Goal: Task Accomplishment & Management: Use online tool/utility

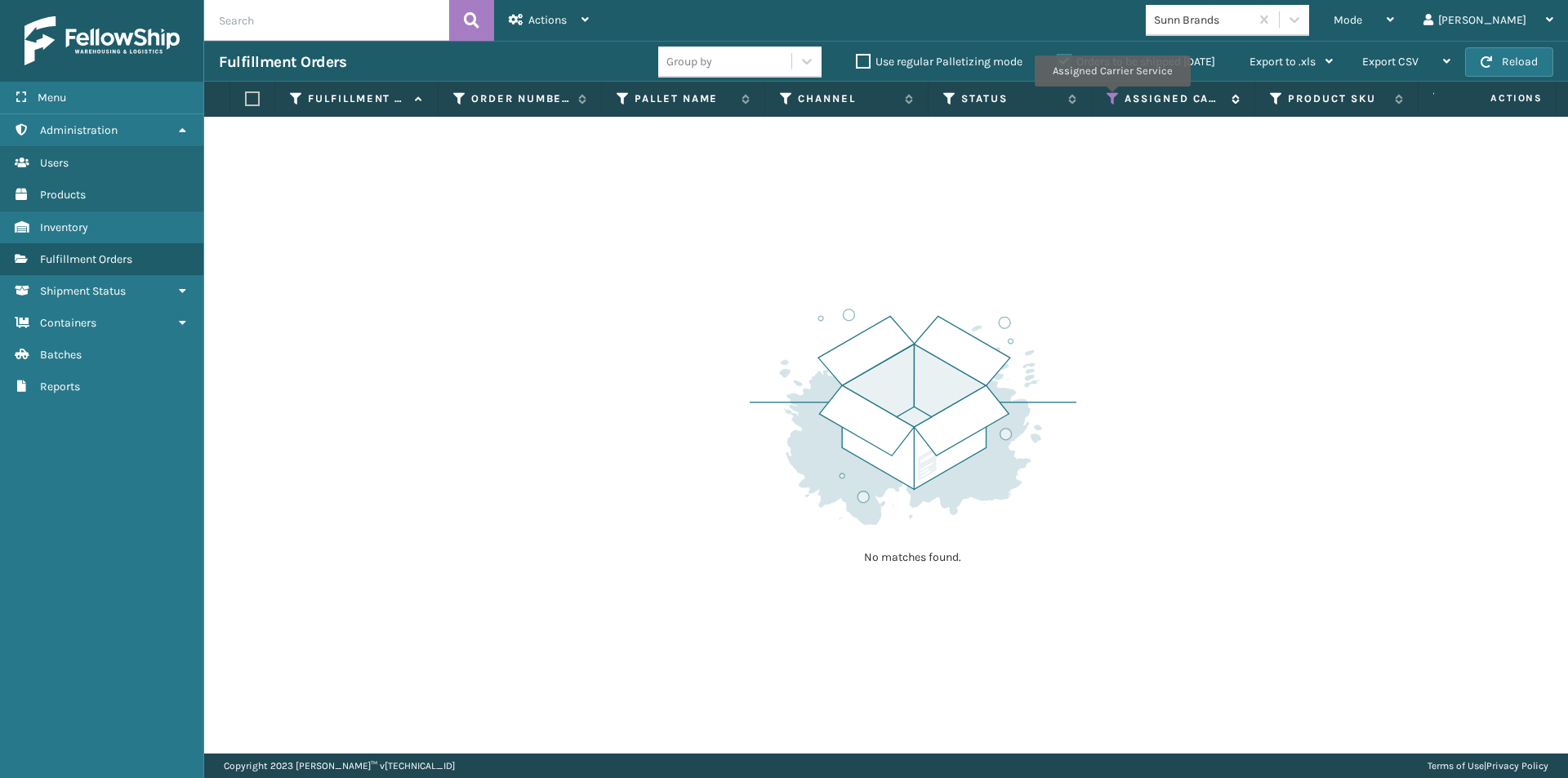
click at [1112, 98] on icon at bounding box center [1113, 98] width 13 height 14
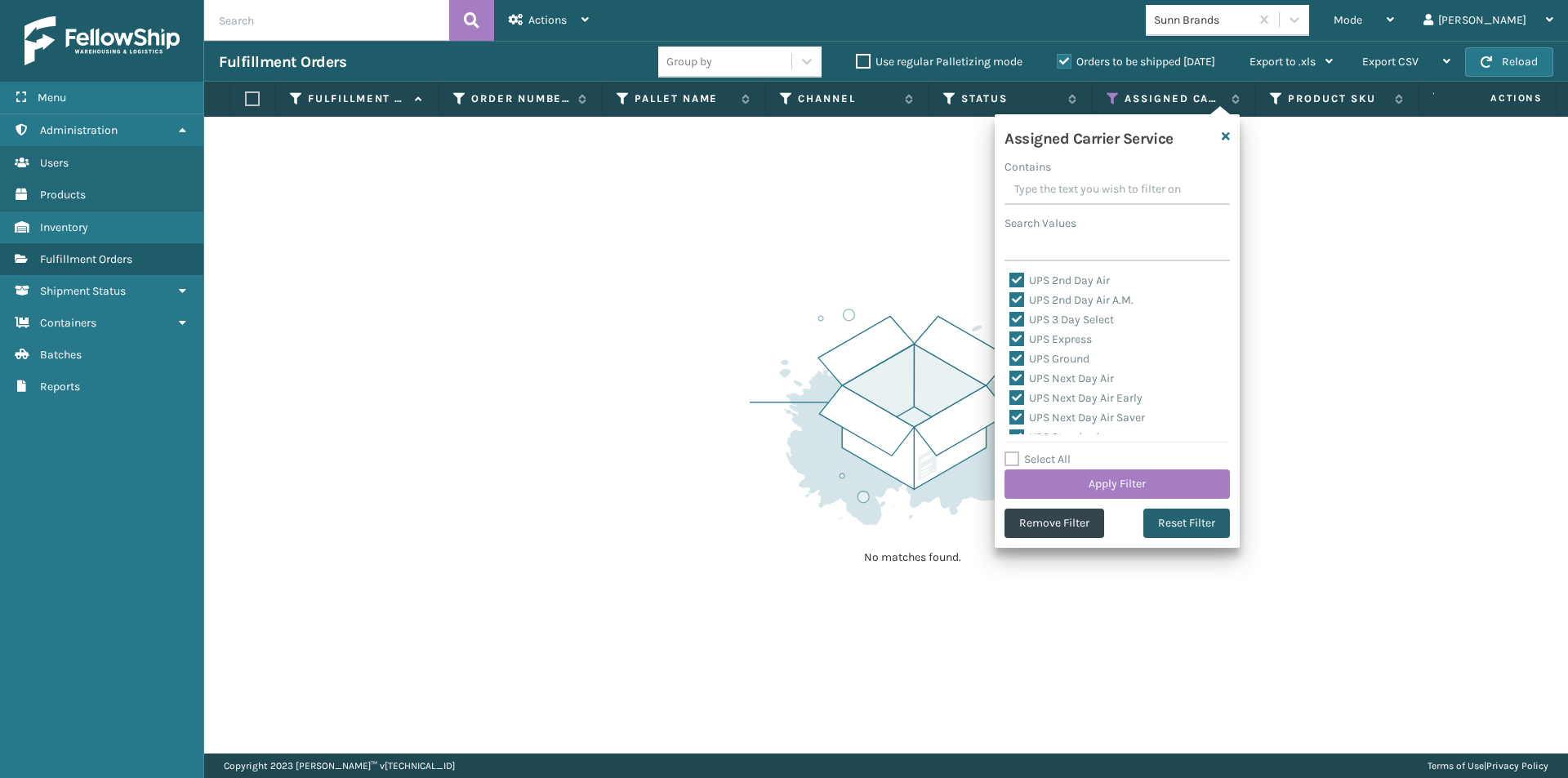
click at [1192, 523] on button "Reset Filter" at bounding box center [1187, 523] width 86 height 30
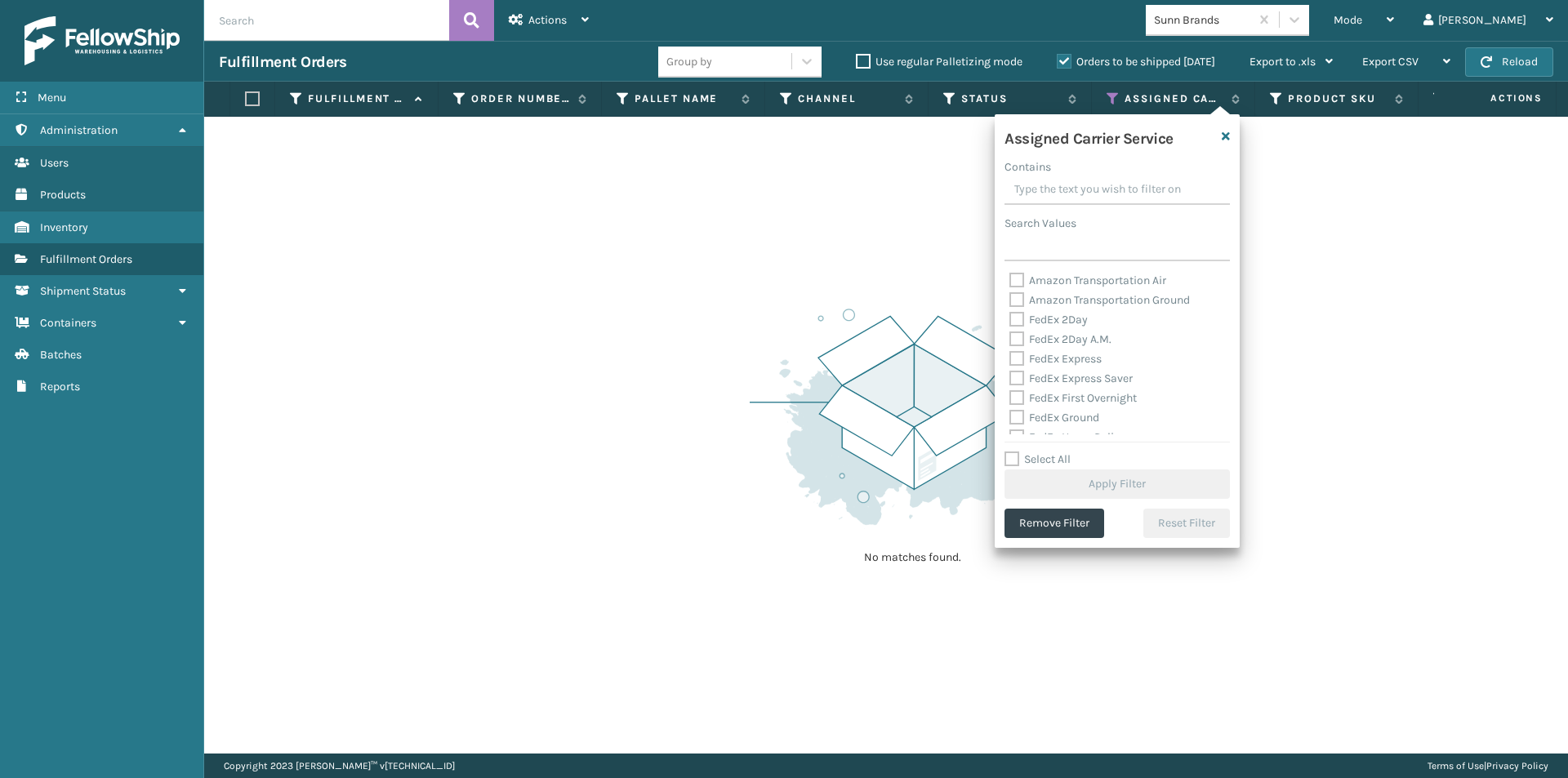
click at [1020, 321] on label "FedEx 2Day" at bounding box center [1049, 320] width 79 height 14
click at [1011, 321] on input "FedEx 2Day" at bounding box center [1010, 315] width 1 height 11
checkbox input "true"
click at [1017, 337] on label "FedEx 2Day A.M." at bounding box center [1061, 339] width 102 height 14
click at [1011, 337] on input "FedEx 2Day A.M." at bounding box center [1010, 335] width 1 height 11
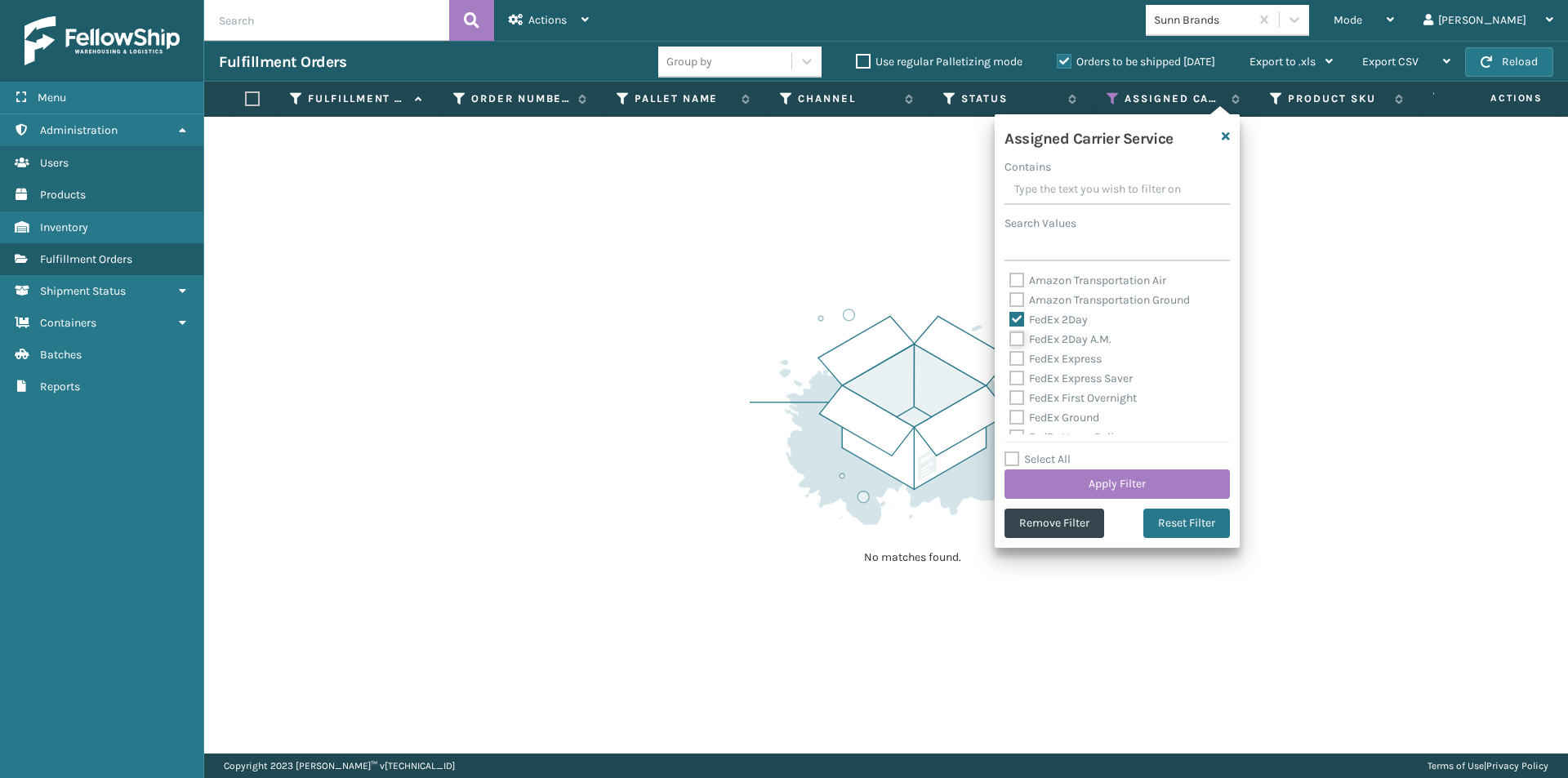
checkbox input "true"
click at [1019, 355] on label "FedEx Express" at bounding box center [1055, 359] width 92 height 14
click at [1011, 355] on input "FedEx Express" at bounding box center [1010, 354] width 1 height 11
checkbox input "true"
click at [1020, 381] on label "FedEx Express Saver" at bounding box center [1072, 378] width 123 height 14
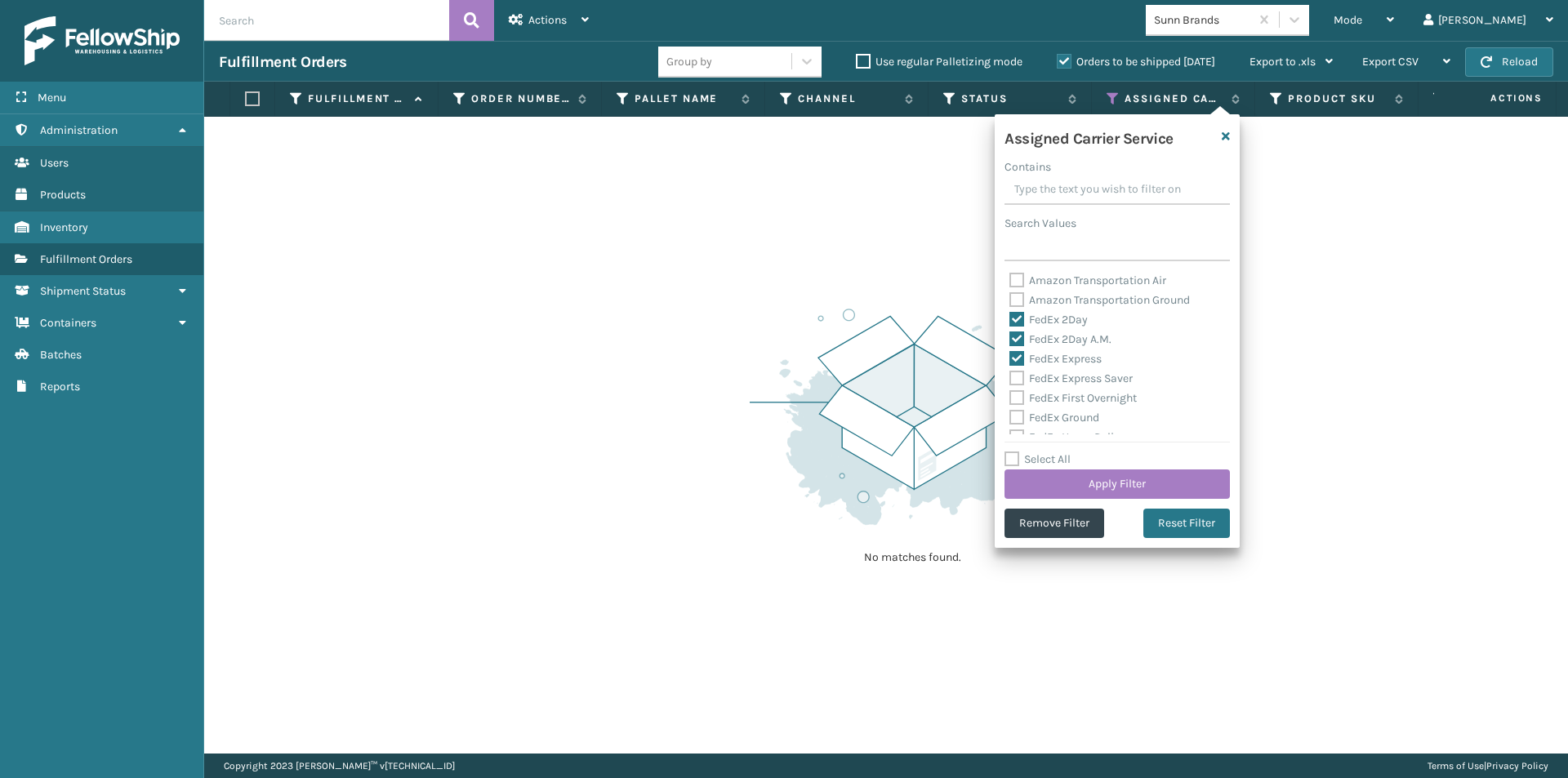
click at [1011, 380] on input "FedEx Express Saver" at bounding box center [1010, 375] width 1 height 11
checkbox input "true"
click at [1019, 397] on label "FedEx First Overnight" at bounding box center [1073, 398] width 128 height 14
click at [1011, 397] on input "FedEx First Overnight" at bounding box center [1010, 394] width 1 height 11
checkbox input "true"
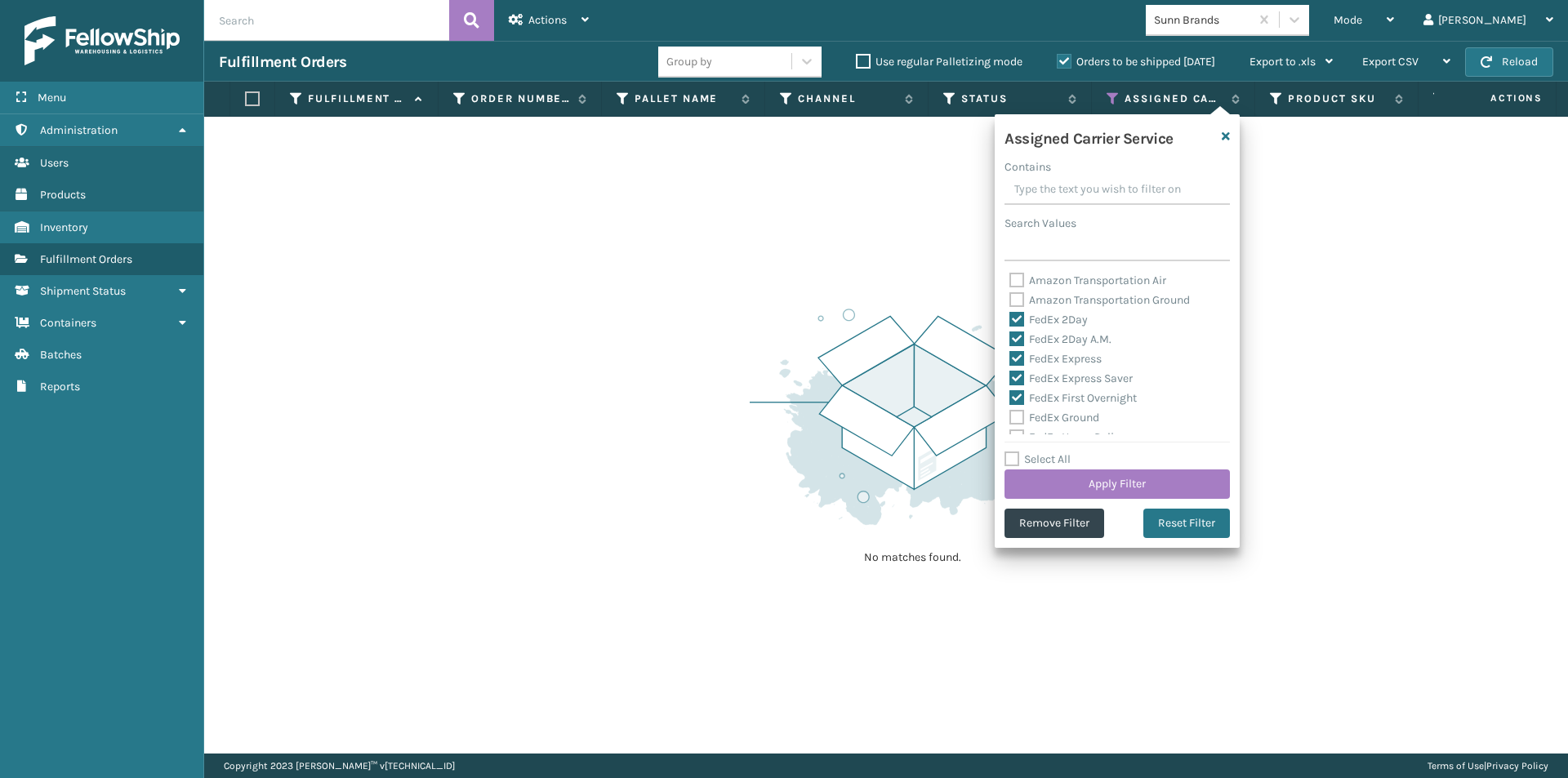
click at [1017, 420] on label "FedEx Ground" at bounding box center [1055, 418] width 90 height 14
click at [1011, 419] on input "FedEx Ground" at bounding box center [1010, 414] width 1 height 11
checkbox input "true"
click at [1019, 353] on label "FedEx Home Delivery" at bounding box center [1072, 355] width 126 height 14
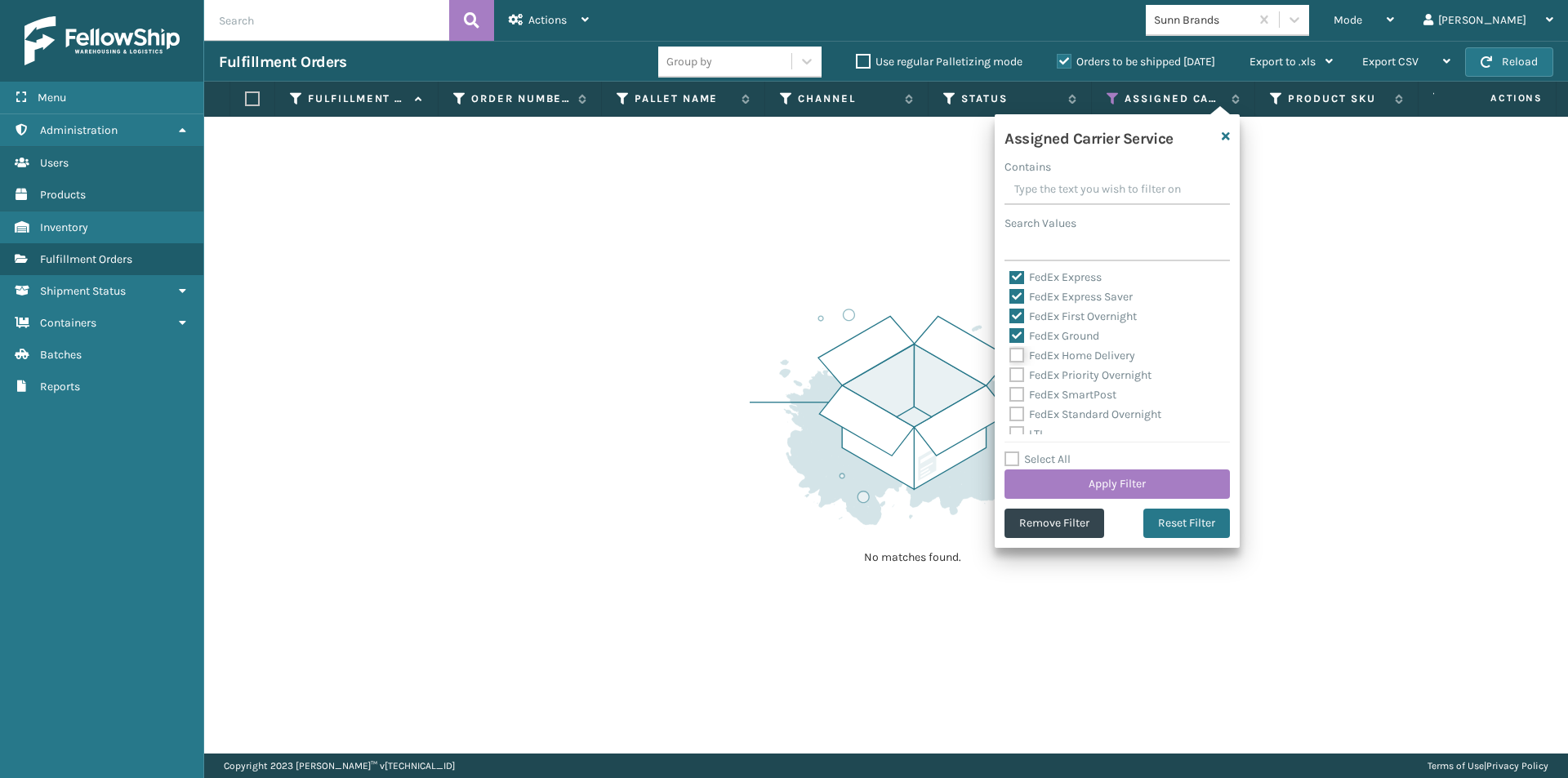
click at [1011, 353] on input "FedEx Home Delivery" at bounding box center [1010, 352] width 1 height 11
checkbox input "true"
click at [1020, 375] on label "FedEx Priority Overnight" at bounding box center [1081, 375] width 142 height 14
click at [1011, 375] on input "FedEx Priority Overnight" at bounding box center [1010, 371] width 1 height 11
checkbox input "true"
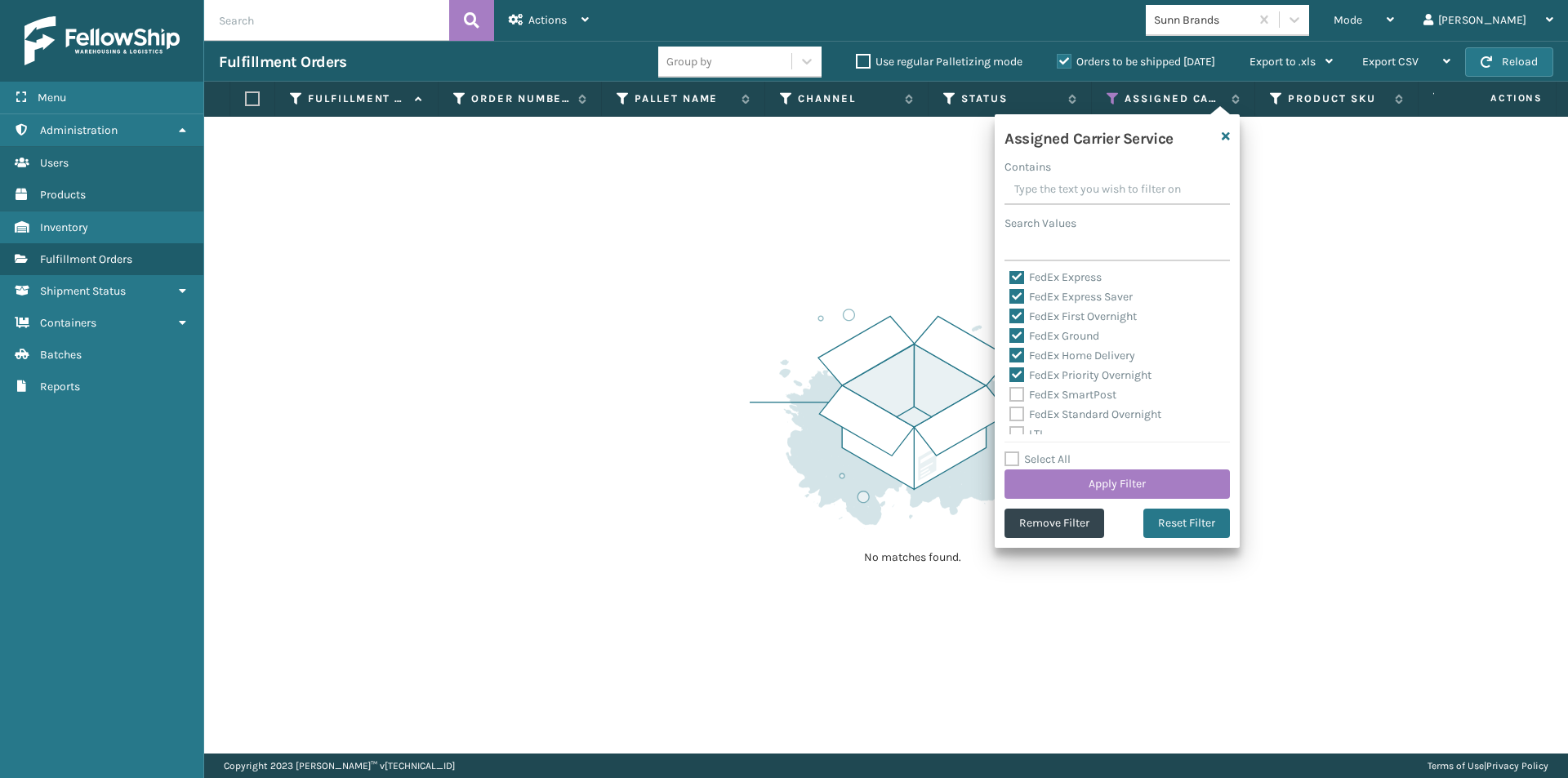
click at [1018, 392] on label "FedEx SmartPost" at bounding box center [1063, 395] width 107 height 14
click at [1011, 392] on input "FedEx SmartPost" at bounding box center [1010, 391] width 1 height 11
checkbox input "true"
click at [1016, 408] on label "FedEx Standard Overnight" at bounding box center [1086, 414] width 152 height 14
click at [1011, 407] on input "FedEx Standard Overnight" at bounding box center [1010, 410] width 1 height 11
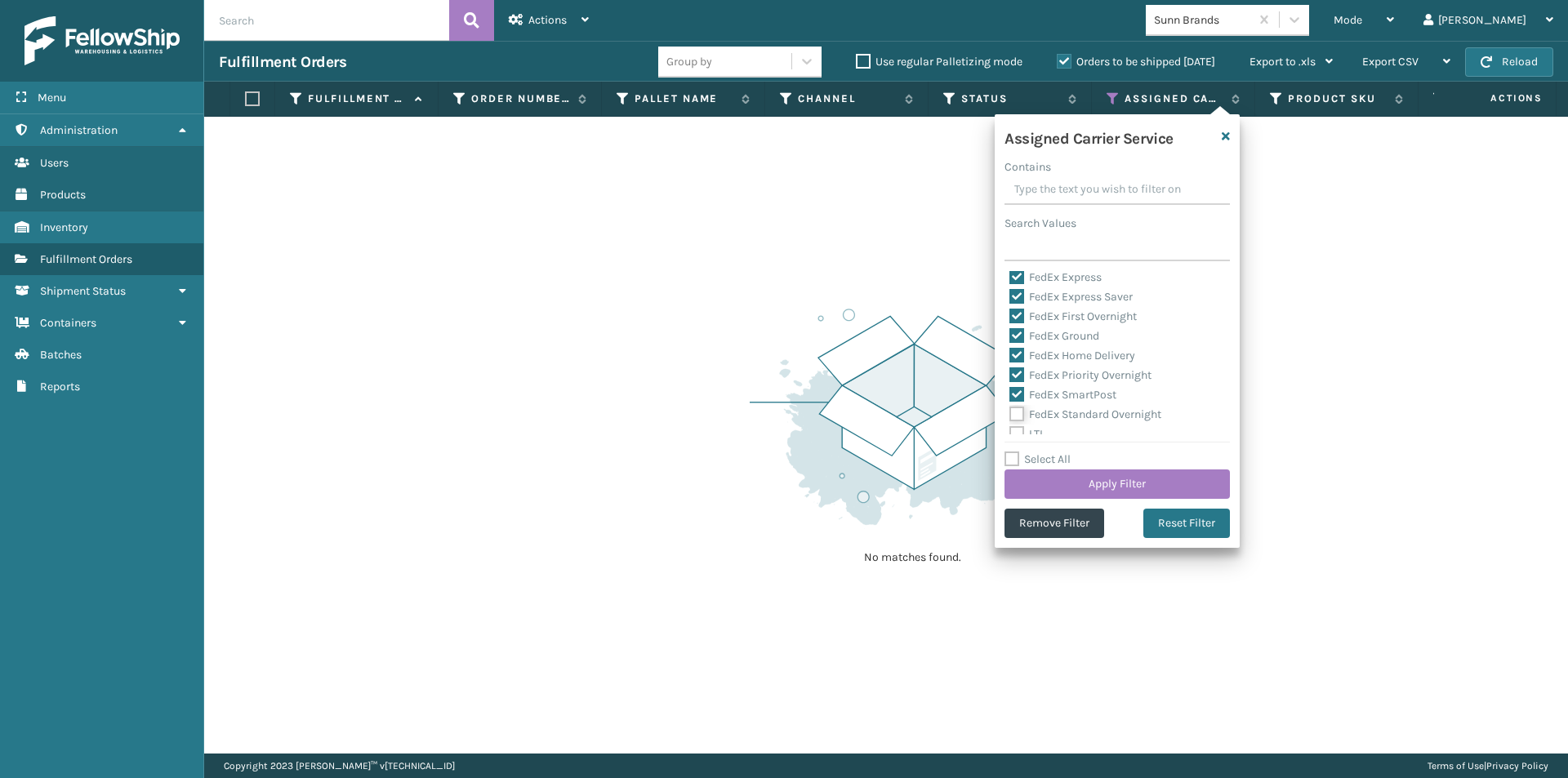
checkbox input "true"
click at [1164, 490] on button "Apply Filter" at bounding box center [1117, 484] width 226 height 30
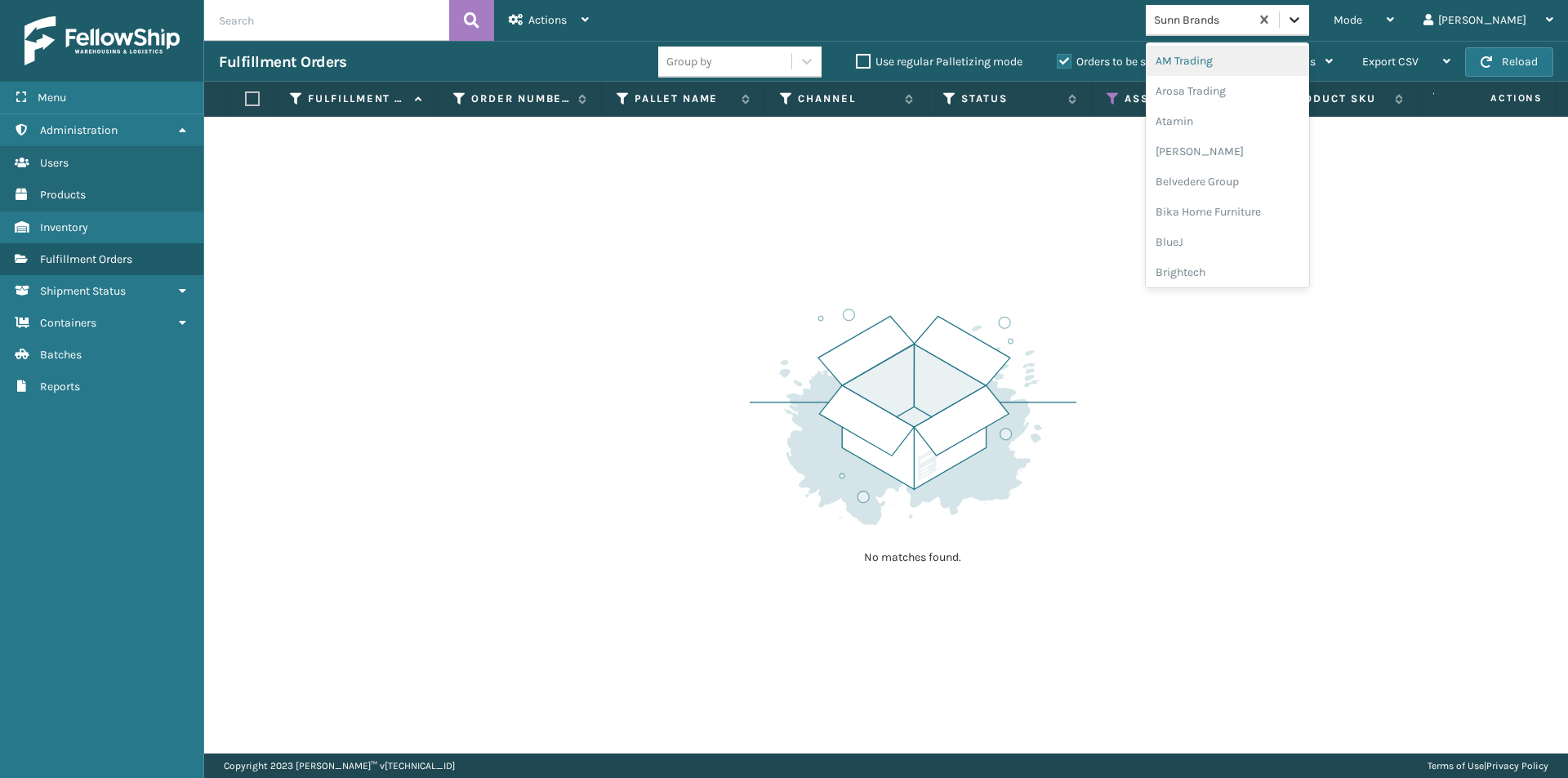
click at [1303, 20] on icon at bounding box center [1294, 19] width 16 height 16
click at [1354, 341] on div "No matches found." at bounding box center [885, 435] width 1364 height 637
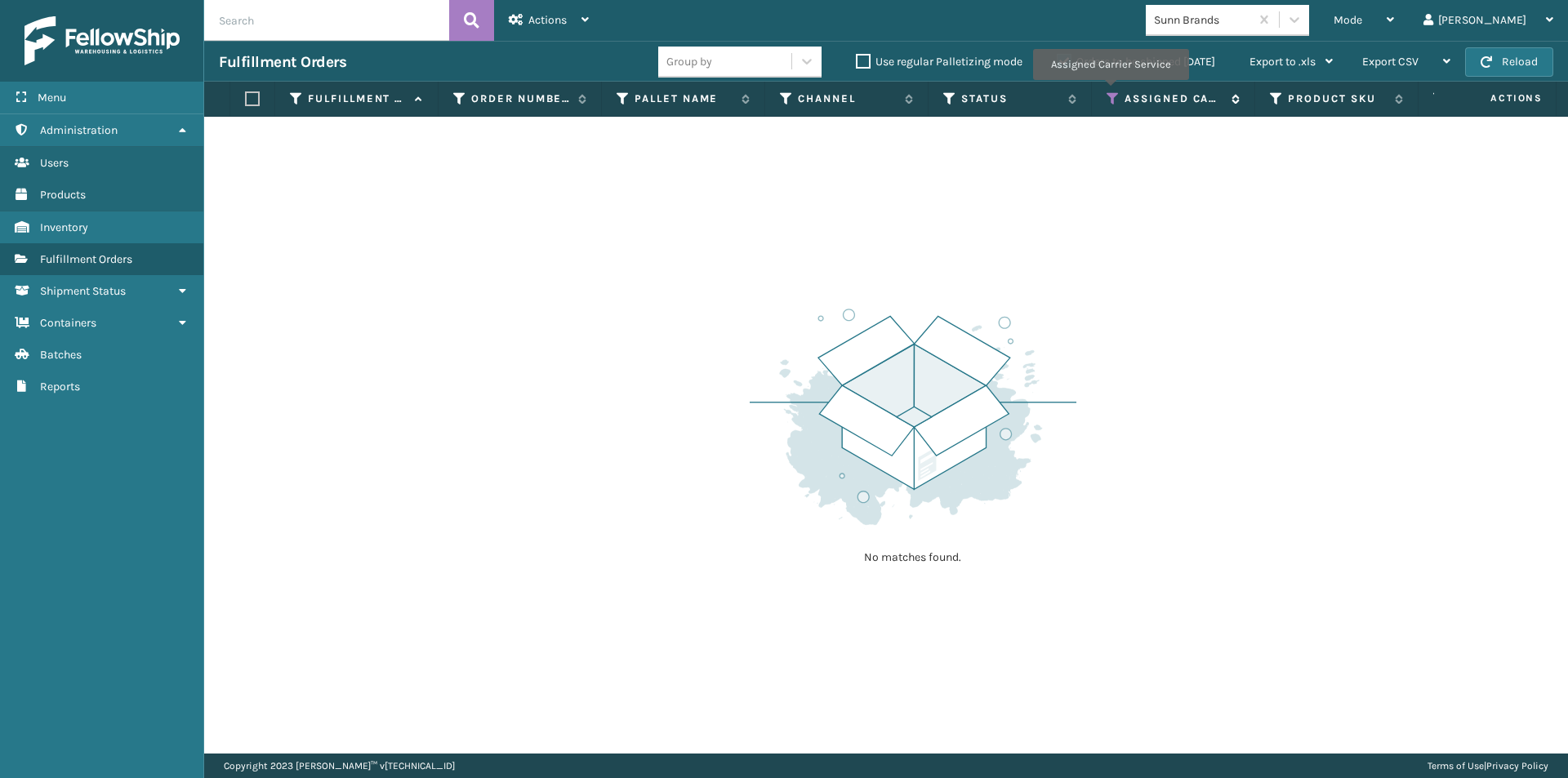
click at [1110, 91] on icon at bounding box center [1113, 98] width 13 height 14
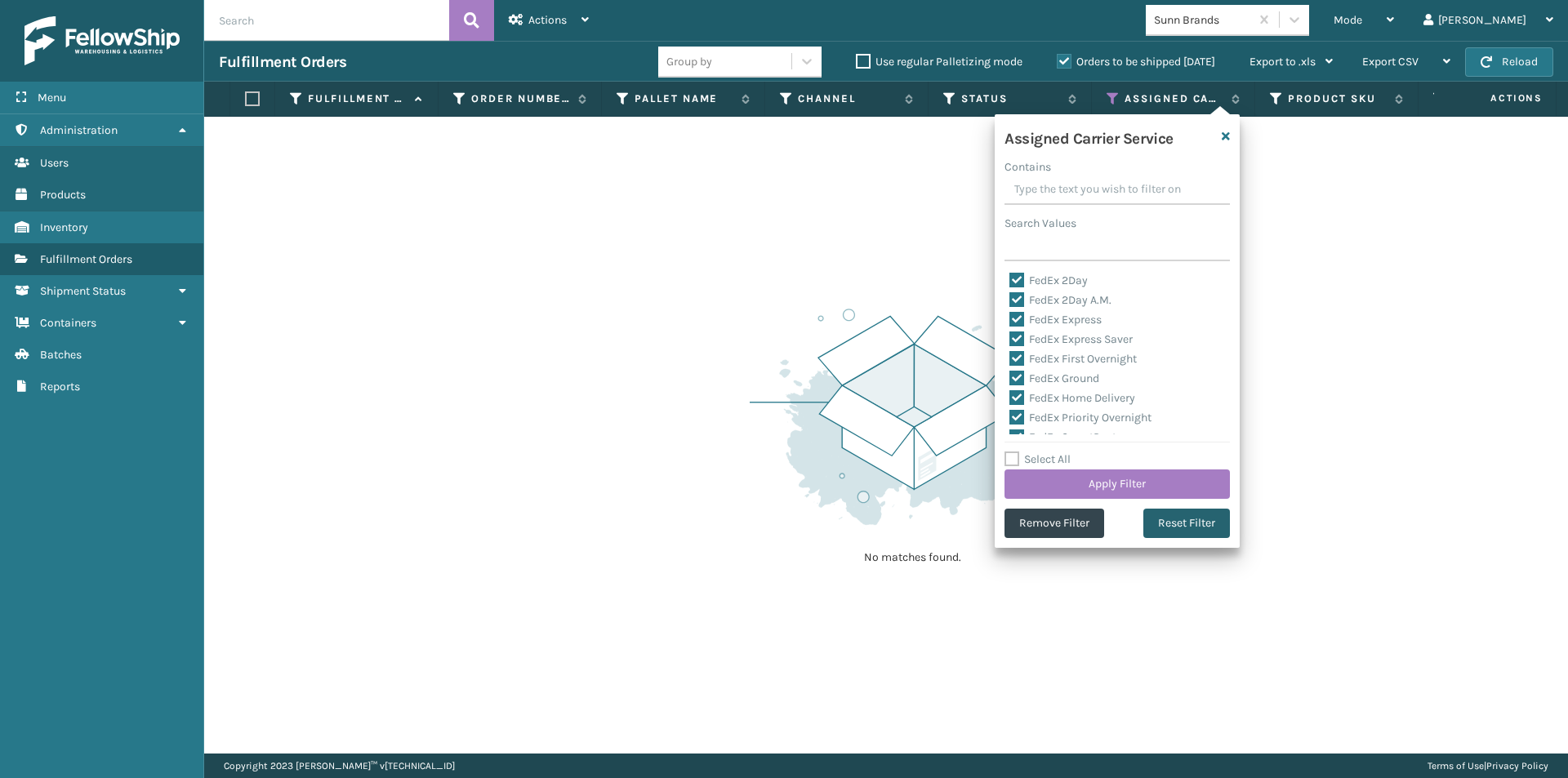
click at [1181, 526] on button "Reset Filter" at bounding box center [1187, 523] width 86 height 30
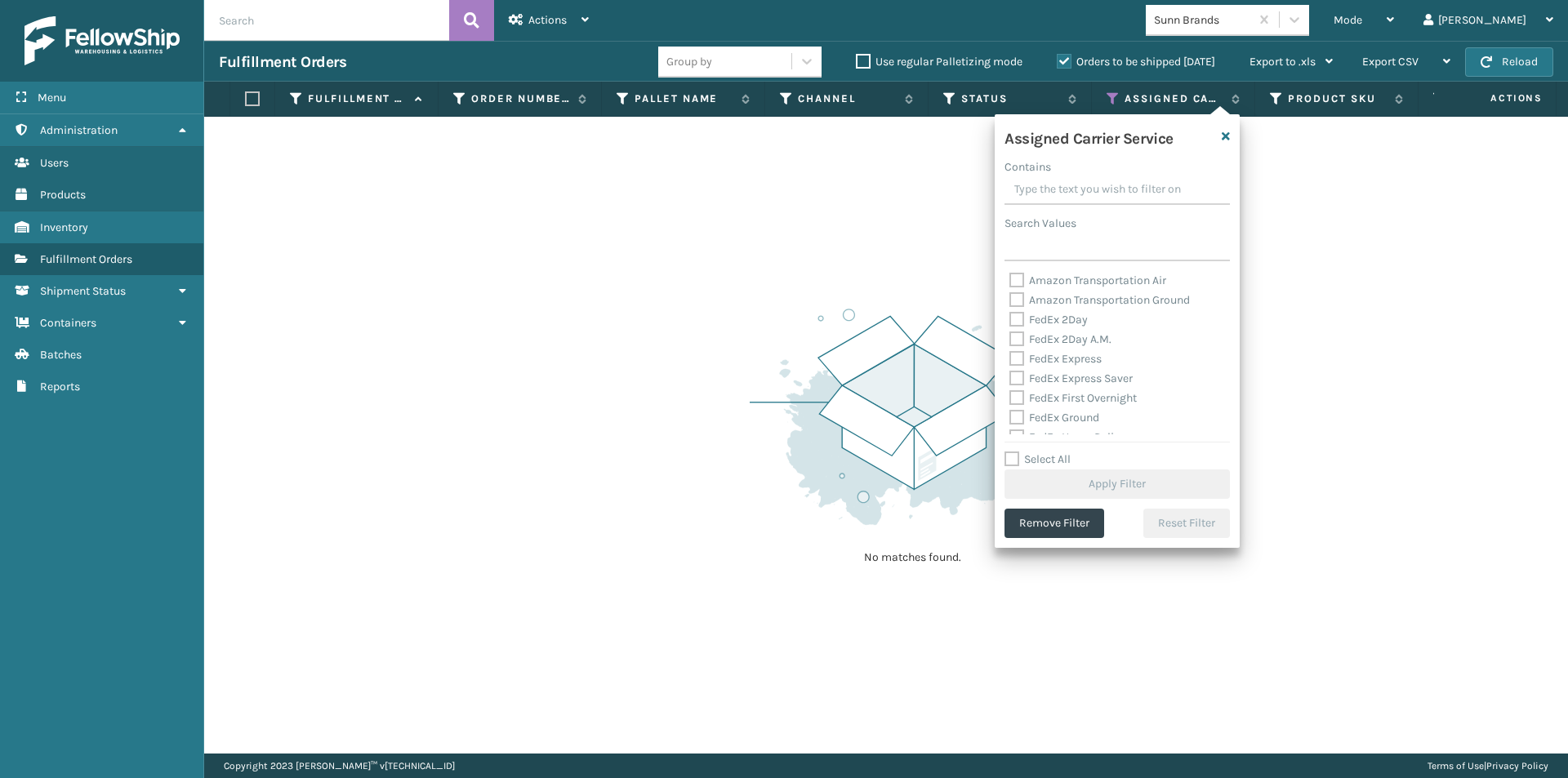
click at [1018, 320] on label "FedEx 2Day" at bounding box center [1049, 320] width 79 height 14
click at [1011, 320] on input "FedEx 2Day" at bounding box center [1010, 315] width 1 height 11
checkbox input "true"
click at [1020, 336] on label "FedEx 2Day A.M." at bounding box center [1061, 339] width 102 height 14
click at [1011, 336] on input "FedEx 2Day A.M." at bounding box center [1010, 335] width 1 height 11
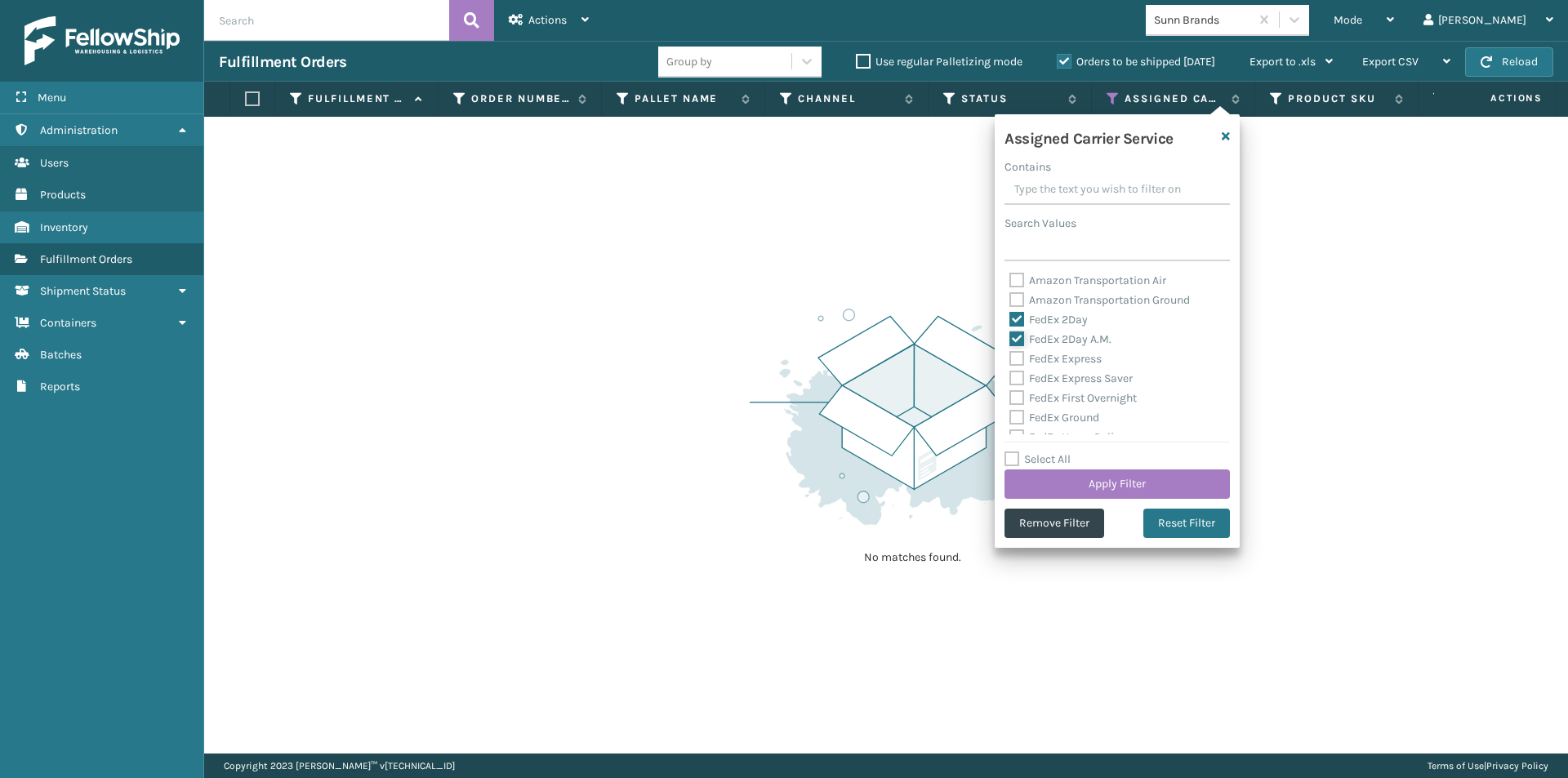
checkbox input "true"
click at [1017, 364] on label "FedEx Express" at bounding box center [1055, 359] width 92 height 14
click at [1011, 360] on input "FedEx Express" at bounding box center [1010, 354] width 1 height 11
checkbox input "true"
click at [1160, 484] on button "Apply Filter" at bounding box center [1117, 484] width 226 height 30
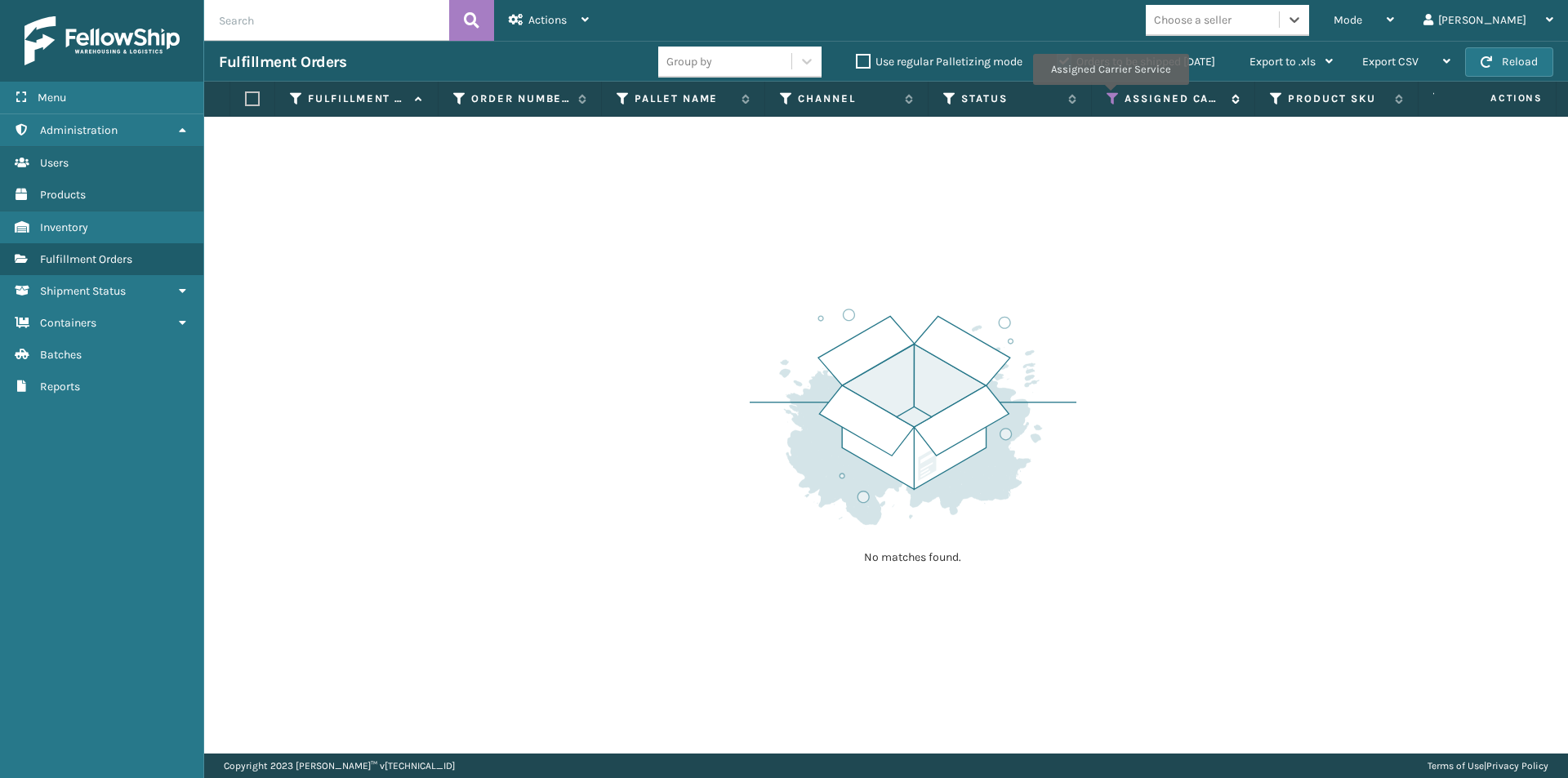
click at [1110, 96] on icon at bounding box center [1113, 98] width 13 height 14
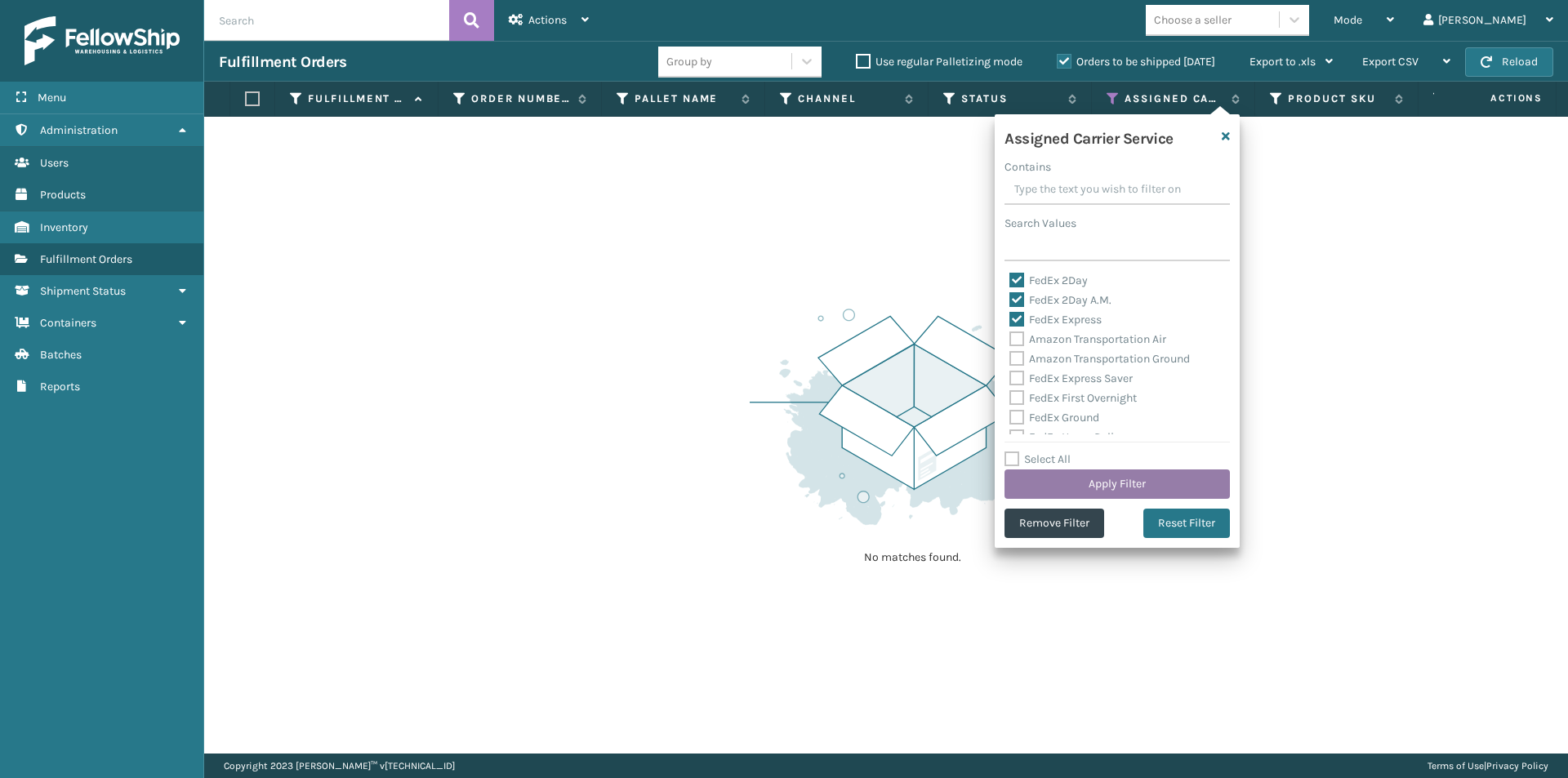
click at [1176, 483] on button "Apply Filter" at bounding box center [1117, 484] width 226 height 30
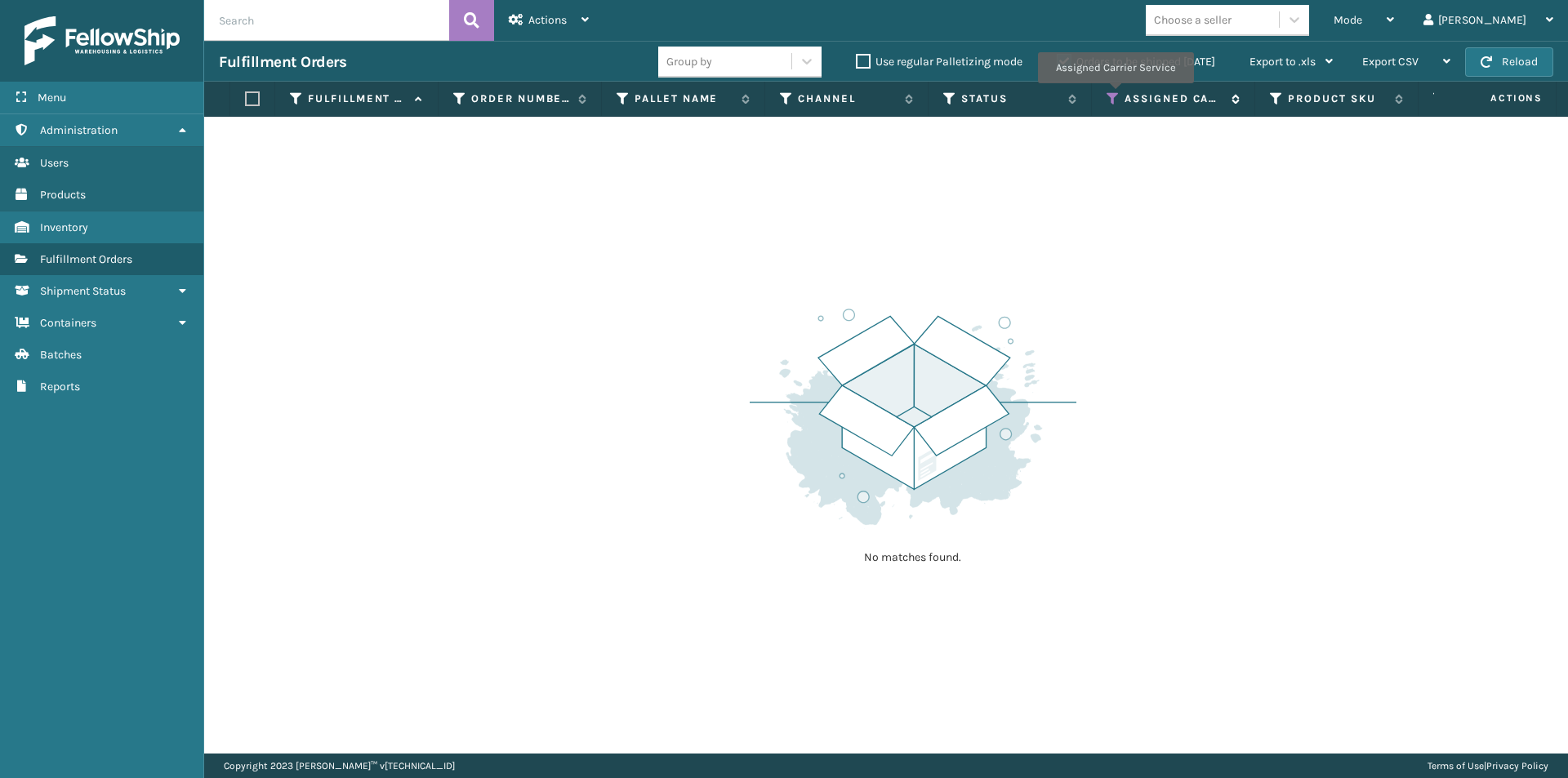
click at [1115, 95] on icon at bounding box center [1113, 98] width 13 height 14
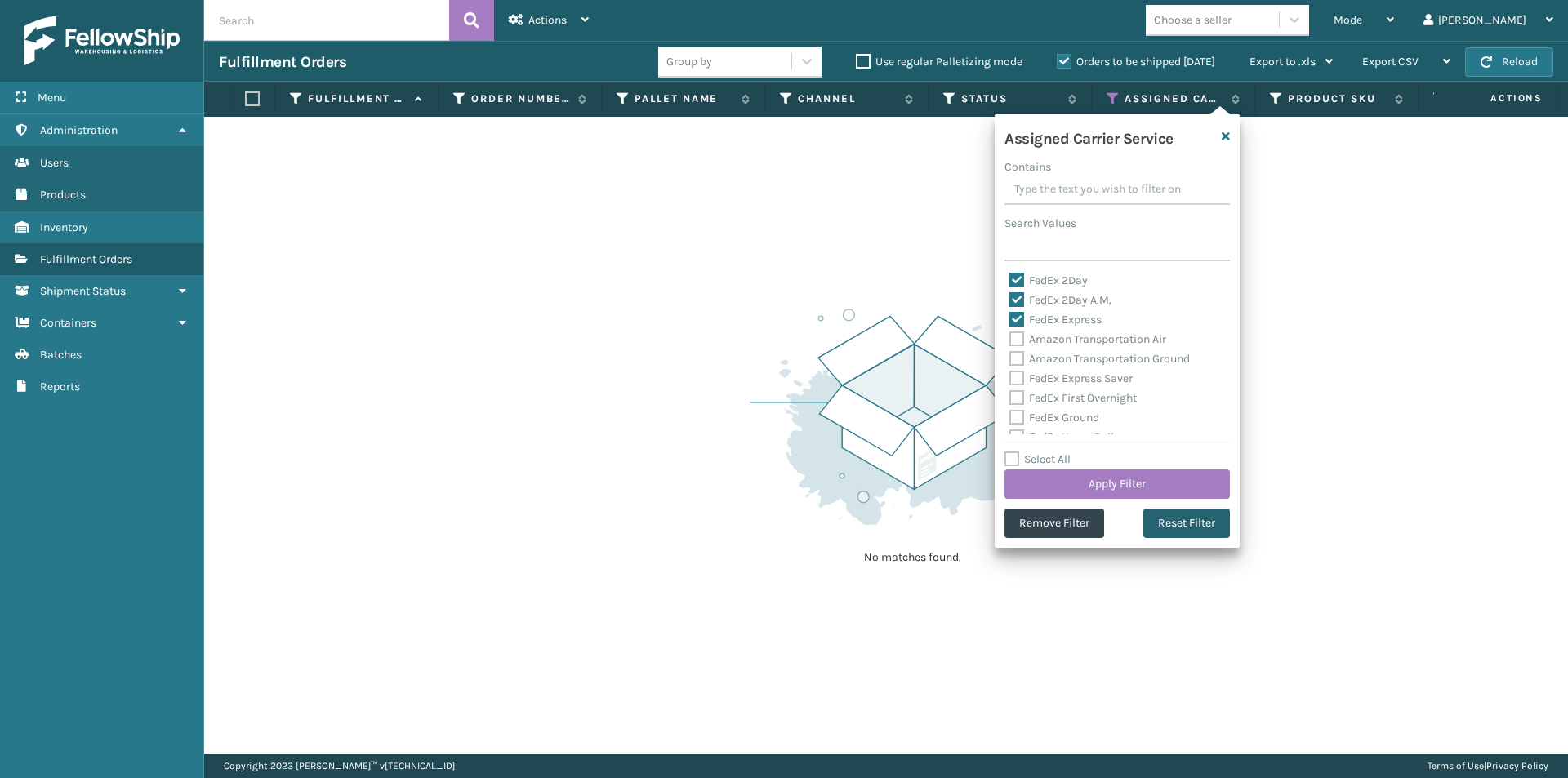
click at [1198, 525] on button "Reset Filter" at bounding box center [1187, 523] width 86 height 30
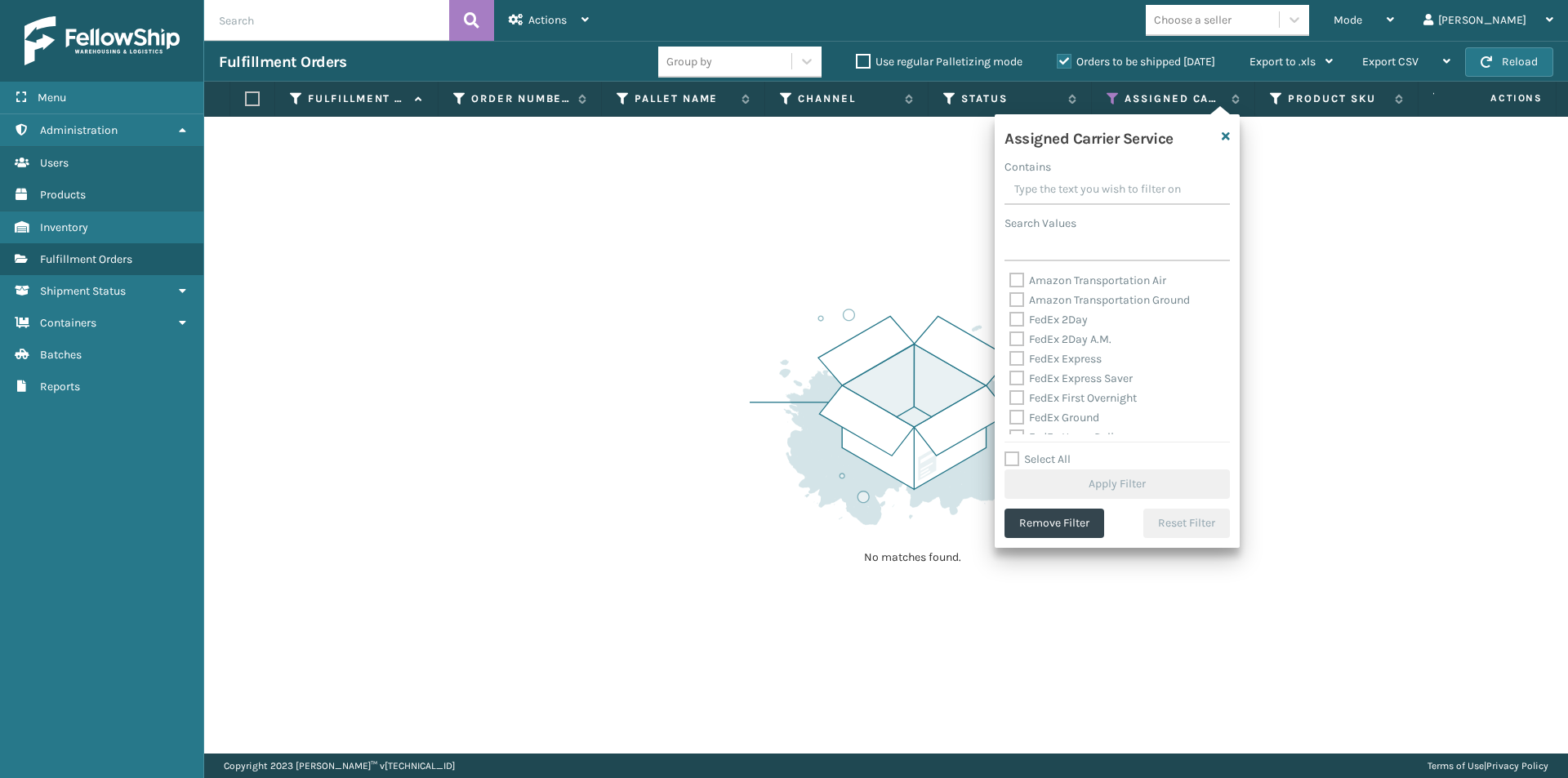
click at [1019, 321] on label "FedEx 2Day" at bounding box center [1049, 320] width 79 height 14
click at [1011, 321] on input "FedEx 2Day" at bounding box center [1010, 315] width 1 height 11
checkbox input "true"
click at [1017, 334] on label "FedEx 2Day A.M." at bounding box center [1061, 339] width 102 height 14
click at [1011, 334] on input "FedEx 2Day A.M." at bounding box center [1010, 335] width 1 height 11
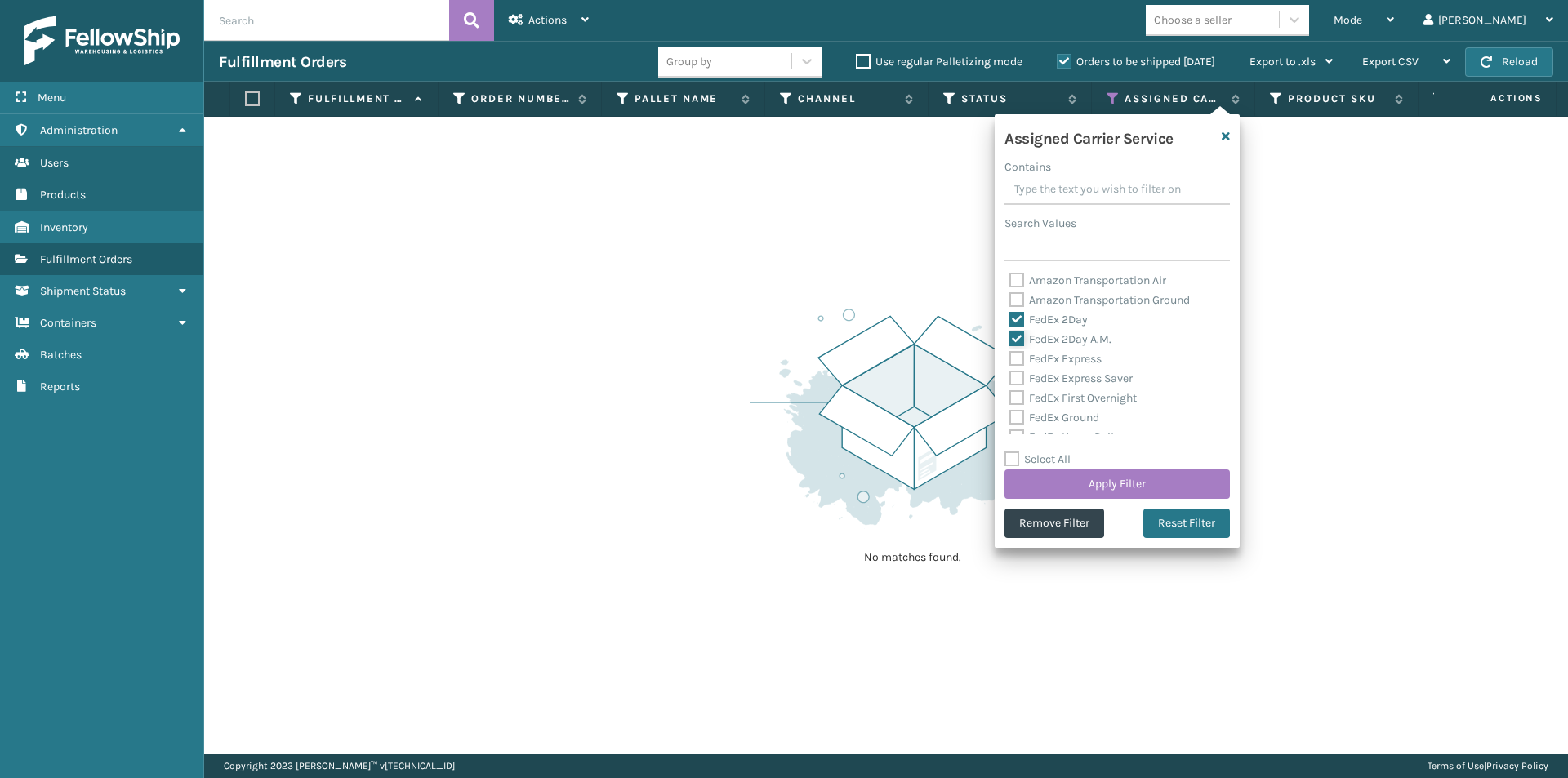
checkbox input "true"
click at [1014, 359] on label "FedEx Express" at bounding box center [1055, 359] width 92 height 14
click at [1011, 359] on input "FedEx Express" at bounding box center [1010, 354] width 1 height 11
checkbox input "true"
click at [1017, 375] on label "FedEx Express Saver" at bounding box center [1072, 378] width 123 height 14
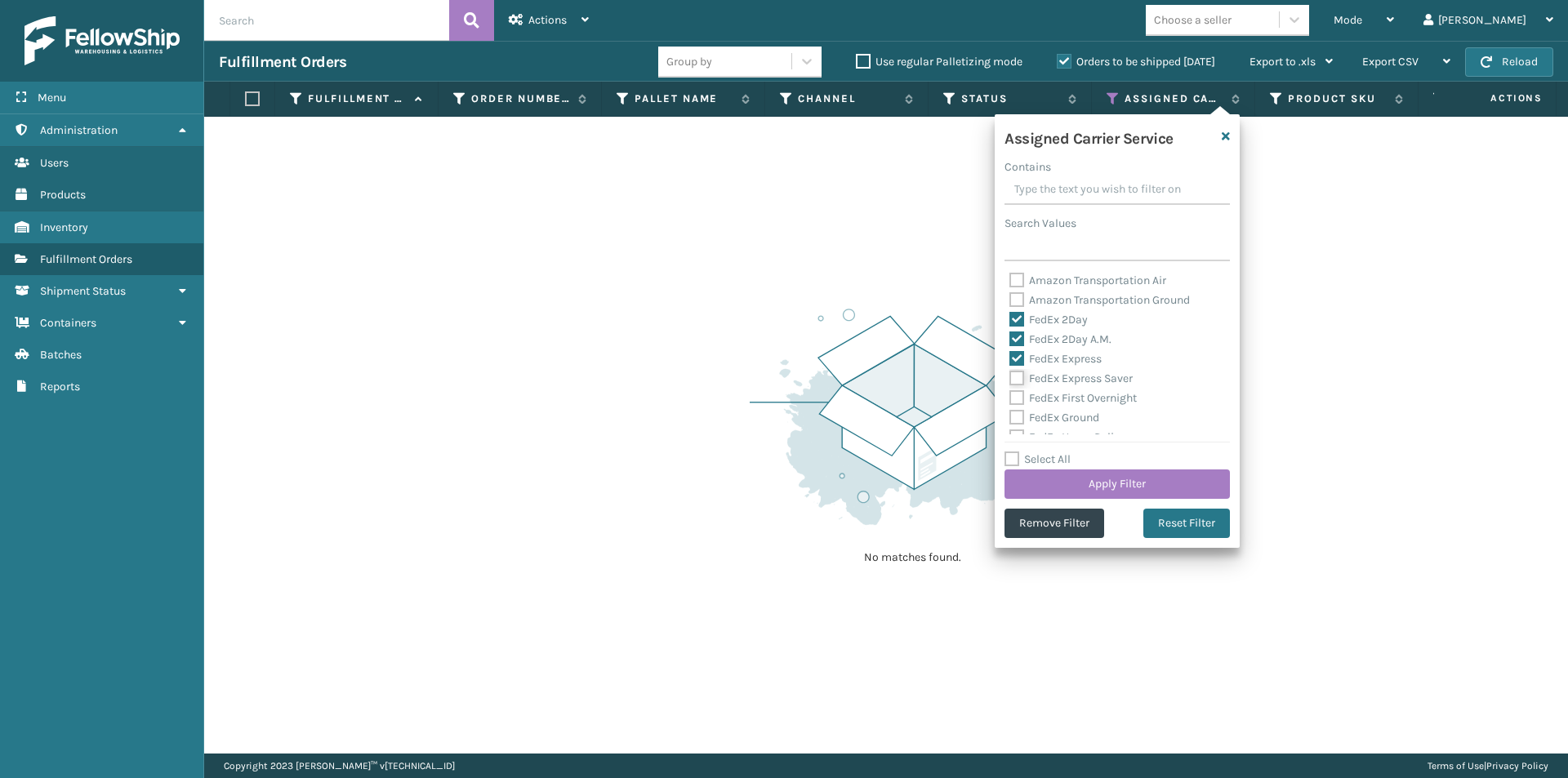
click at [1011, 375] on input "FedEx Express Saver" at bounding box center [1010, 375] width 1 height 11
checkbox input "true"
click at [1017, 393] on label "FedEx First Overnight" at bounding box center [1073, 398] width 128 height 14
click at [1011, 393] on input "FedEx First Overnight" at bounding box center [1010, 394] width 1 height 11
checkbox input "true"
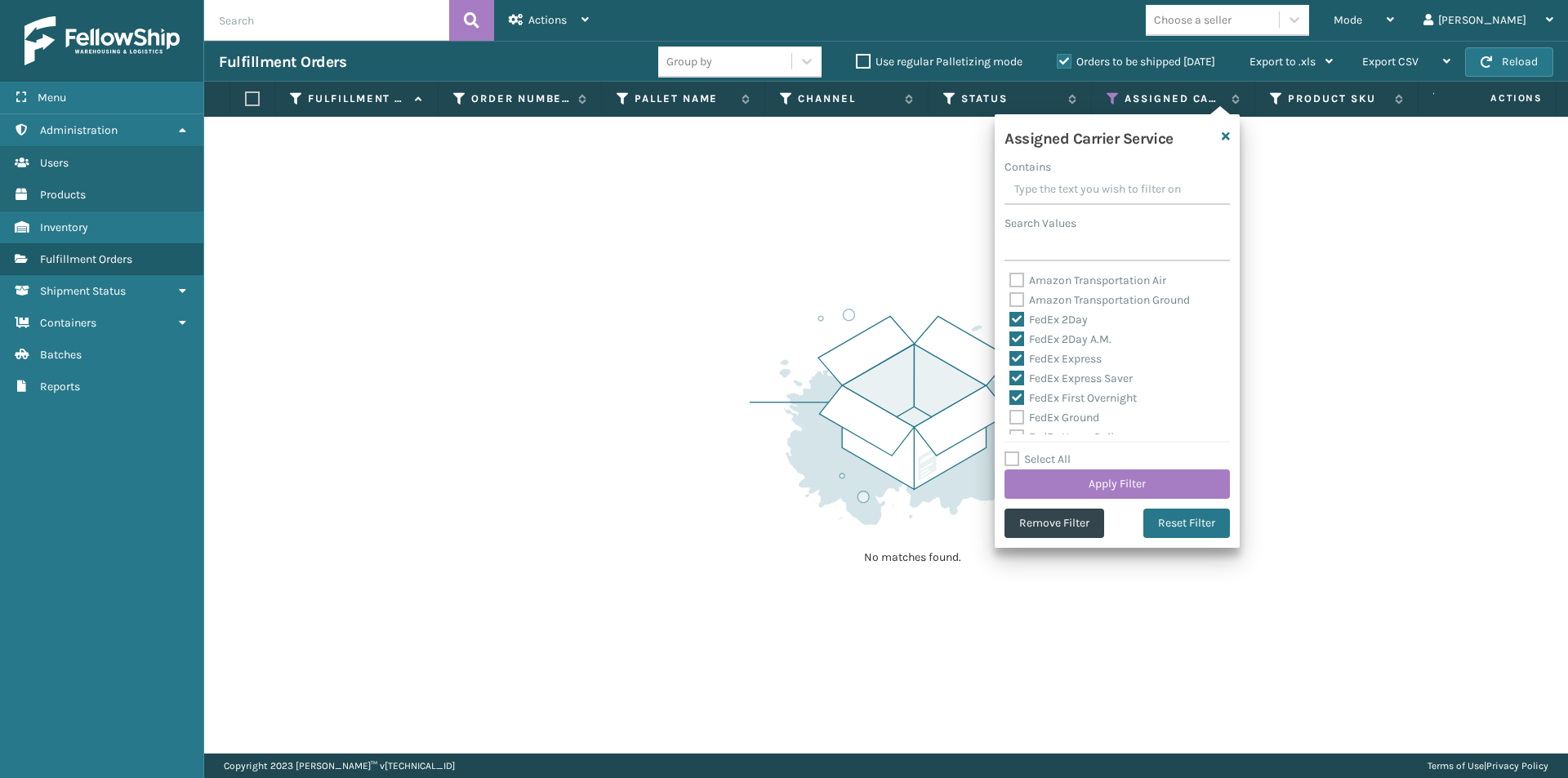
click at [1018, 417] on label "FedEx Ground" at bounding box center [1055, 418] width 90 height 14
click at [1011, 417] on input "FedEx Ground" at bounding box center [1010, 414] width 1 height 11
checkbox input "true"
click at [1019, 359] on label "FedEx Home Delivery" at bounding box center [1072, 355] width 126 height 14
click at [1011, 357] on input "FedEx Home Delivery" at bounding box center [1010, 352] width 1 height 11
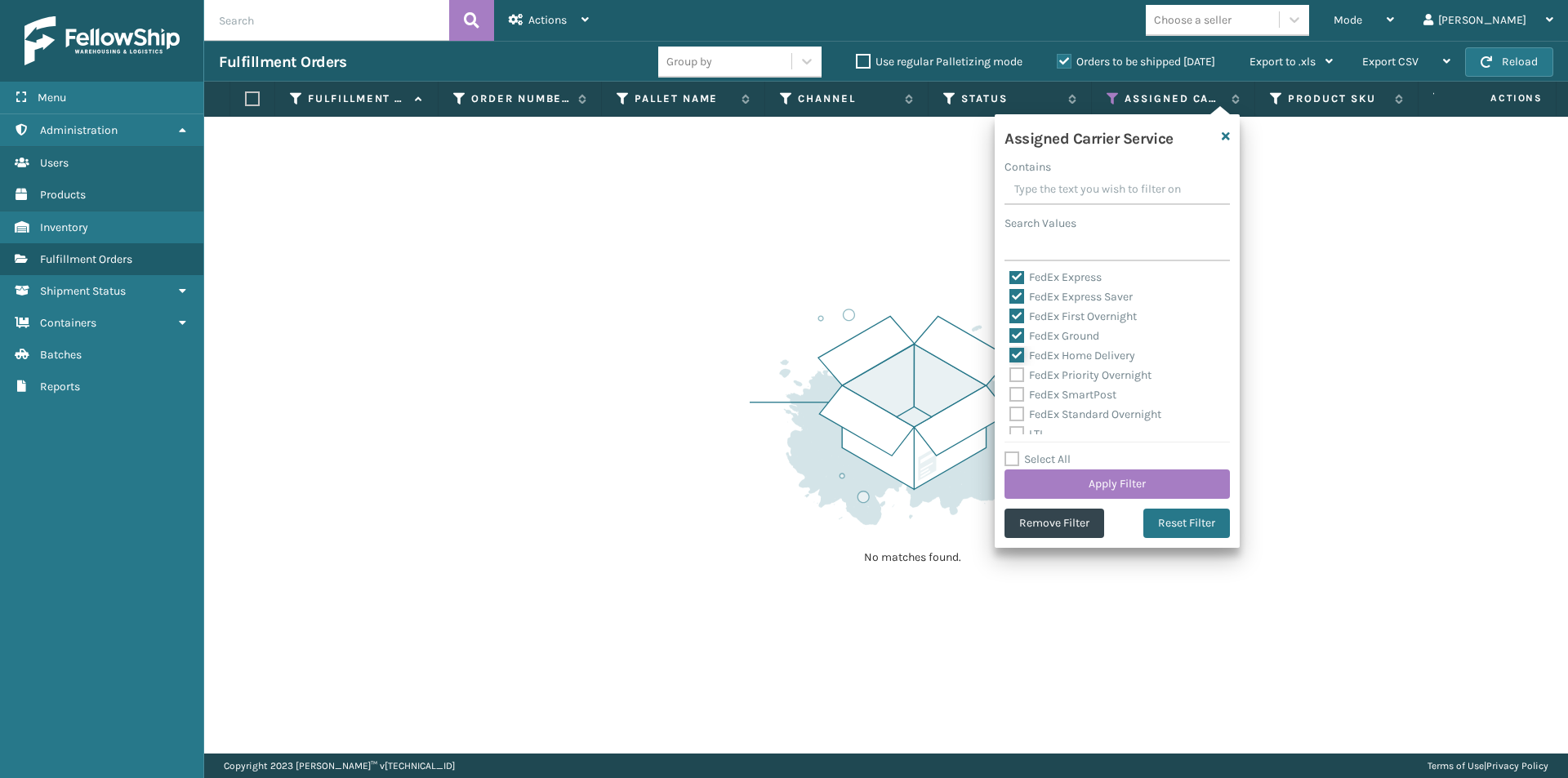
checkbox input "true"
click at [1017, 372] on label "FedEx Priority Overnight" at bounding box center [1081, 375] width 142 height 14
click at [1011, 372] on input "FedEx Priority Overnight" at bounding box center [1010, 371] width 1 height 11
checkbox input "true"
click at [1015, 395] on label "FedEx SmartPost" at bounding box center [1063, 395] width 107 height 14
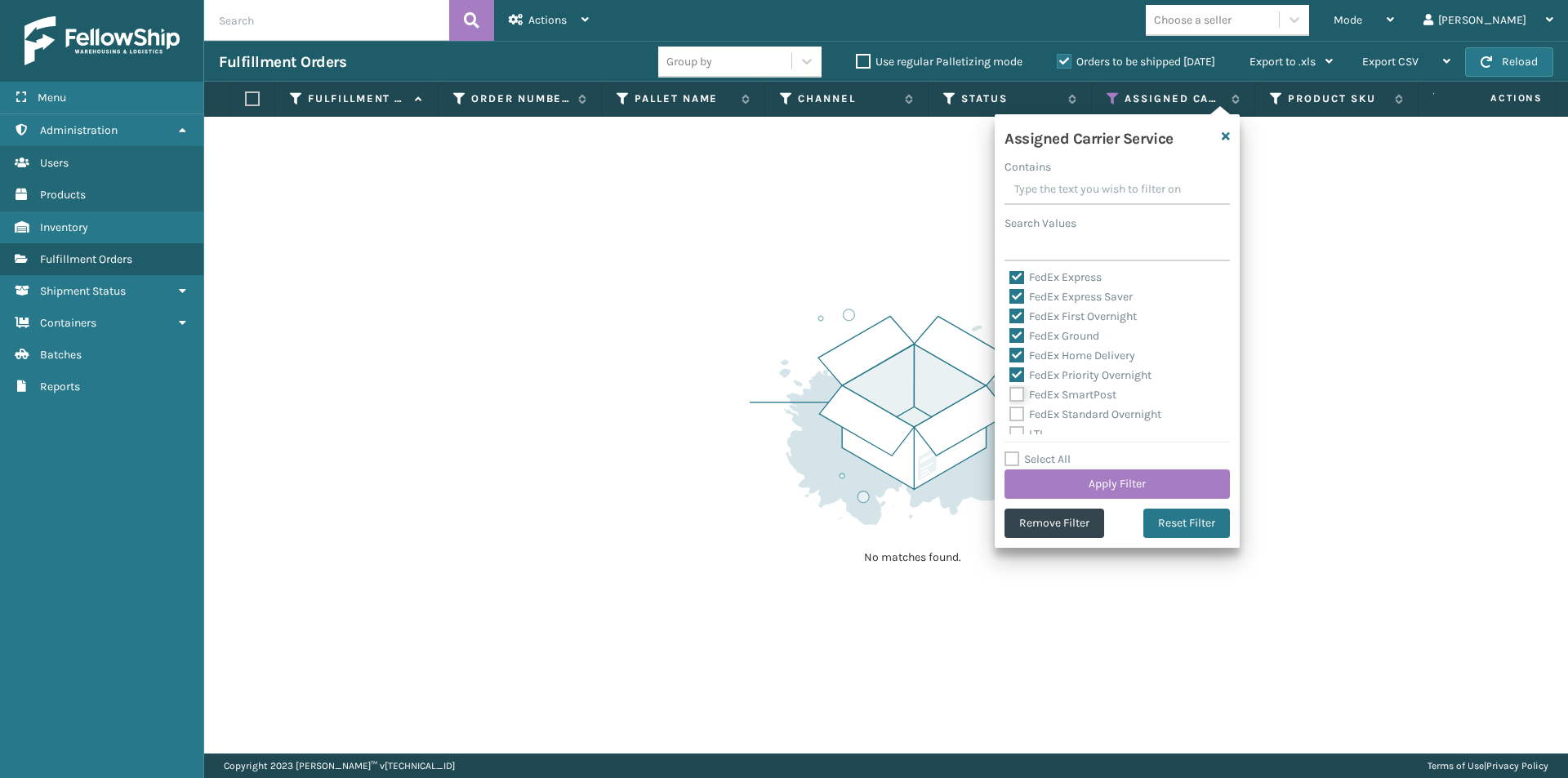
click at [1011, 395] on input "FedEx SmartPost" at bounding box center [1010, 391] width 1 height 11
checkbox input "true"
click at [1016, 410] on label "FedEx Standard Overnight" at bounding box center [1086, 414] width 152 height 14
click at [1011, 410] on input "FedEx Standard Overnight" at bounding box center [1010, 410] width 1 height 11
checkbox input "true"
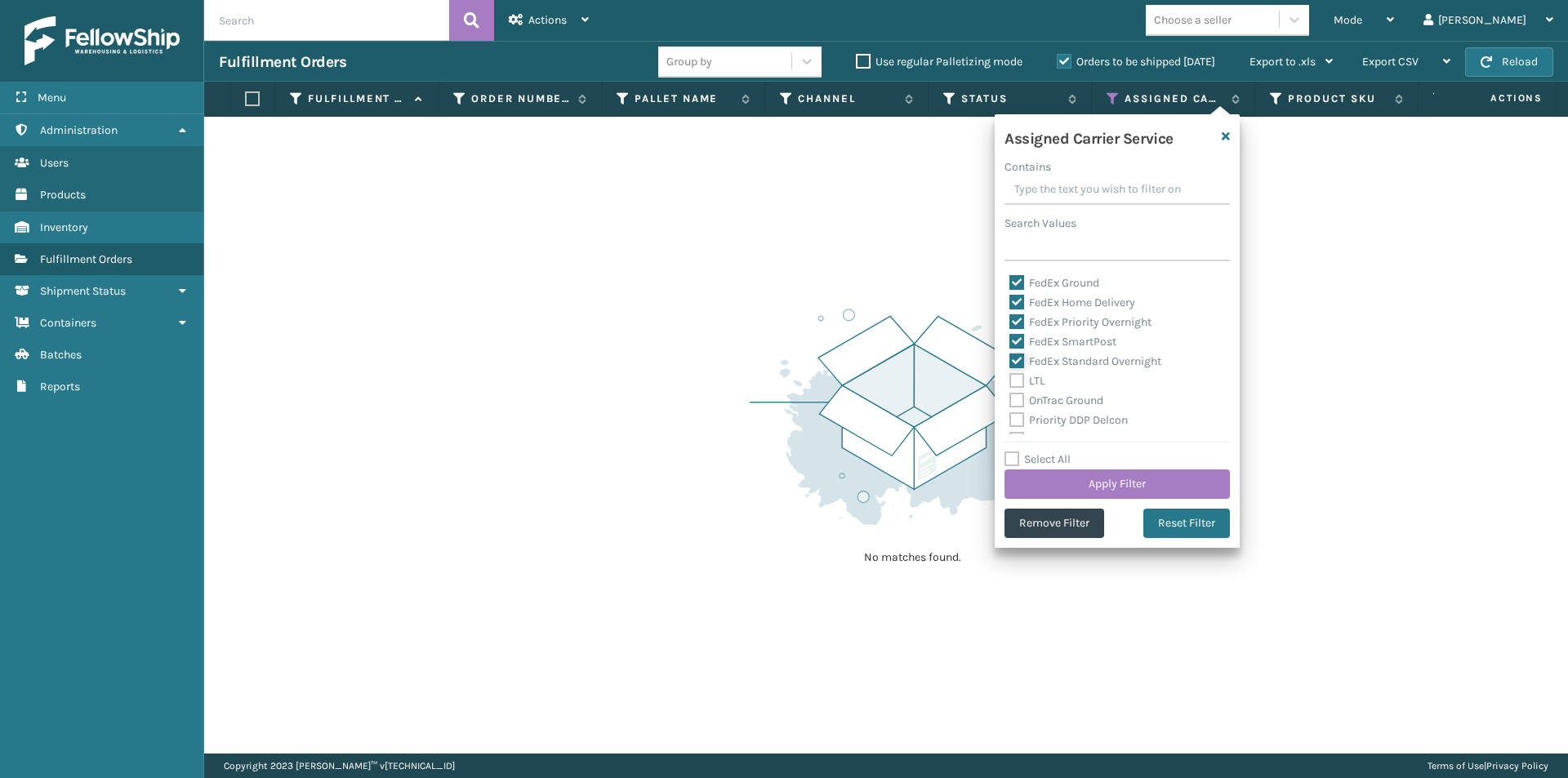
scroll to position [163, 0]
click at [1184, 491] on button "Apply Filter" at bounding box center [1117, 484] width 226 height 30
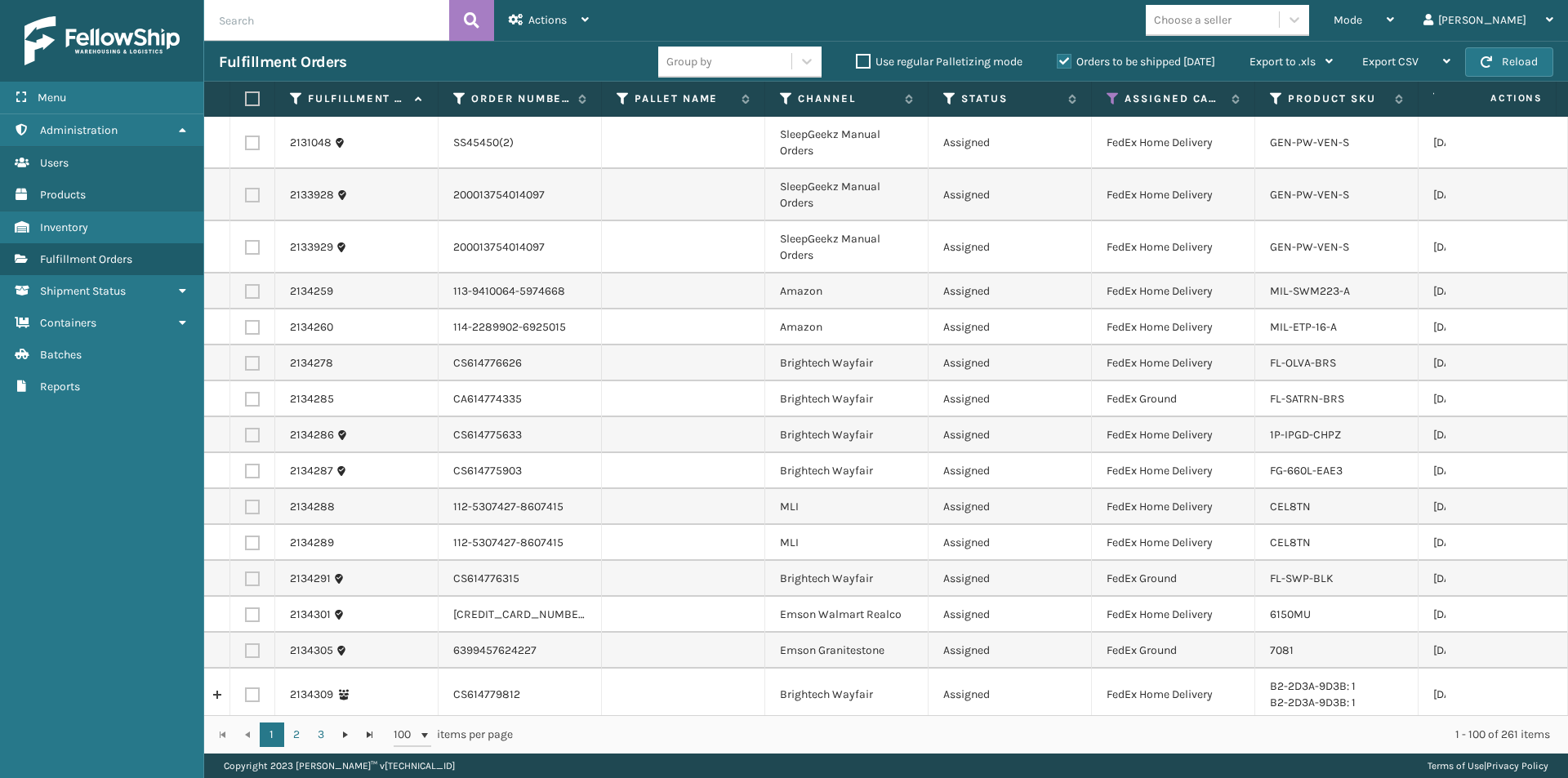
click at [252, 103] on label at bounding box center [250, 98] width 10 height 14
click at [246, 103] on input "checkbox" at bounding box center [245, 99] width 1 height 11
checkbox input "true"
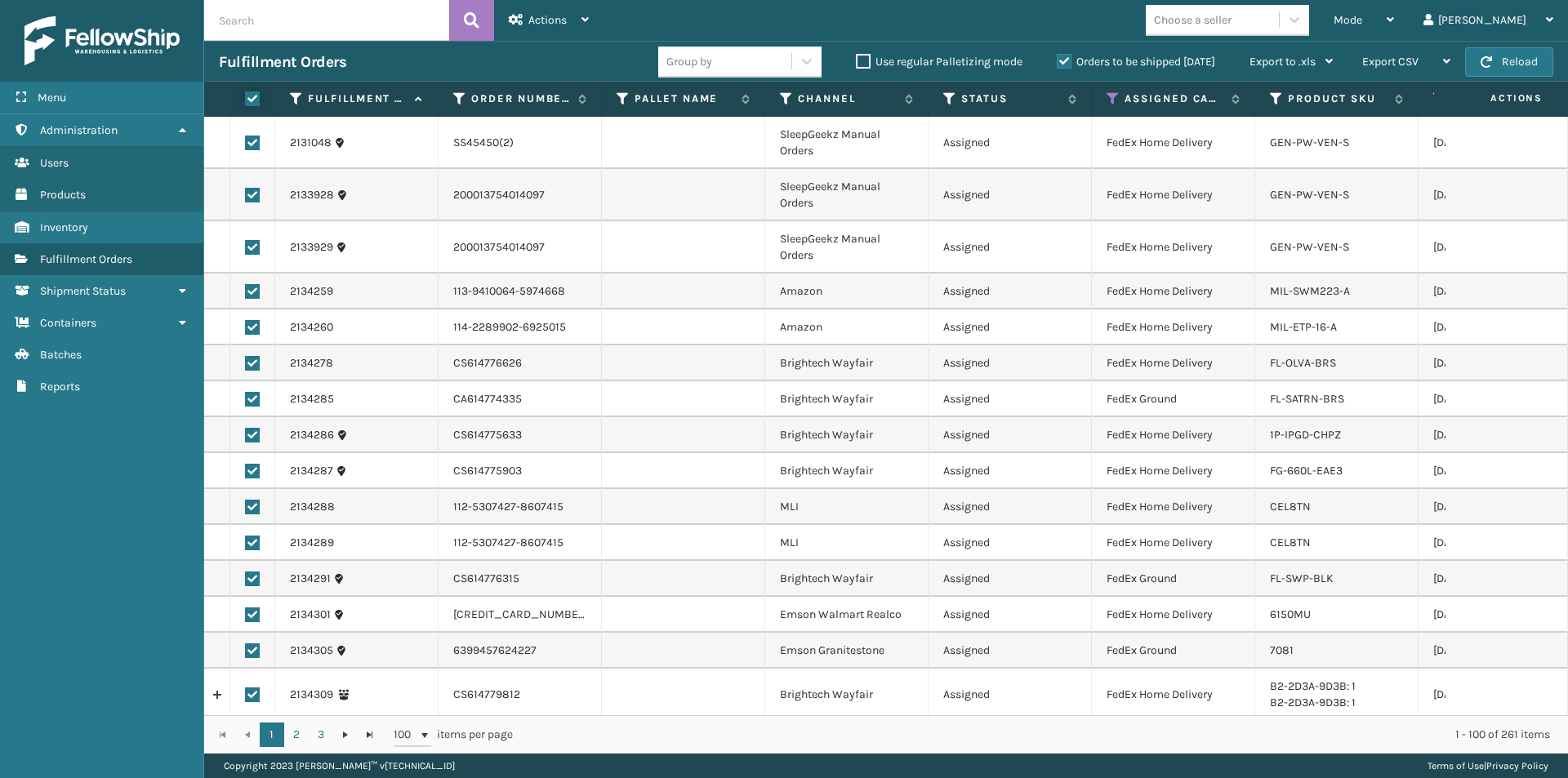
checkbox input "true"
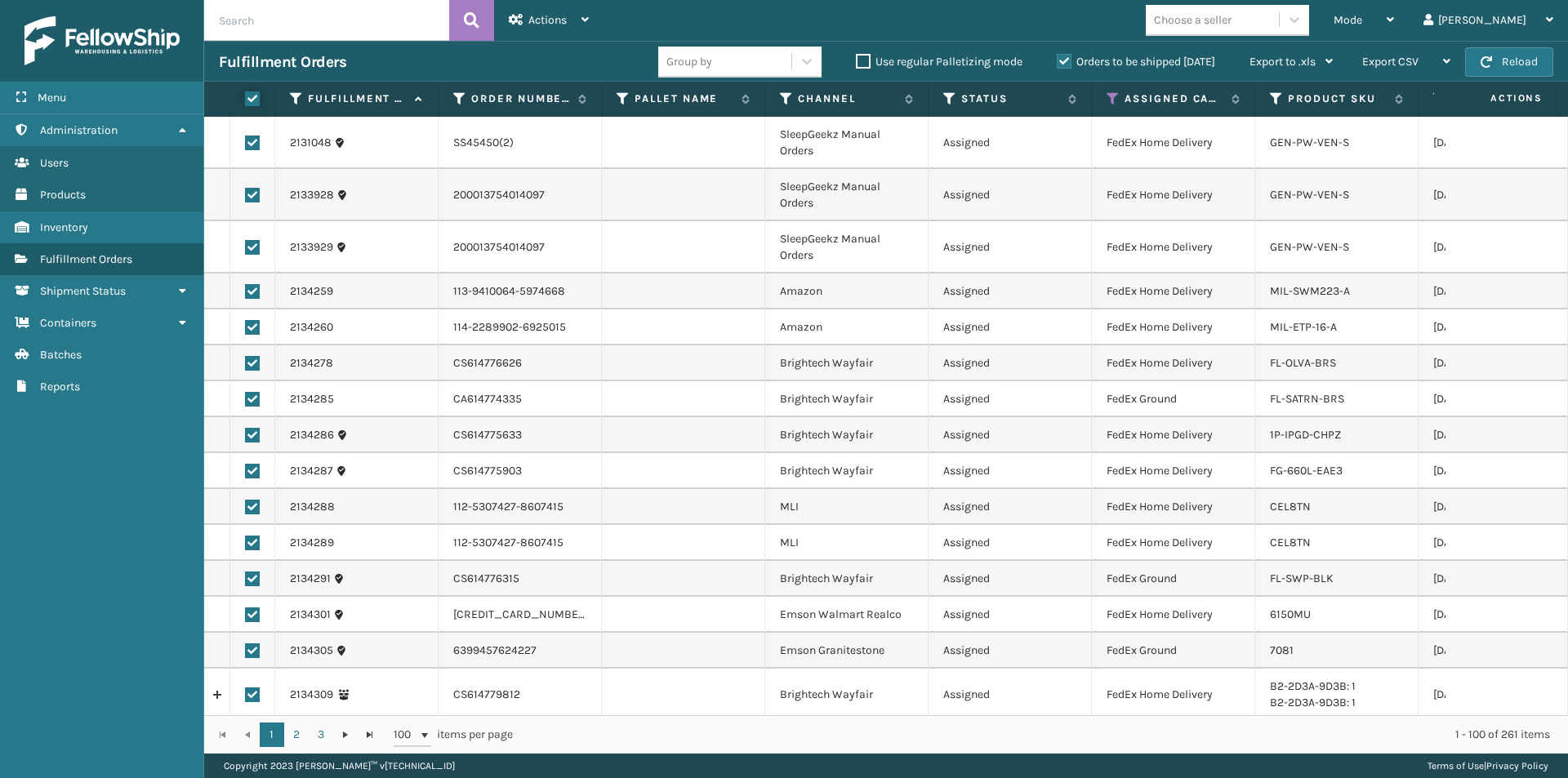
checkbox input "true"
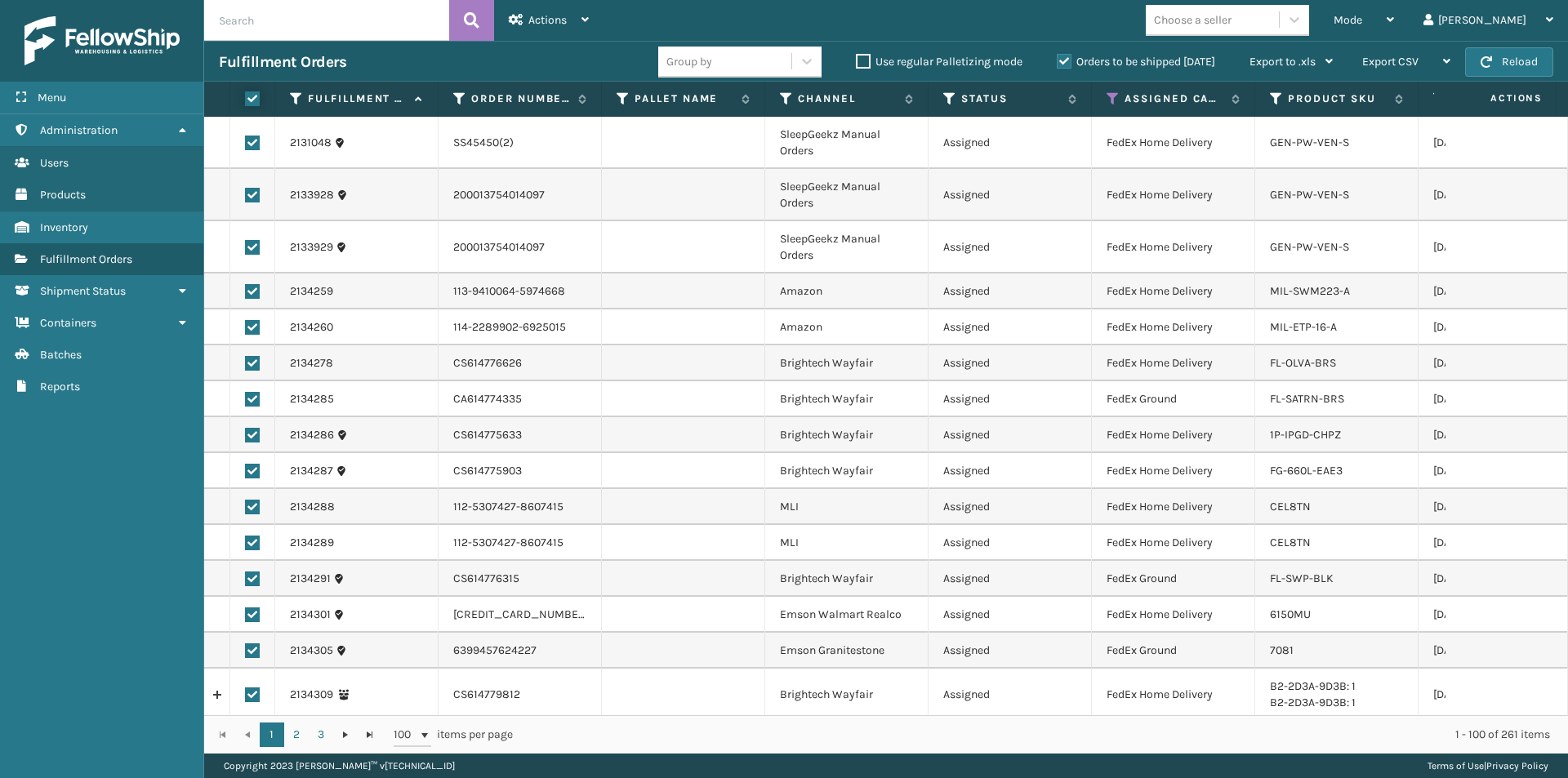
checkbox input "true"
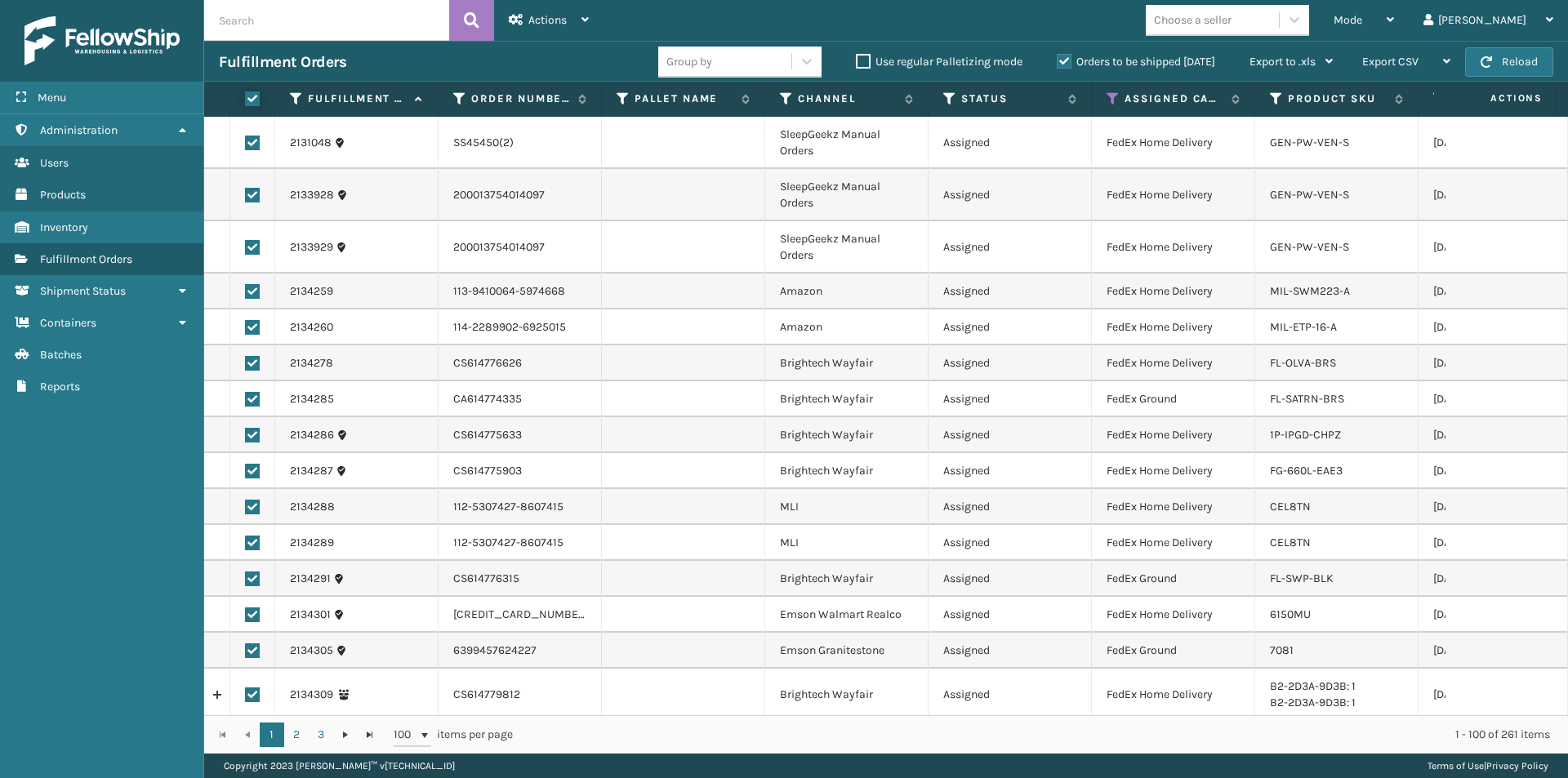
checkbox input "true"
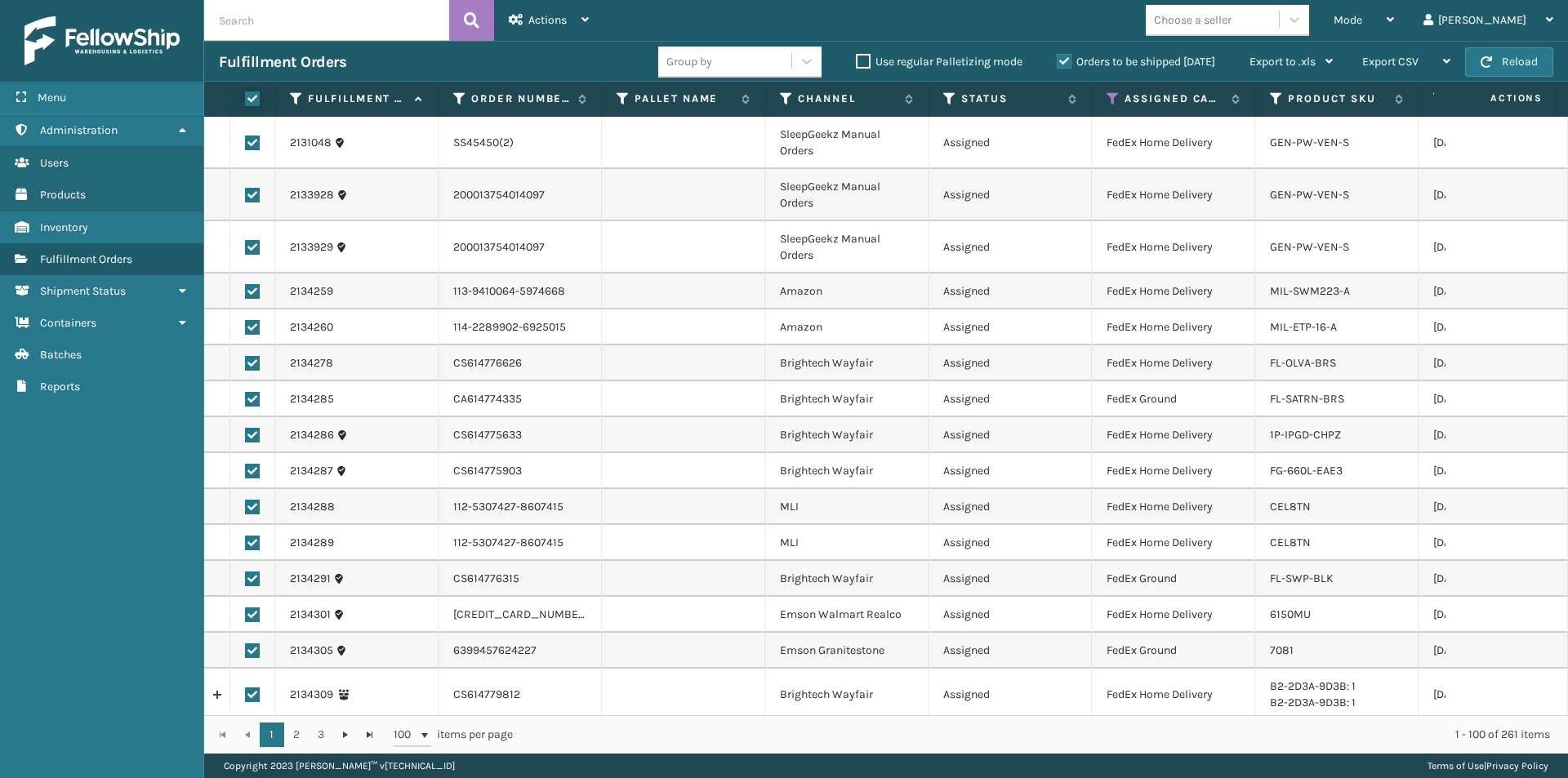
checkbox input "true"
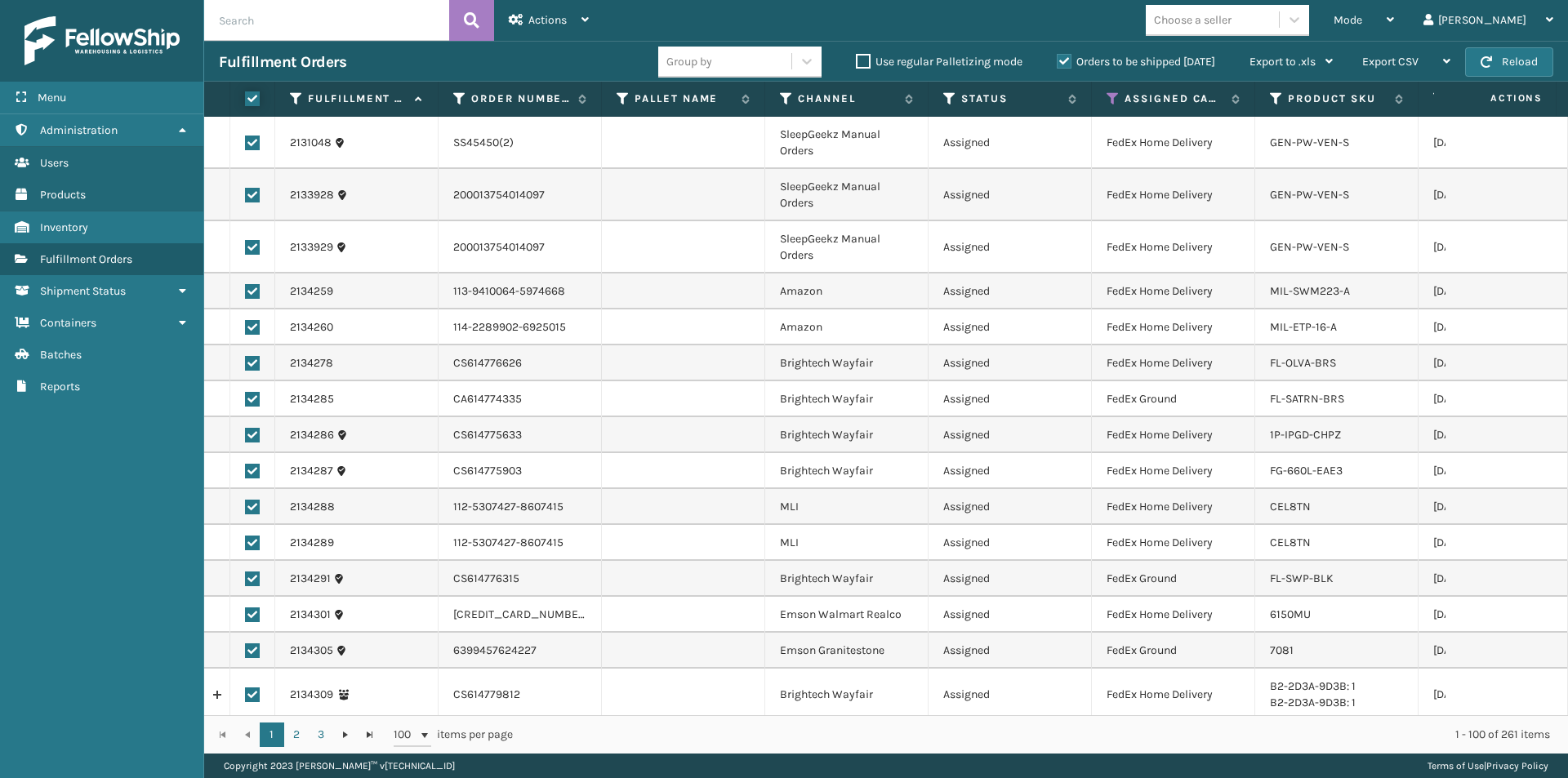
checkbox input "true"
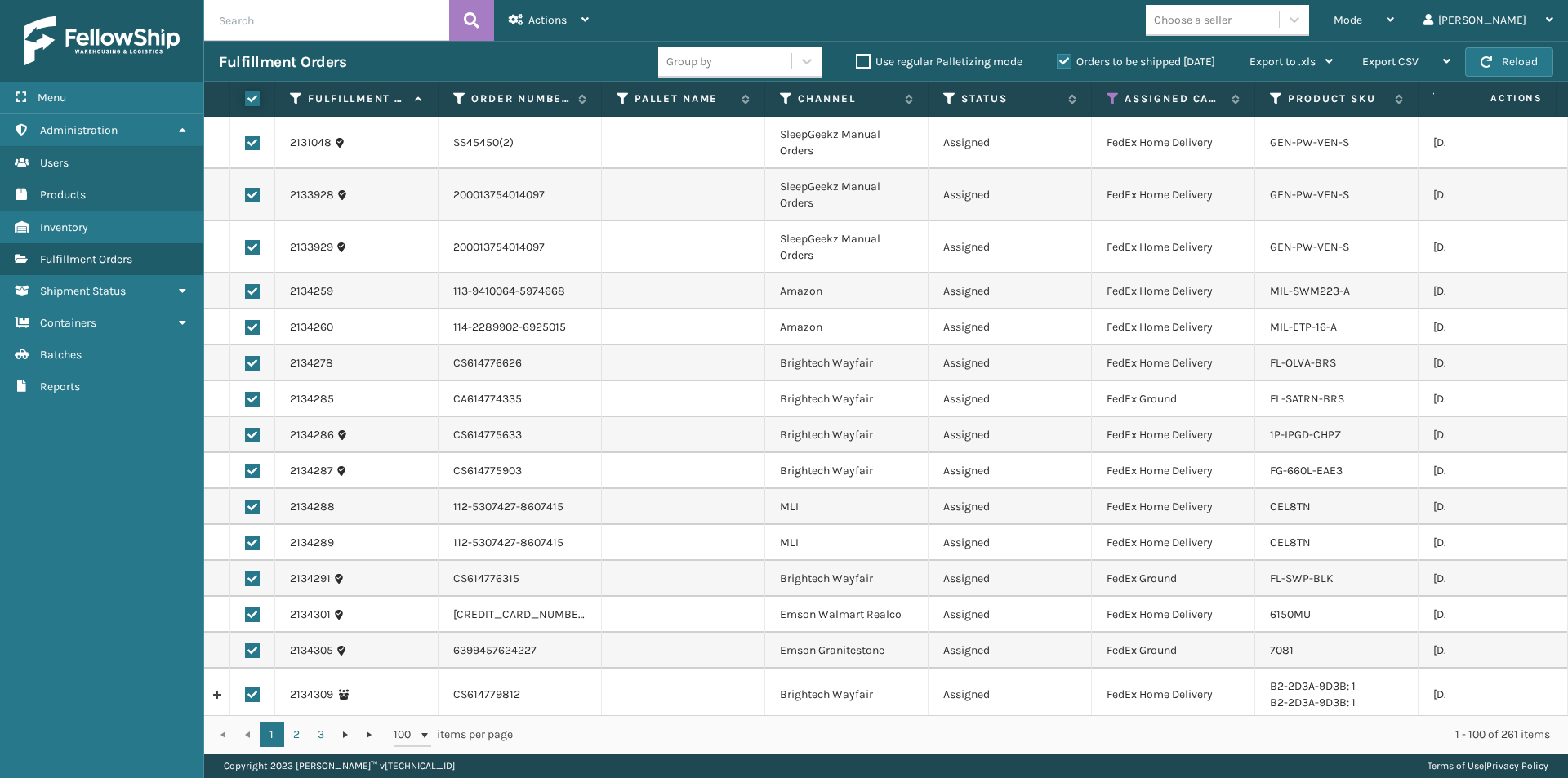
checkbox input "true"
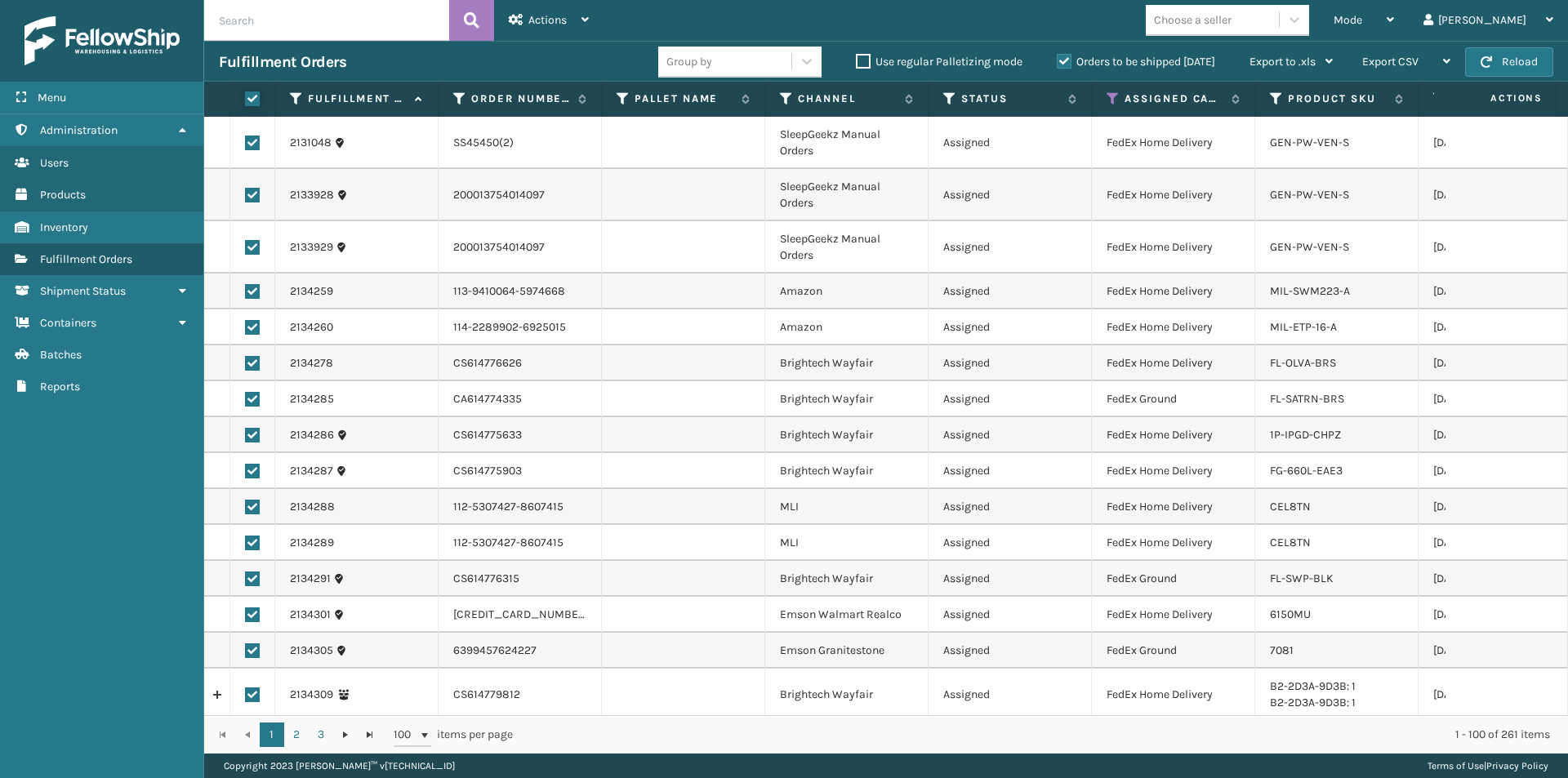
checkbox input "true"
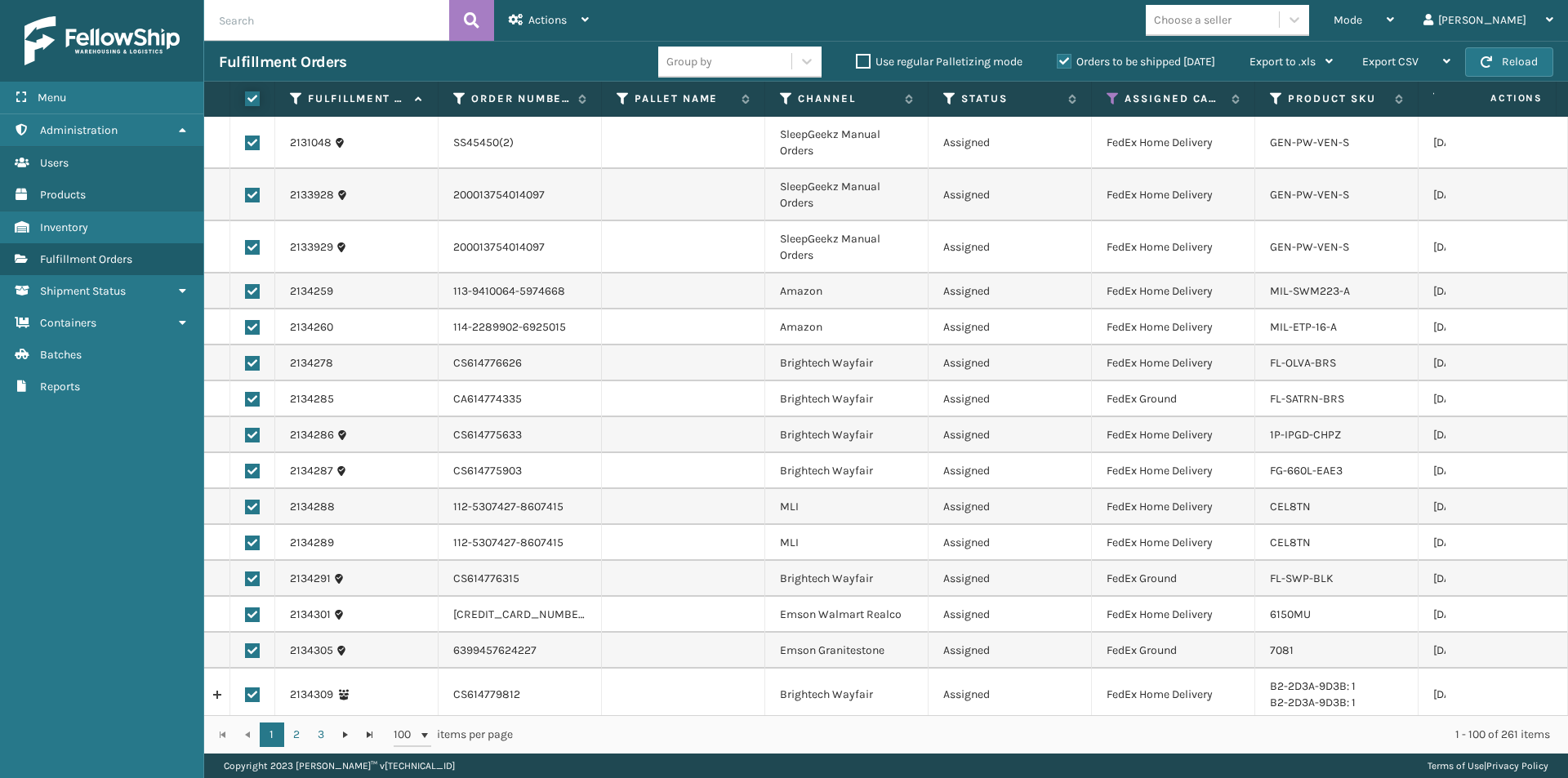
checkbox input "true"
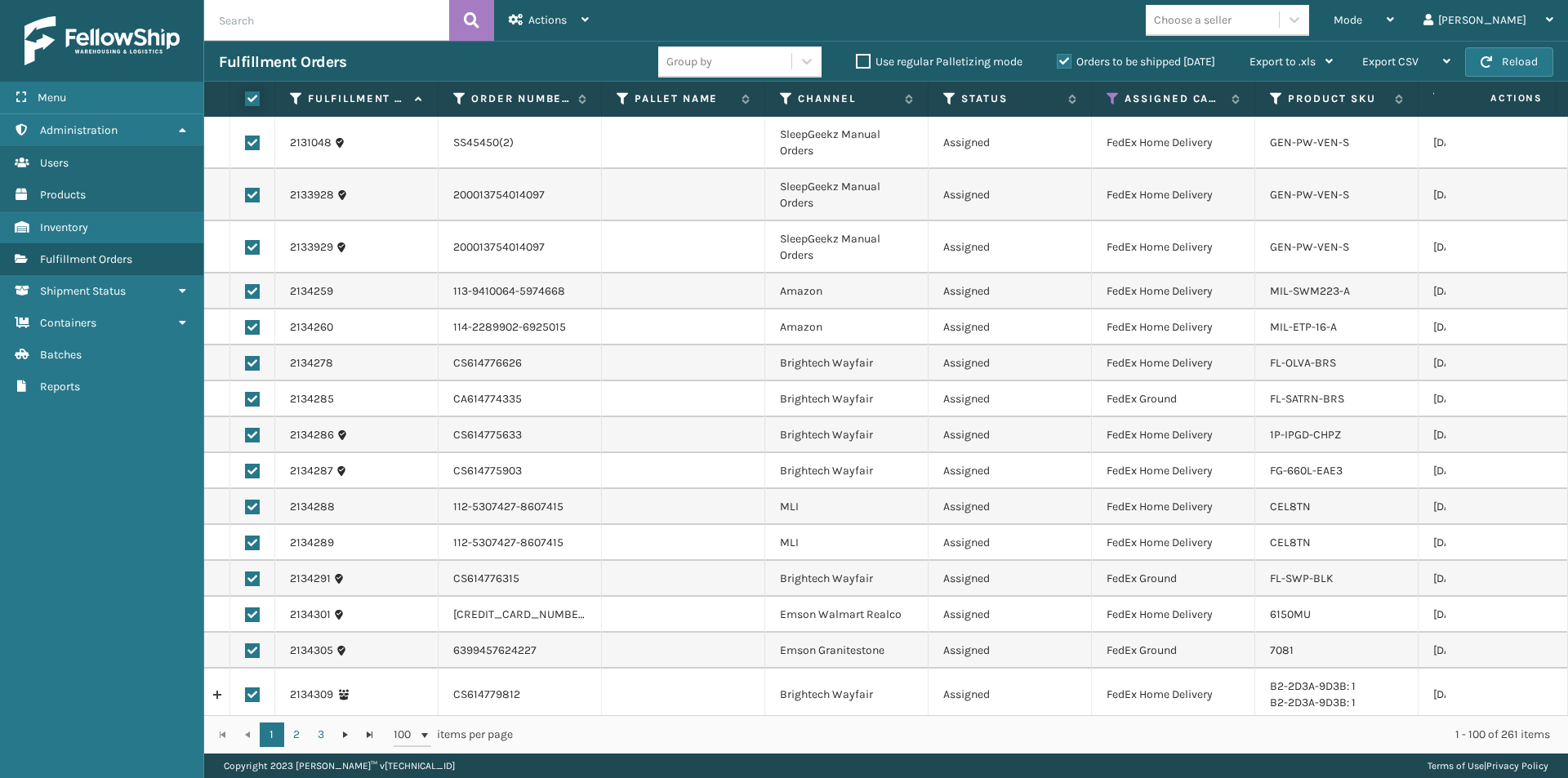
checkbox input "true"
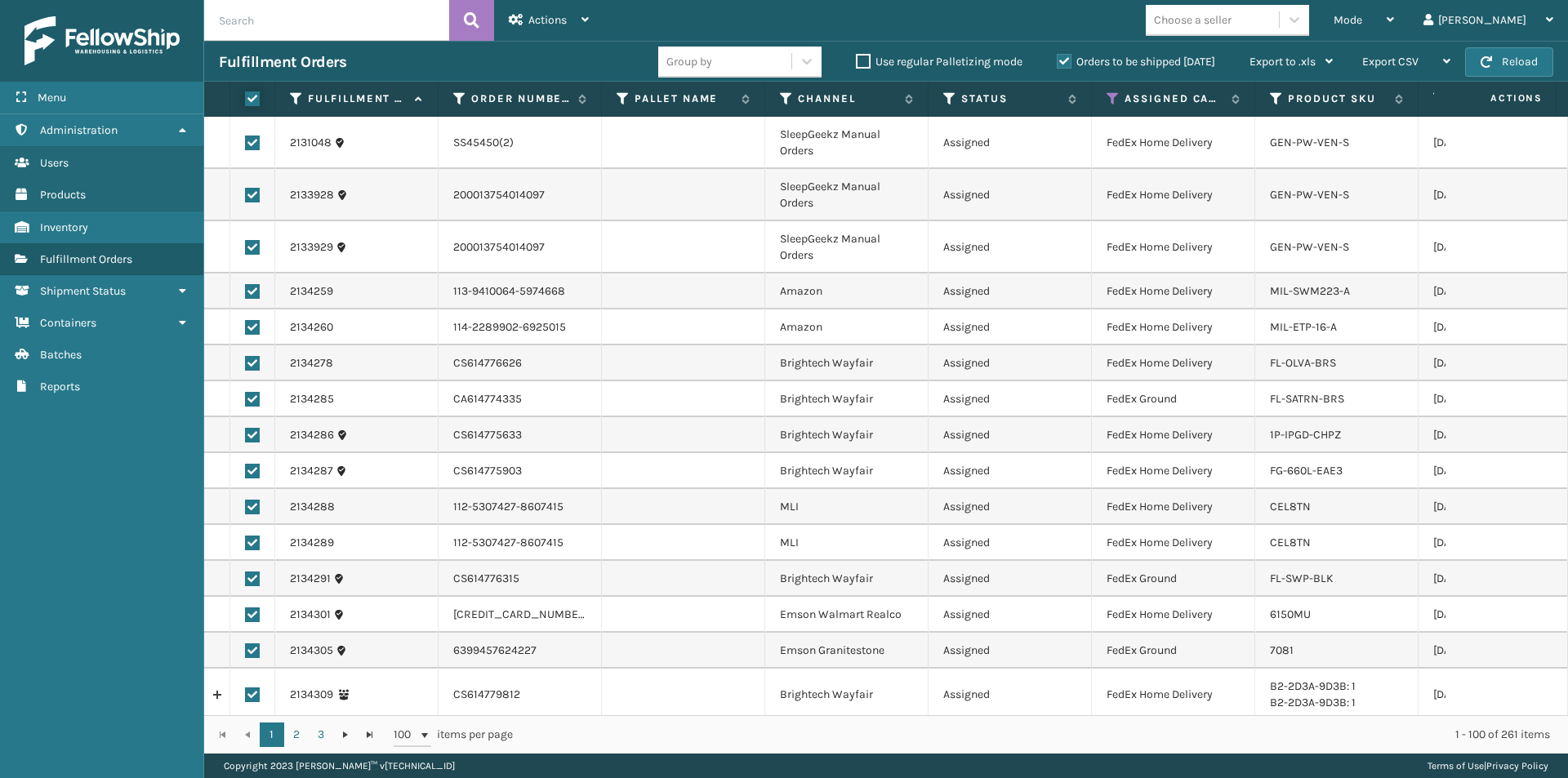
checkbox input "true"
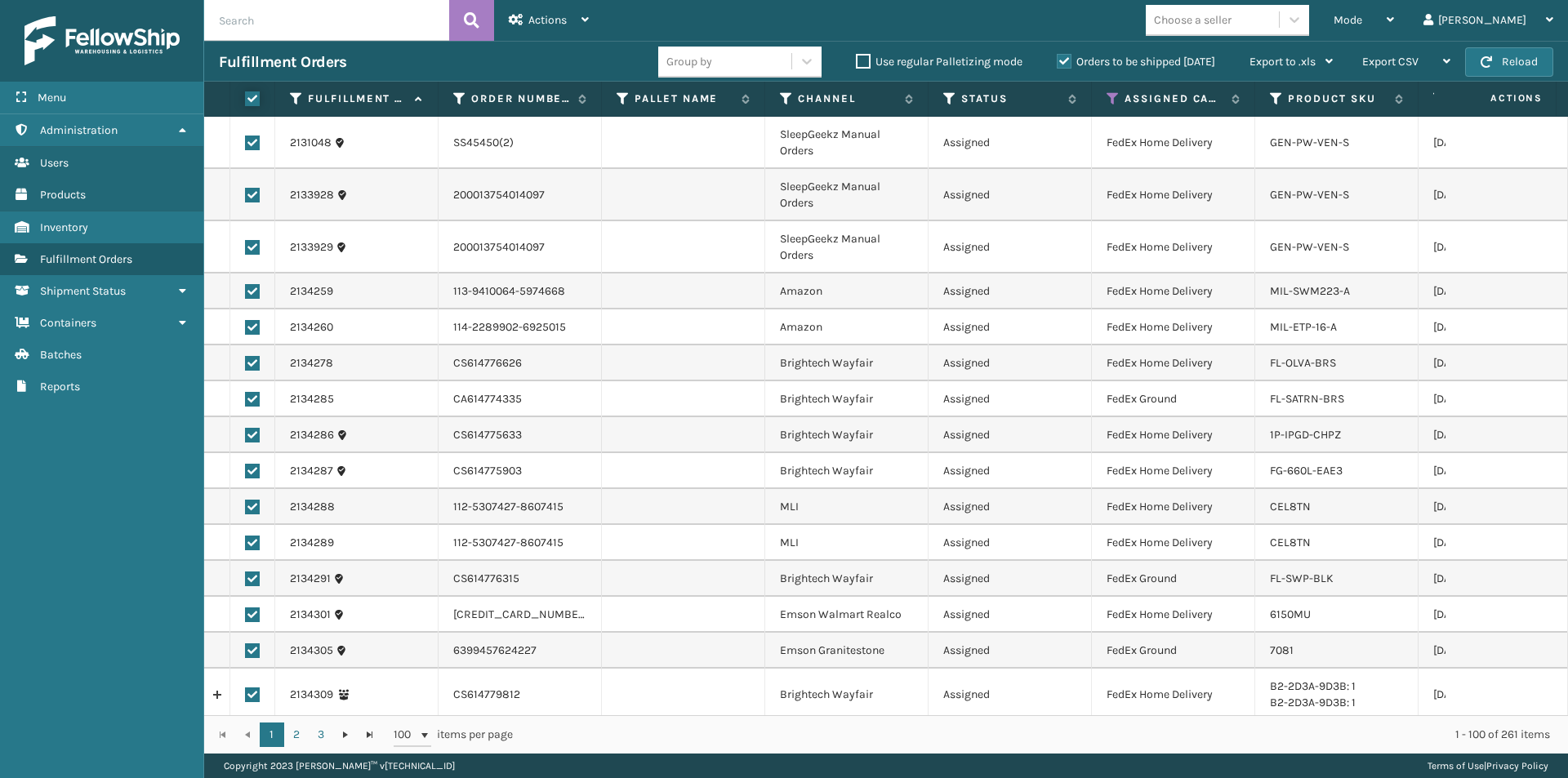
checkbox input "true"
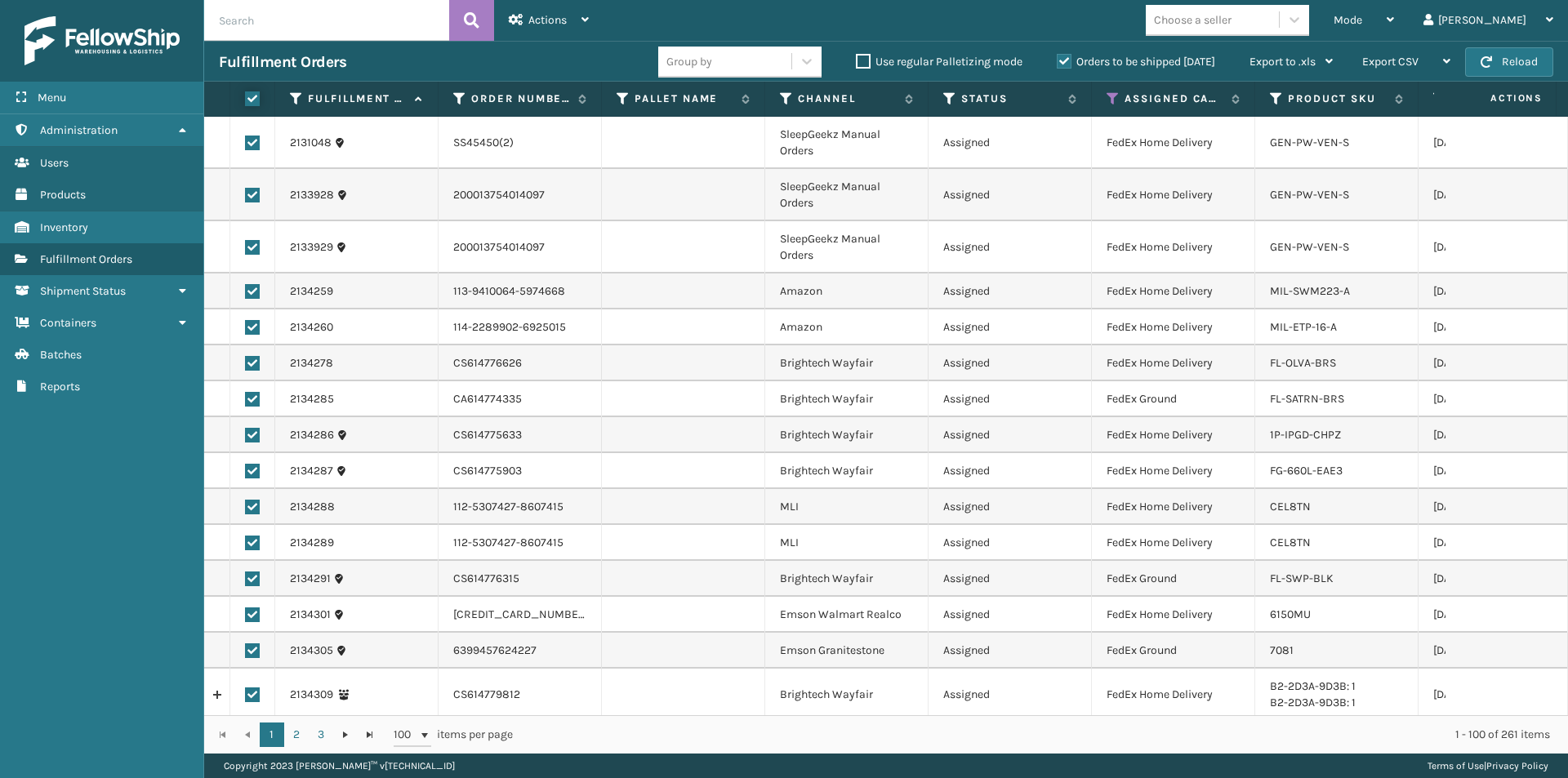
checkbox input "true"
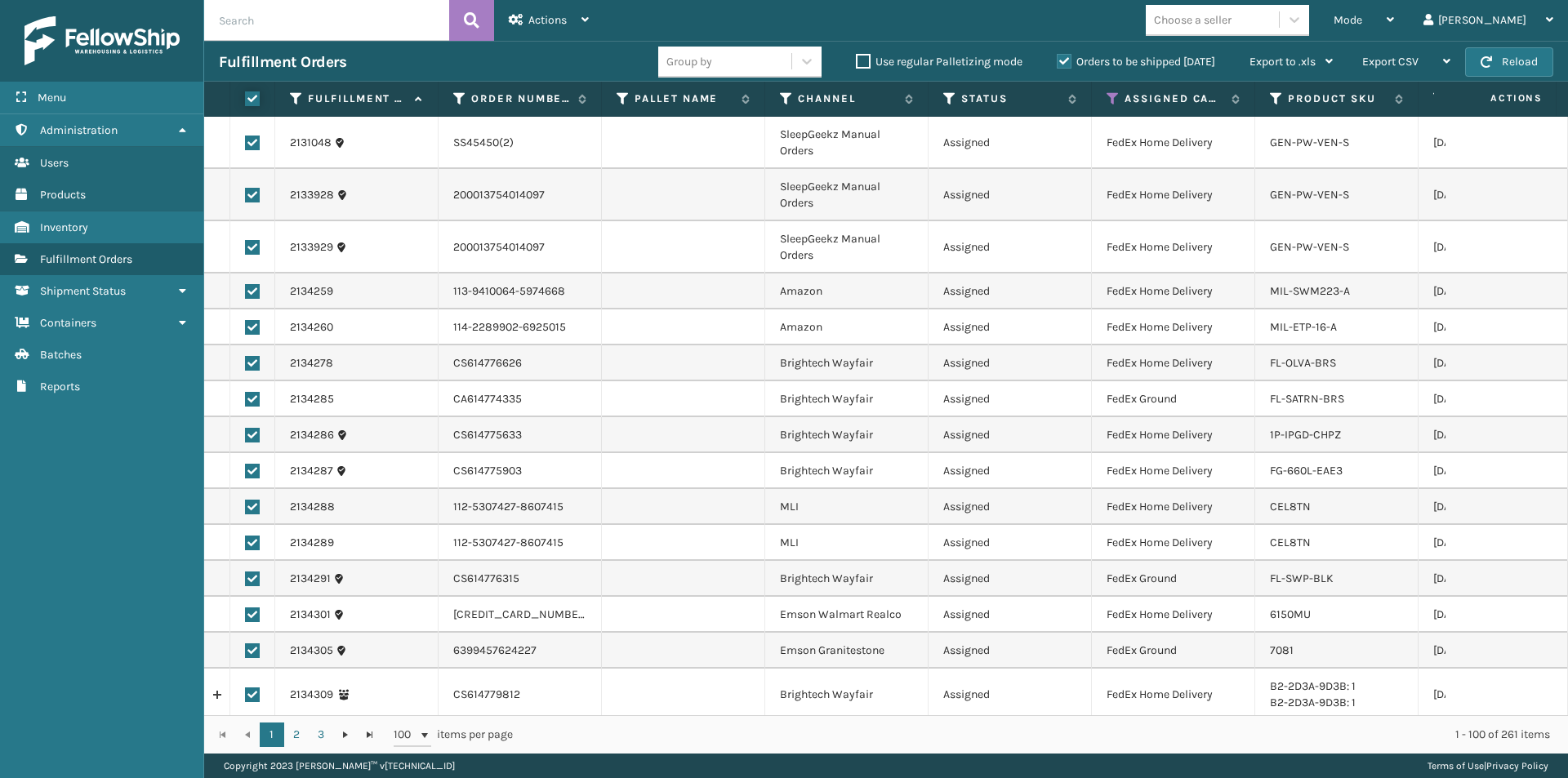
checkbox input "true"
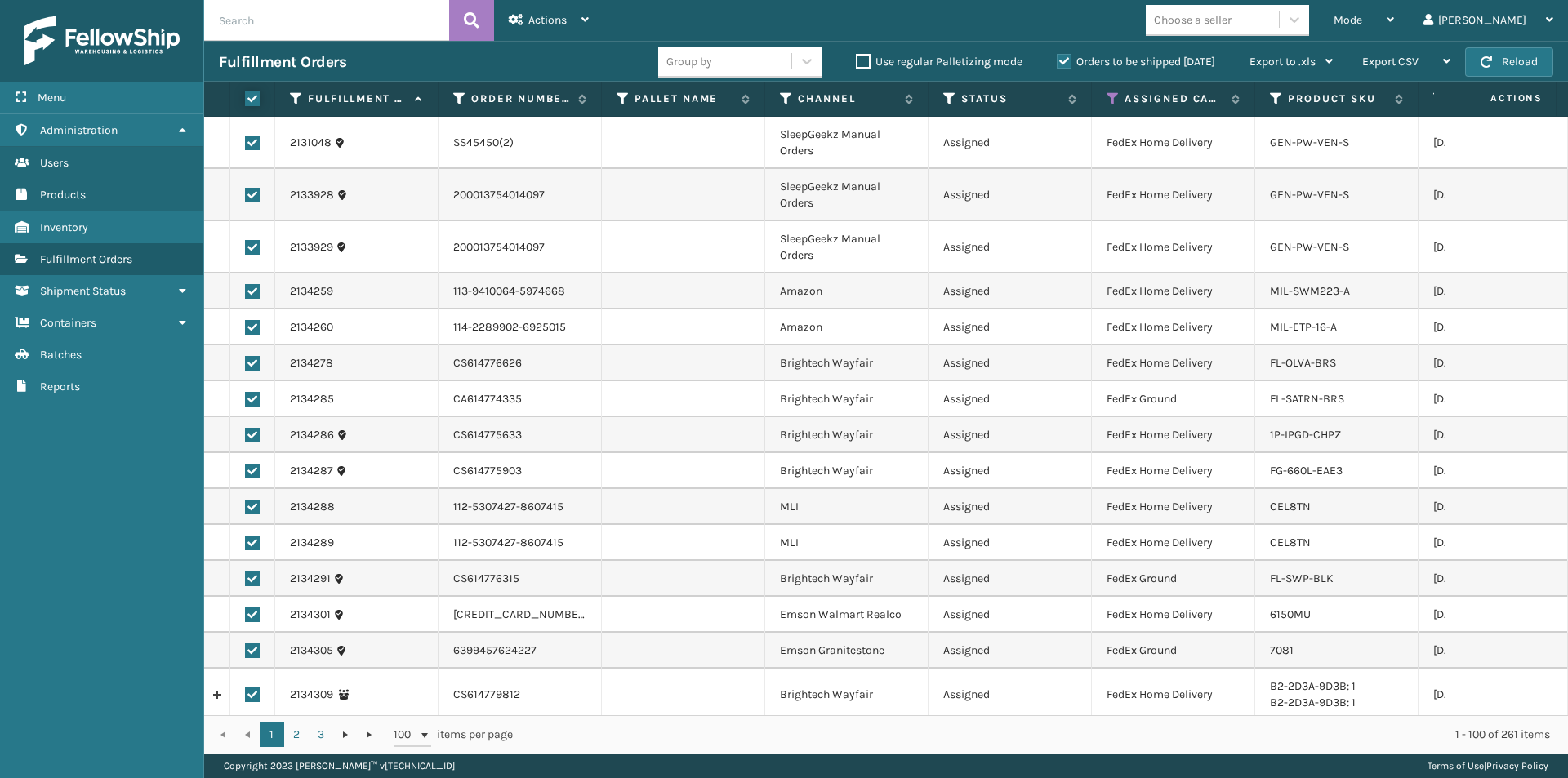
checkbox input "true"
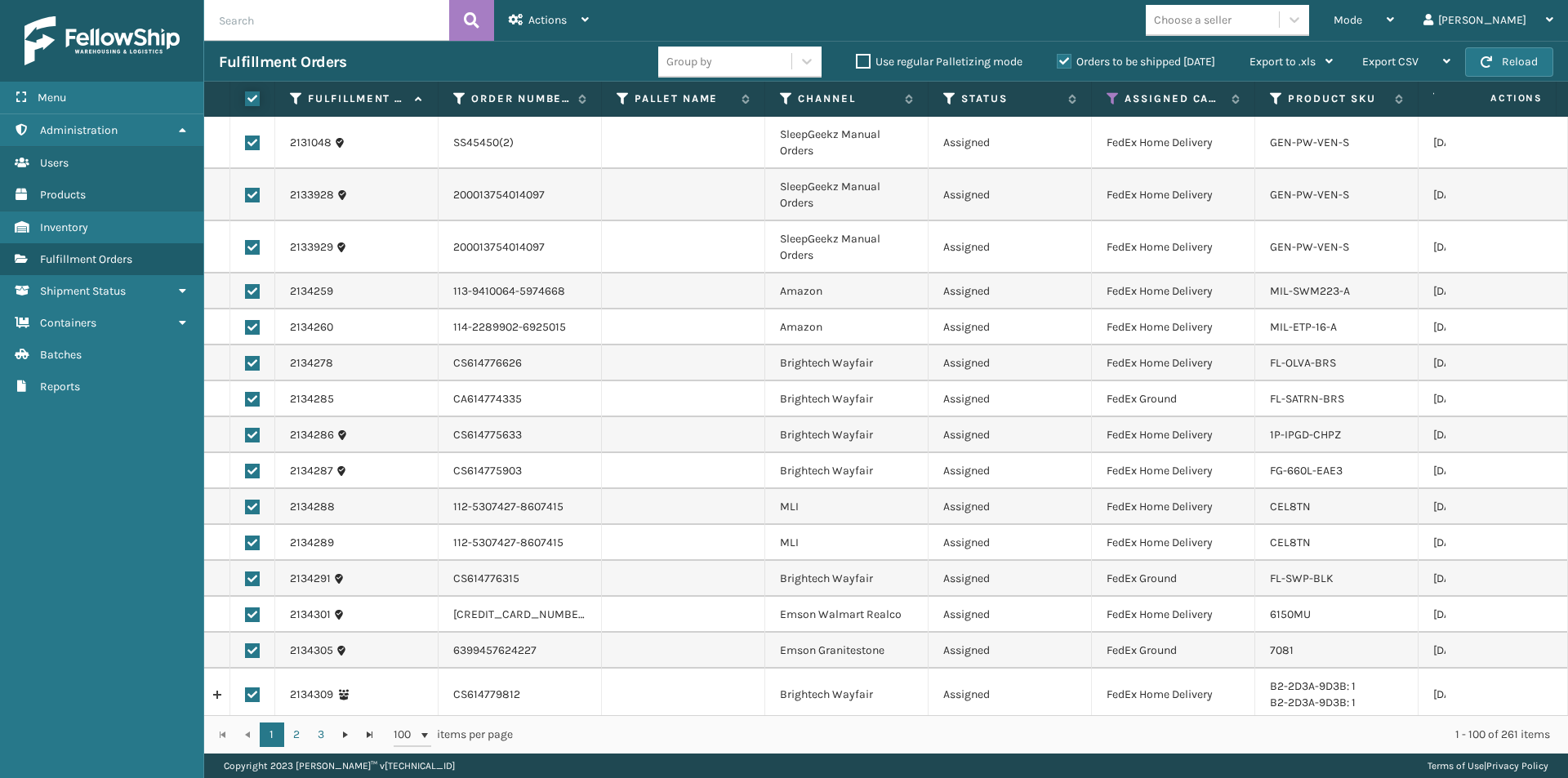
checkbox input "true"
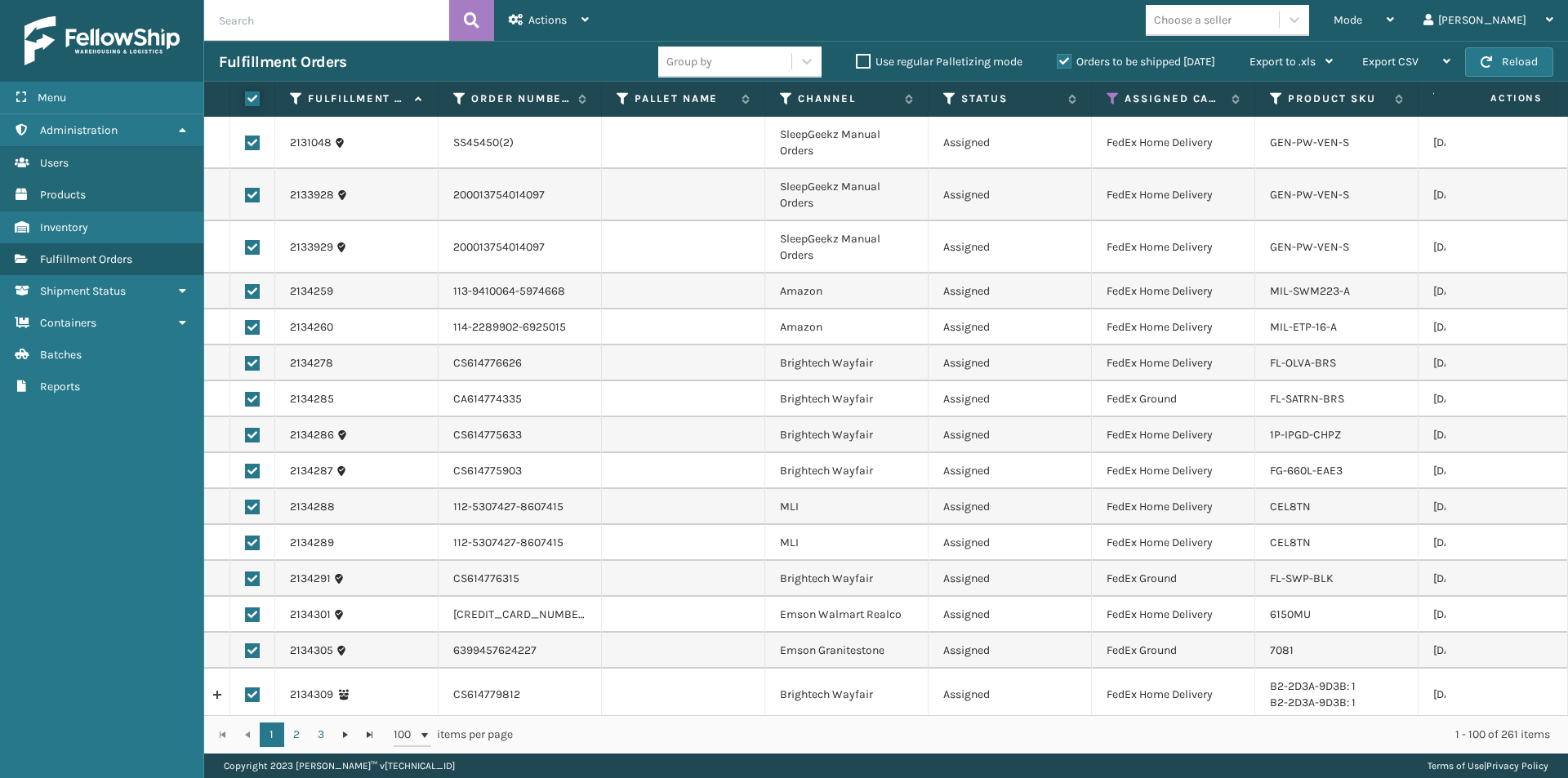
checkbox input "true"
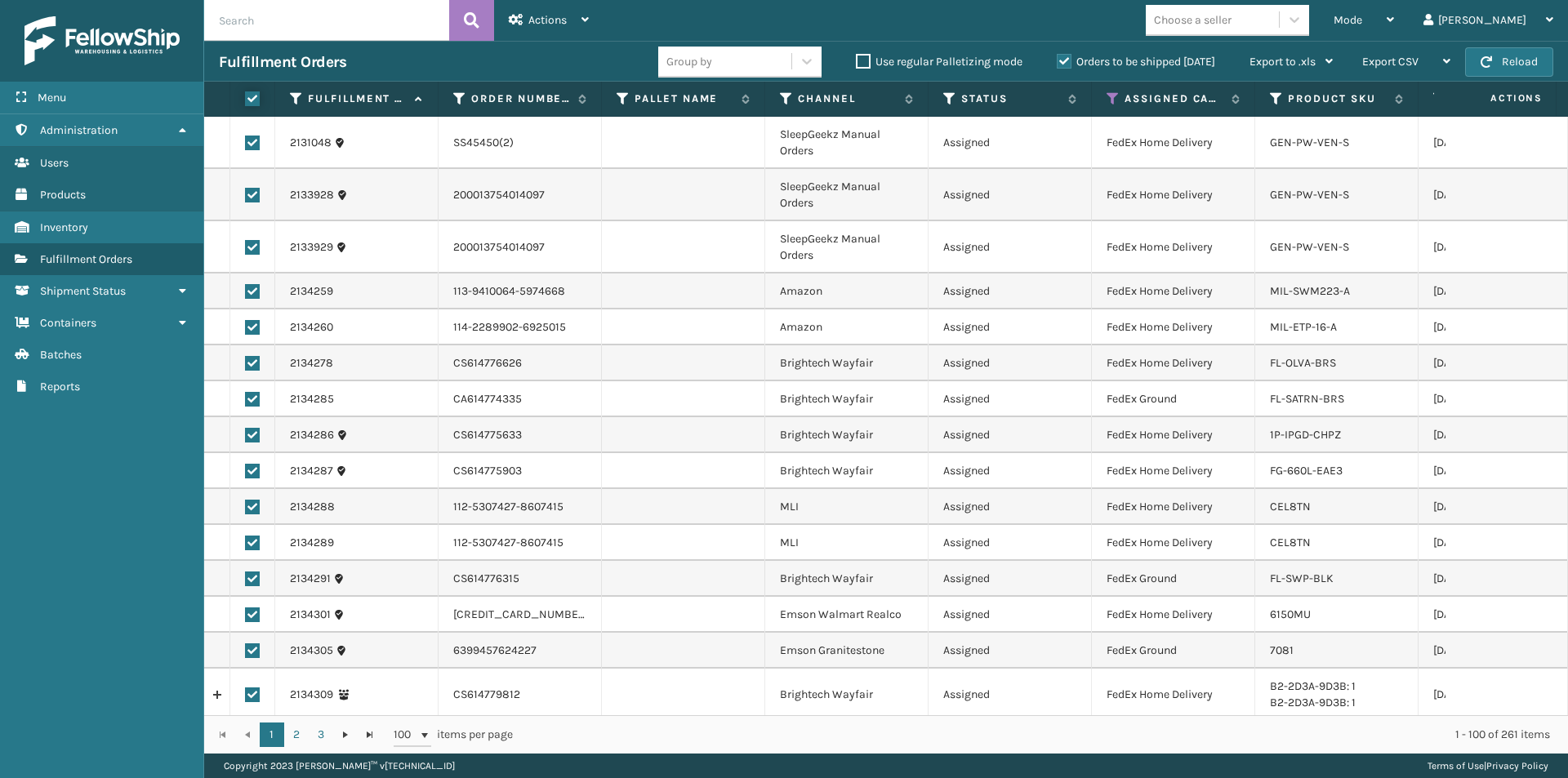
checkbox input "true"
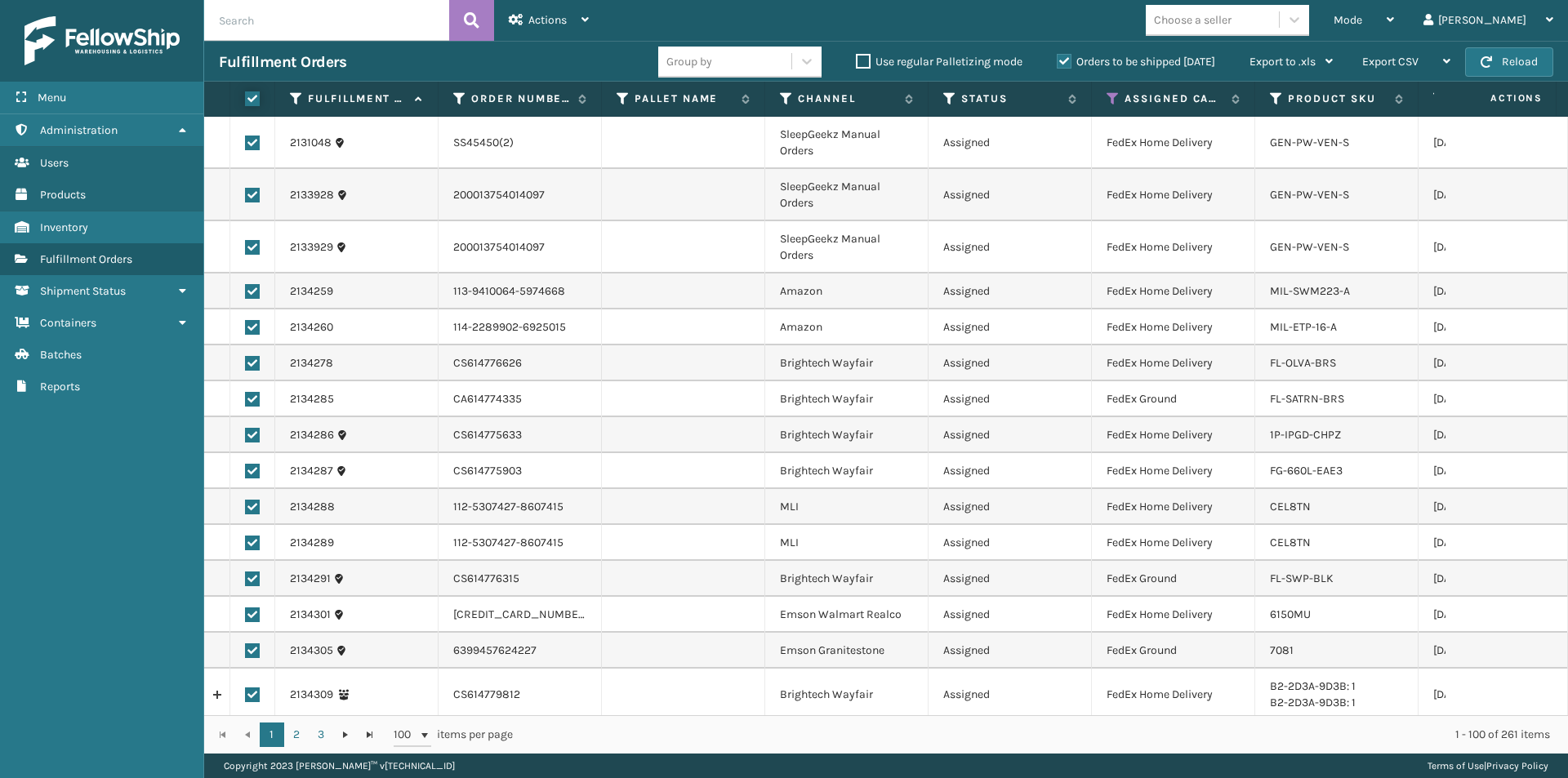
checkbox input "true"
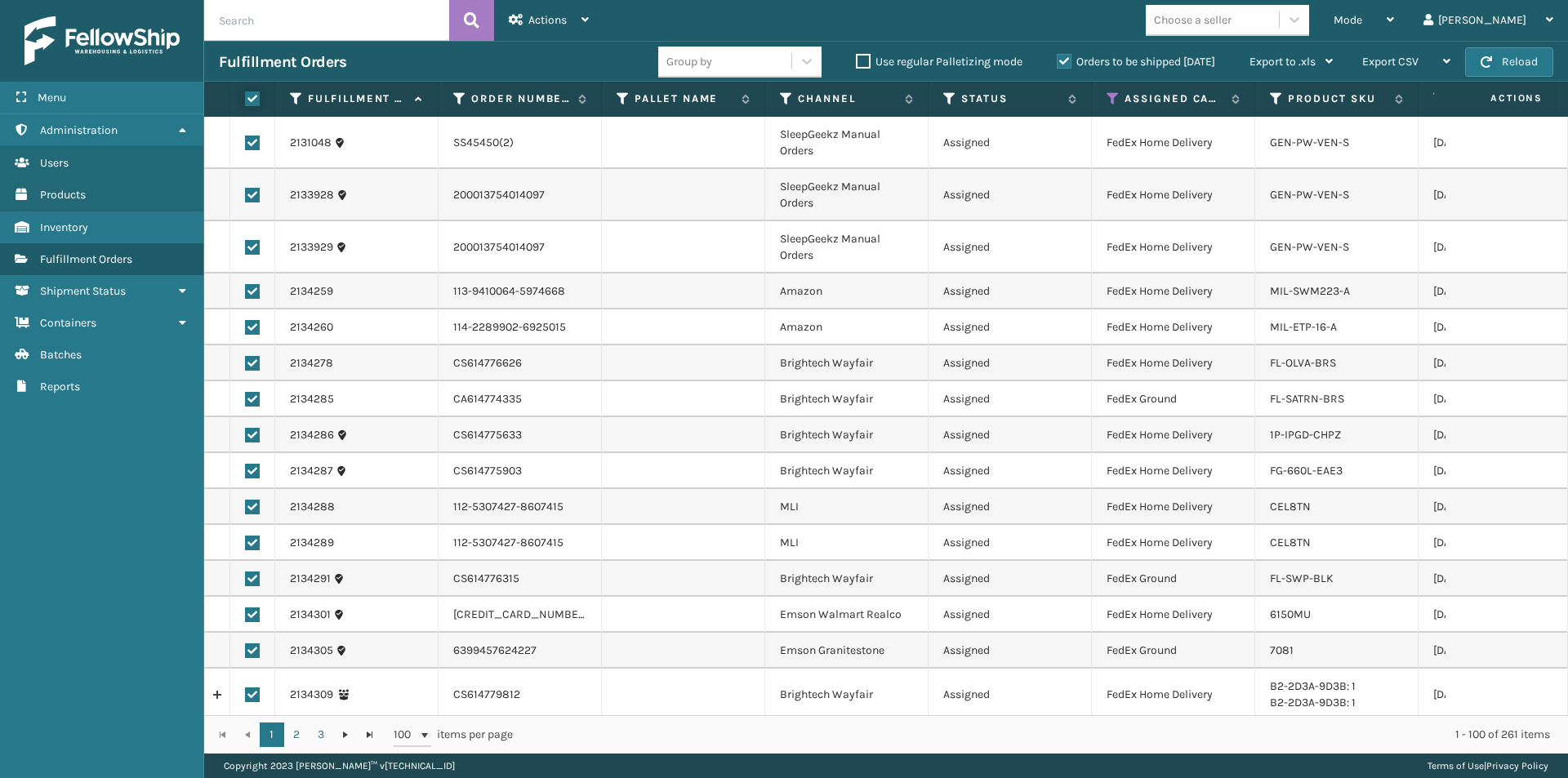
checkbox input "true"
click at [560, 12] on div "Actions" at bounding box center [549, 20] width 80 height 41
drag, startPoint x: 1061, startPoint y: 190, endPoint x: 1017, endPoint y: 177, distance: 45.9
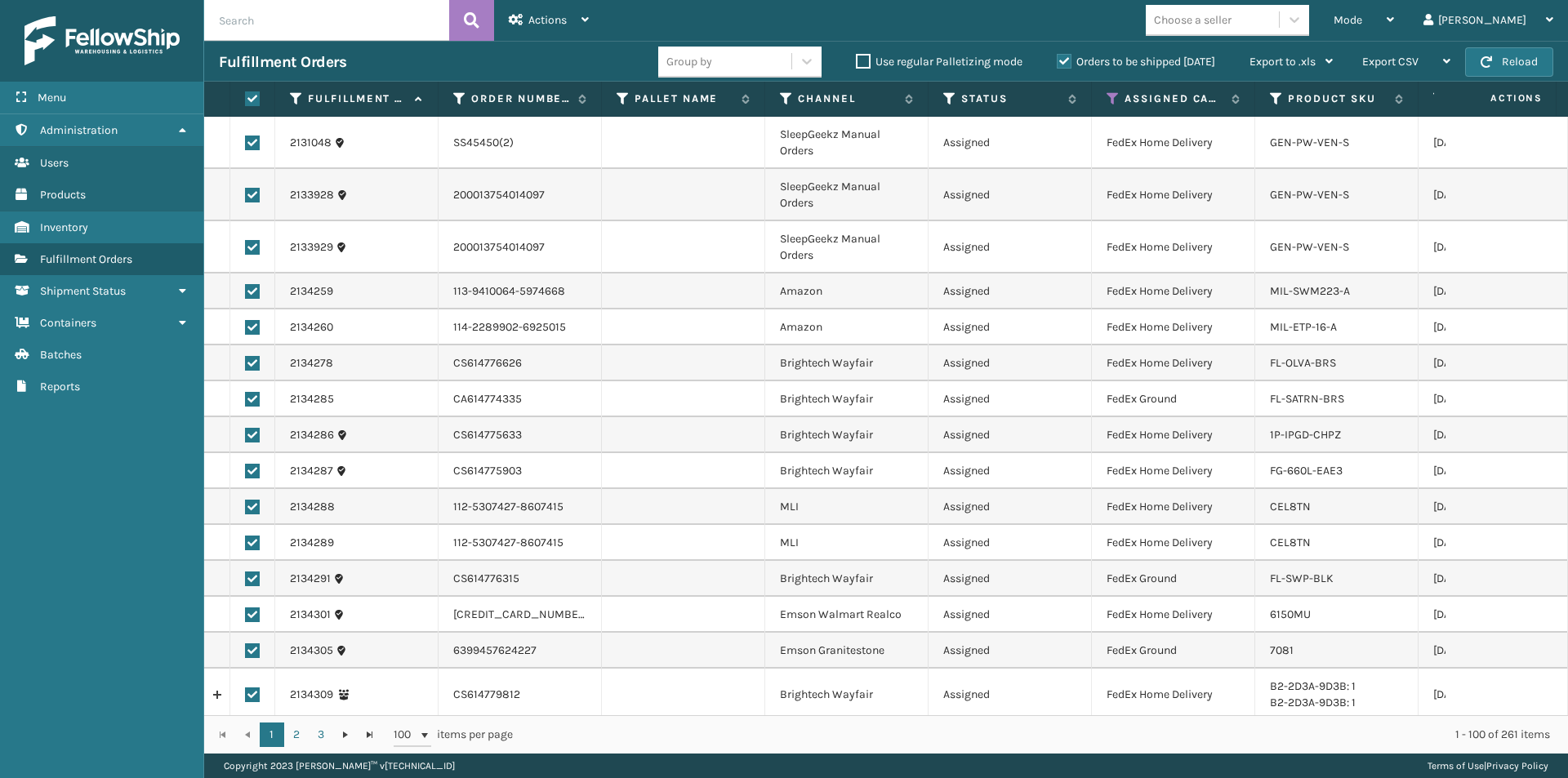
click at [1061, 190] on td "Assigned" at bounding box center [1010, 195] width 163 height 52
click at [253, 99] on label at bounding box center [250, 98] width 10 height 14
click at [246, 99] on input "checkbox" at bounding box center [245, 99] width 1 height 11
checkbox input "false"
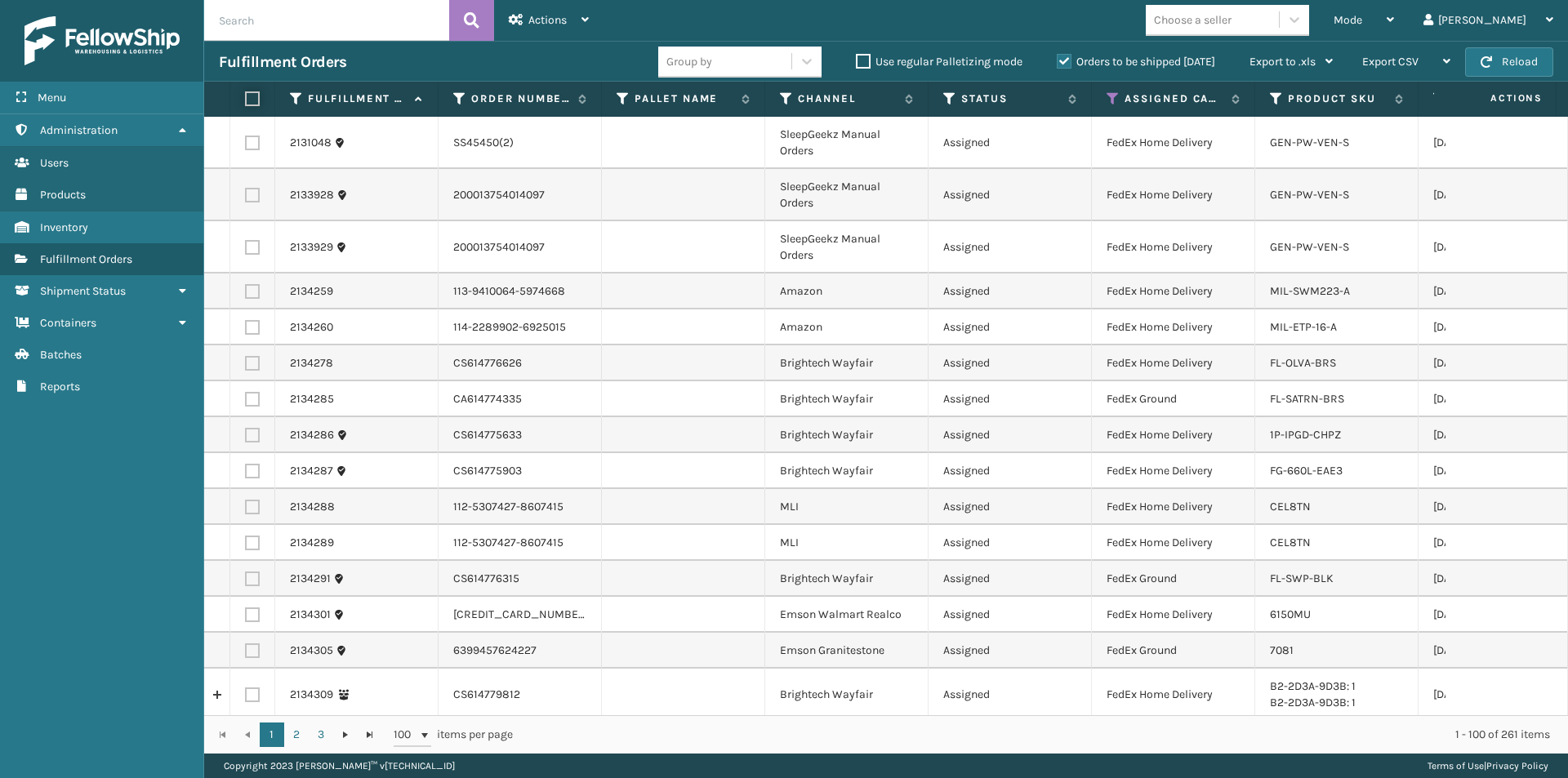
checkbox input "false"
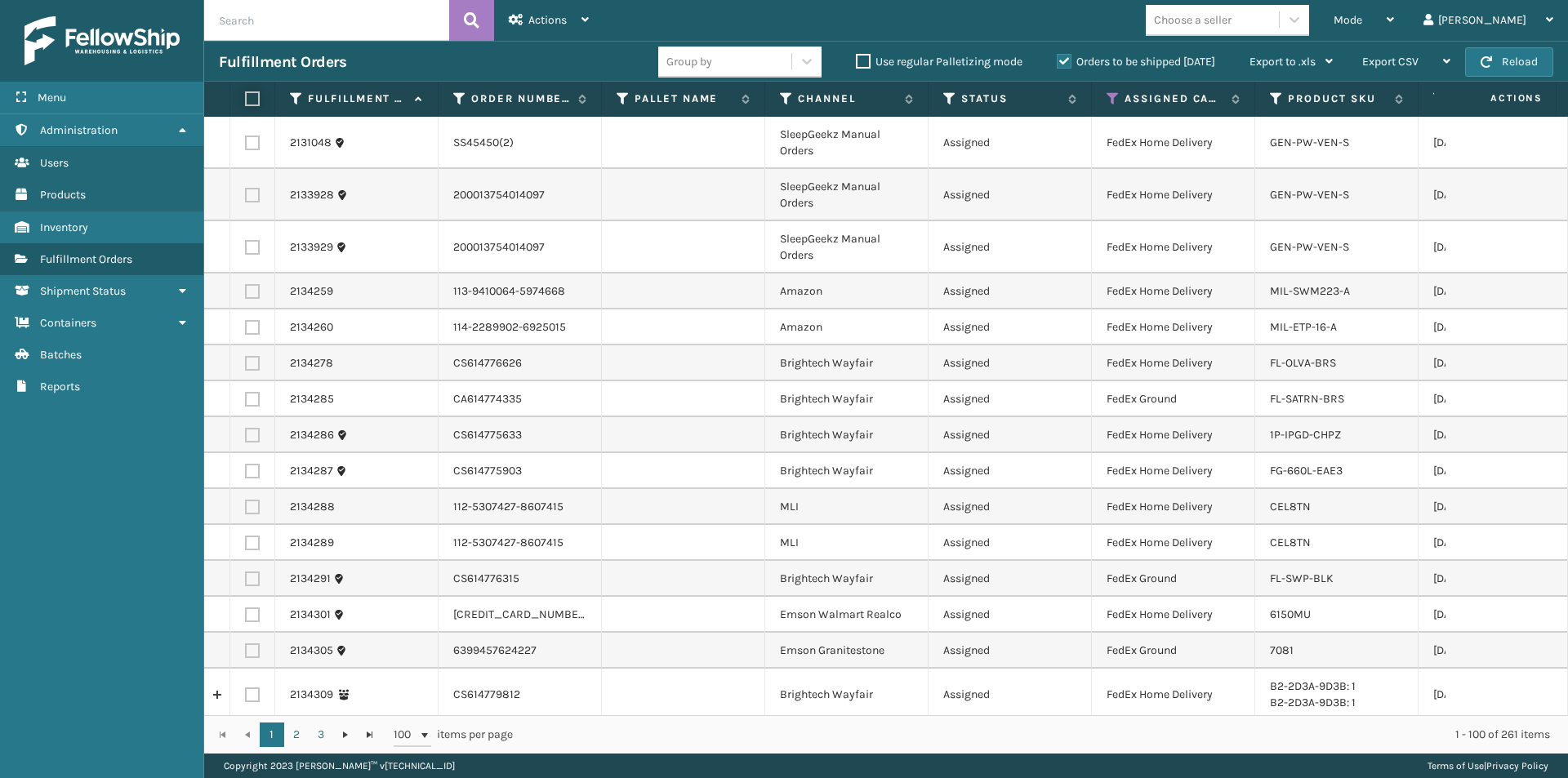
checkbox input "false"
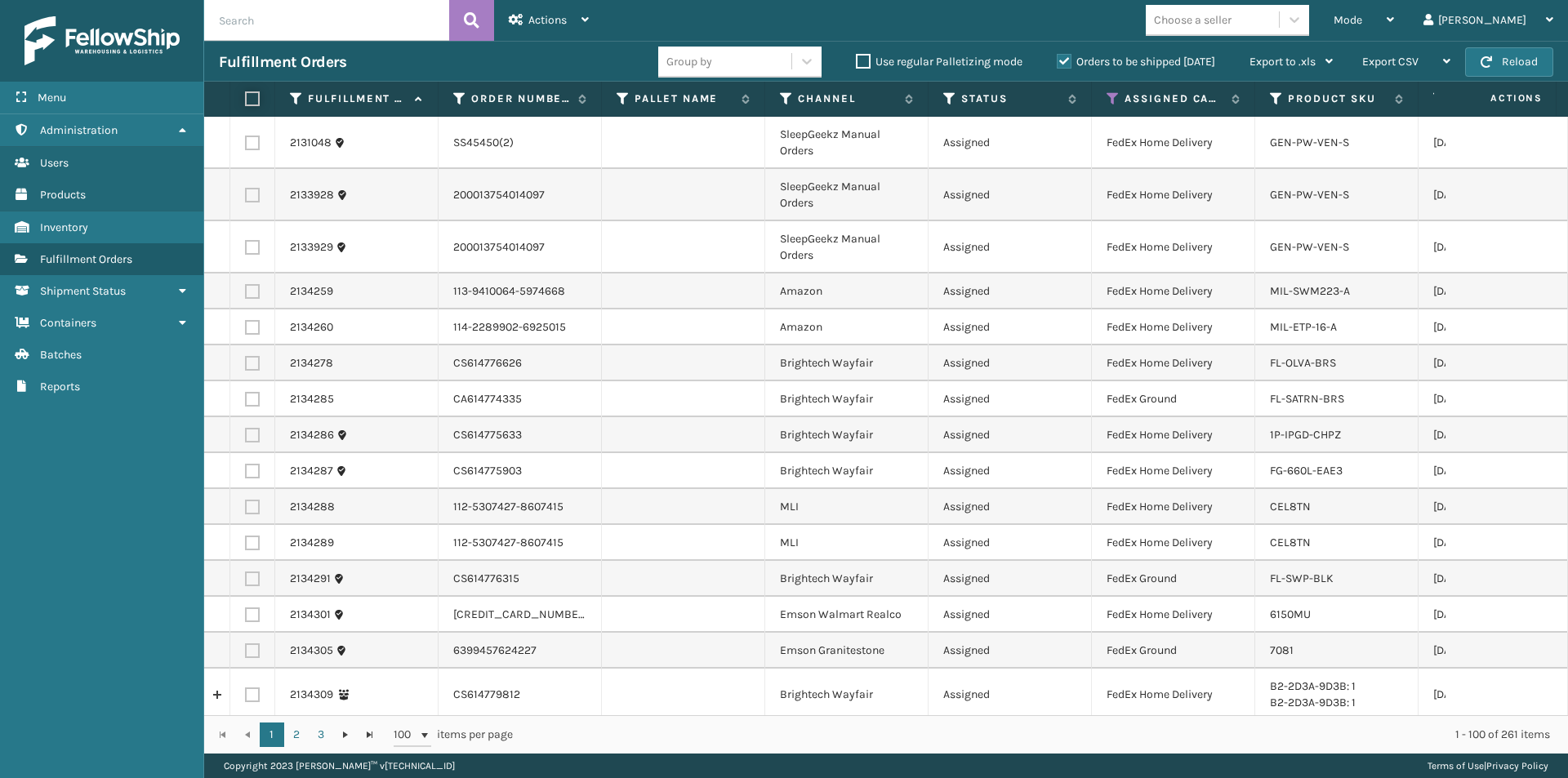
checkbox input "false"
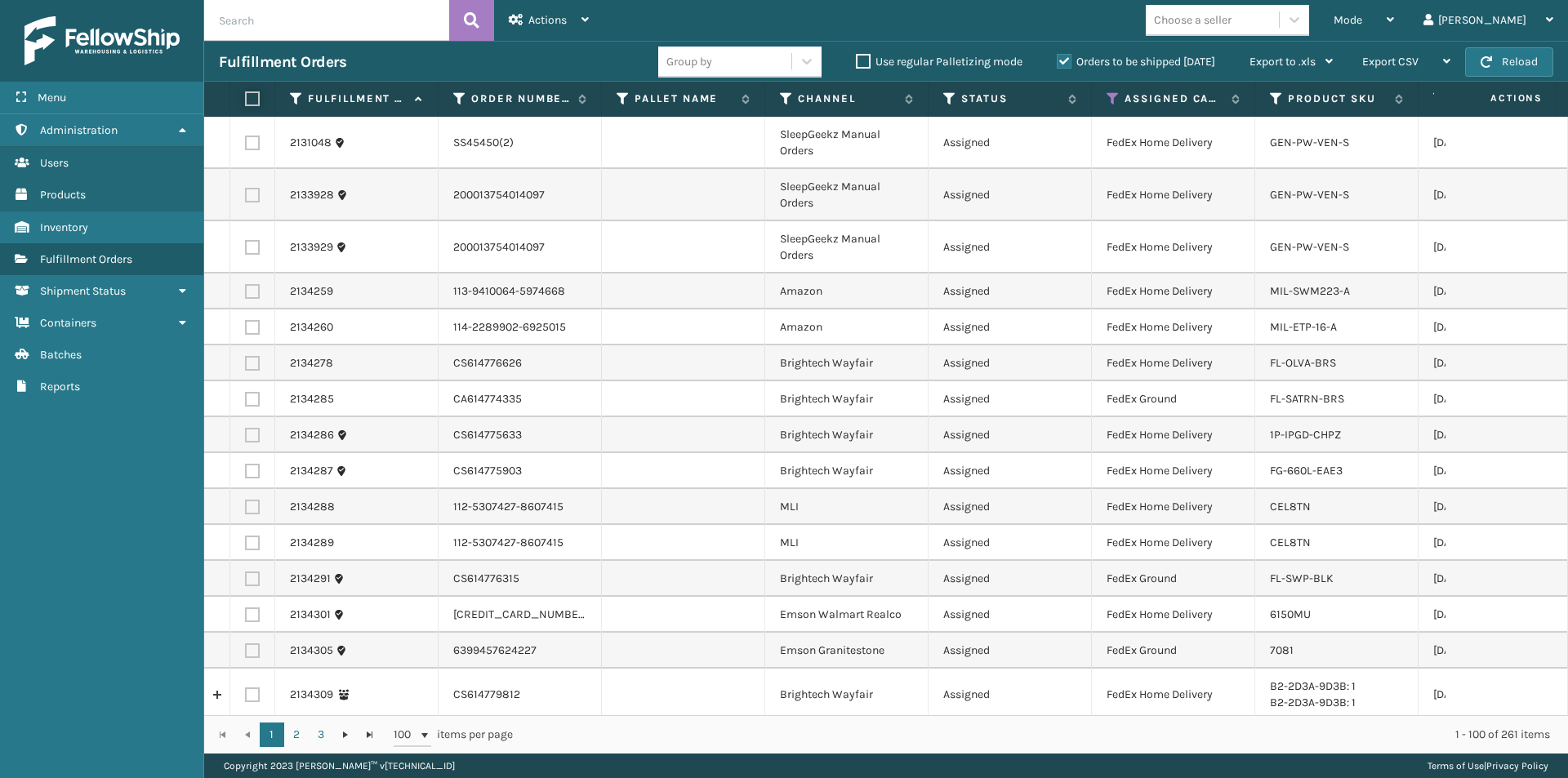
checkbox input "false"
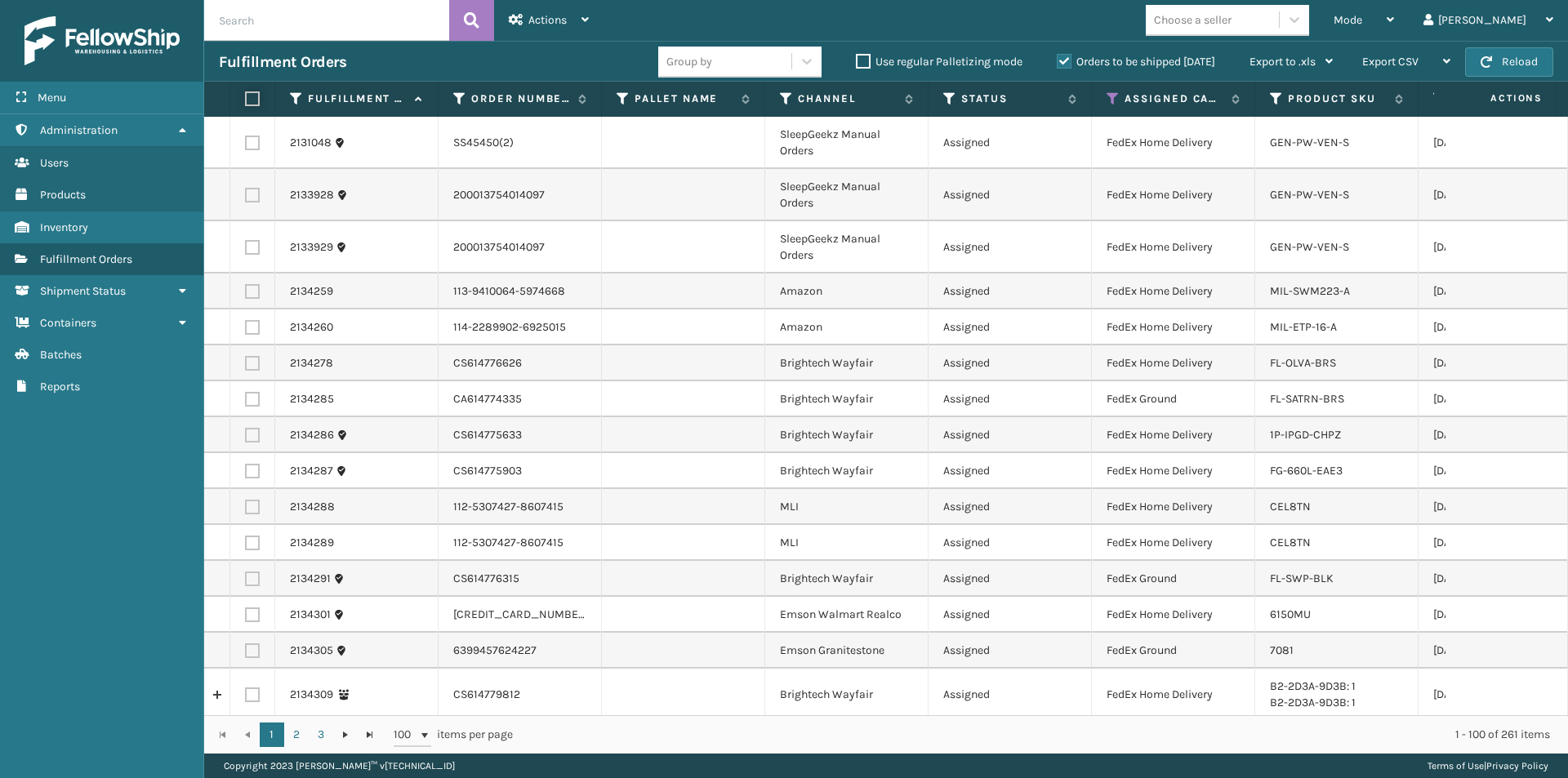
checkbox input "false"
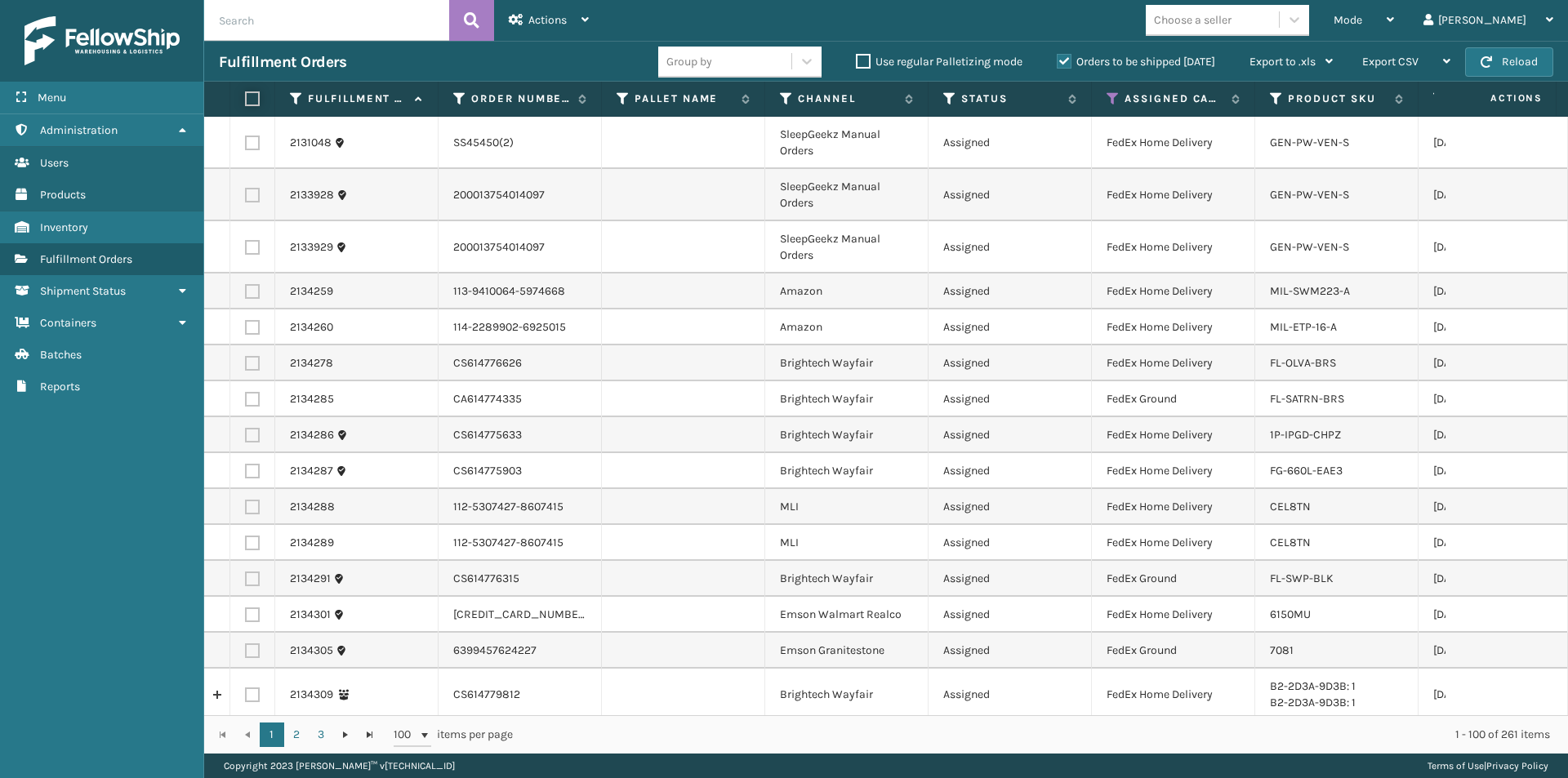
checkbox input "false"
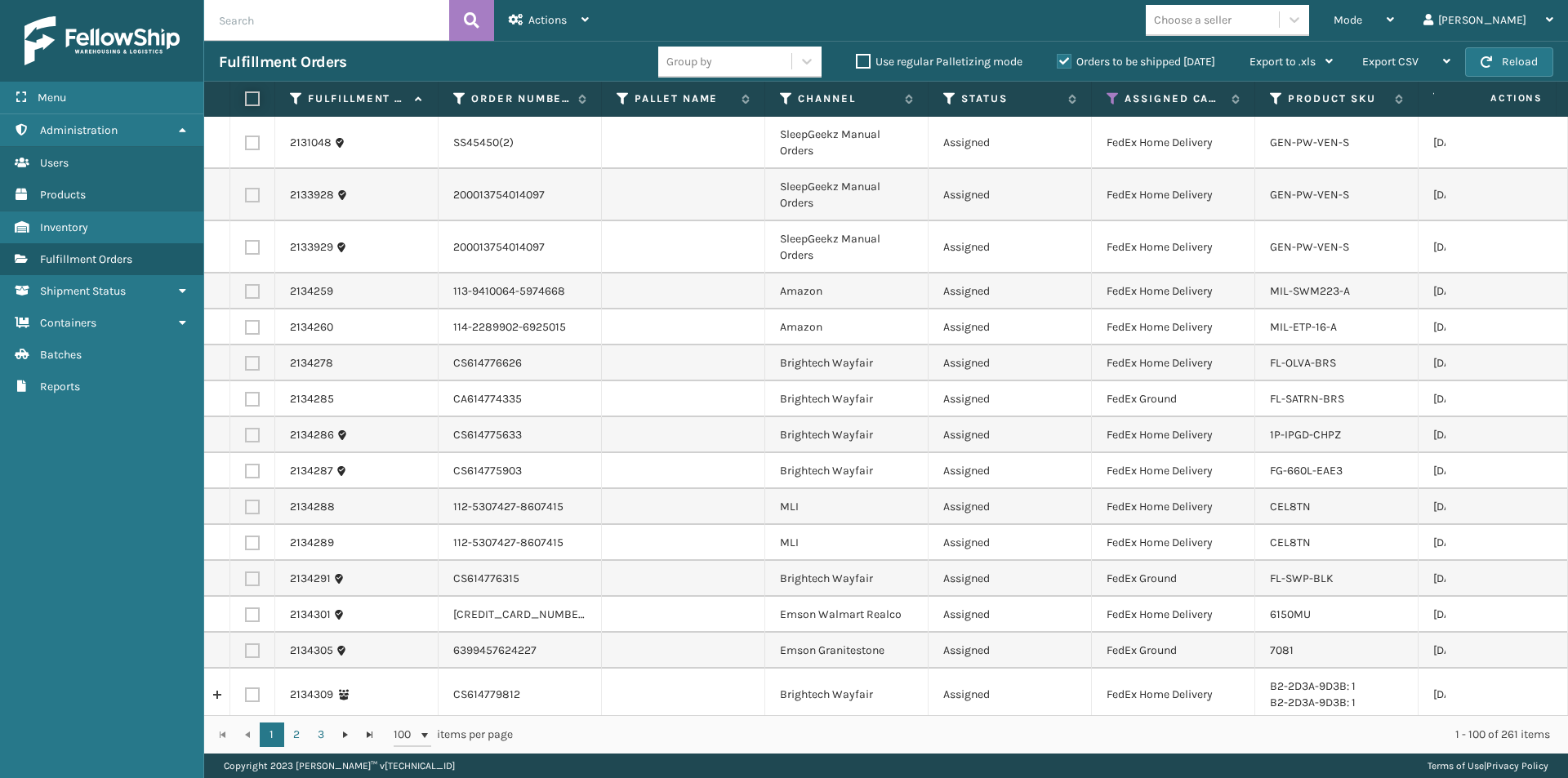
checkbox input "false"
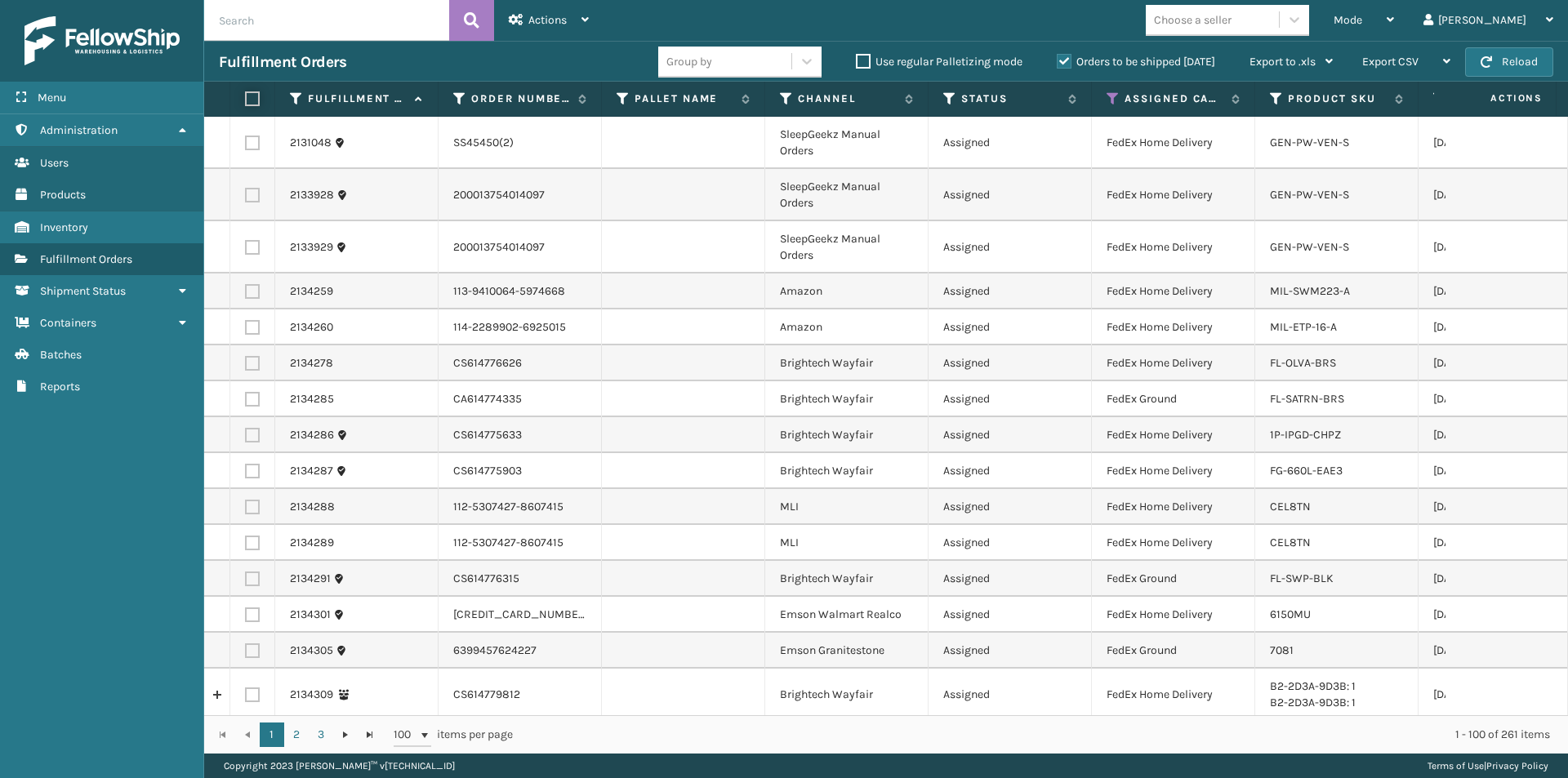
checkbox input "false"
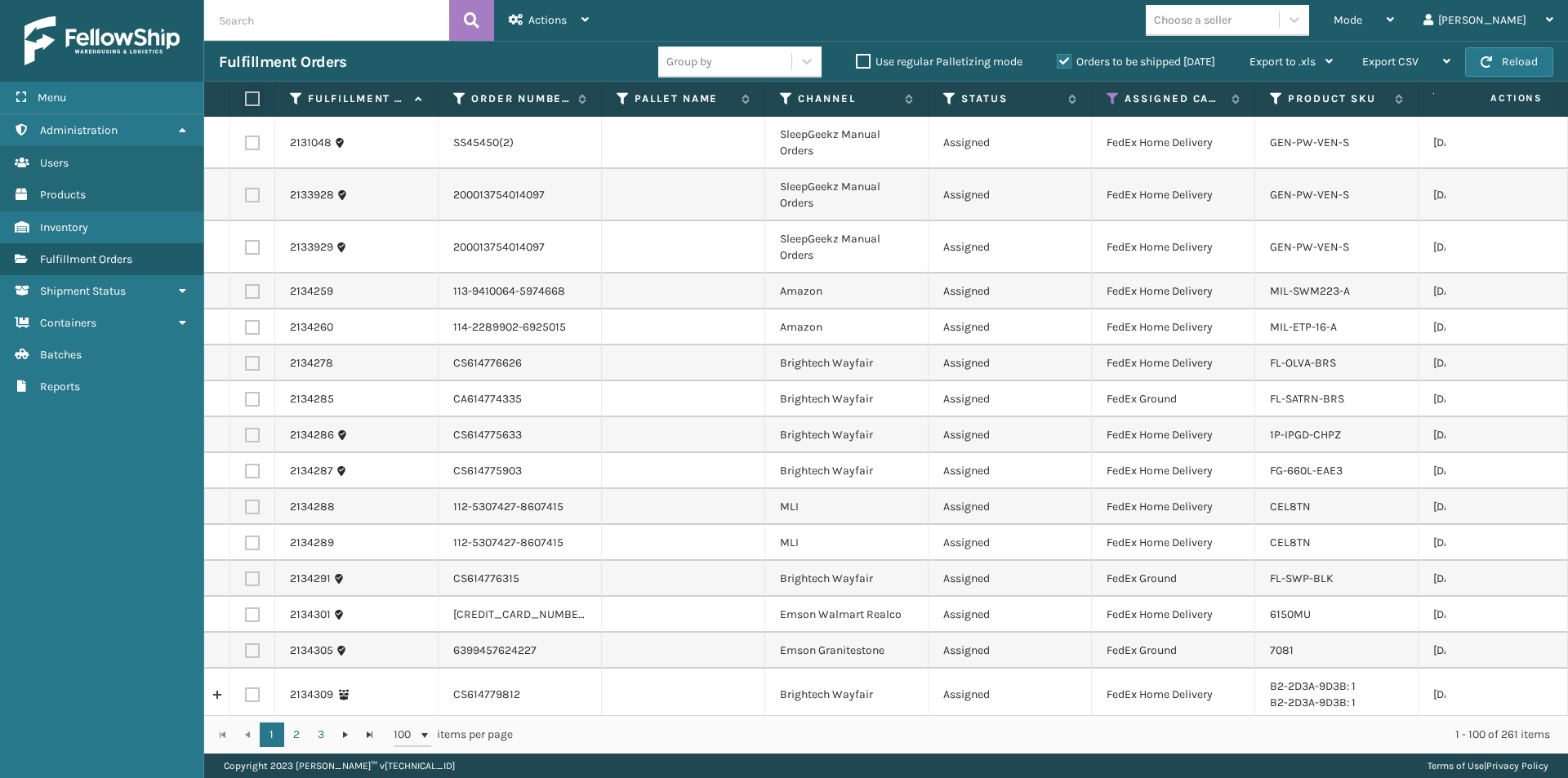
checkbox input "false"
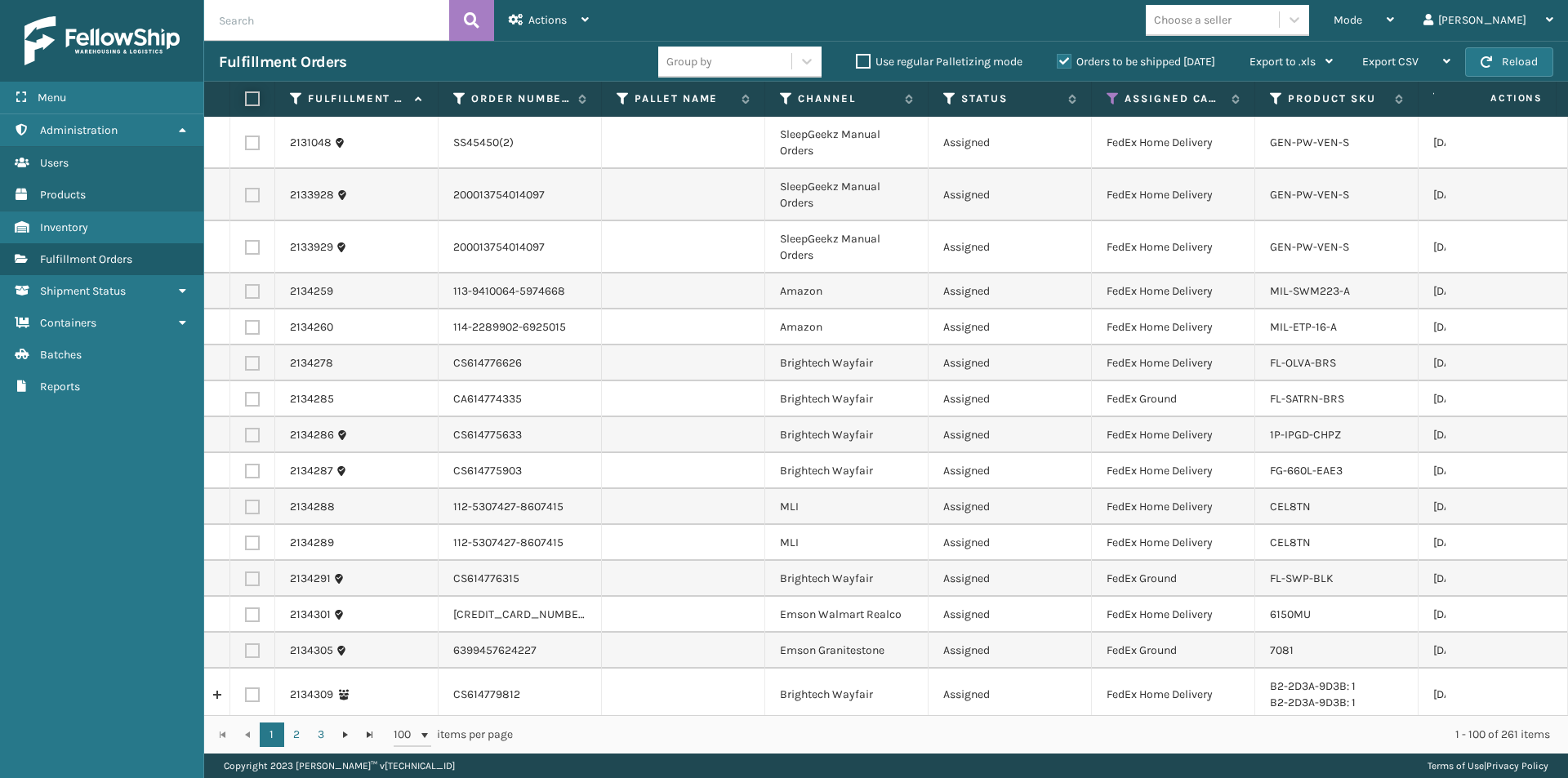
checkbox input "false"
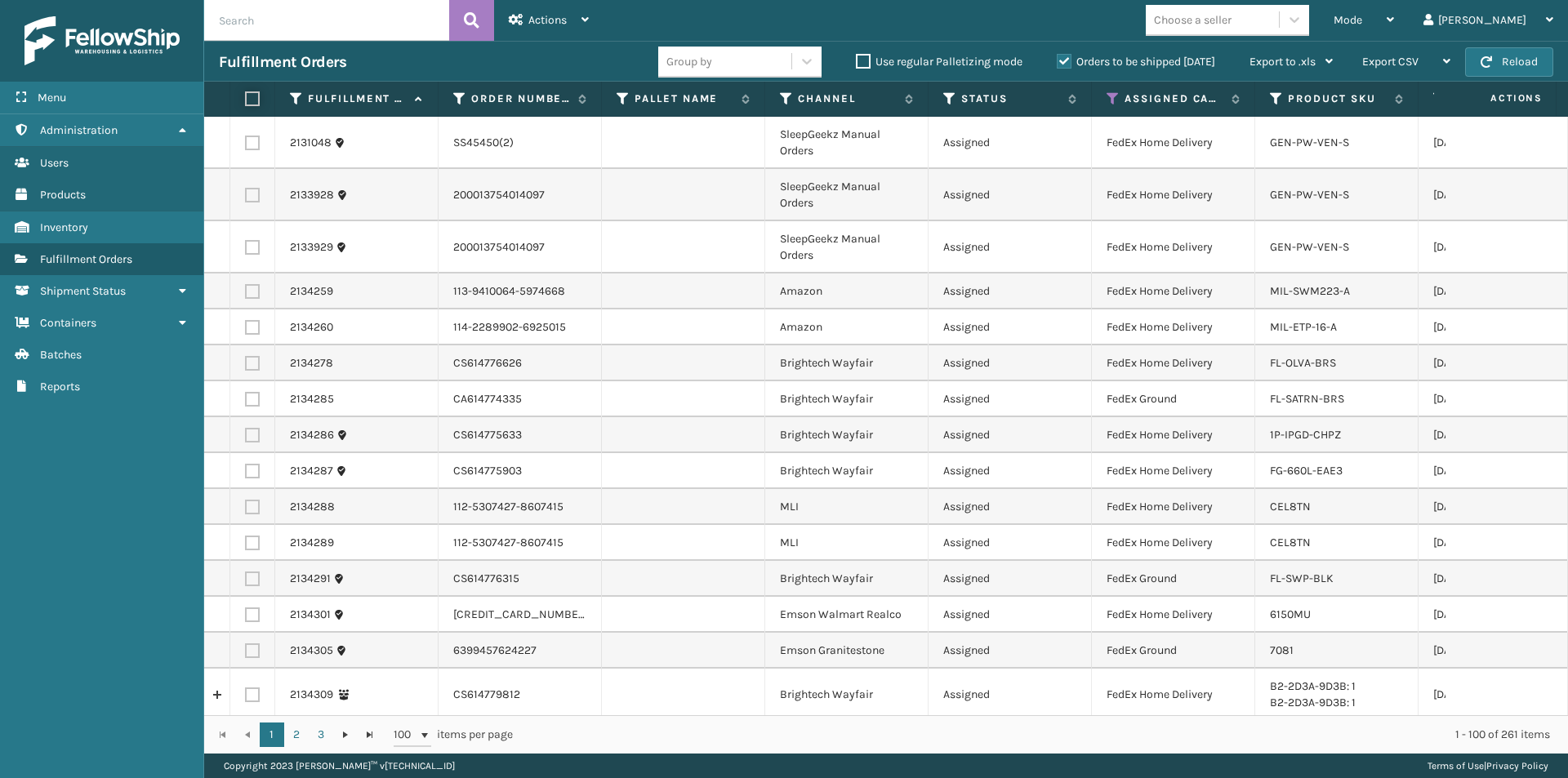
checkbox input "false"
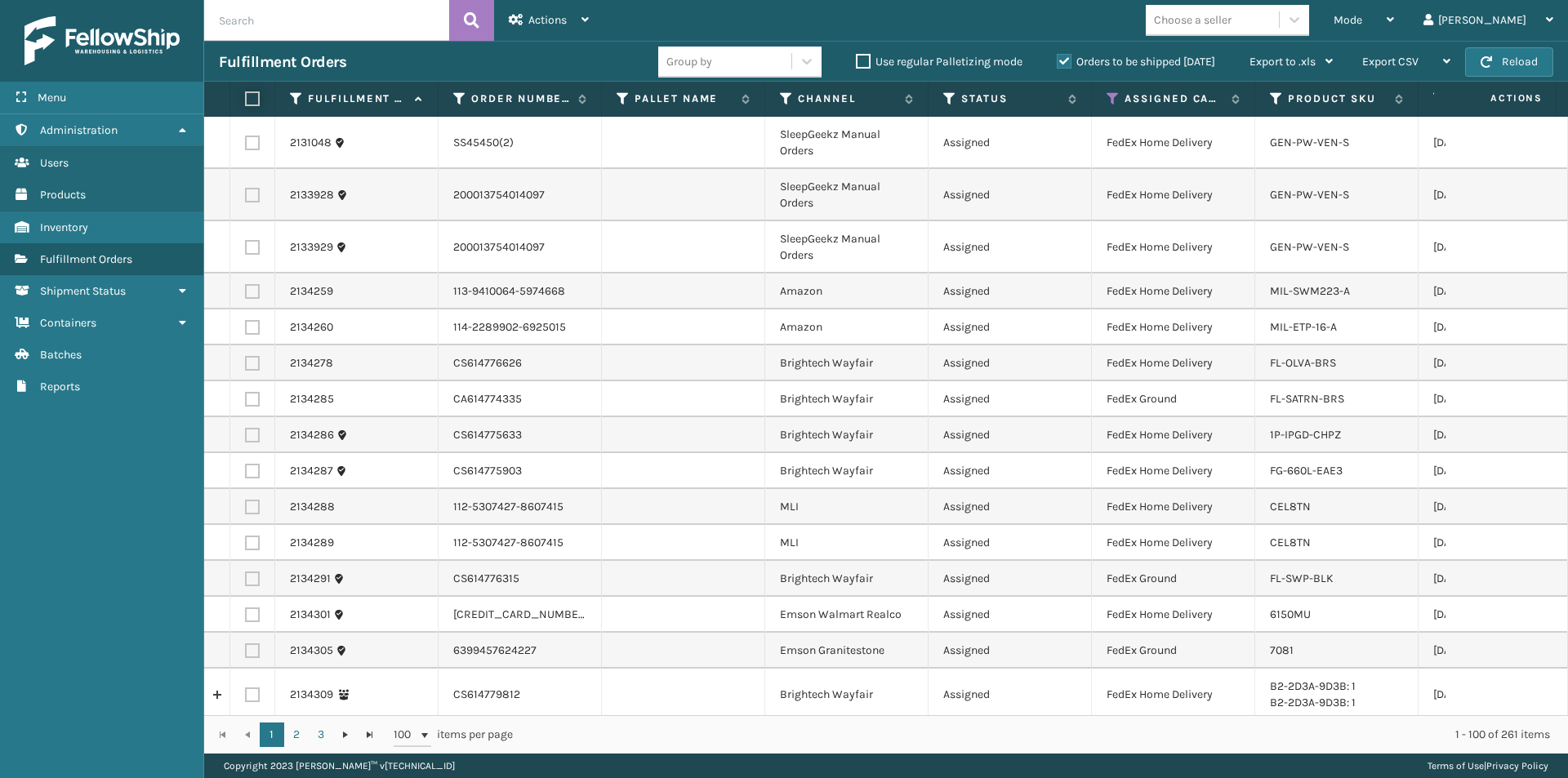
checkbox input "false"
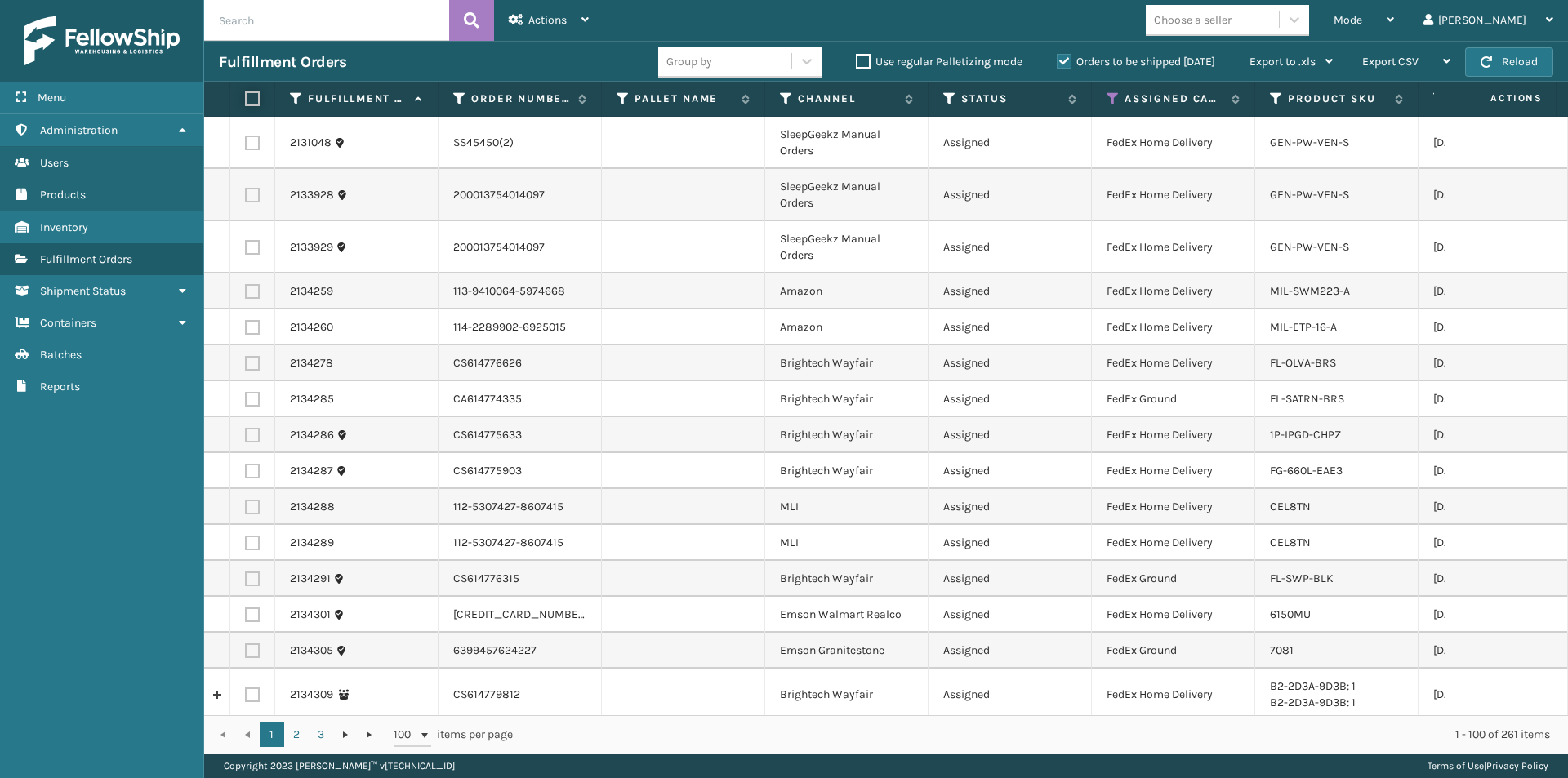
checkbox input "false"
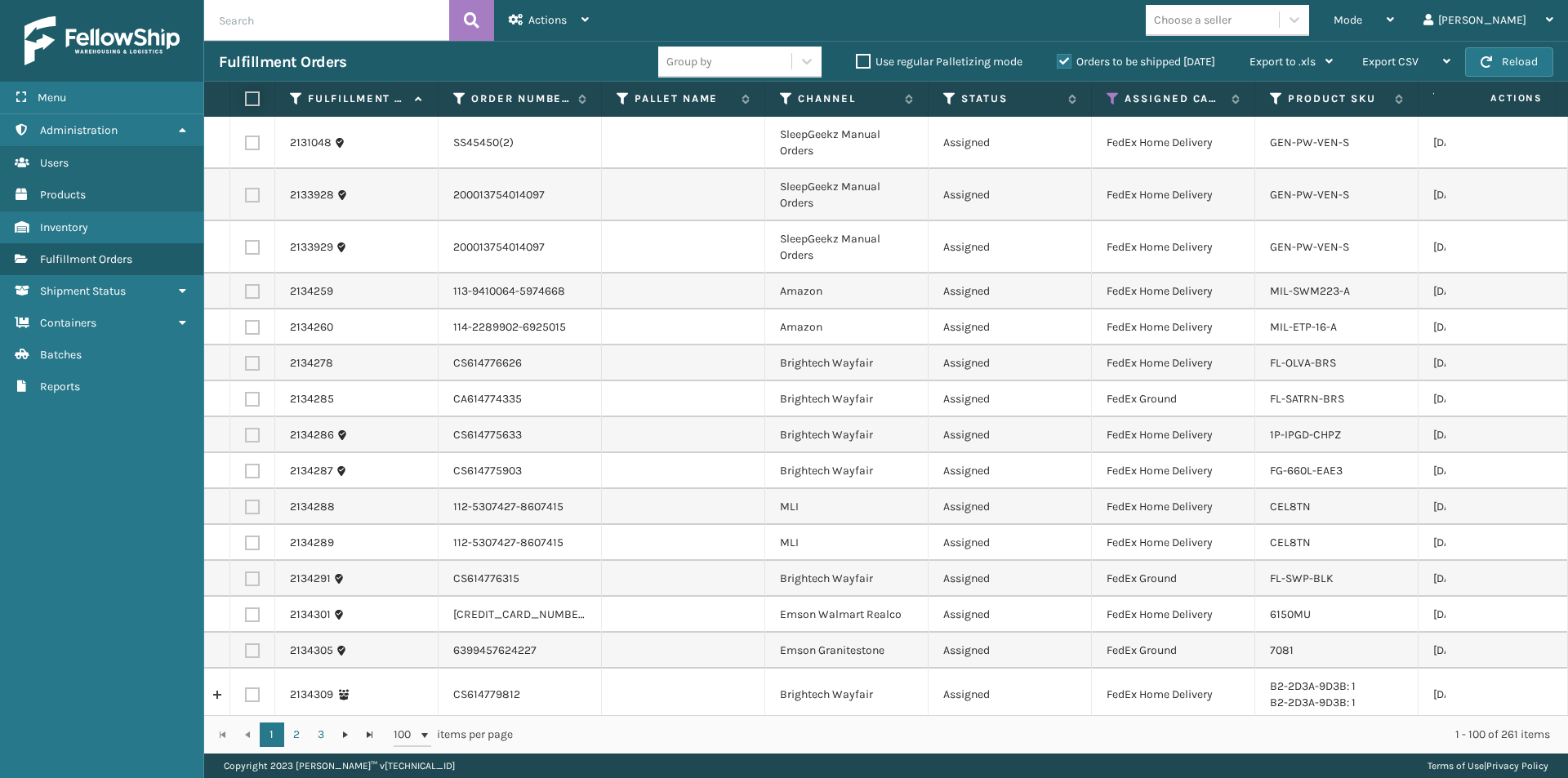
checkbox input "false"
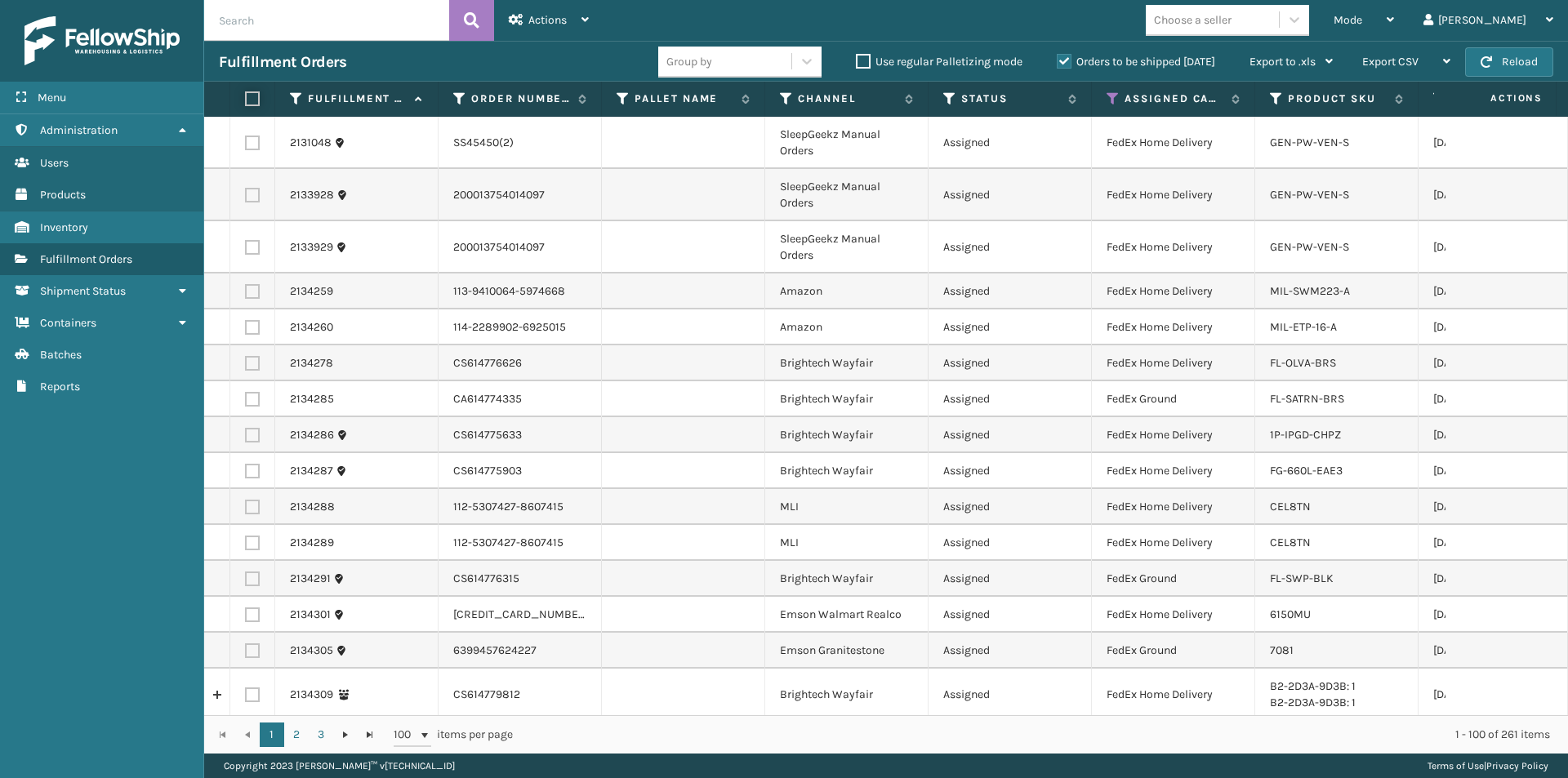
checkbox input "false"
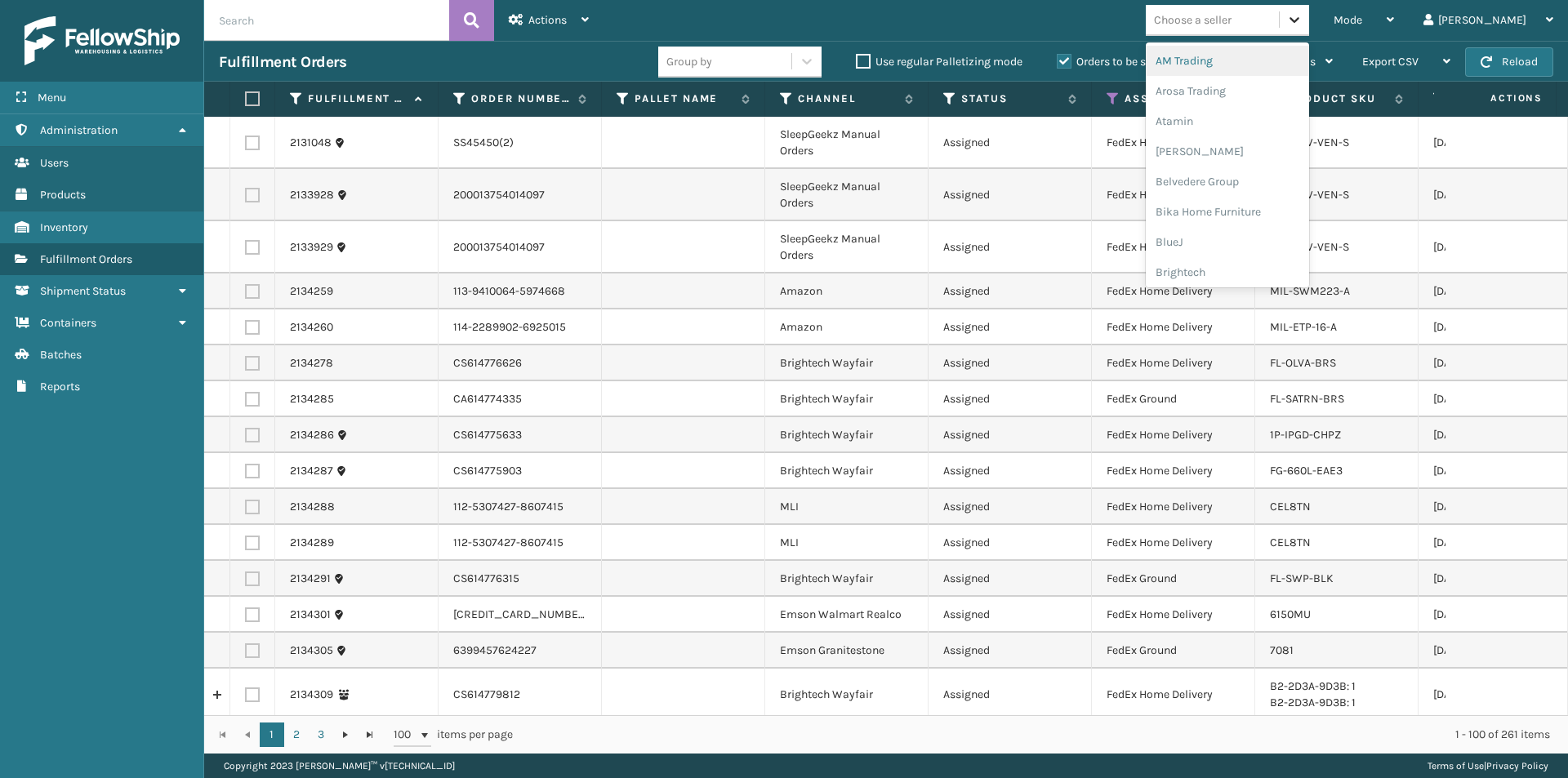
click at [1303, 22] on icon at bounding box center [1294, 19] width 16 height 16
click at [1273, 96] on div "Arosa Trading" at bounding box center [1227, 91] width 163 height 30
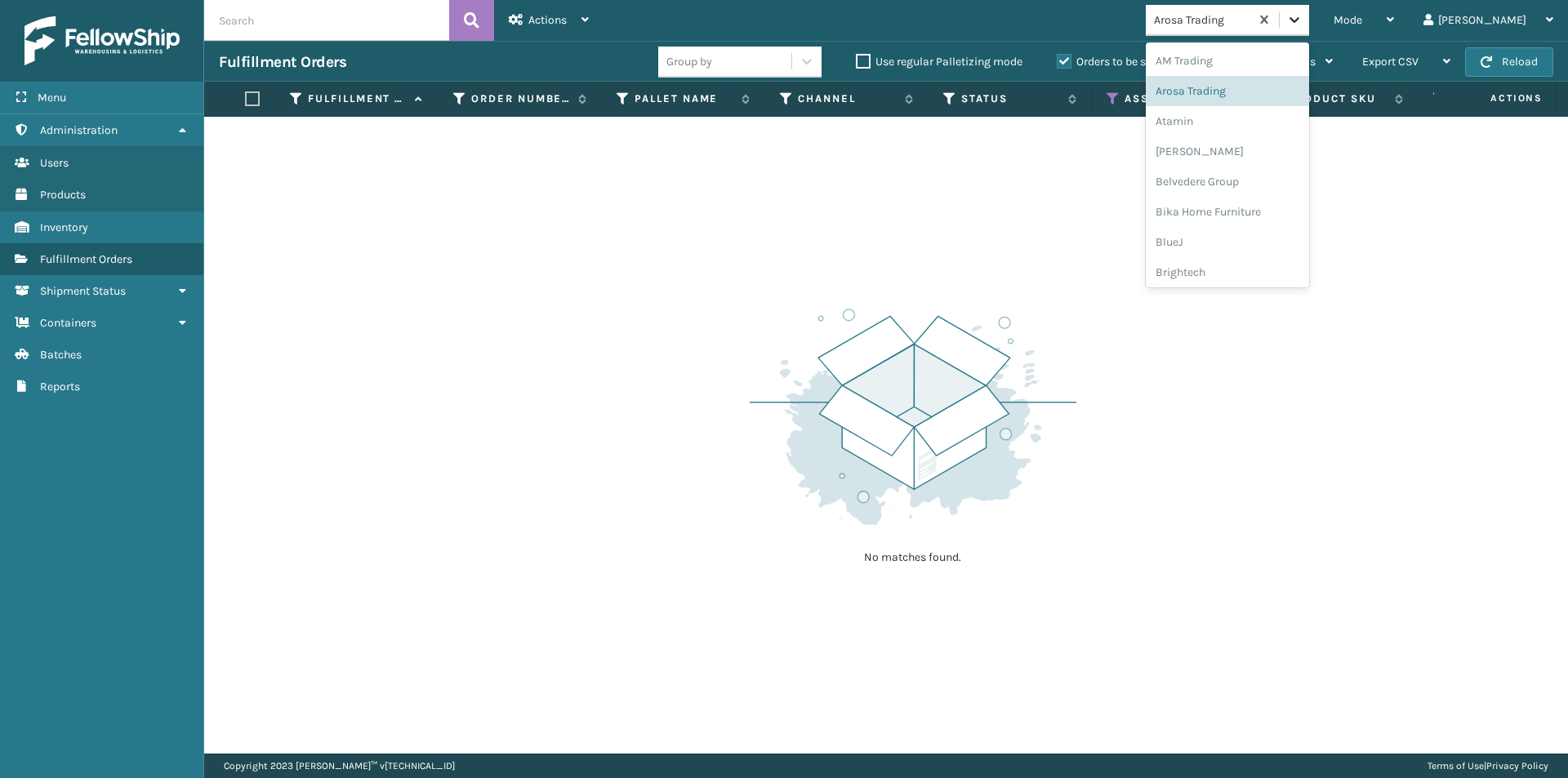
click at [1303, 19] on icon at bounding box center [1294, 19] width 16 height 16
click at [1258, 115] on div "Atamin" at bounding box center [1227, 122] width 163 height 30
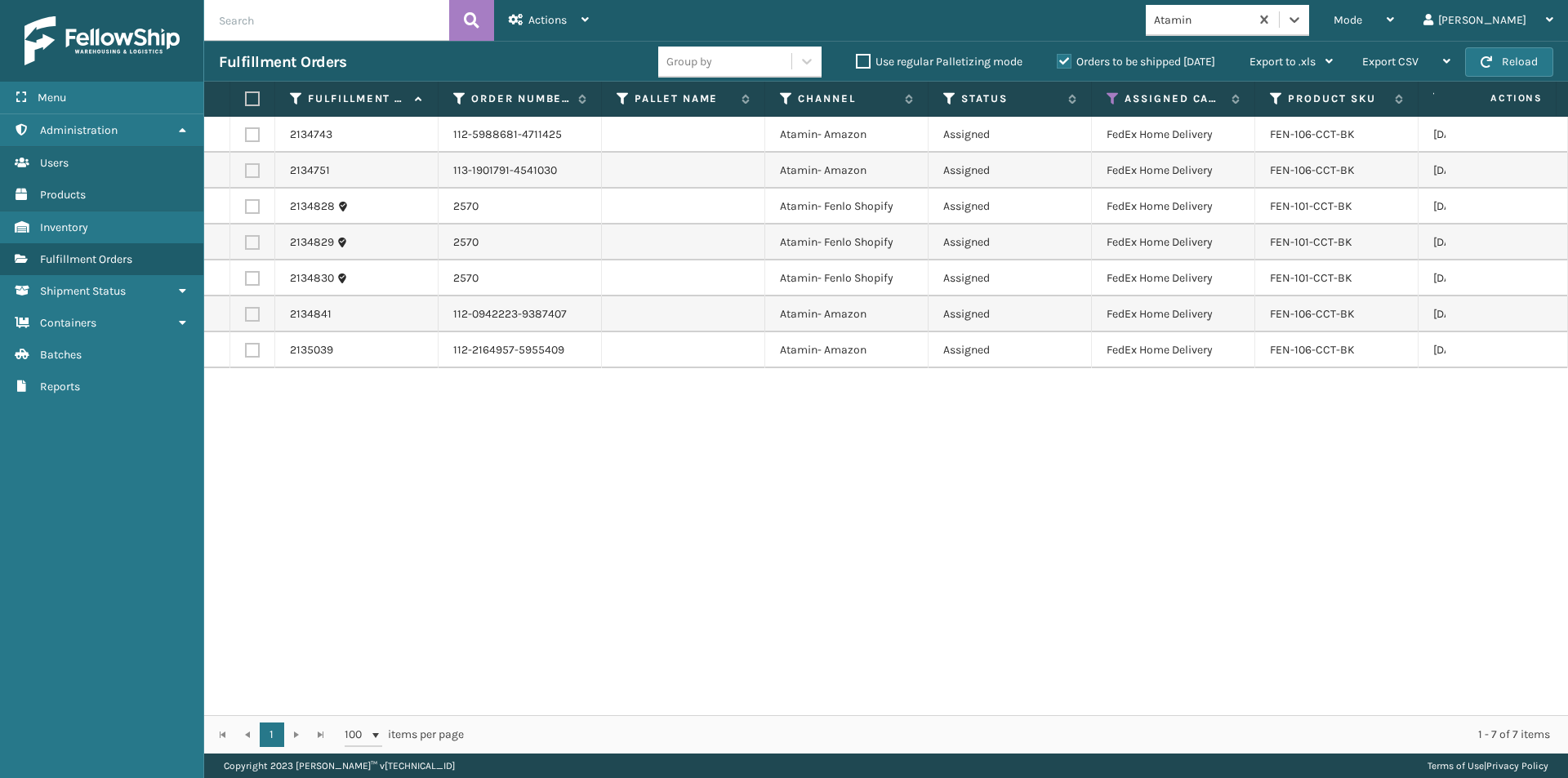
click at [252, 97] on label at bounding box center [250, 98] width 10 height 14
click at [246, 97] on input "checkbox" at bounding box center [245, 99] width 1 height 11
click at [559, 24] on span "Actions" at bounding box center [547, 19] width 38 height 14
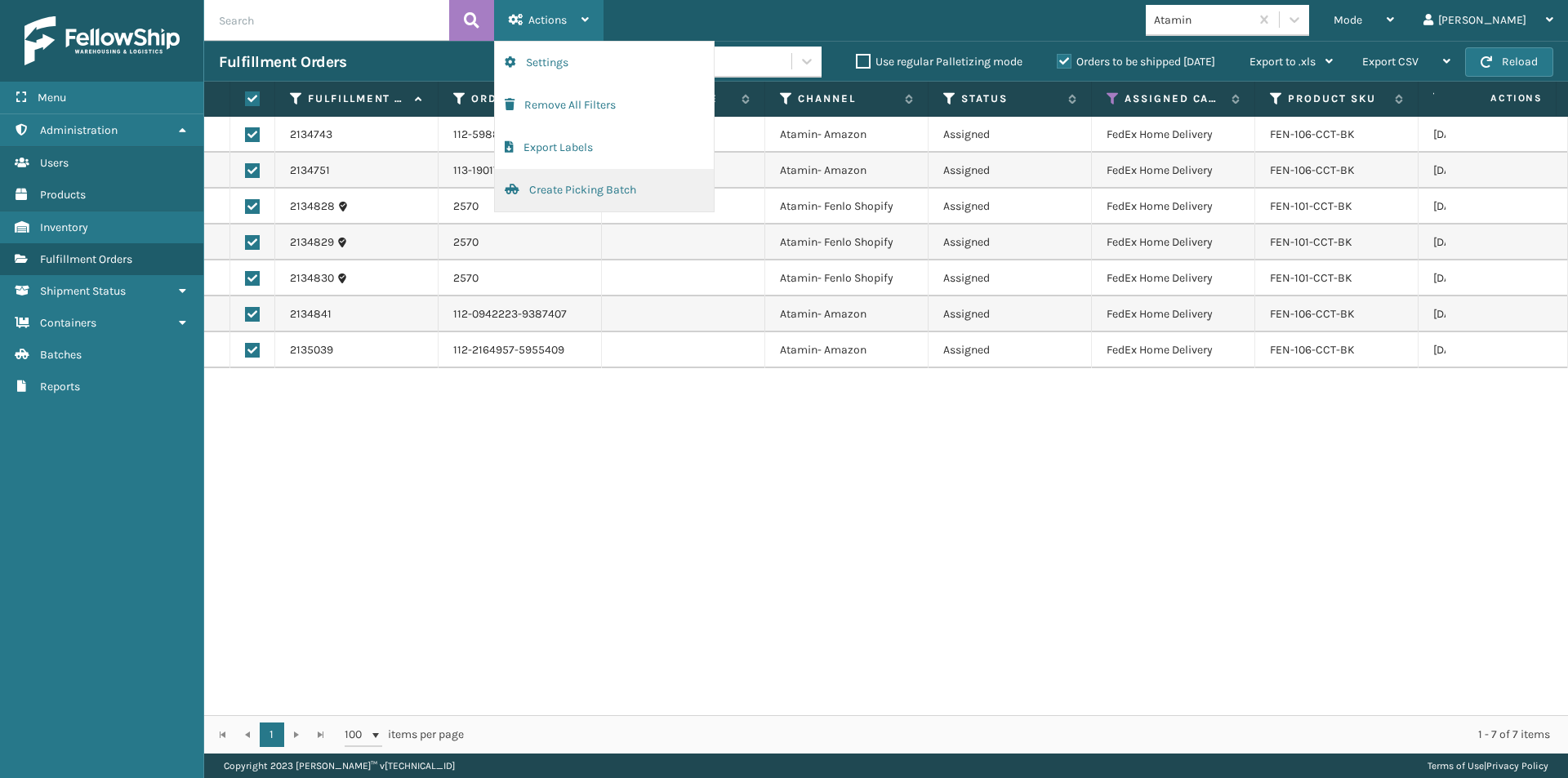
click at [580, 185] on button "Create Picking Batch" at bounding box center [604, 190] width 219 height 42
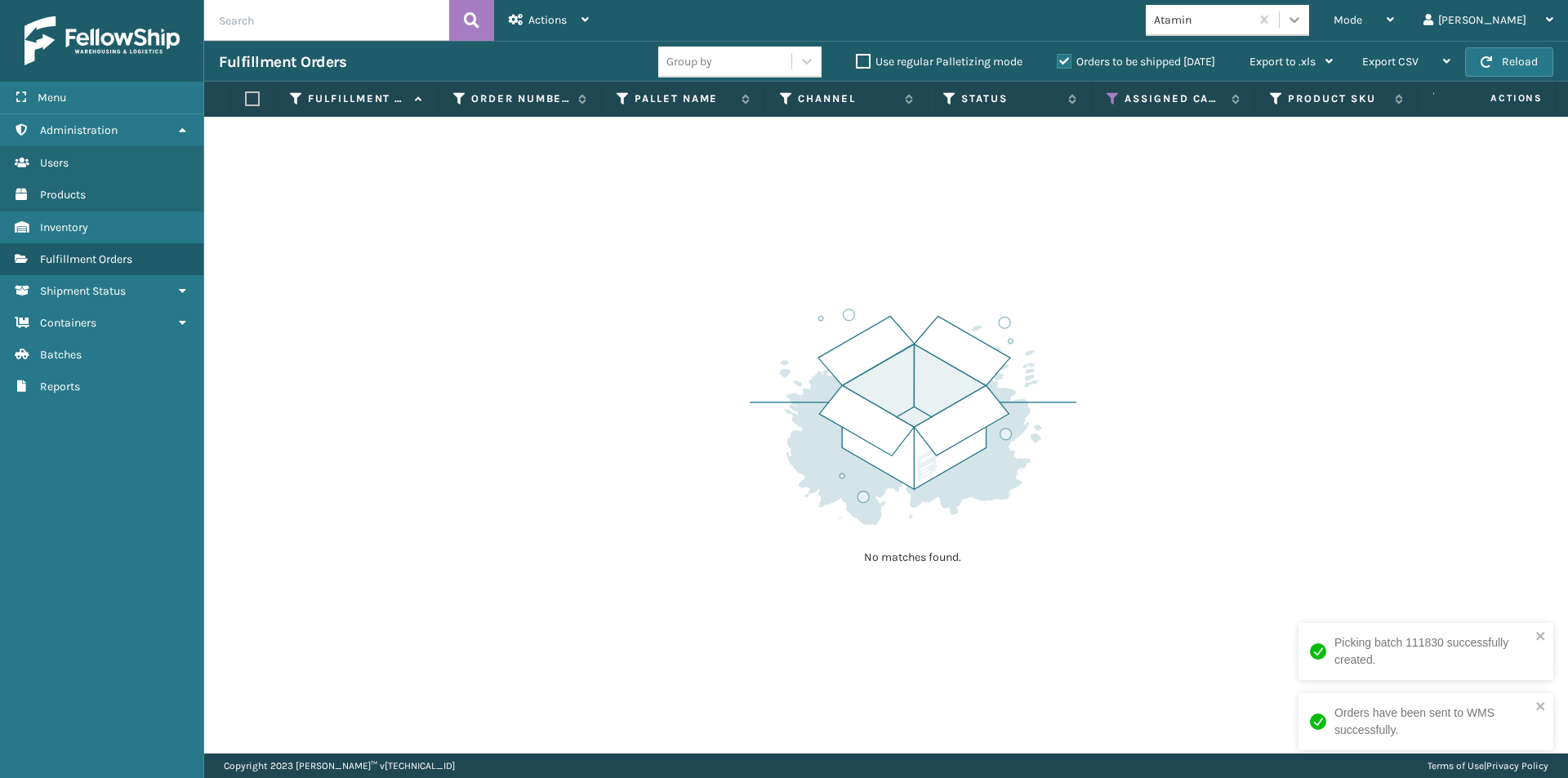
click at [1303, 19] on icon at bounding box center [1294, 19] width 16 height 16
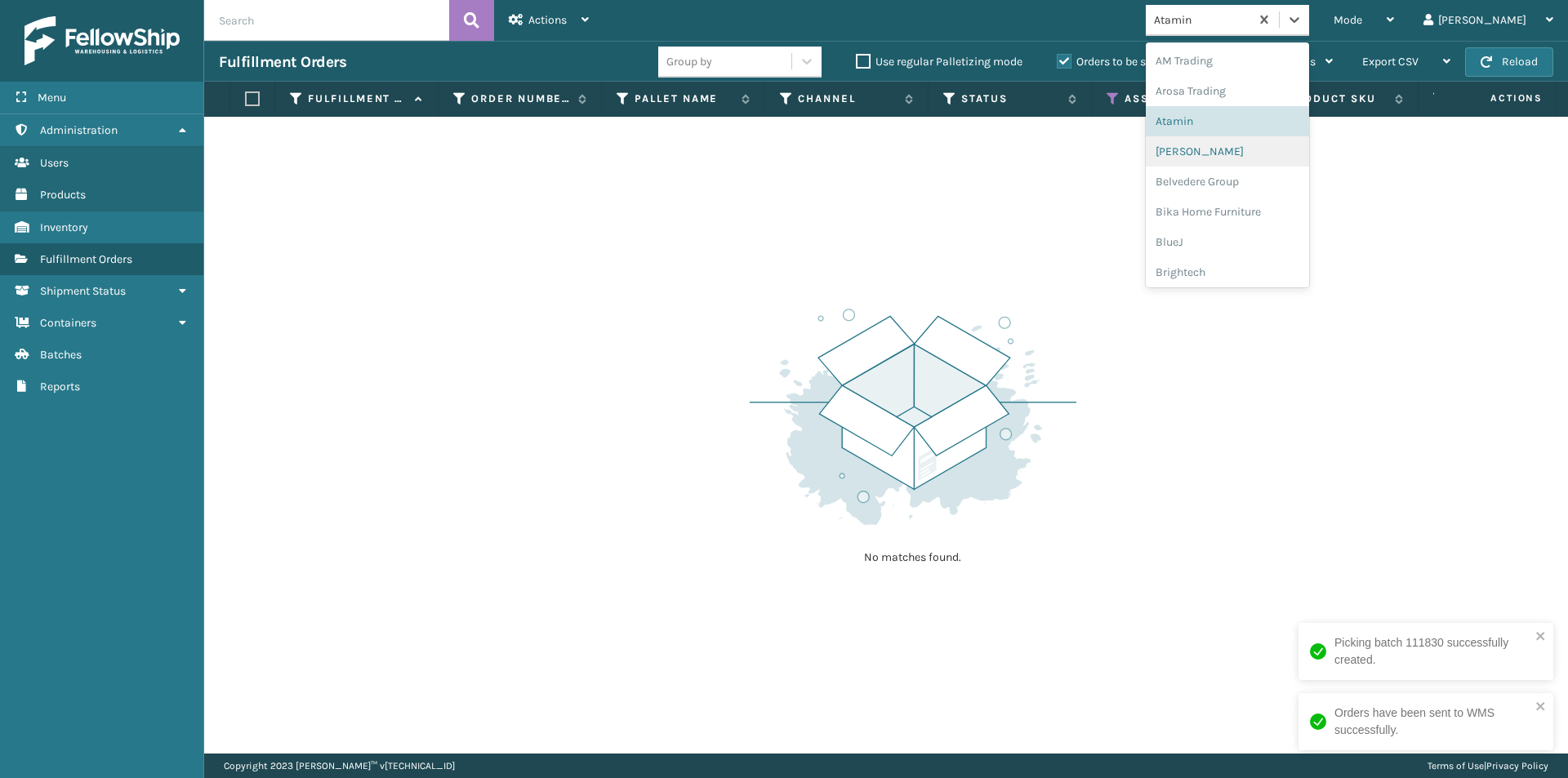
click at [1253, 155] on div "[PERSON_NAME]" at bounding box center [1227, 151] width 163 height 30
click at [1303, 19] on icon at bounding box center [1294, 19] width 16 height 16
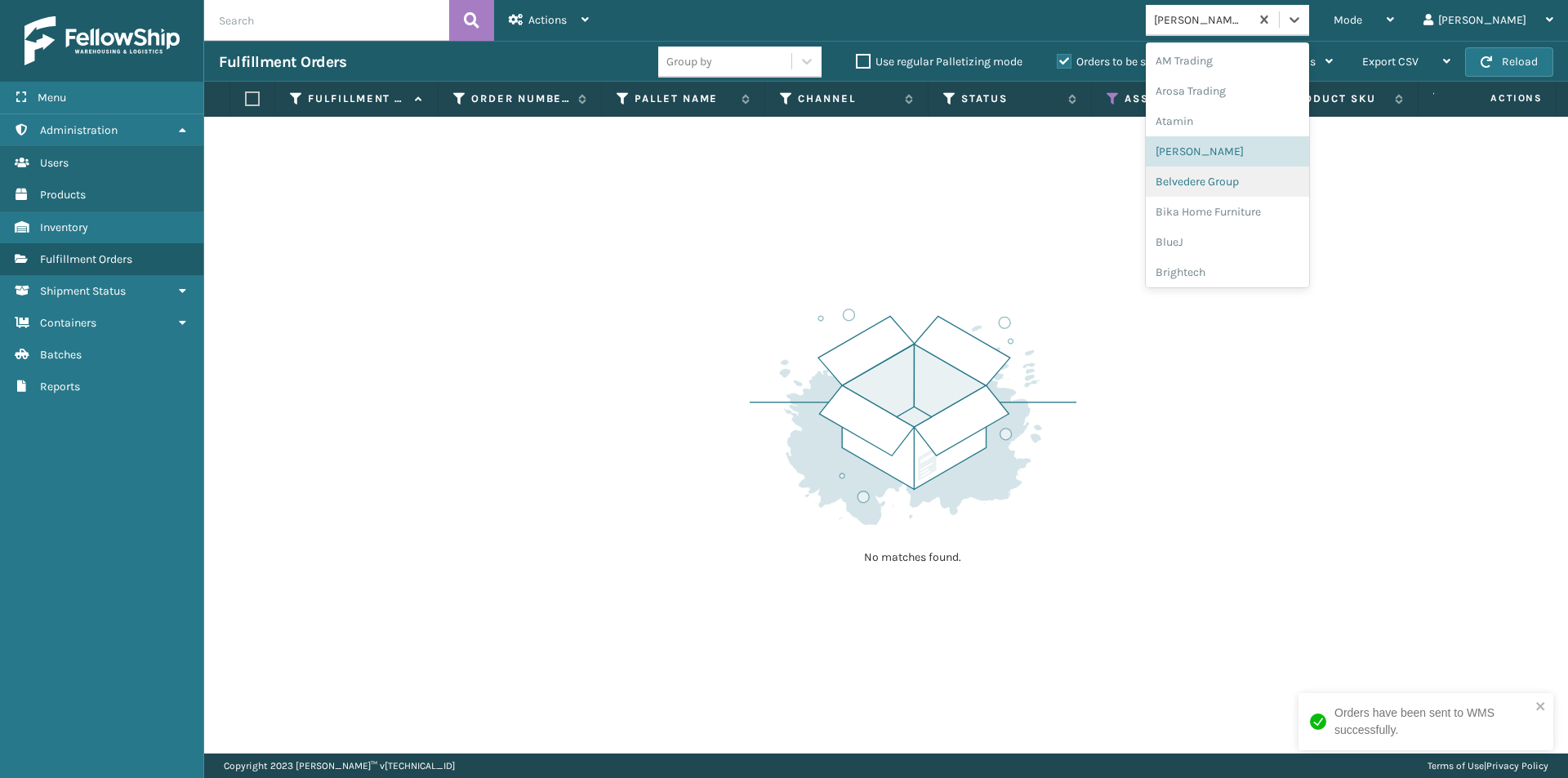
click at [1253, 184] on div "Belvedere Group" at bounding box center [1227, 182] width 163 height 30
click at [1303, 26] on icon at bounding box center [1294, 19] width 16 height 16
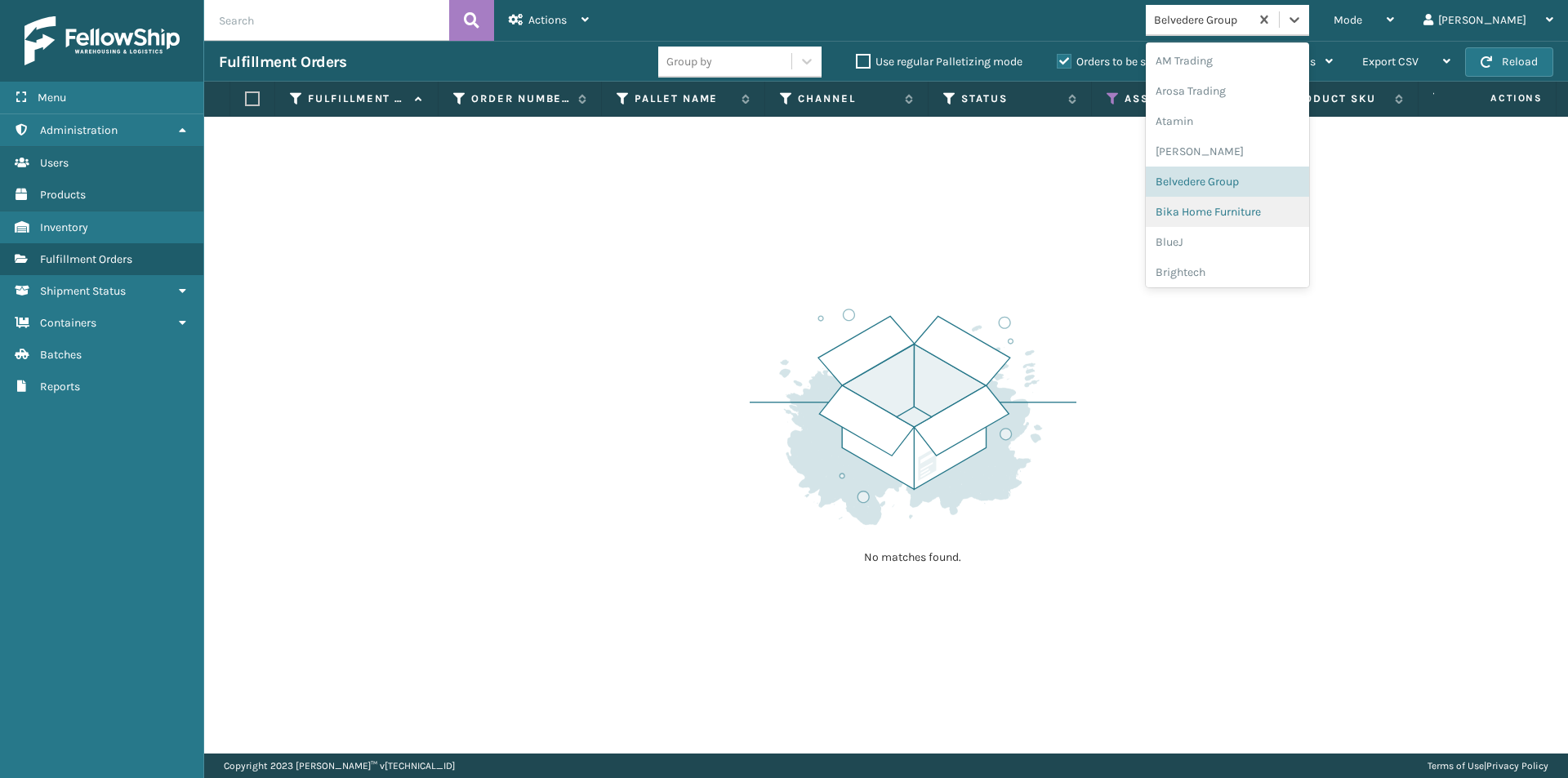
click at [1250, 219] on div "Bika Home Furniture" at bounding box center [1227, 212] width 163 height 30
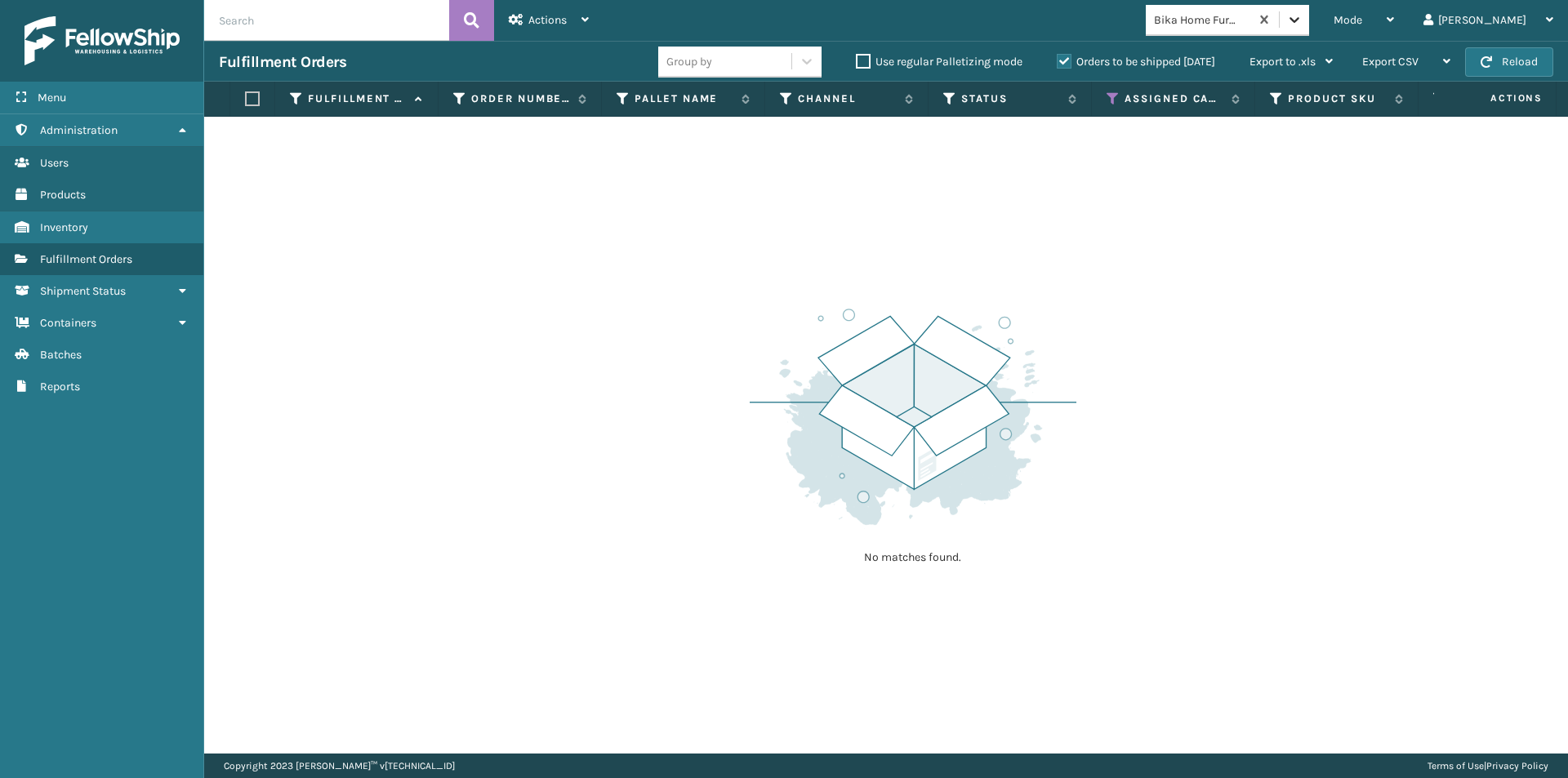
click at [1303, 26] on icon at bounding box center [1294, 19] width 16 height 16
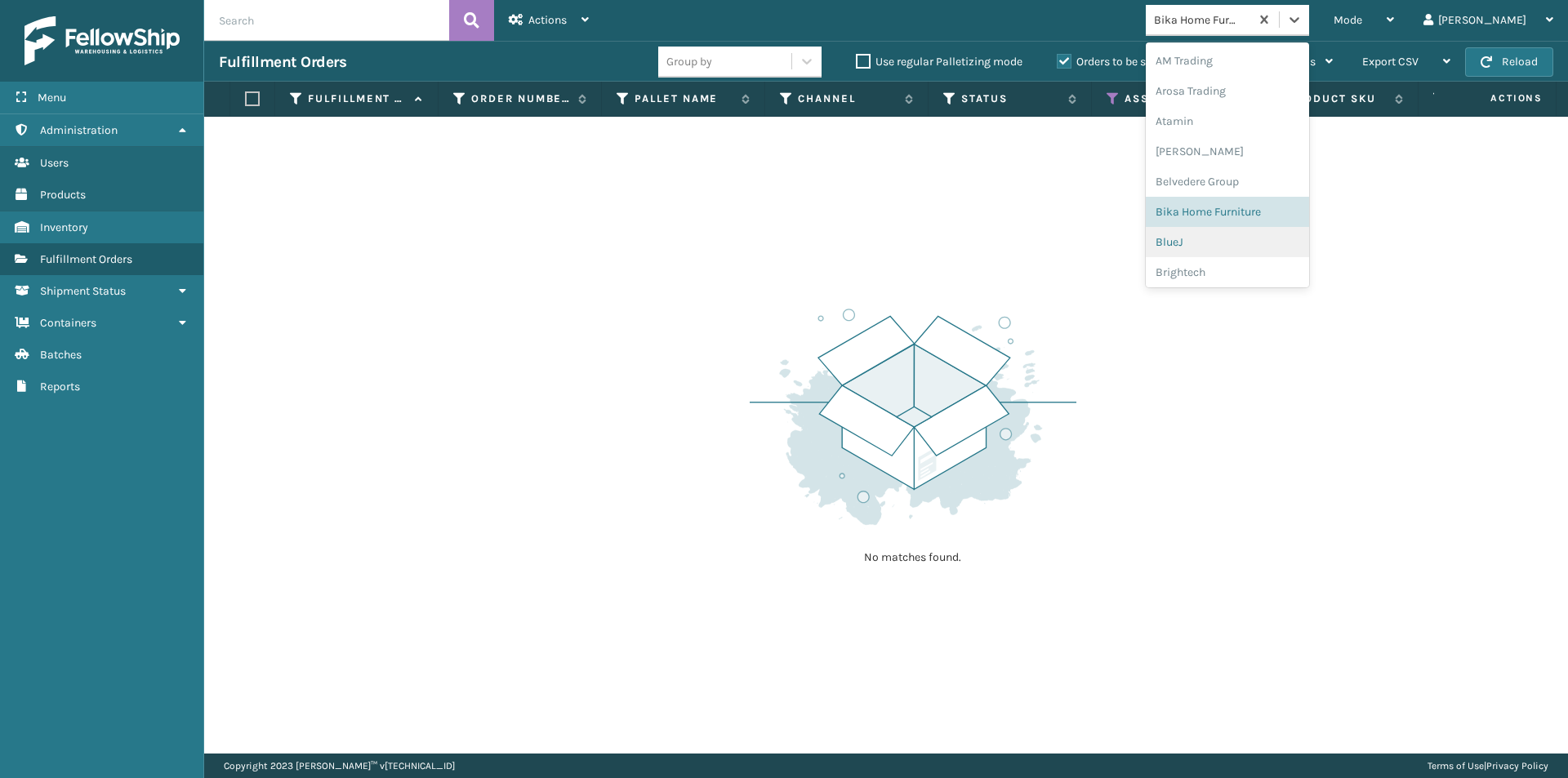
click at [1255, 245] on div "BlueJ" at bounding box center [1227, 243] width 163 height 30
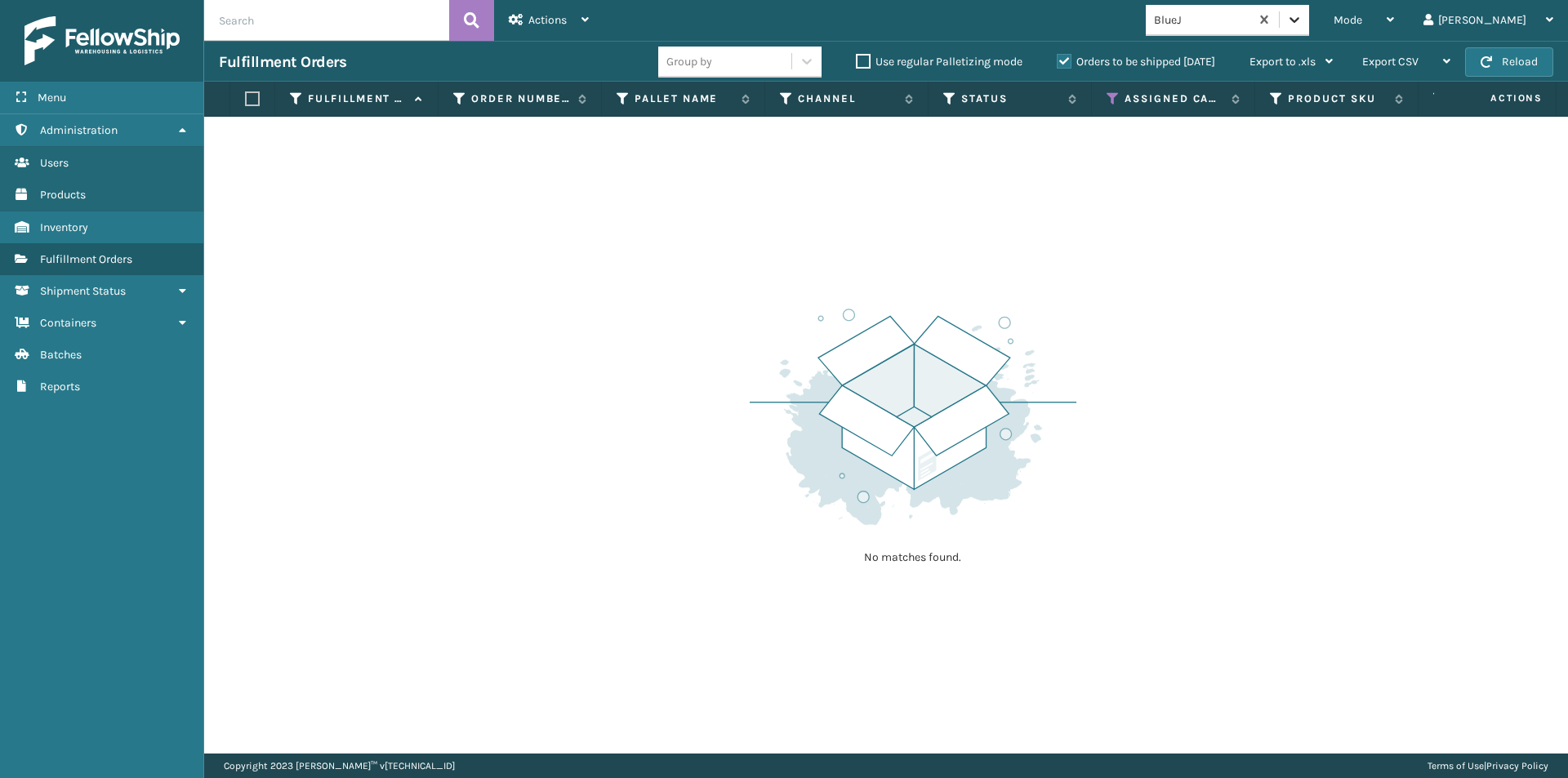
click at [1309, 17] on div at bounding box center [1294, 19] width 30 height 30
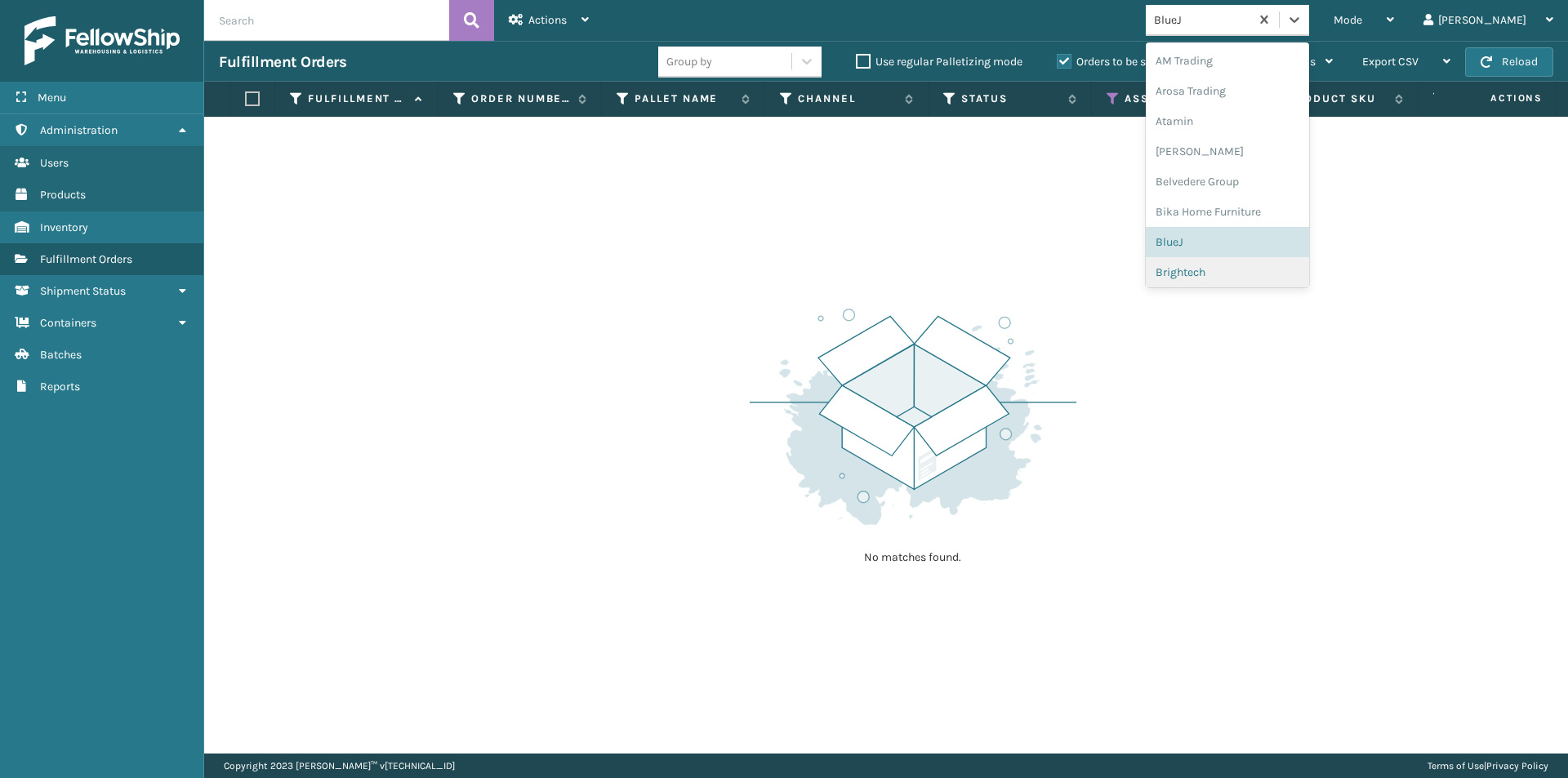
click at [1263, 265] on div "Brightech" at bounding box center [1227, 272] width 163 height 30
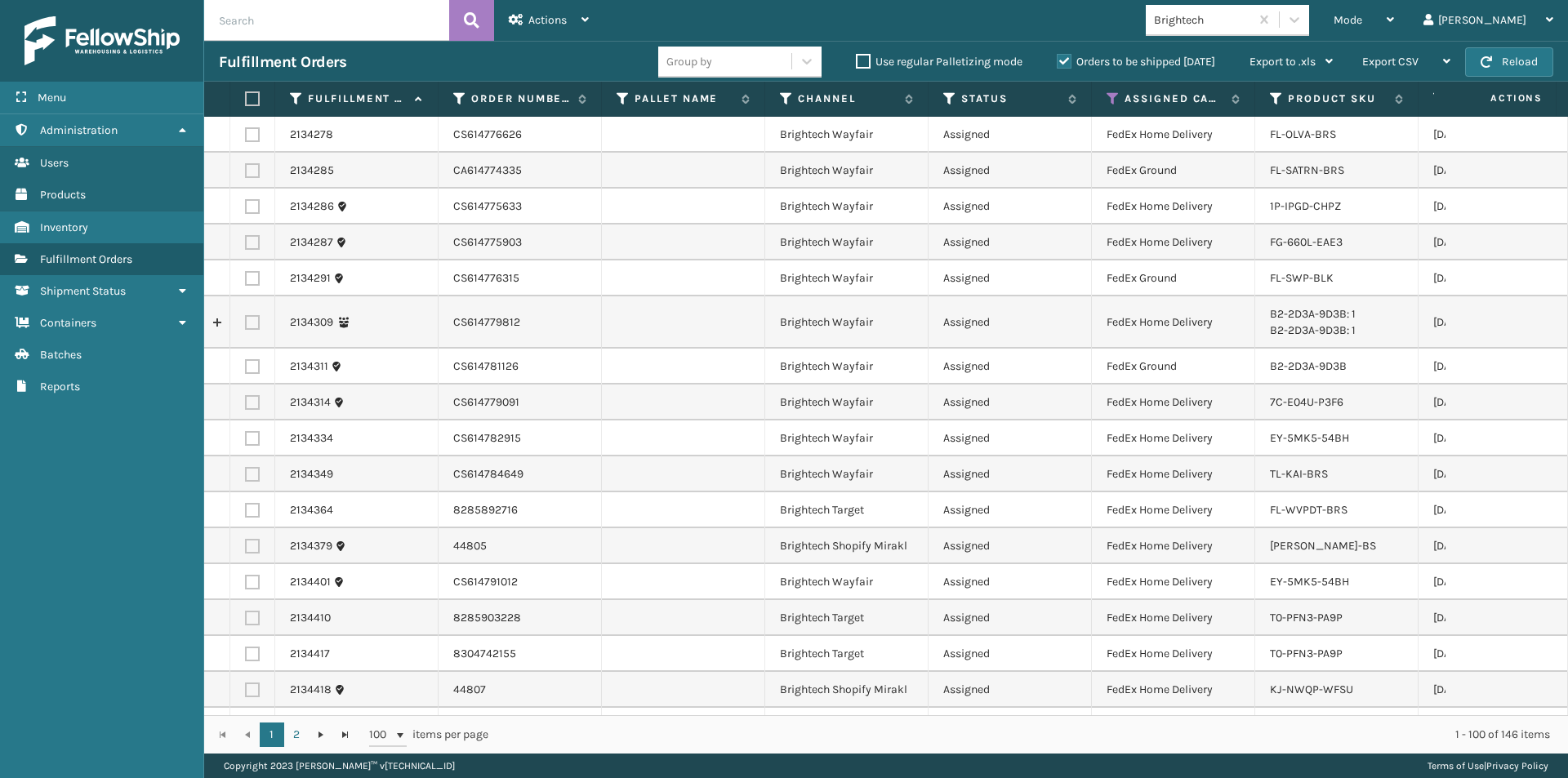
click at [249, 100] on label at bounding box center [250, 98] width 10 height 14
click at [246, 100] on input "checkbox" at bounding box center [245, 99] width 1 height 11
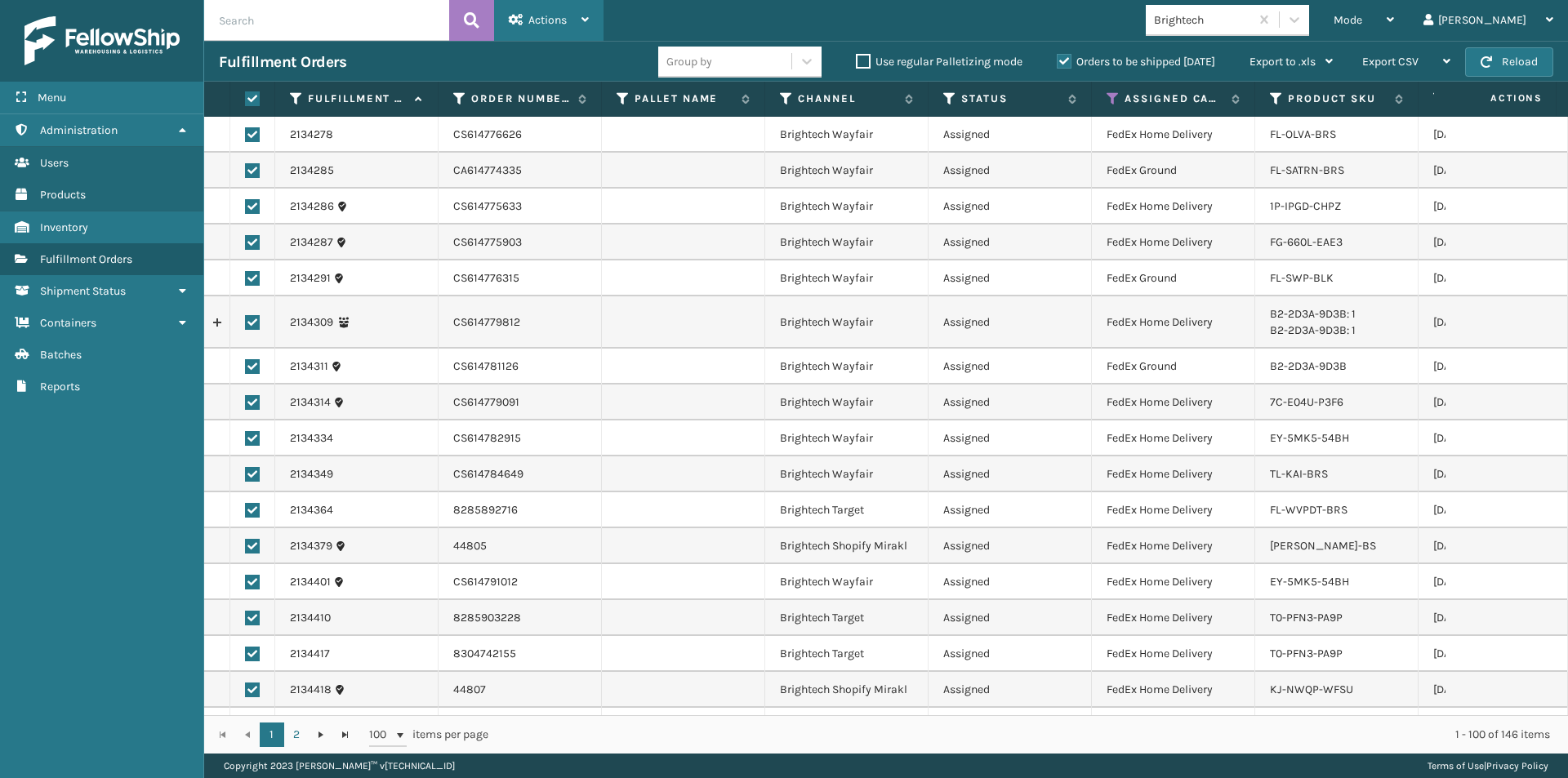
click at [561, 17] on span "Actions" at bounding box center [547, 19] width 38 height 14
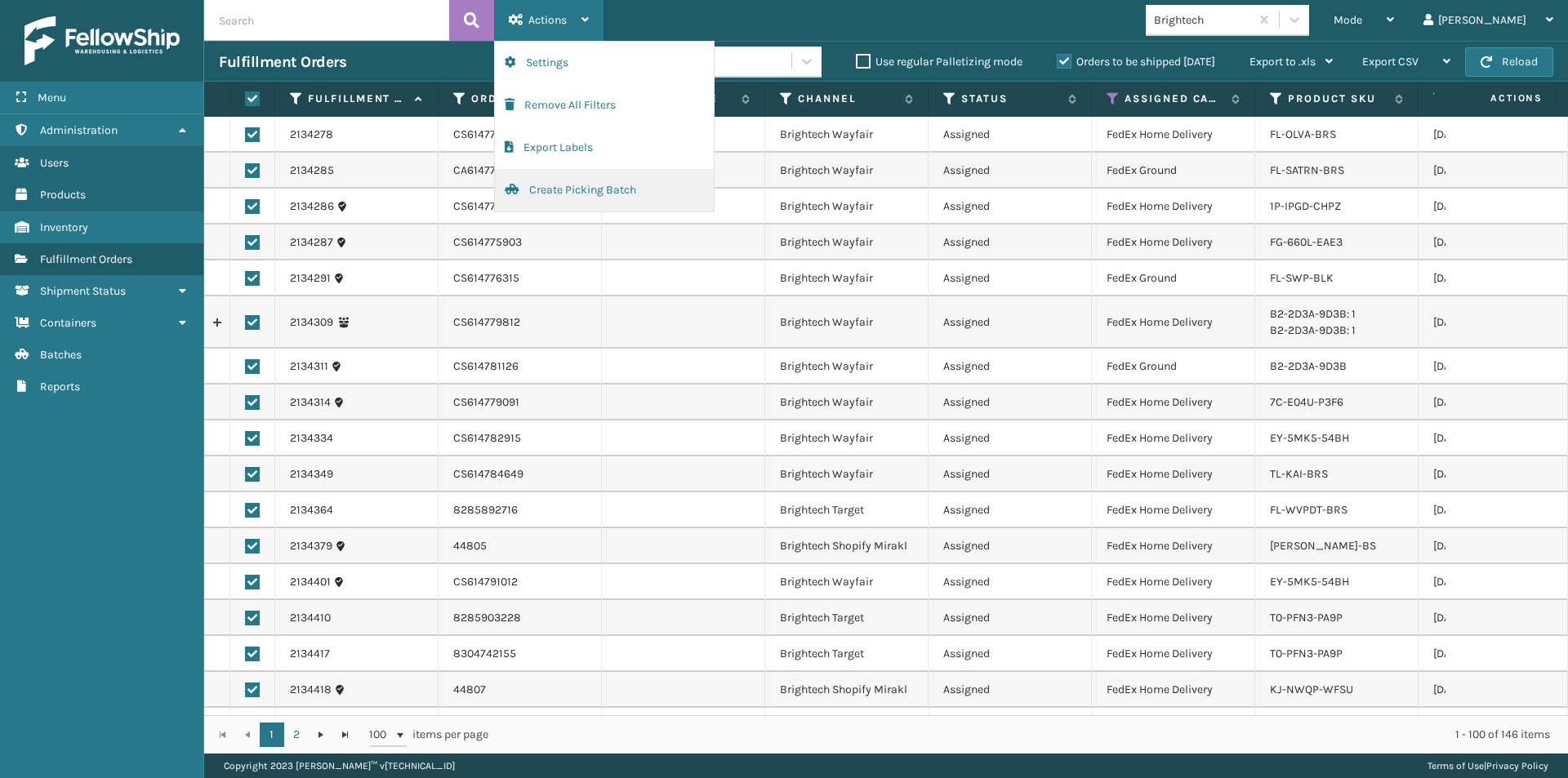
click at [577, 193] on button "Create Picking Batch" at bounding box center [604, 190] width 219 height 42
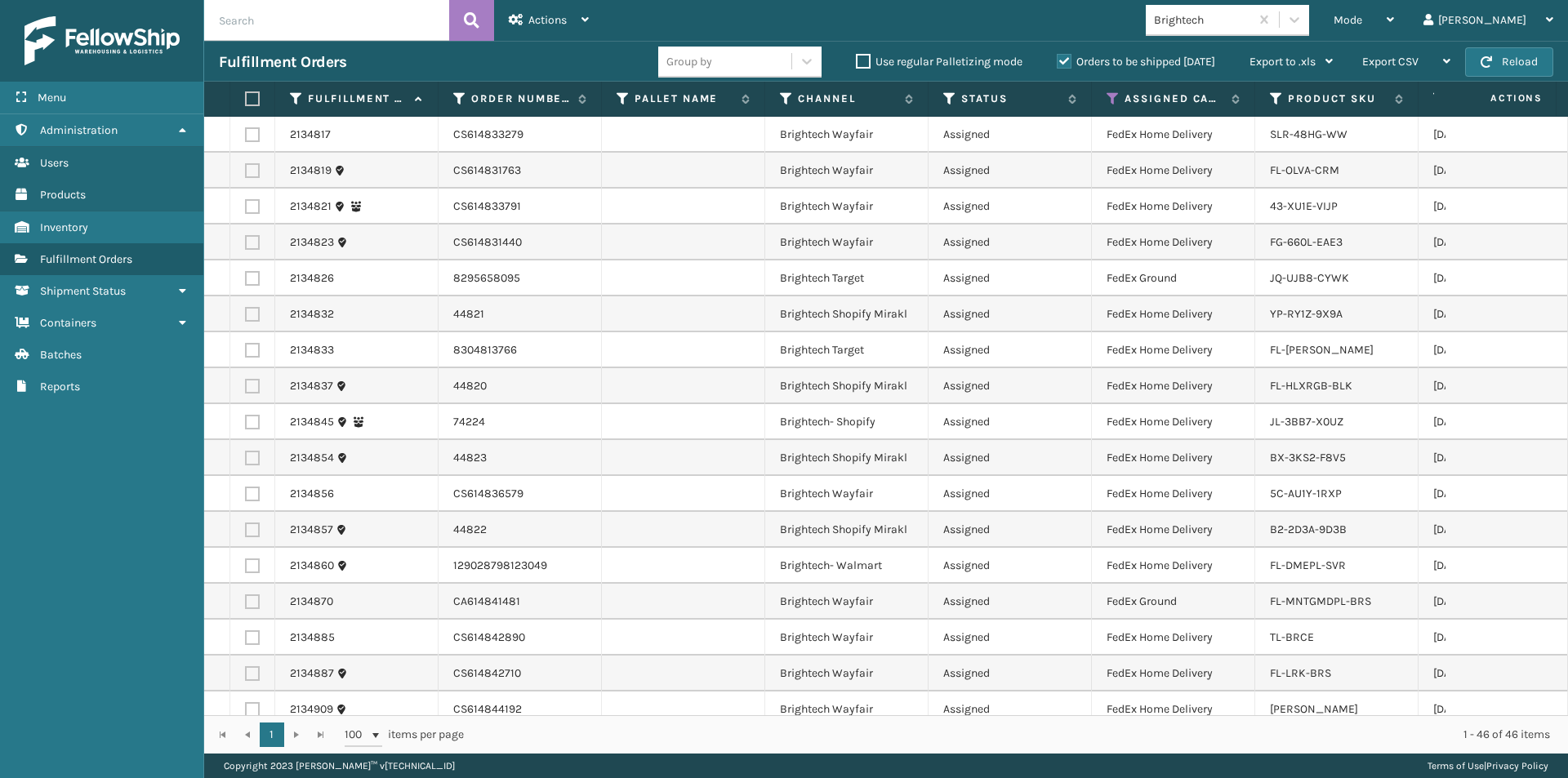
click at [255, 94] on label at bounding box center [250, 98] width 10 height 14
click at [246, 94] on input "checkbox" at bounding box center [245, 99] width 1 height 11
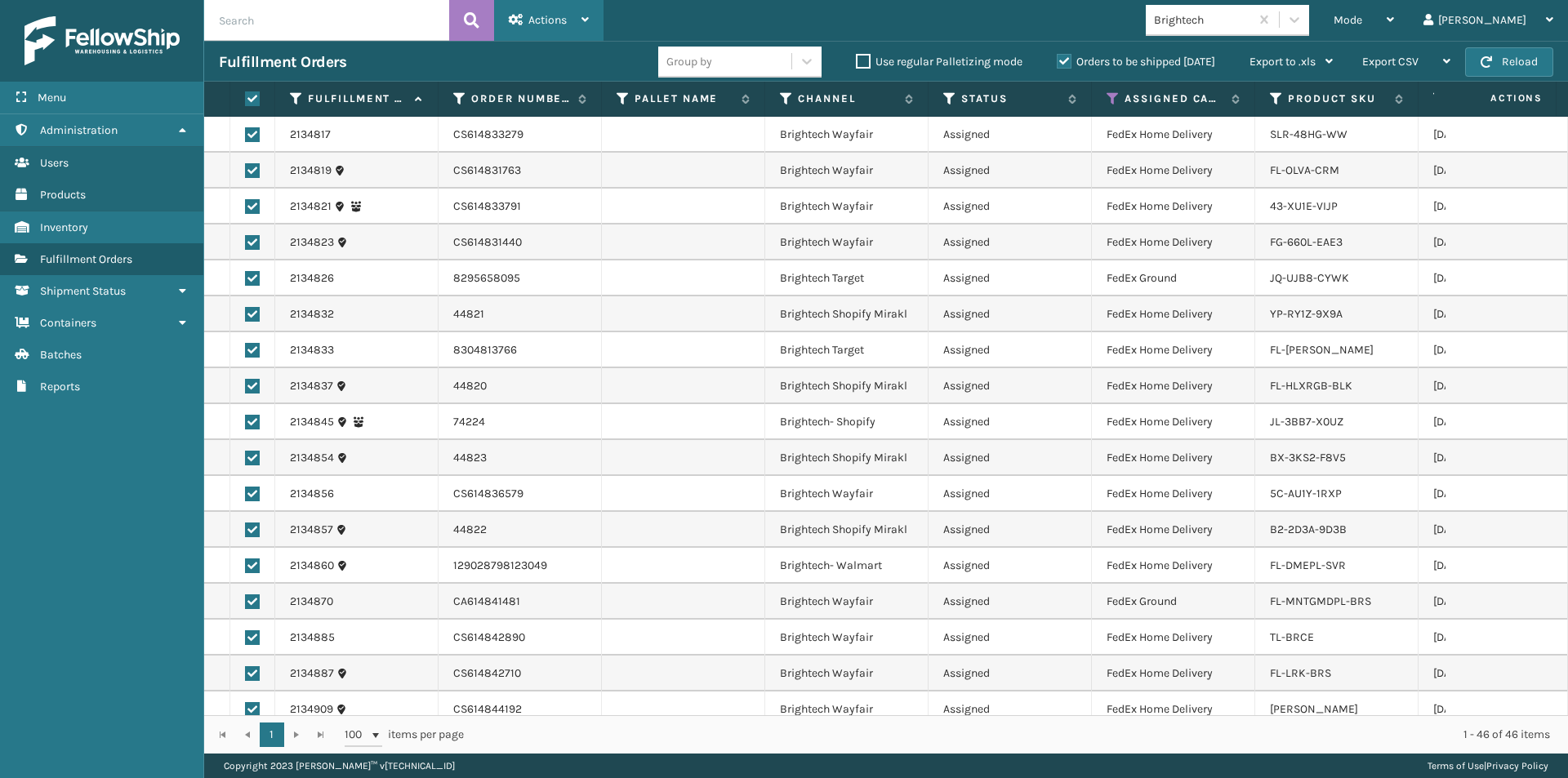
drag, startPoint x: 572, startPoint y: 24, endPoint x: 577, endPoint y: 32, distance: 9.4
click at [573, 25] on div "Actions" at bounding box center [549, 20] width 80 height 41
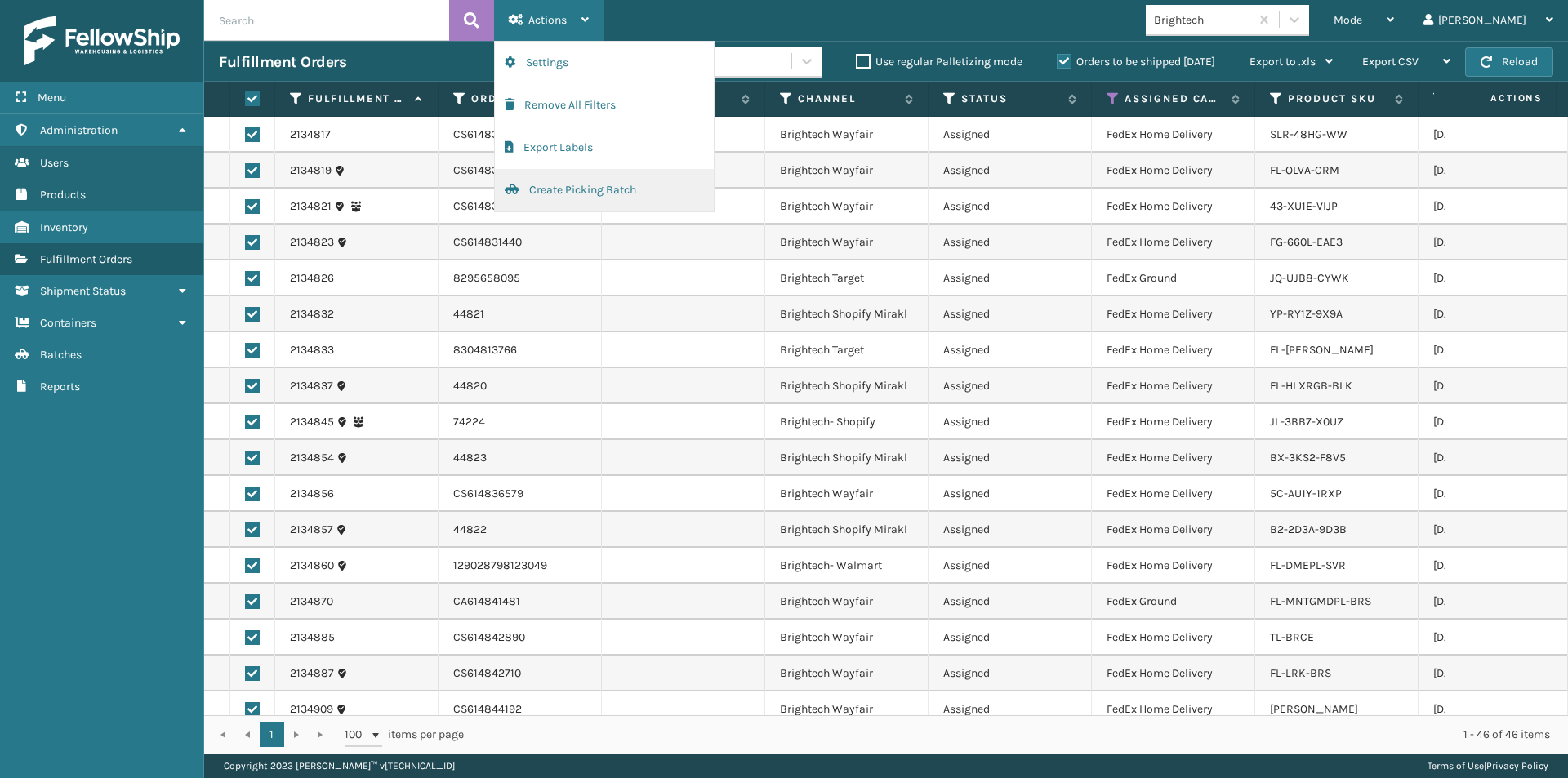
click at [557, 187] on button "Create Picking Batch" at bounding box center [604, 190] width 219 height 42
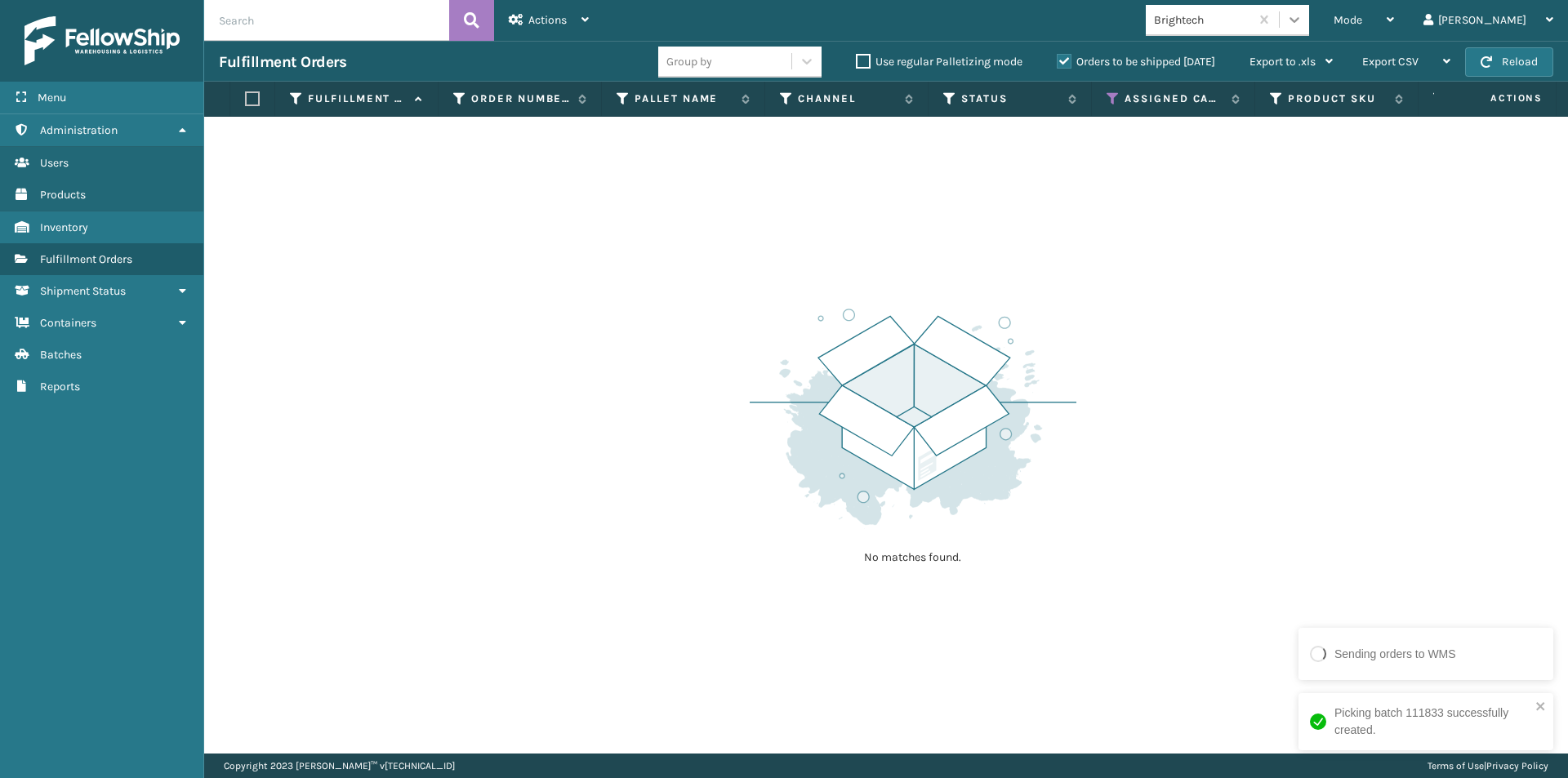
click at [1303, 18] on icon at bounding box center [1294, 19] width 16 height 16
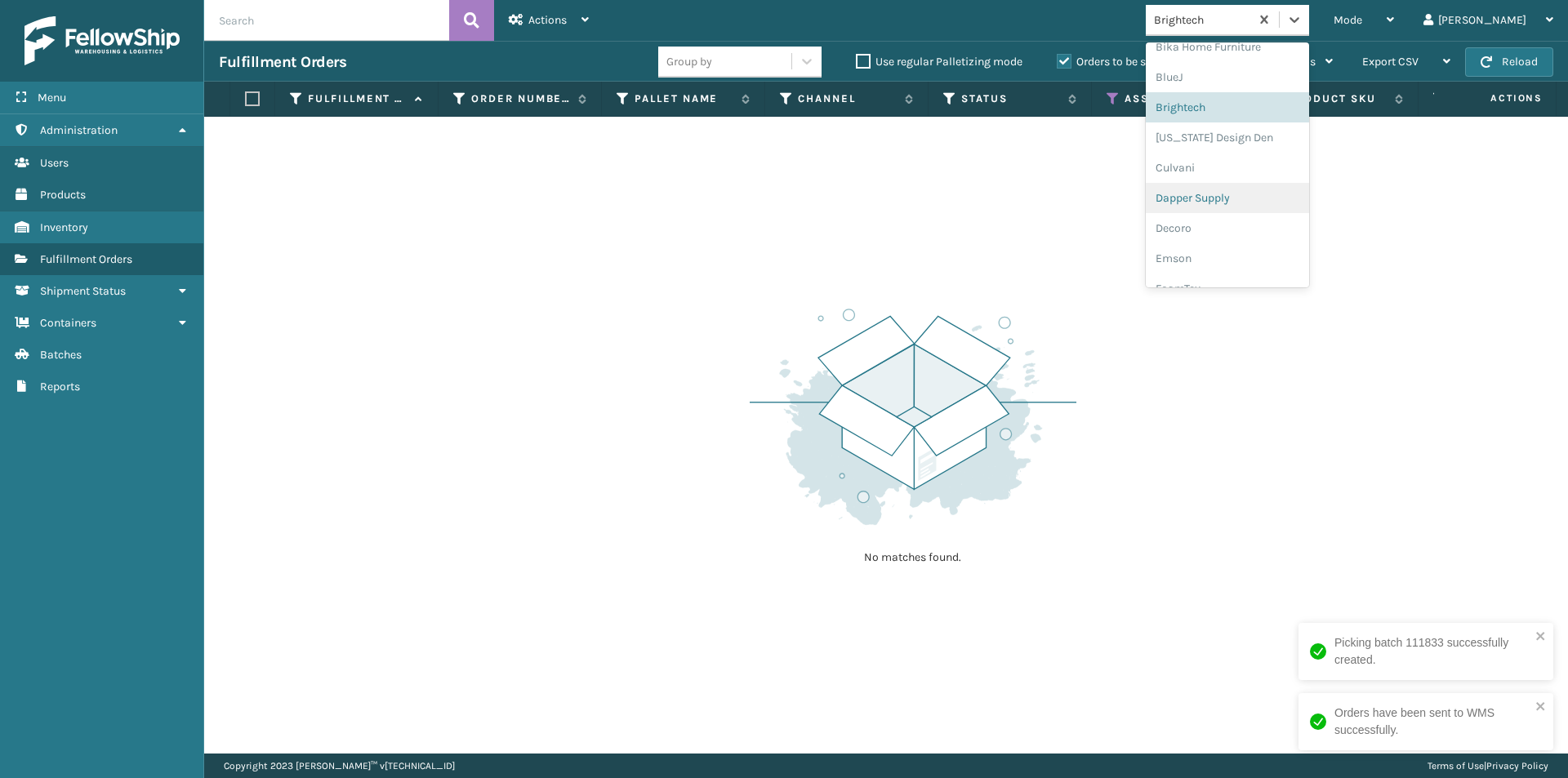
scroll to position [173, 0]
click at [1292, 138] on div "[US_STATE] Design Den" at bounding box center [1227, 129] width 163 height 30
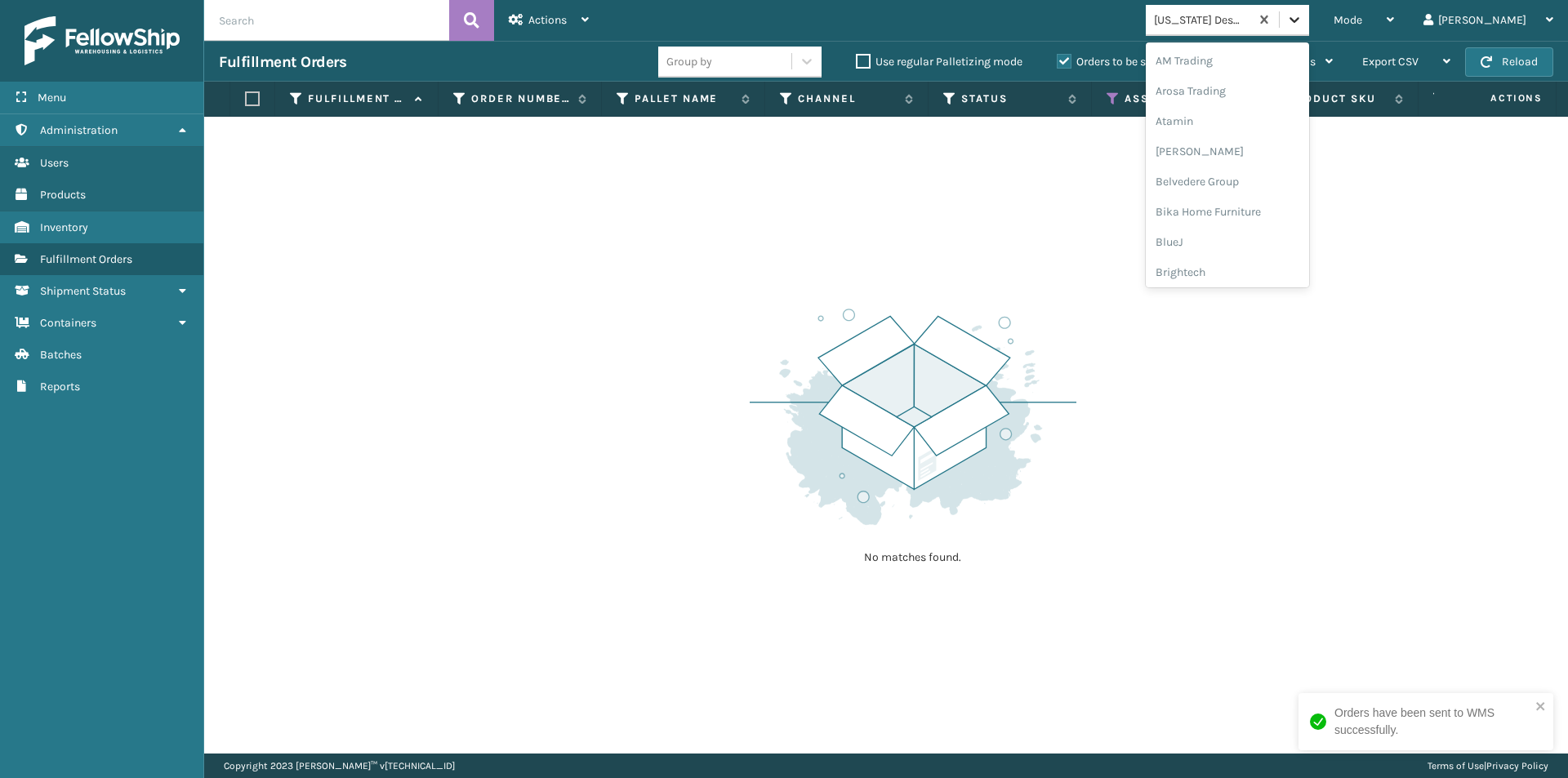
click at [1303, 18] on icon at bounding box center [1294, 19] width 16 height 16
click at [1246, 138] on div "Culvani" at bounding box center [1227, 129] width 163 height 30
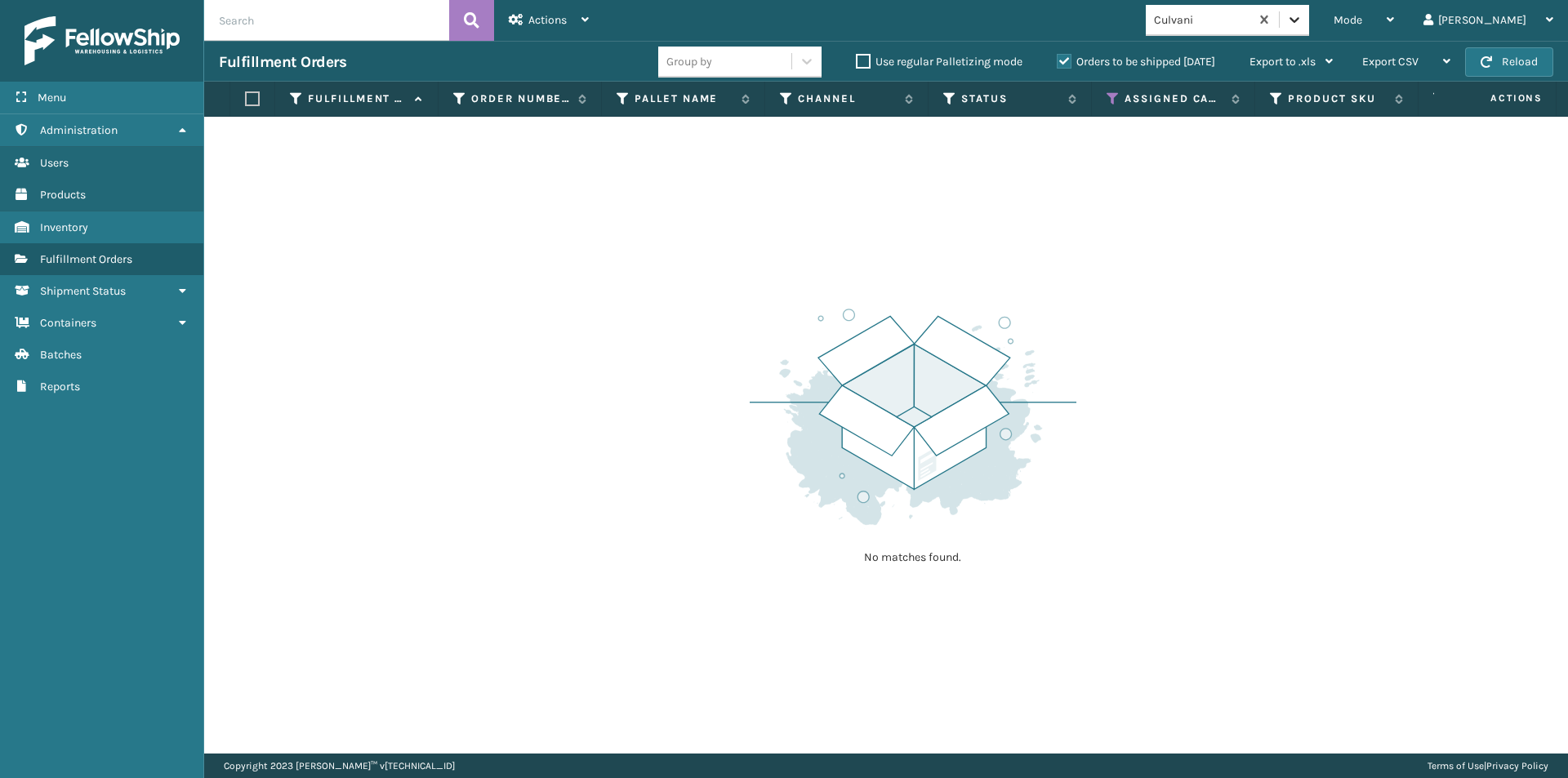
click at [1303, 19] on icon at bounding box center [1294, 19] width 16 height 16
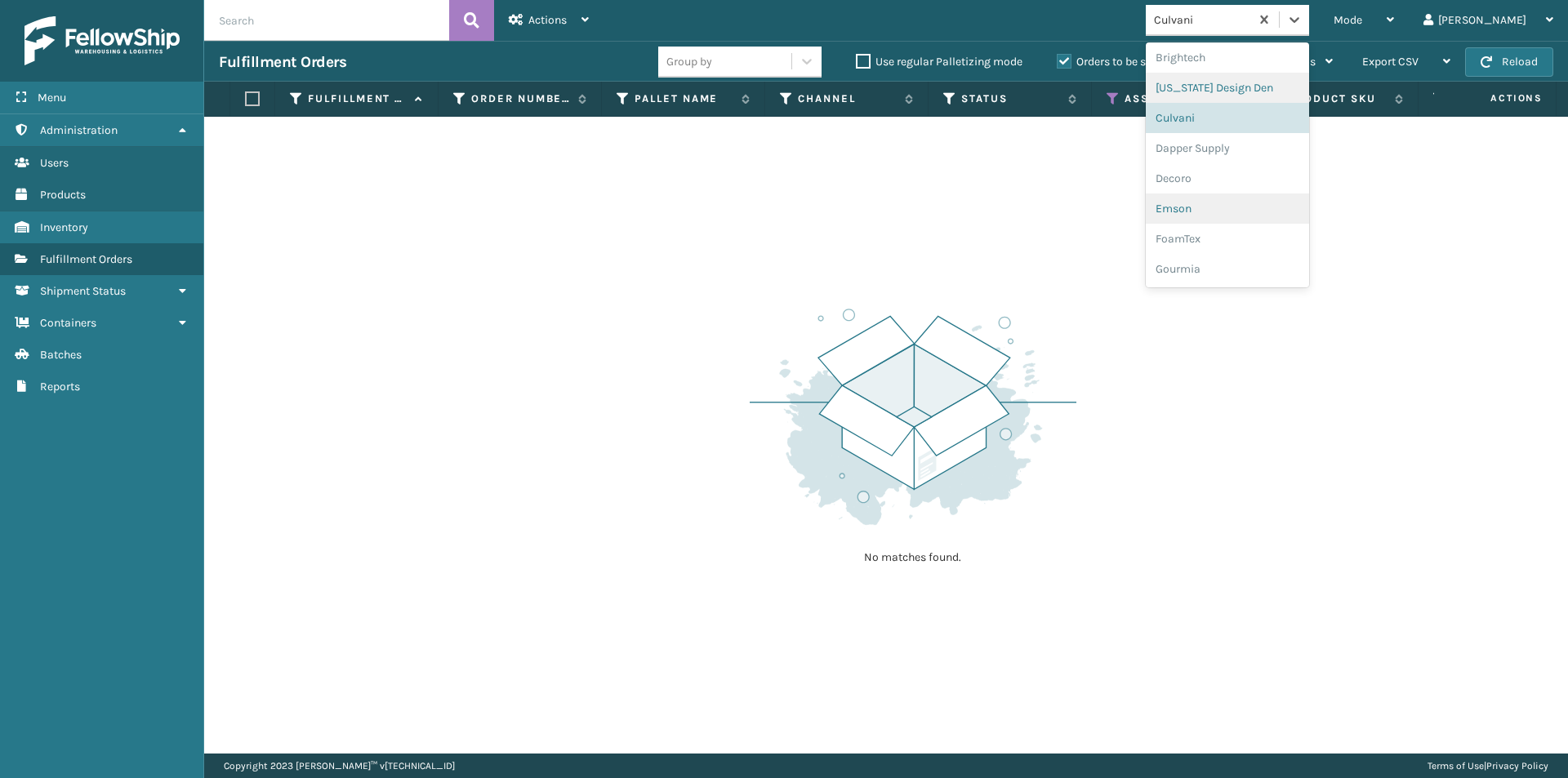
scroll to position [233, 0]
click at [1270, 138] on div "Dapper Supply" at bounding box center [1227, 129] width 163 height 30
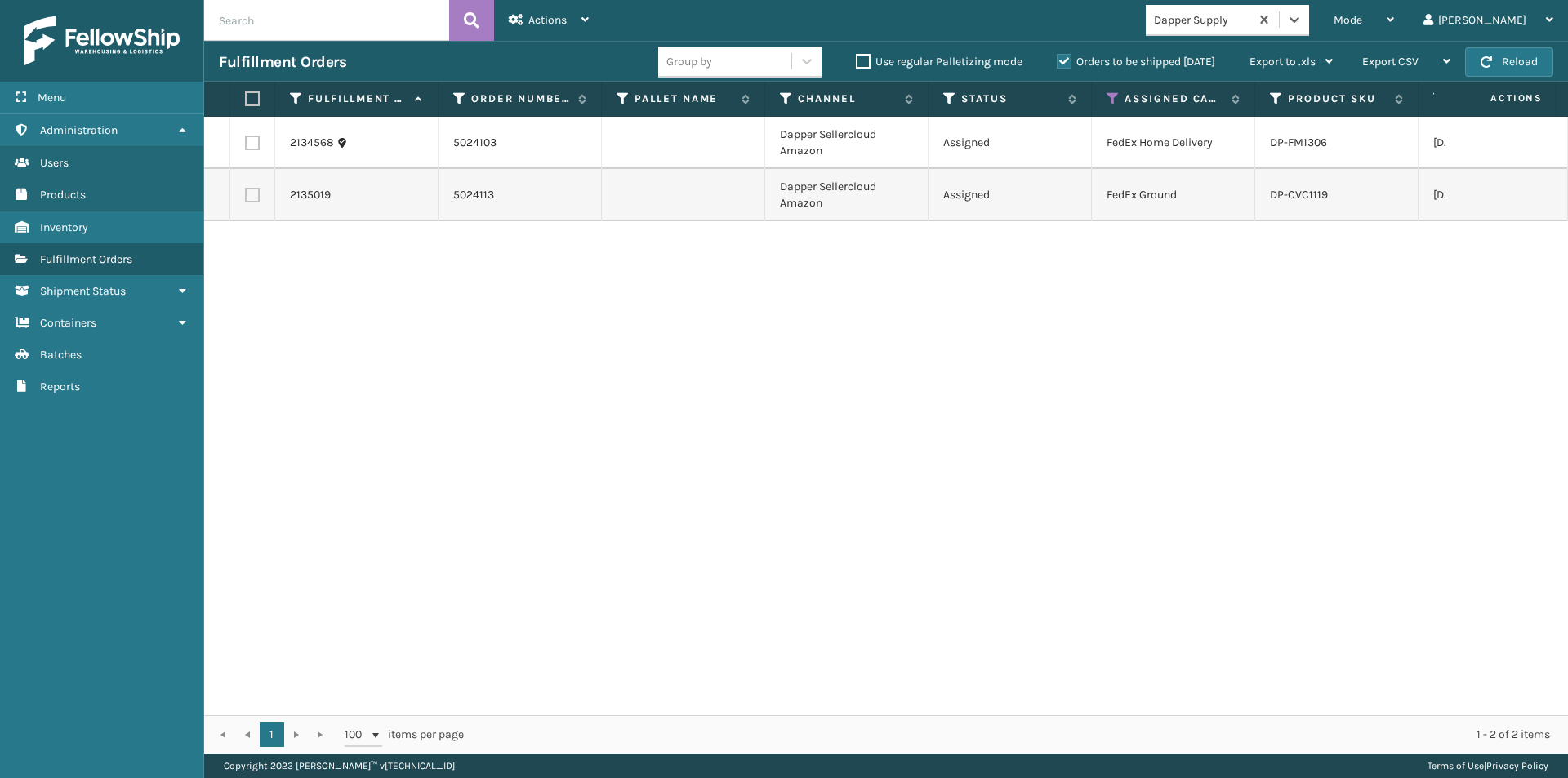
click at [255, 97] on label at bounding box center [250, 98] width 10 height 14
click at [246, 97] on input "checkbox" at bounding box center [245, 99] width 1 height 11
click at [579, 17] on div "Actions" at bounding box center [549, 20] width 80 height 41
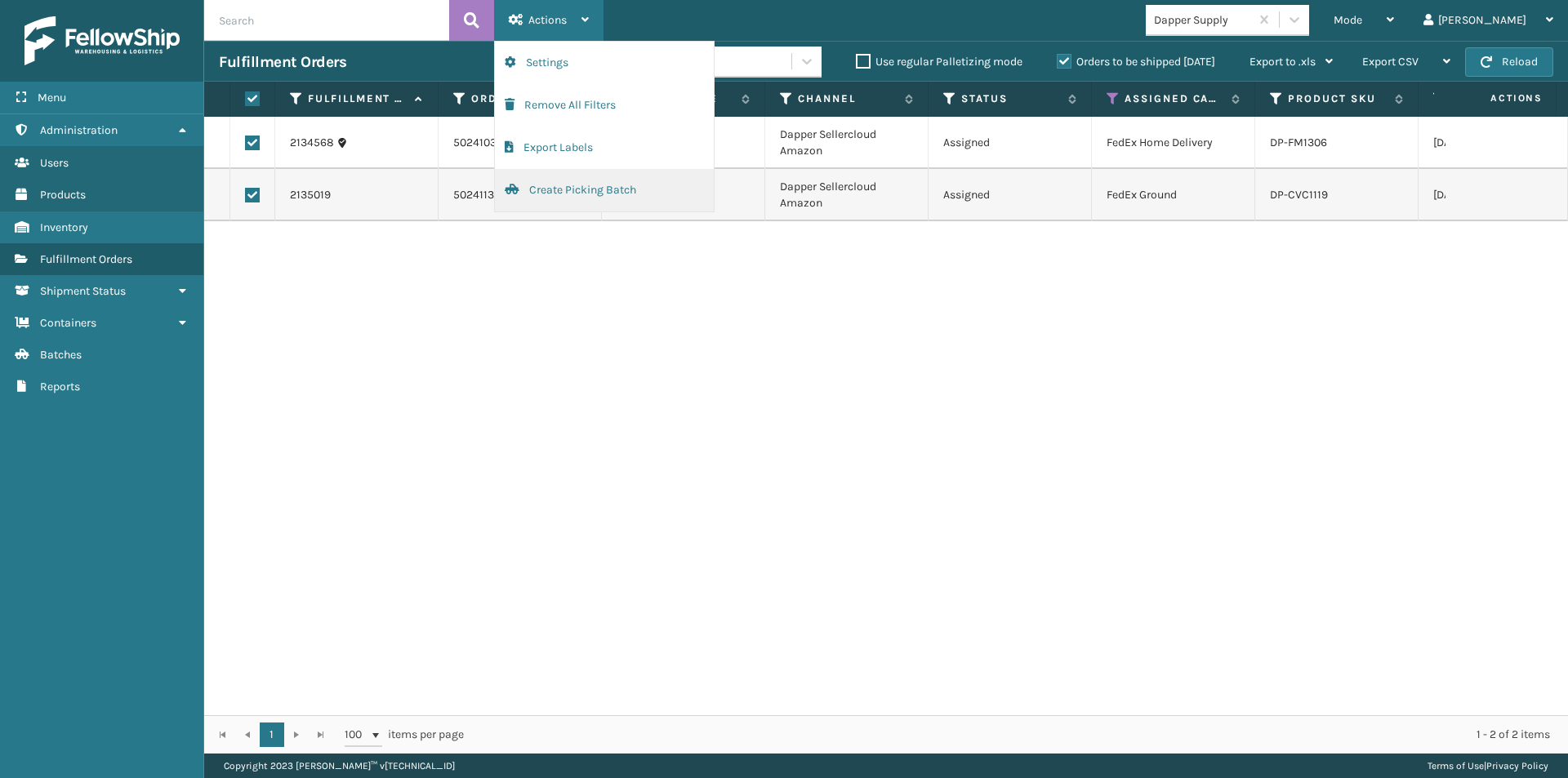
click at [624, 184] on button "Create Picking Batch" at bounding box center [604, 190] width 219 height 42
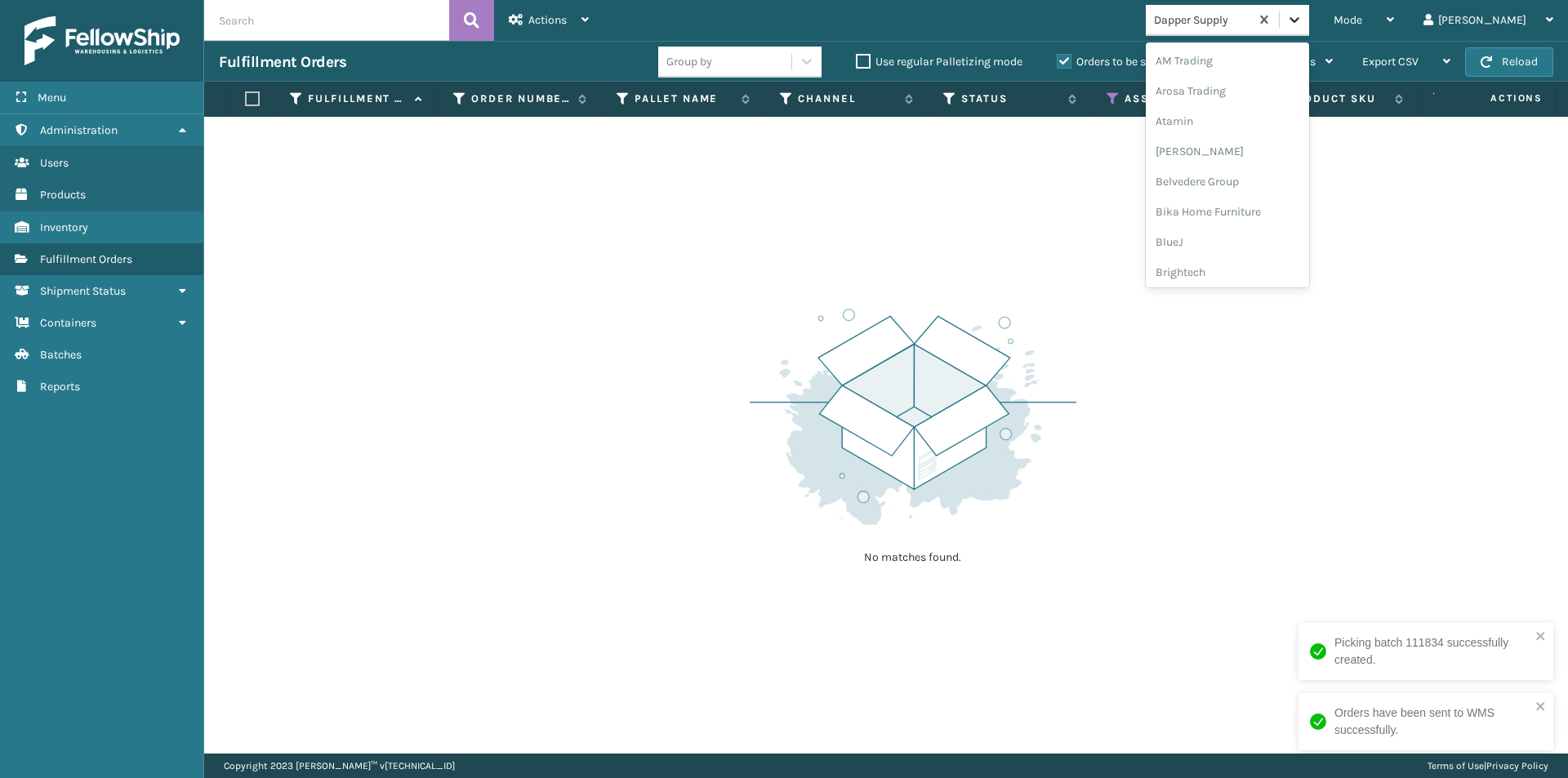
click at [1303, 13] on icon at bounding box center [1294, 19] width 16 height 16
click at [1241, 213] on div "Decoro" at bounding box center [1227, 211] width 163 height 30
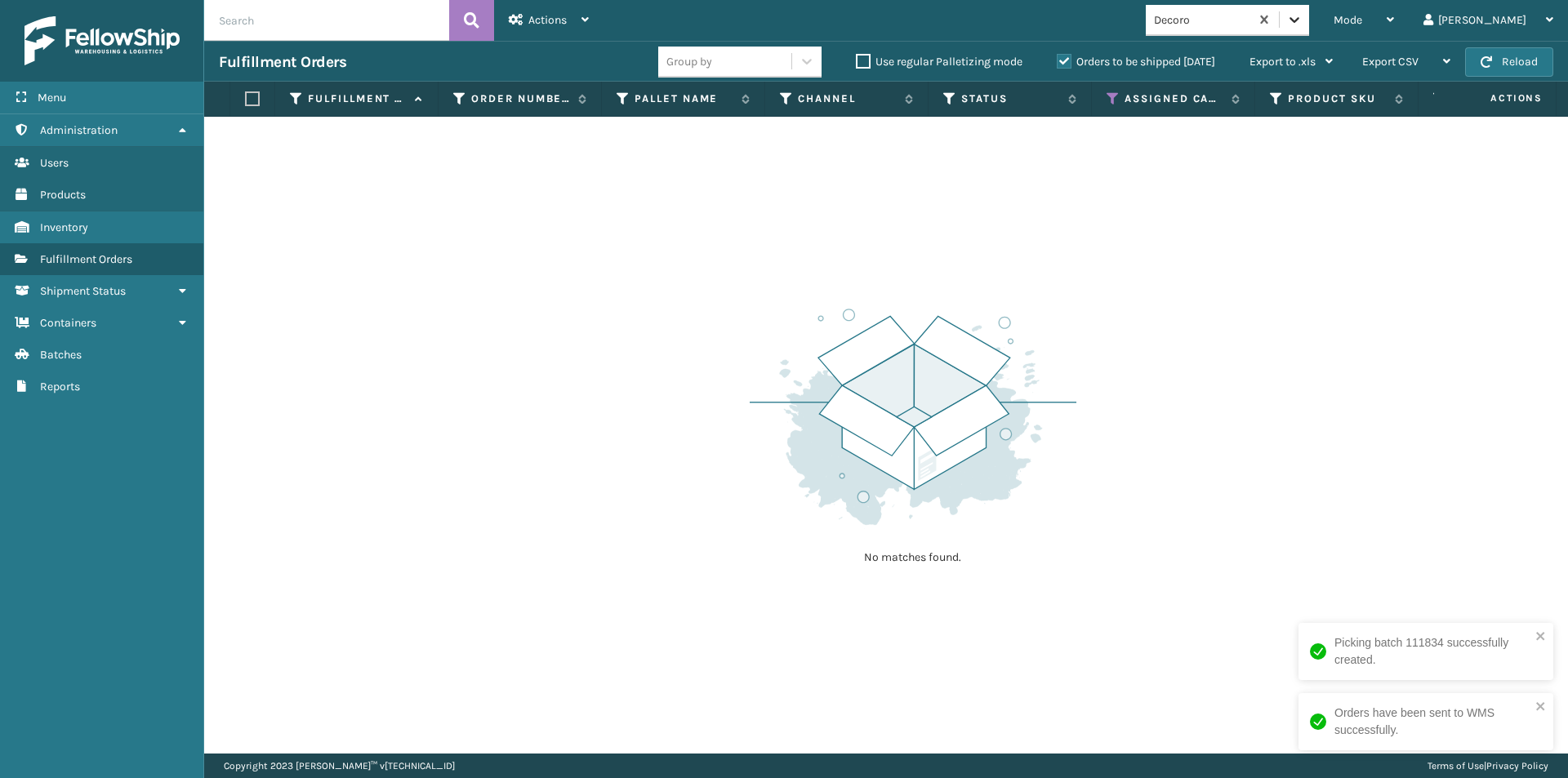
click at [1303, 21] on icon at bounding box center [1294, 19] width 16 height 16
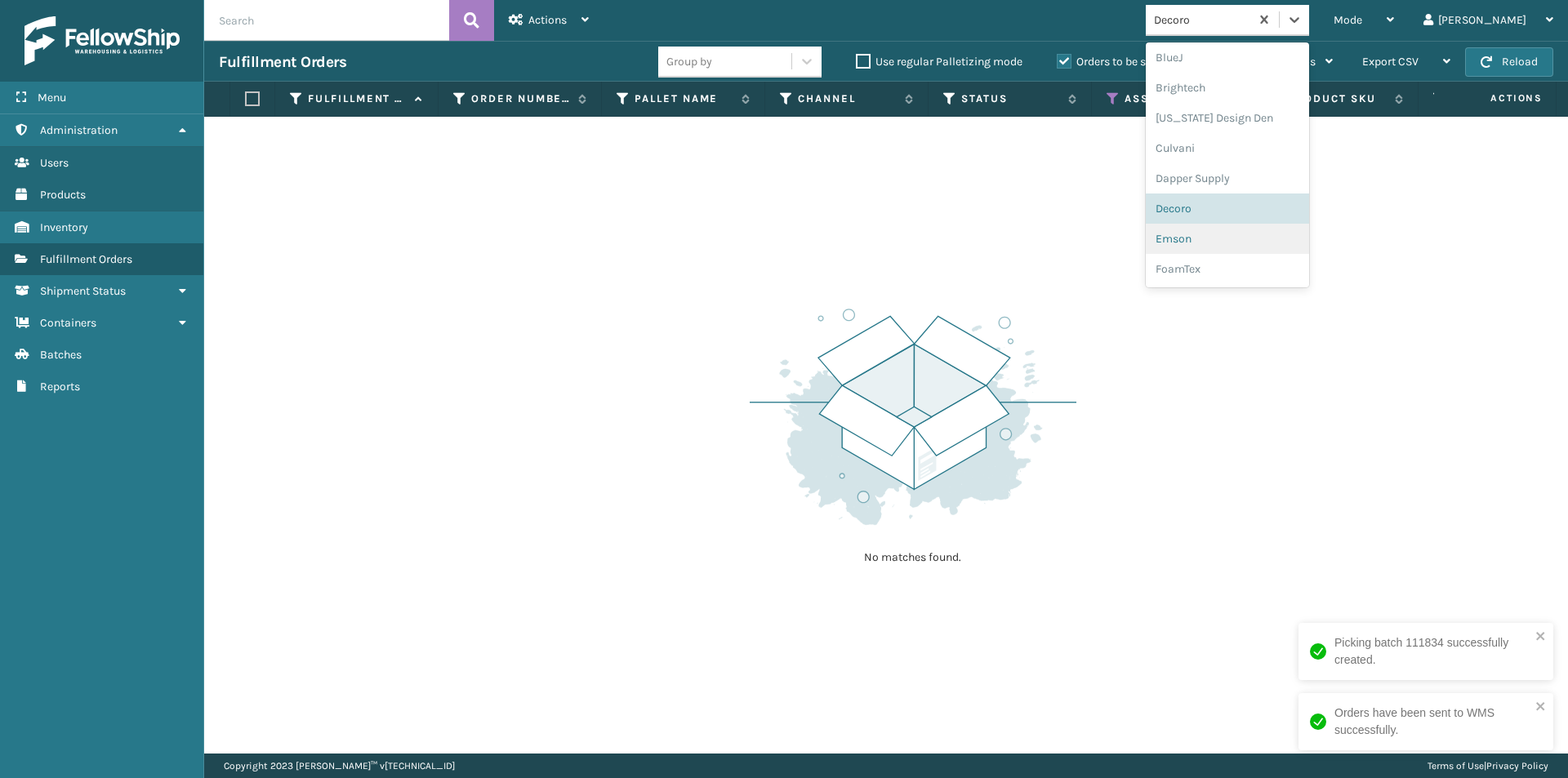
scroll to position [212, 0]
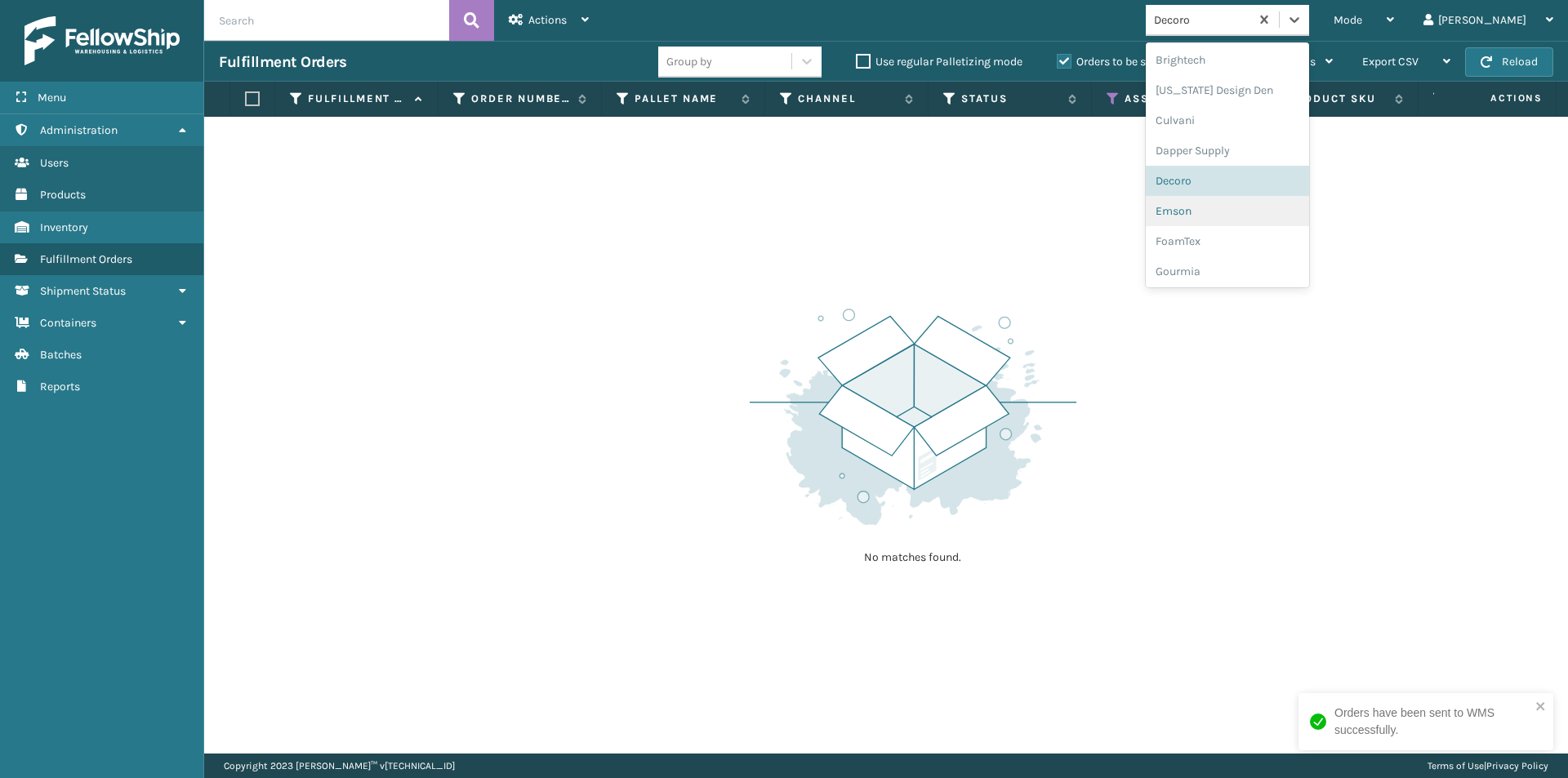
click at [1248, 206] on div "Emson" at bounding box center [1227, 211] width 163 height 30
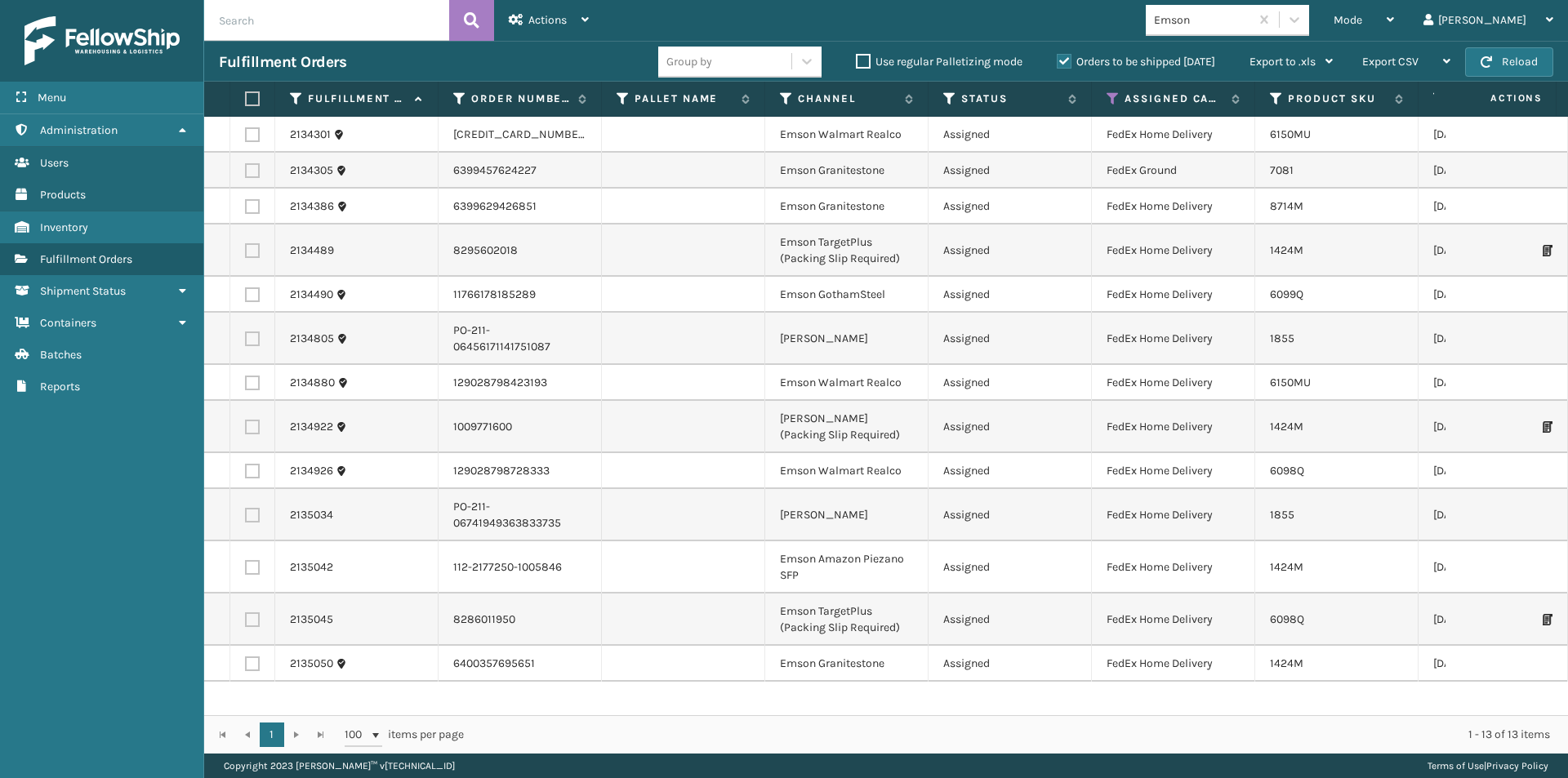
click at [252, 98] on label at bounding box center [250, 98] width 10 height 14
click at [246, 98] on input "checkbox" at bounding box center [245, 99] width 1 height 11
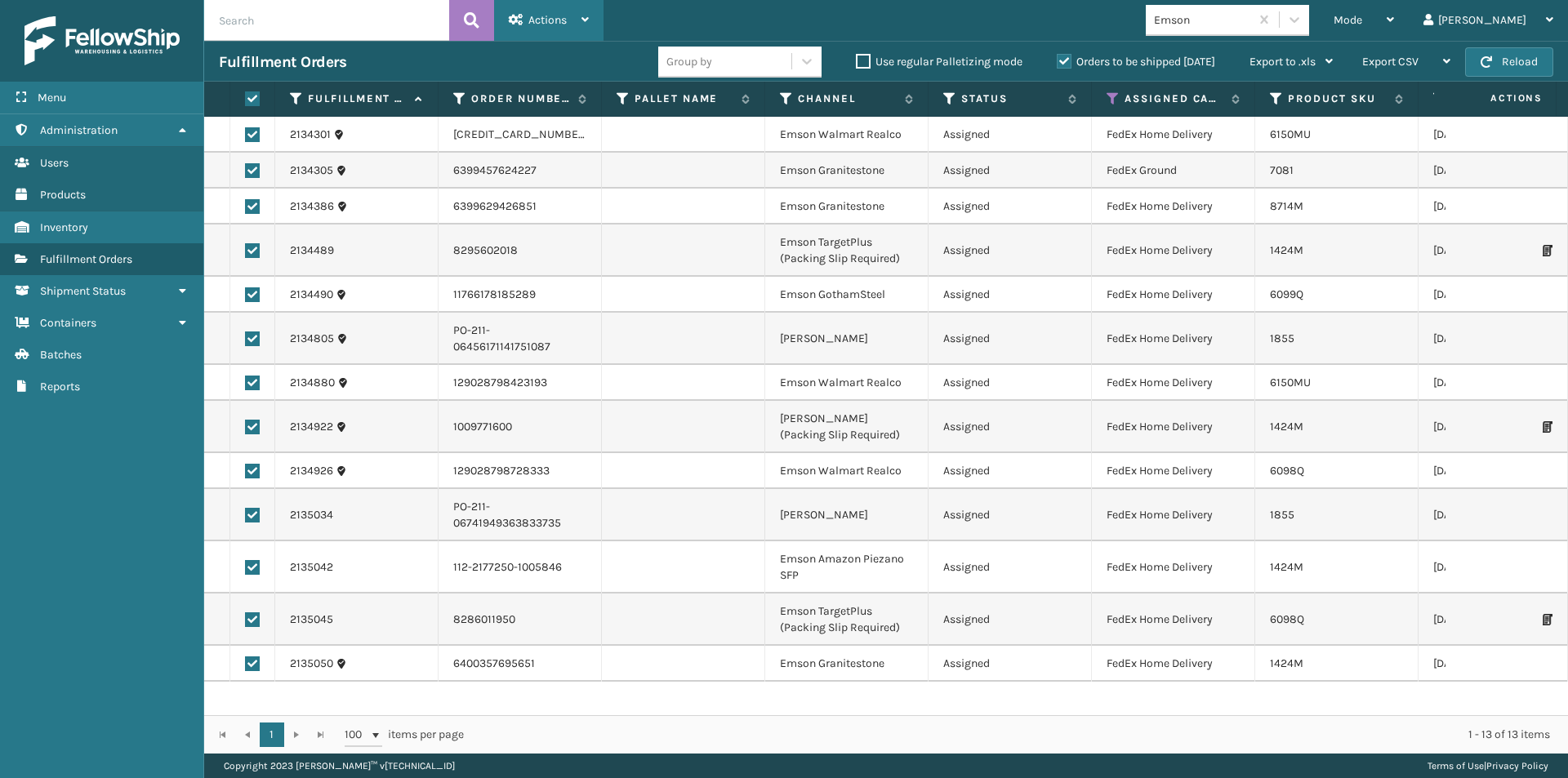
click at [534, 17] on span "Actions" at bounding box center [547, 19] width 38 height 14
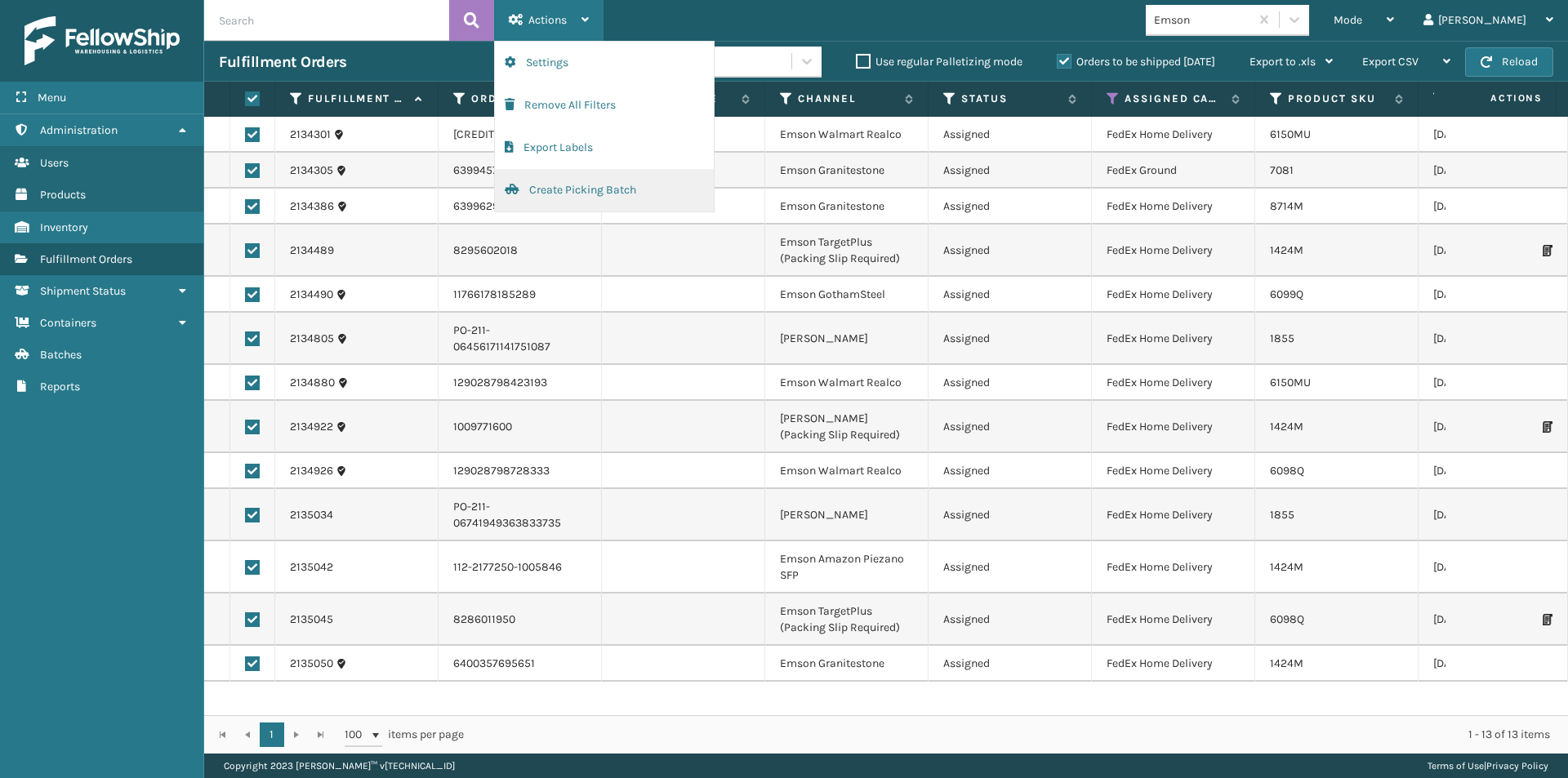
click at [561, 184] on button "Create Picking Batch" at bounding box center [604, 190] width 219 height 42
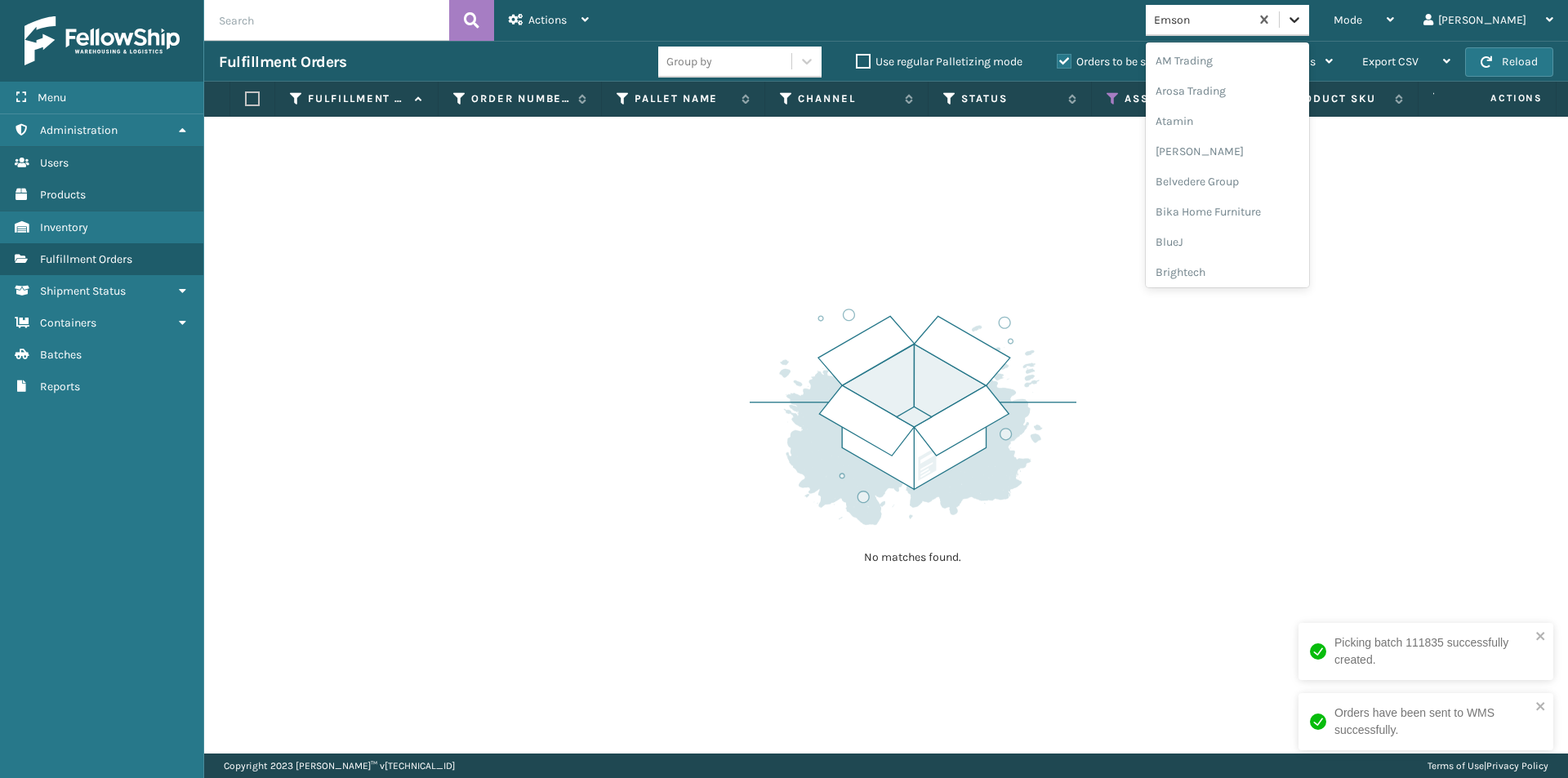
click at [1303, 20] on icon at bounding box center [1294, 19] width 16 height 16
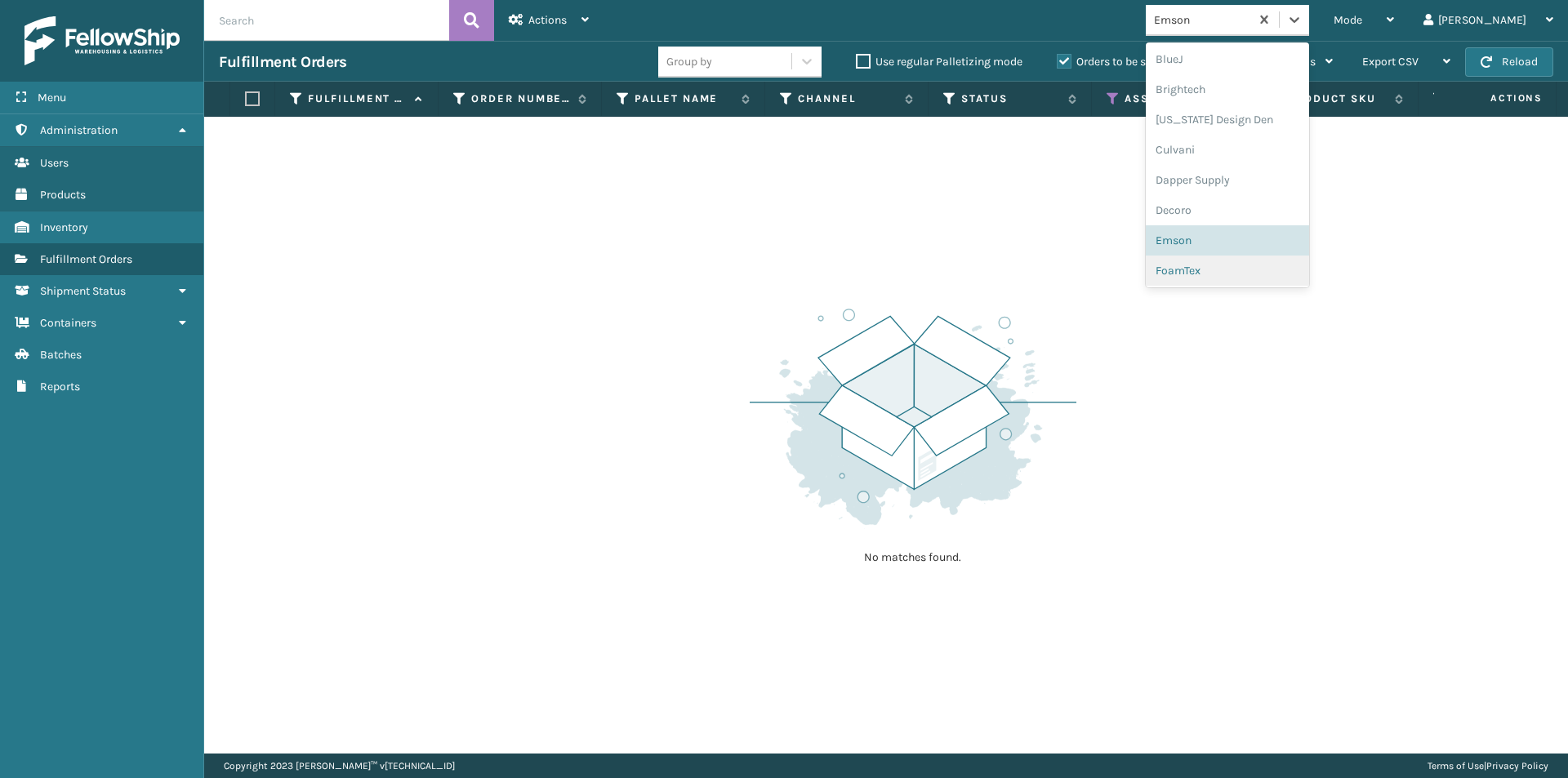
scroll to position [194, 0]
click at [1271, 260] on div "FoamTex" at bounding box center [1227, 260] width 163 height 30
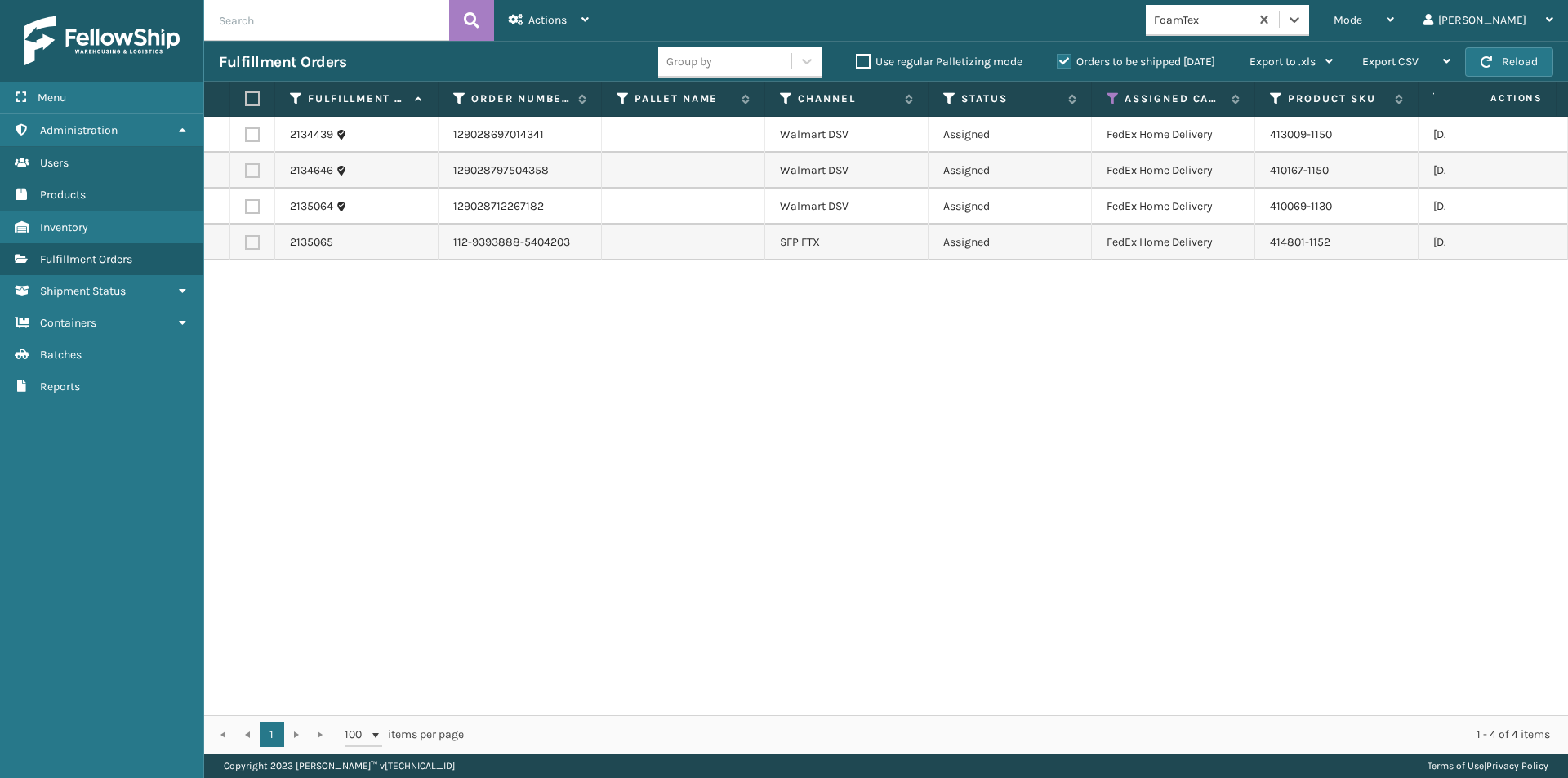
click at [252, 101] on label at bounding box center [250, 98] width 10 height 14
click at [246, 101] on input "checkbox" at bounding box center [245, 99] width 1 height 11
click at [584, 16] on icon at bounding box center [585, 19] width 8 height 12
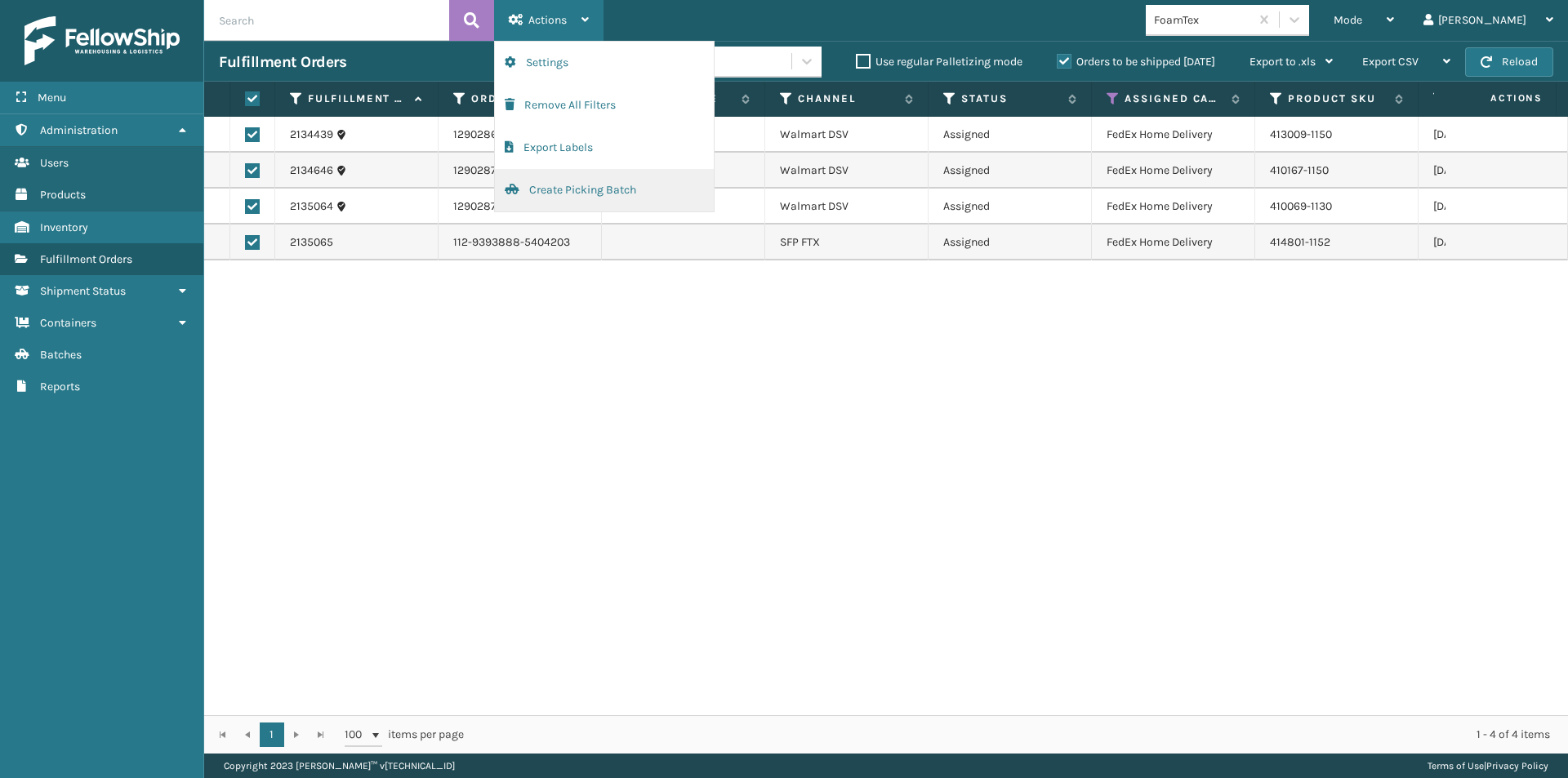
click at [581, 190] on button "Create Picking Batch" at bounding box center [604, 190] width 219 height 42
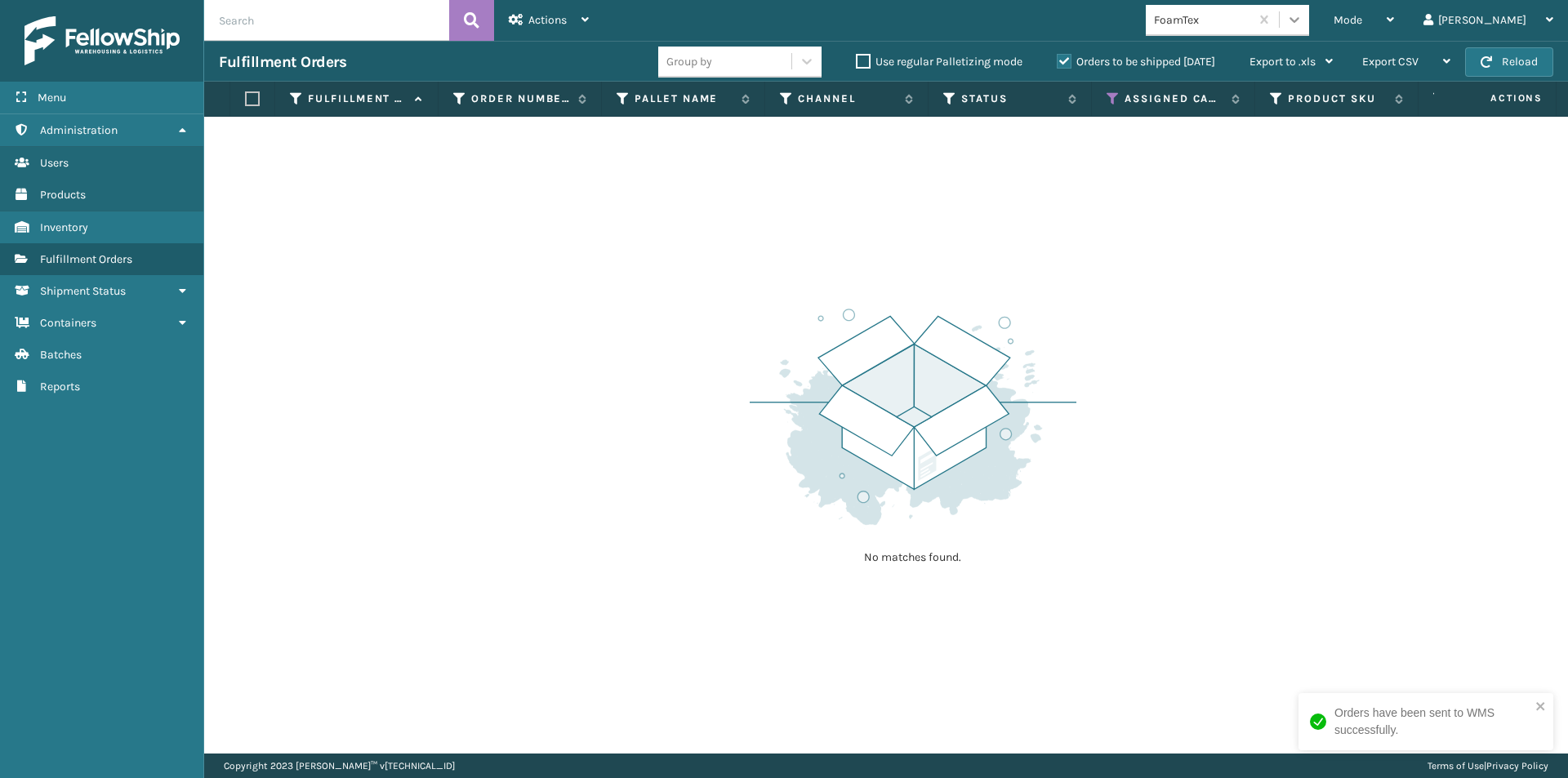
click at [1303, 19] on icon at bounding box center [1294, 19] width 16 height 16
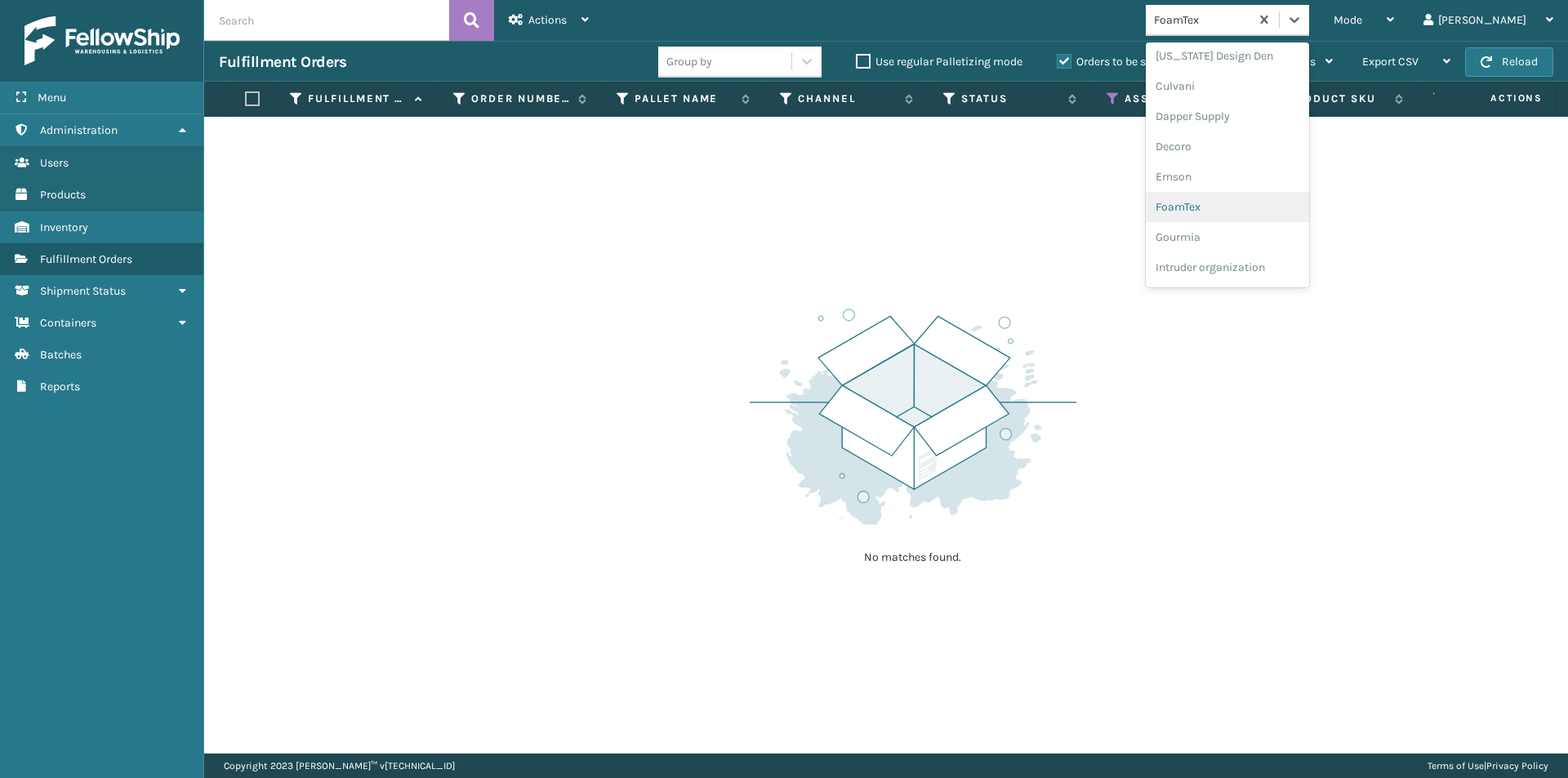
scroll to position [273, 0]
click at [1275, 201] on div "Gourmia" at bounding box center [1227, 211] width 163 height 30
click at [1309, 30] on div at bounding box center [1294, 19] width 30 height 30
click at [1286, 202] on div "Intruder organization" at bounding box center [1227, 211] width 163 height 30
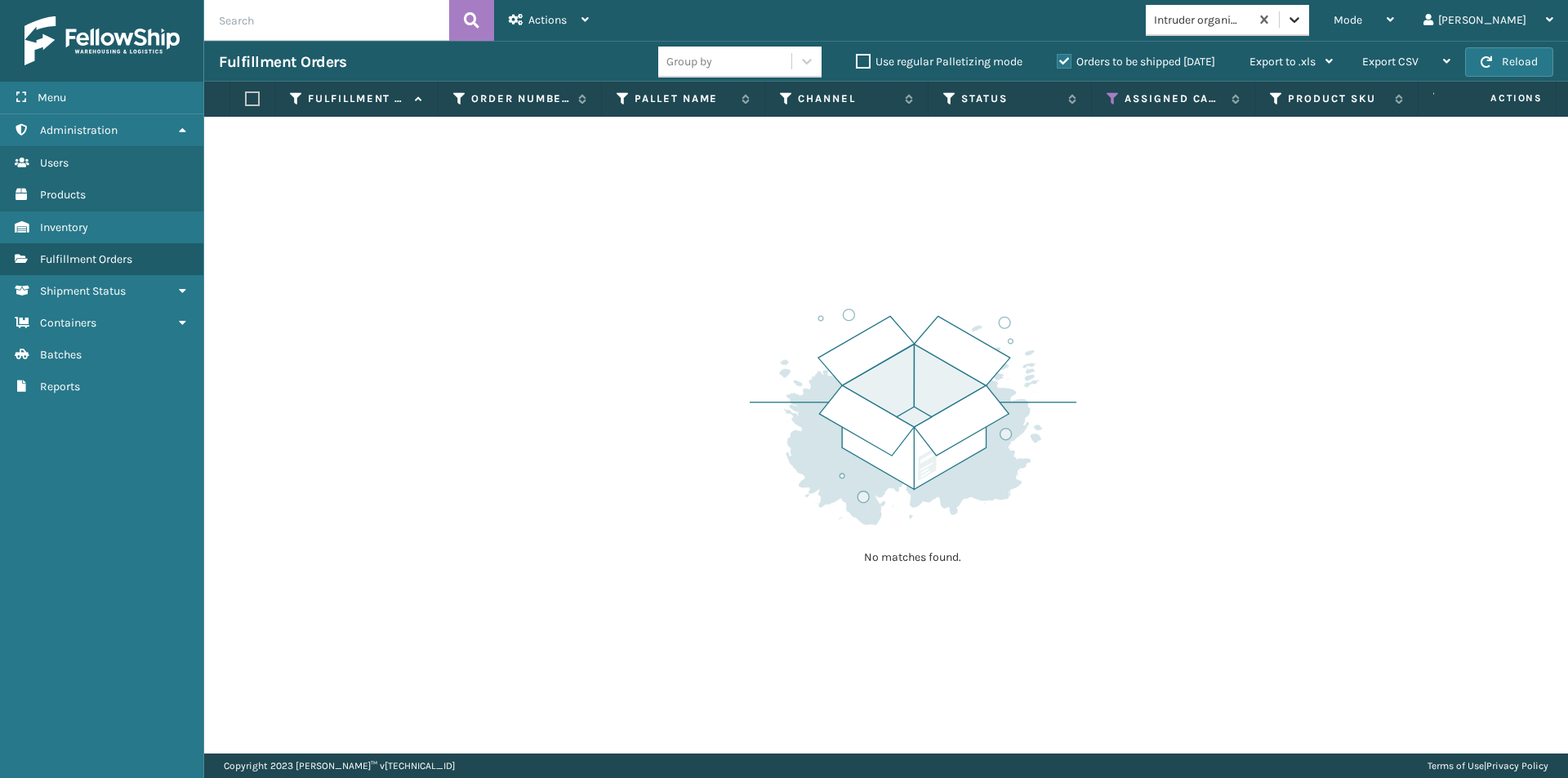
click at [1309, 28] on div at bounding box center [1294, 19] width 30 height 30
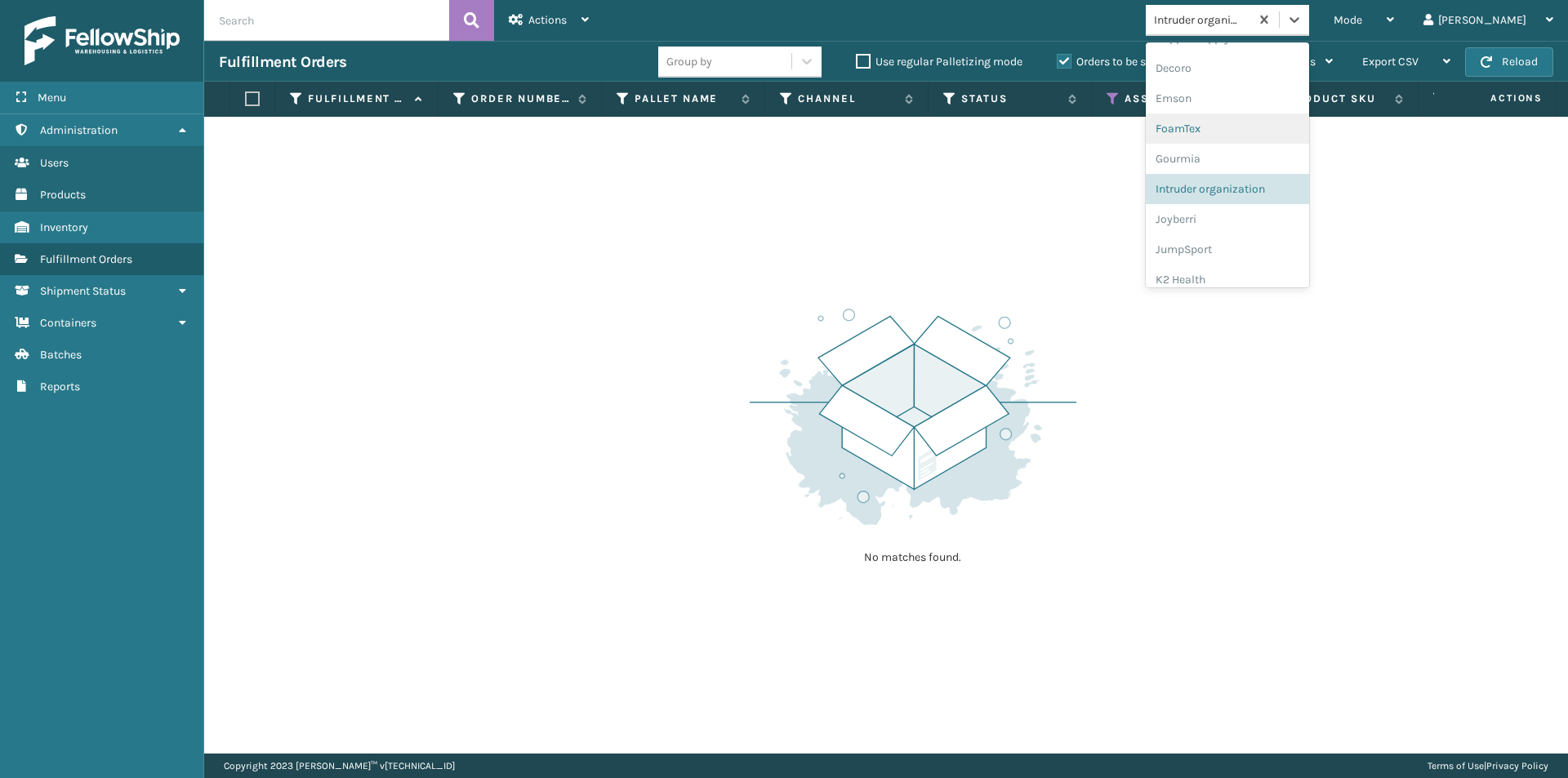
scroll to position [415, 0]
click at [1240, 131] on div "Joyberri" at bounding box center [1227, 129] width 163 height 30
click at [1303, 26] on icon at bounding box center [1294, 19] width 16 height 16
click at [1246, 132] on div "JumpSport" at bounding box center [1227, 129] width 163 height 30
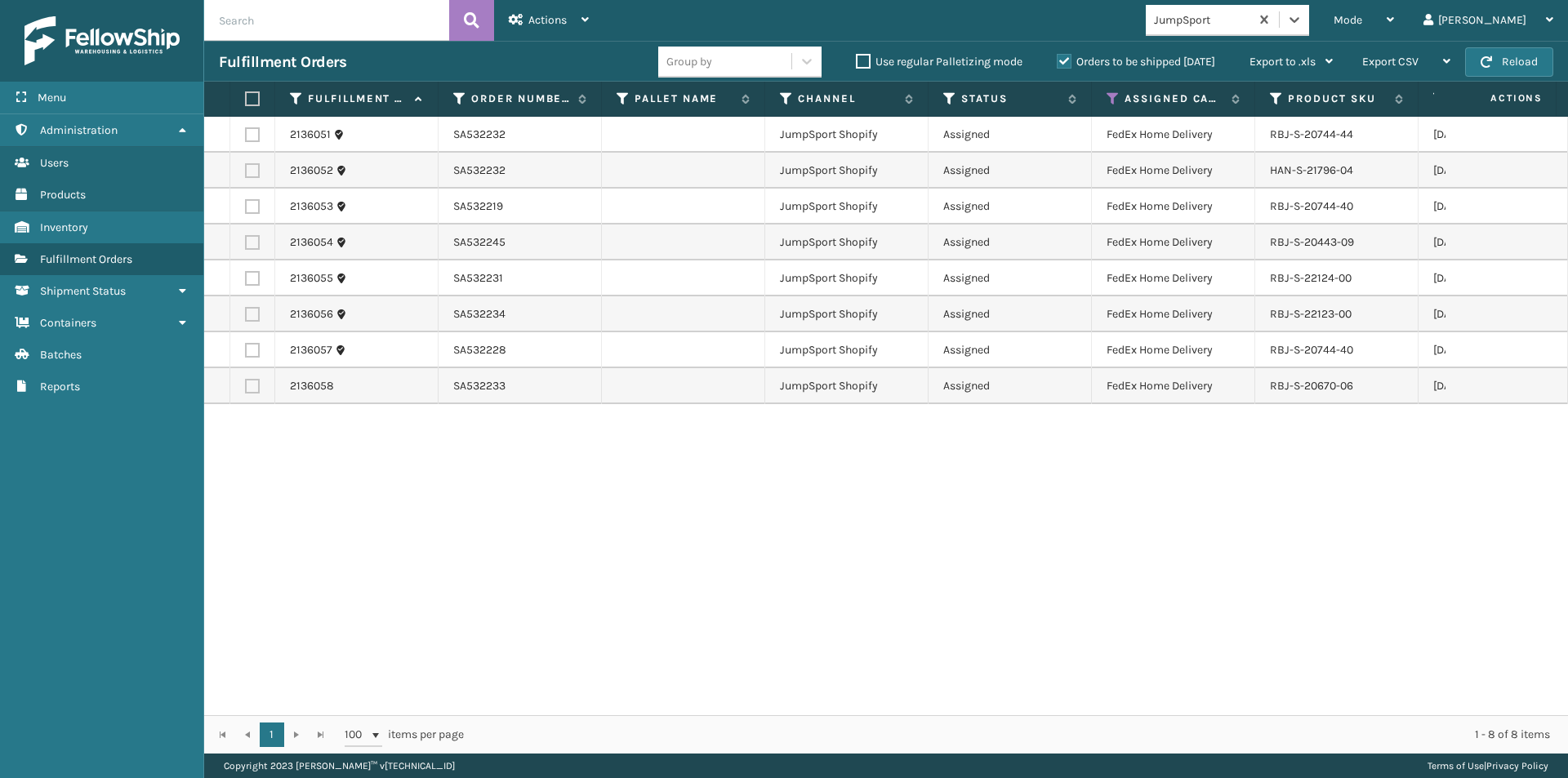
click at [251, 98] on label at bounding box center [250, 98] width 10 height 14
click at [246, 98] on input "checkbox" at bounding box center [245, 99] width 1 height 11
click at [541, 24] on span "Actions" at bounding box center [547, 19] width 38 height 14
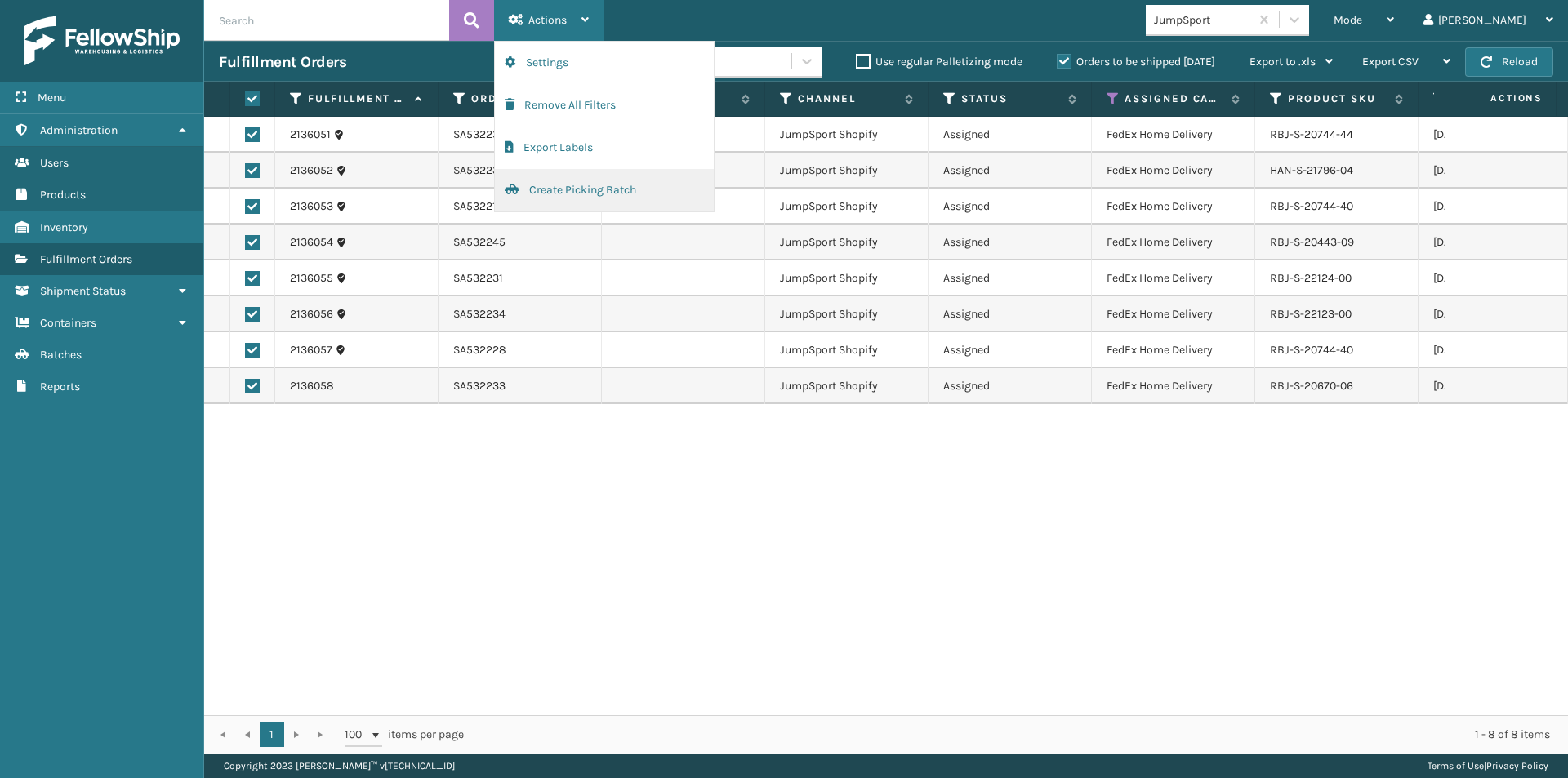
click at [556, 189] on button "Create Picking Batch" at bounding box center [604, 190] width 219 height 42
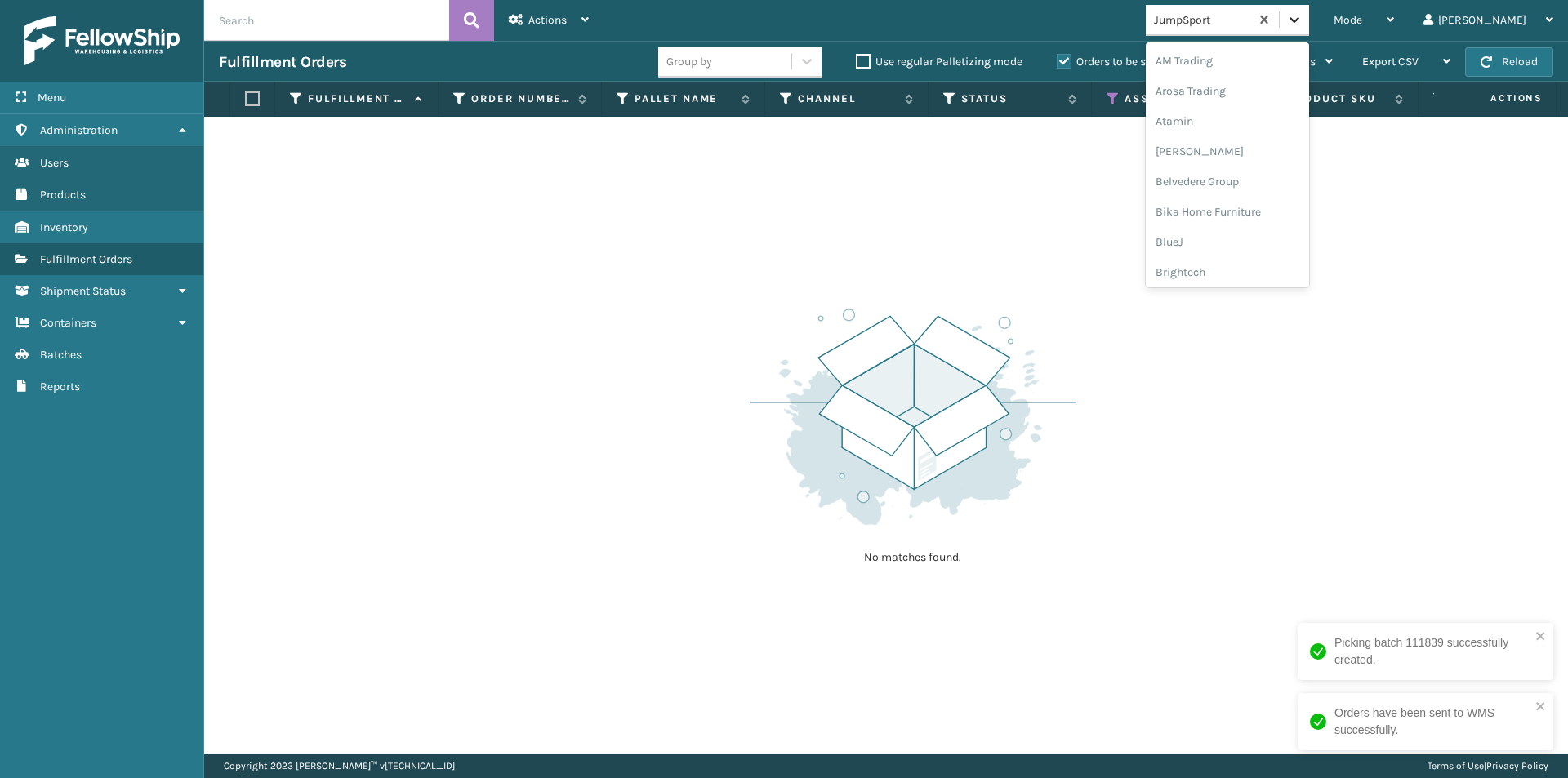
drag, startPoint x: 1366, startPoint y: 14, endPoint x: 1354, endPoint y: 39, distance: 27.7
click at [1309, 15] on div at bounding box center [1294, 19] width 30 height 30
click at [1265, 186] on div "JumpSport" at bounding box center [1227, 181] width 163 height 30
click at [1303, 14] on icon at bounding box center [1294, 19] width 16 height 16
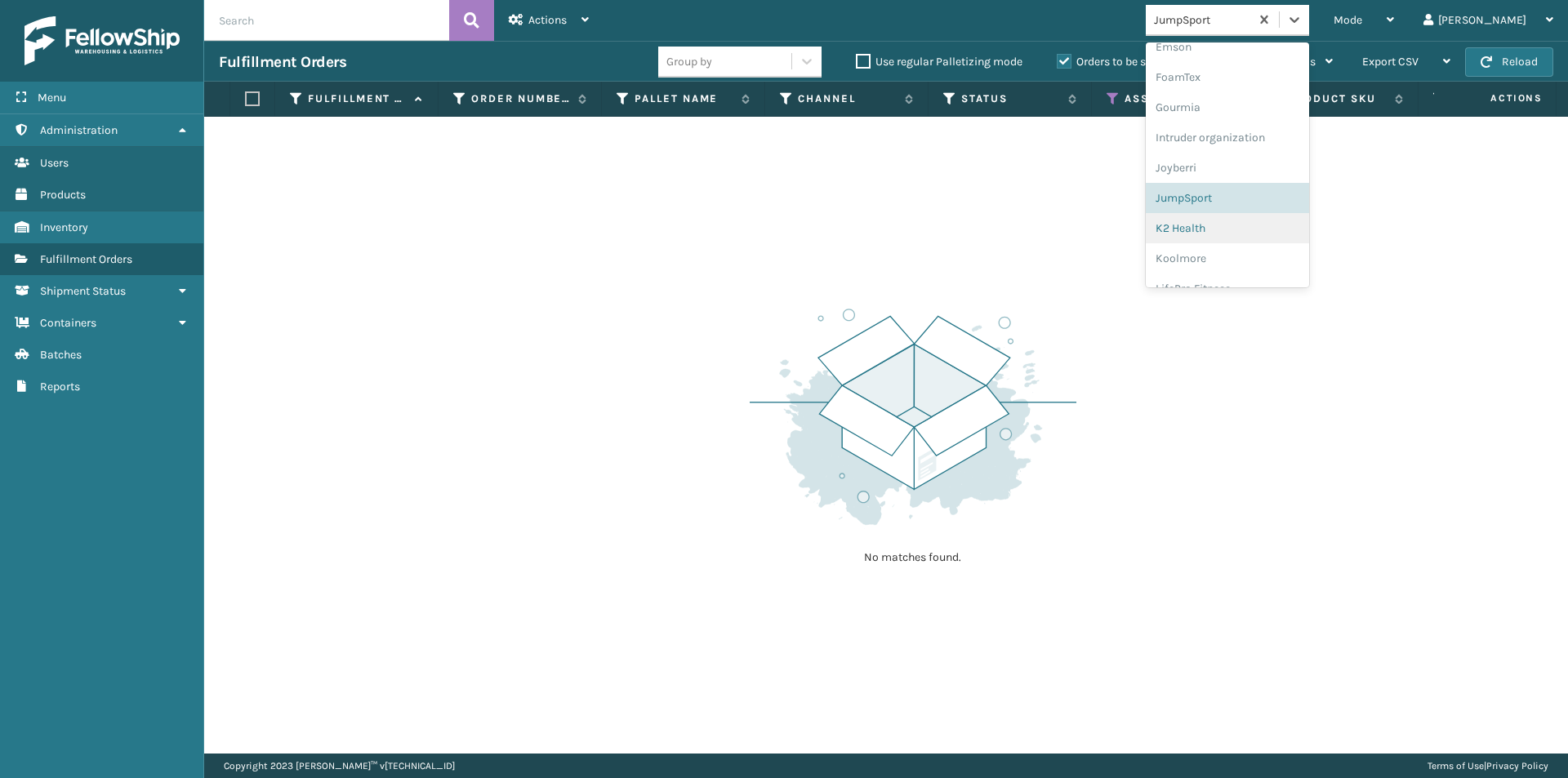
scroll to position [475, 0]
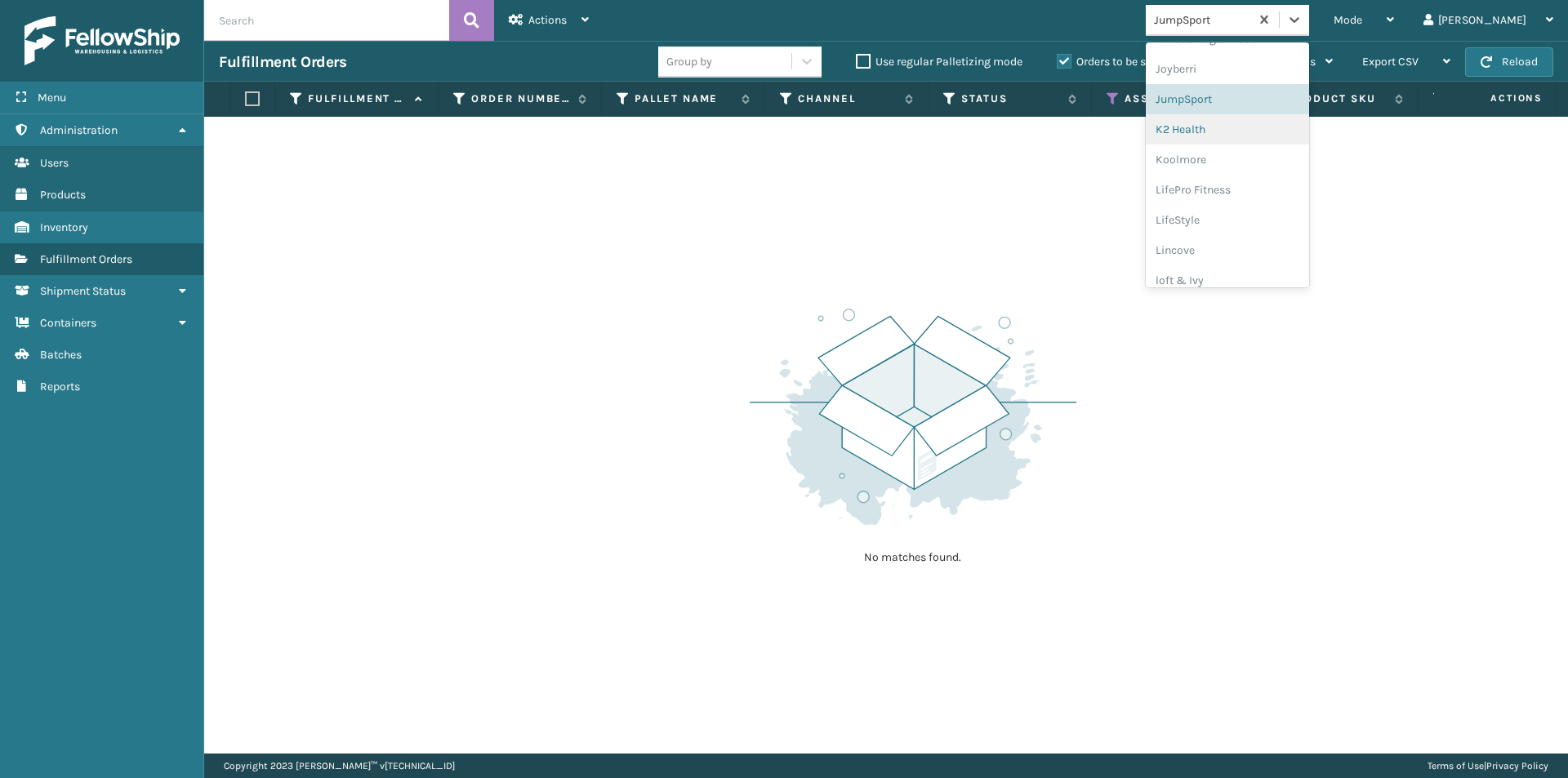
click at [1267, 138] on div "K2 Health" at bounding box center [1227, 129] width 163 height 30
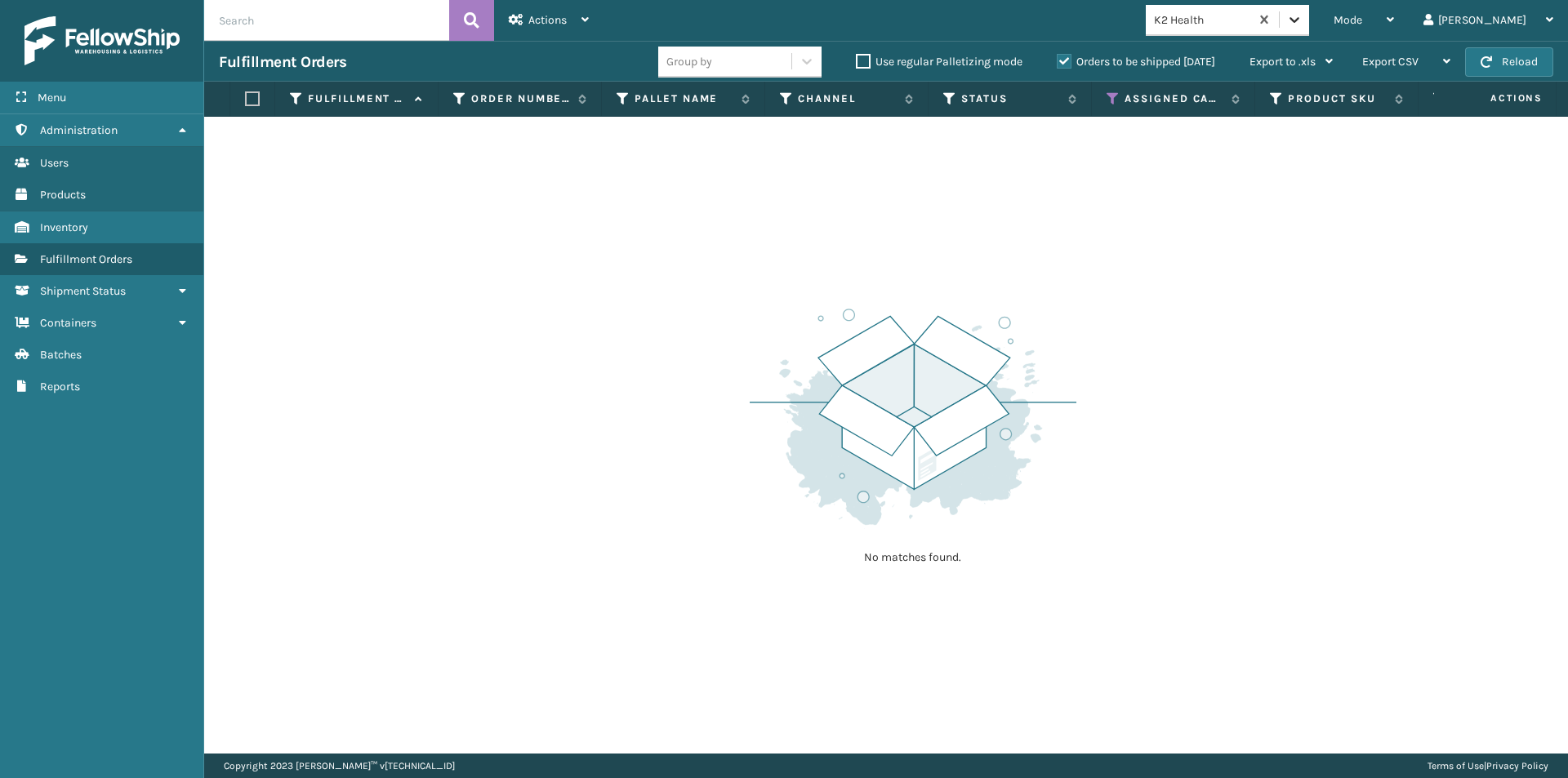
click at [1303, 14] on icon at bounding box center [1294, 19] width 16 height 16
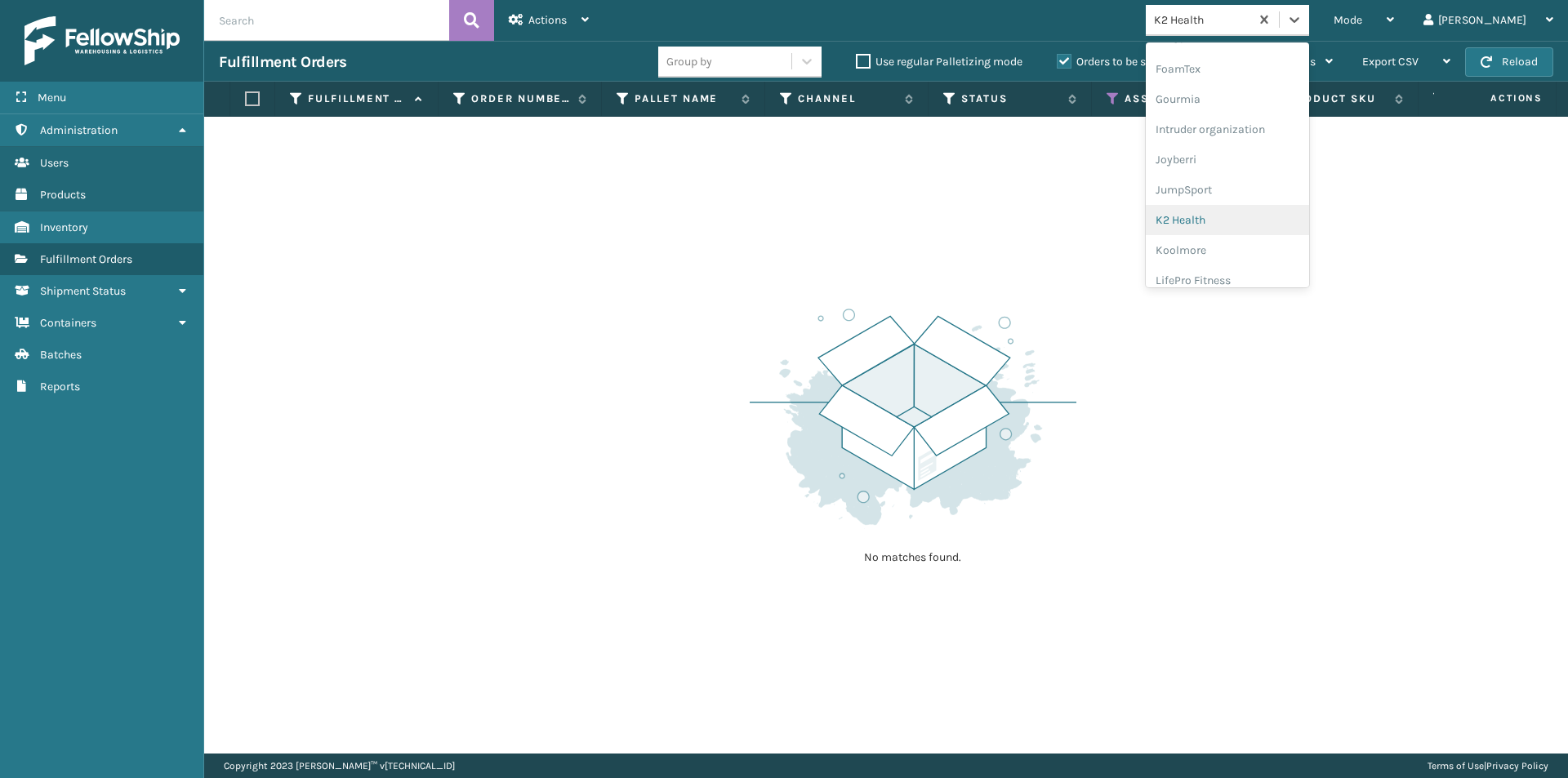
scroll to position [424, 0]
click at [1255, 205] on div "Koolmore" at bounding box center [1227, 211] width 163 height 30
click at [1303, 15] on icon at bounding box center [1294, 19] width 16 height 16
click at [1284, 215] on div "LifePro Fitness" at bounding box center [1227, 211] width 163 height 30
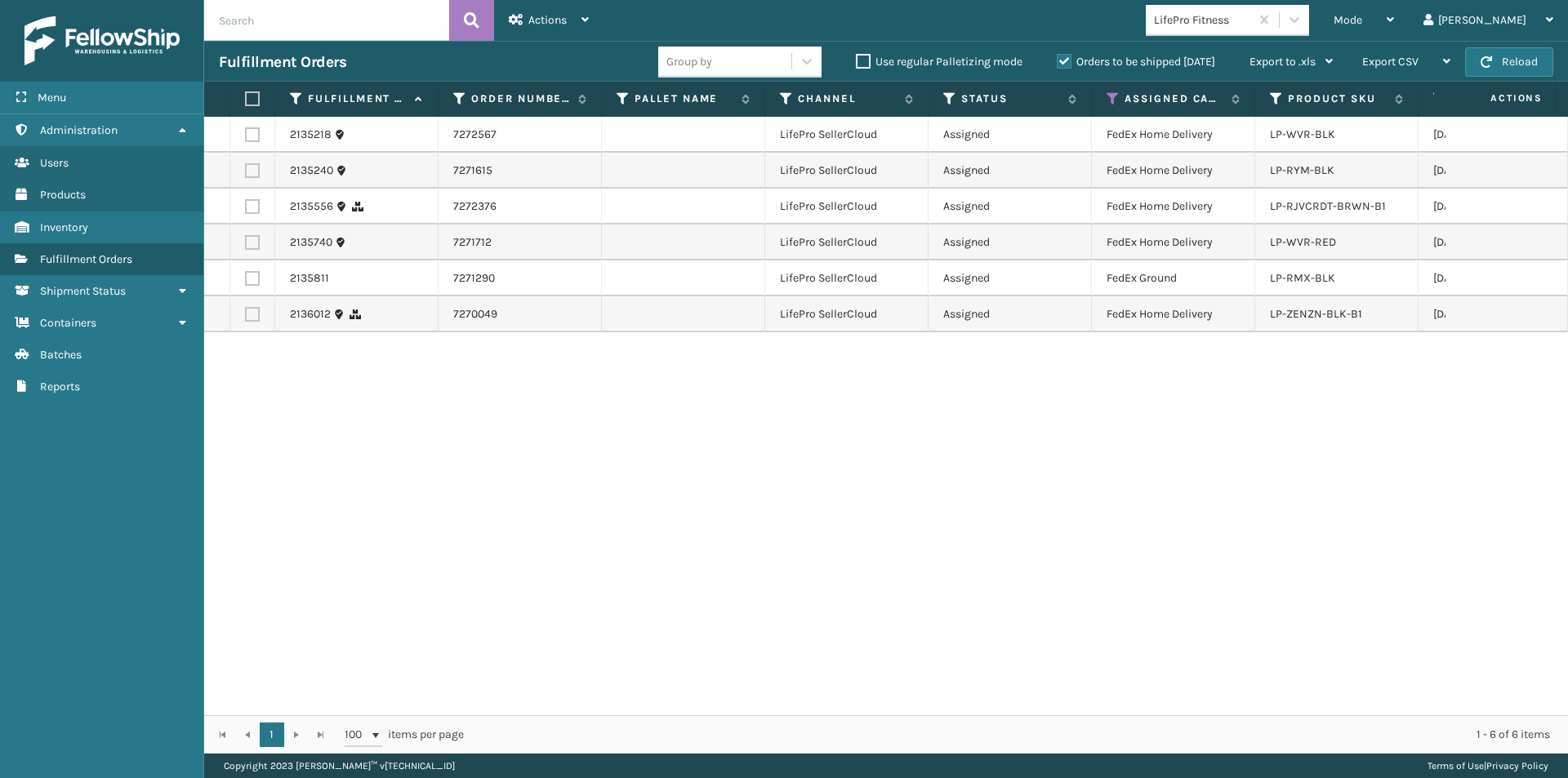
click at [251, 100] on label at bounding box center [250, 98] width 10 height 14
click at [246, 100] on input "checkbox" at bounding box center [245, 99] width 1 height 11
click at [544, 15] on span "Actions" at bounding box center [547, 19] width 38 height 14
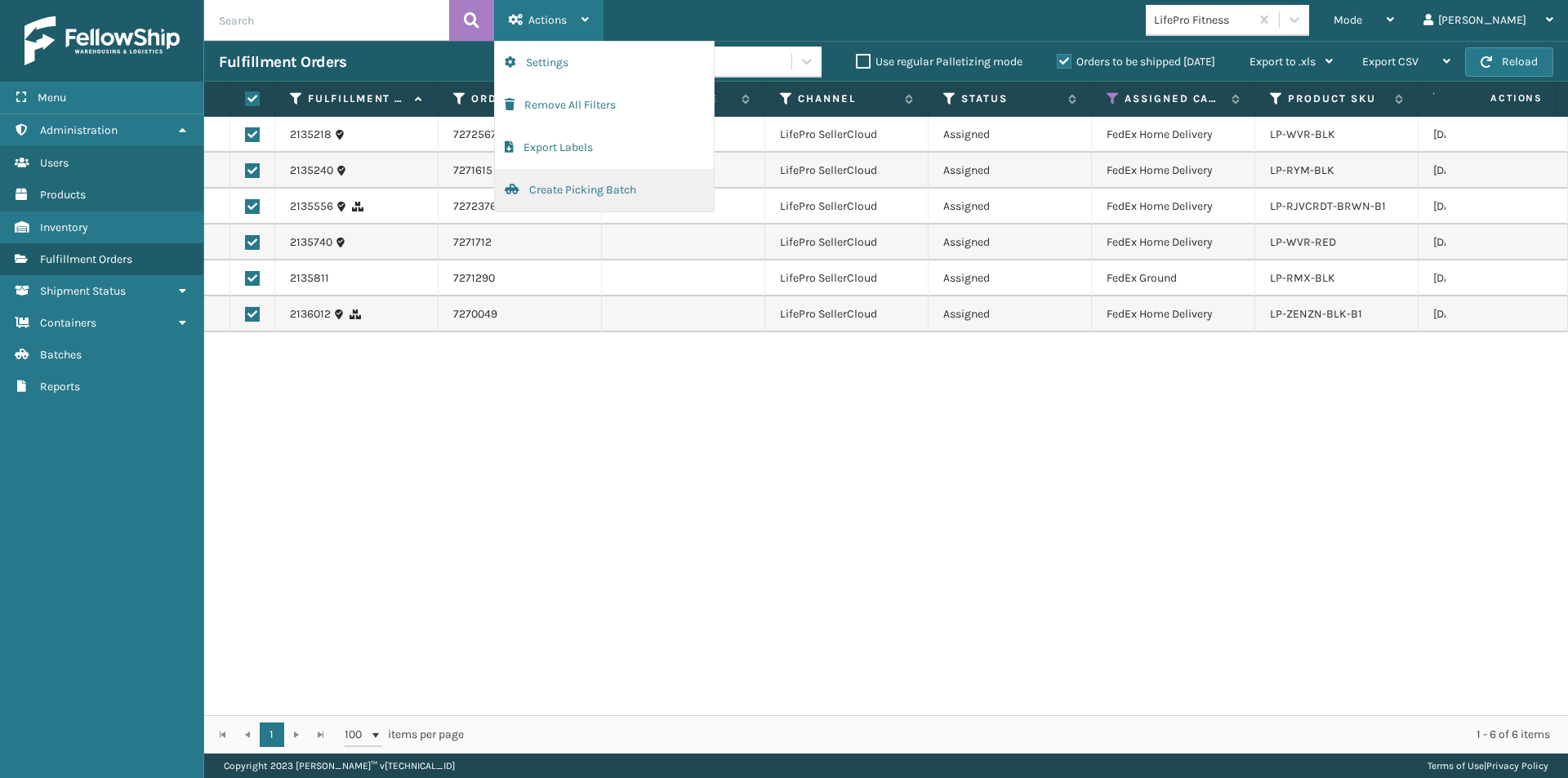
click at [562, 184] on button "Create Picking Batch" at bounding box center [604, 190] width 219 height 42
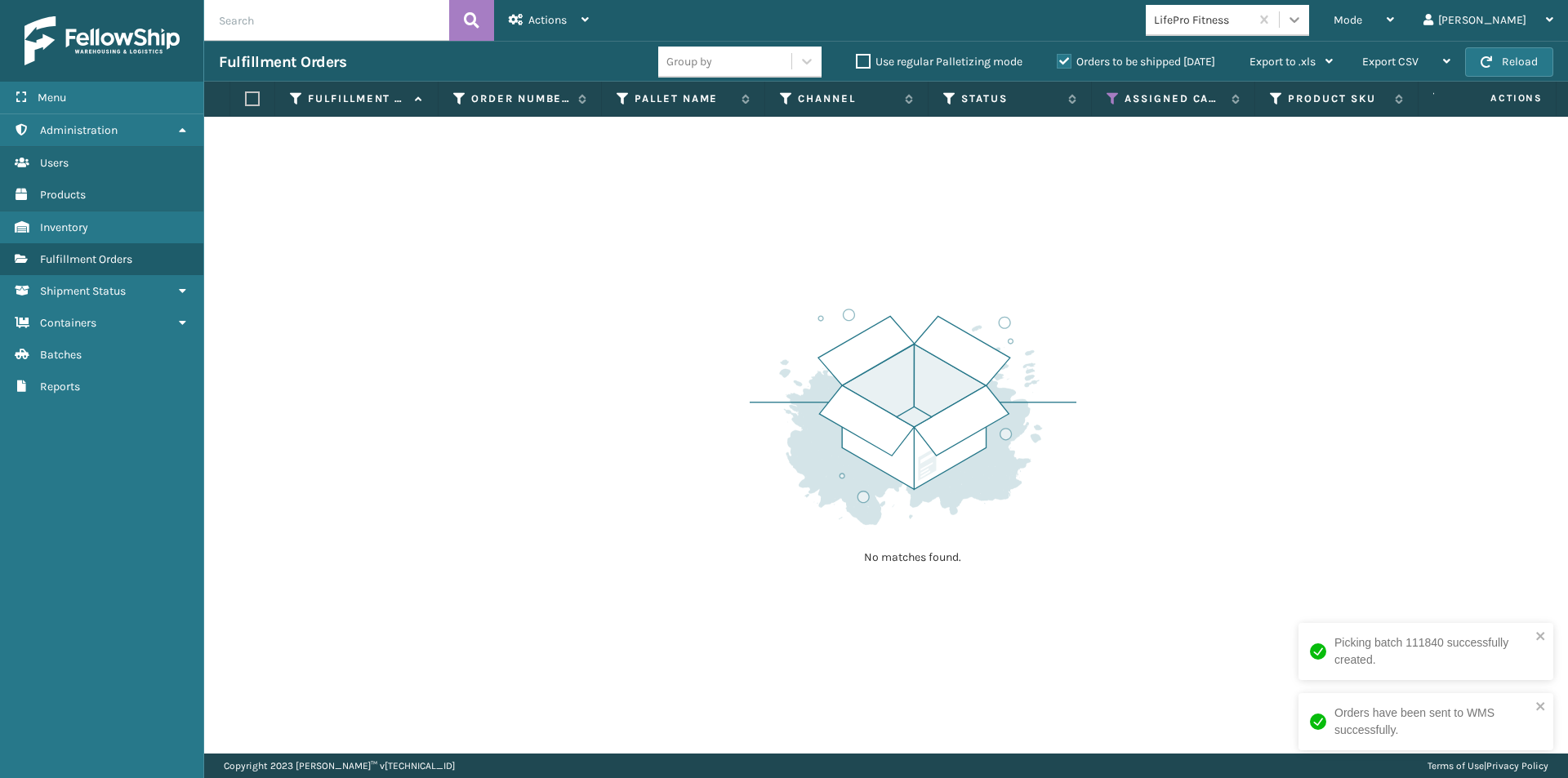
click at [1309, 29] on div at bounding box center [1294, 19] width 30 height 30
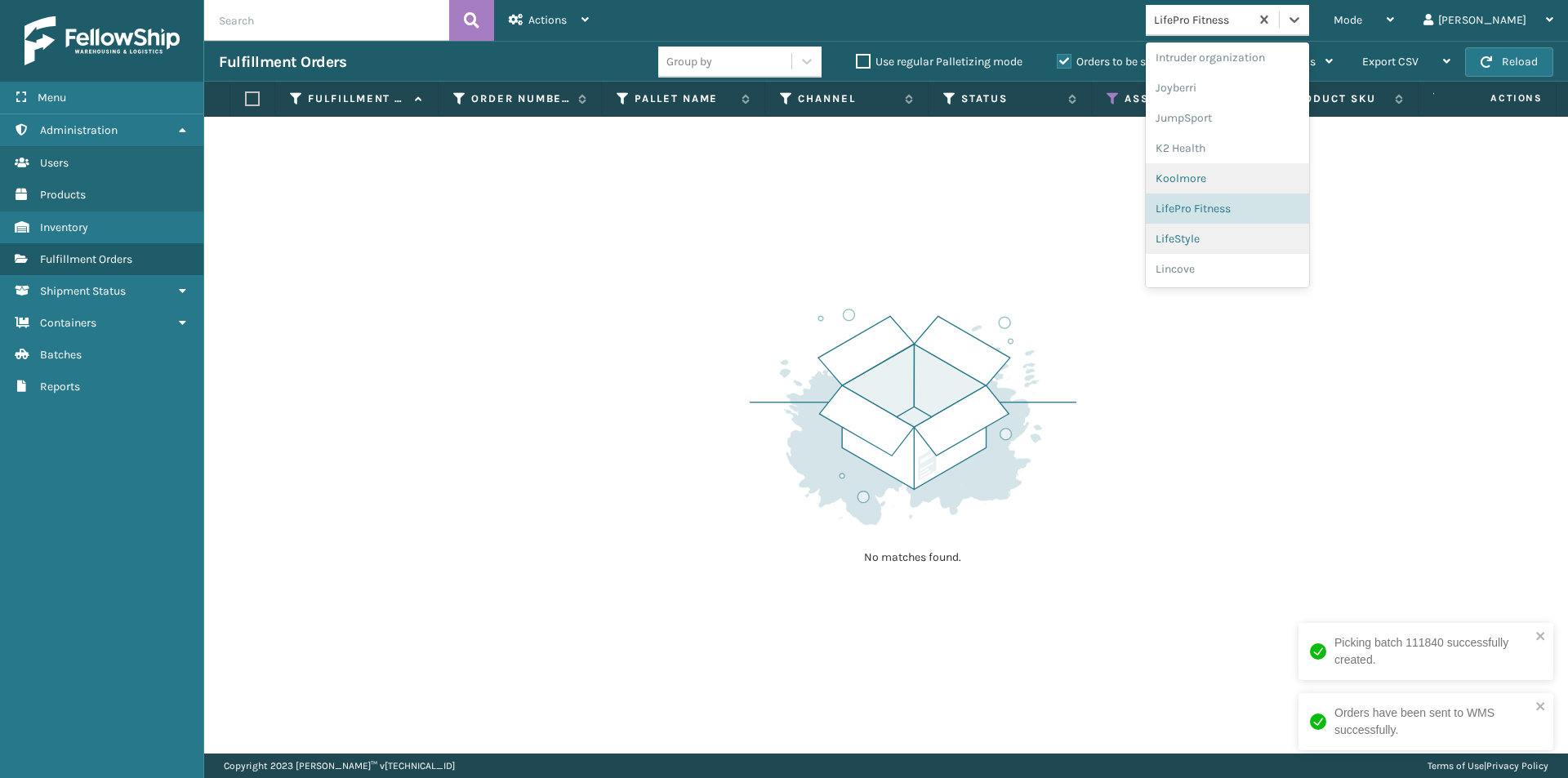
scroll to position [485, 0]
click at [1283, 216] on div "LifeStyle" at bounding box center [1227, 211] width 163 height 30
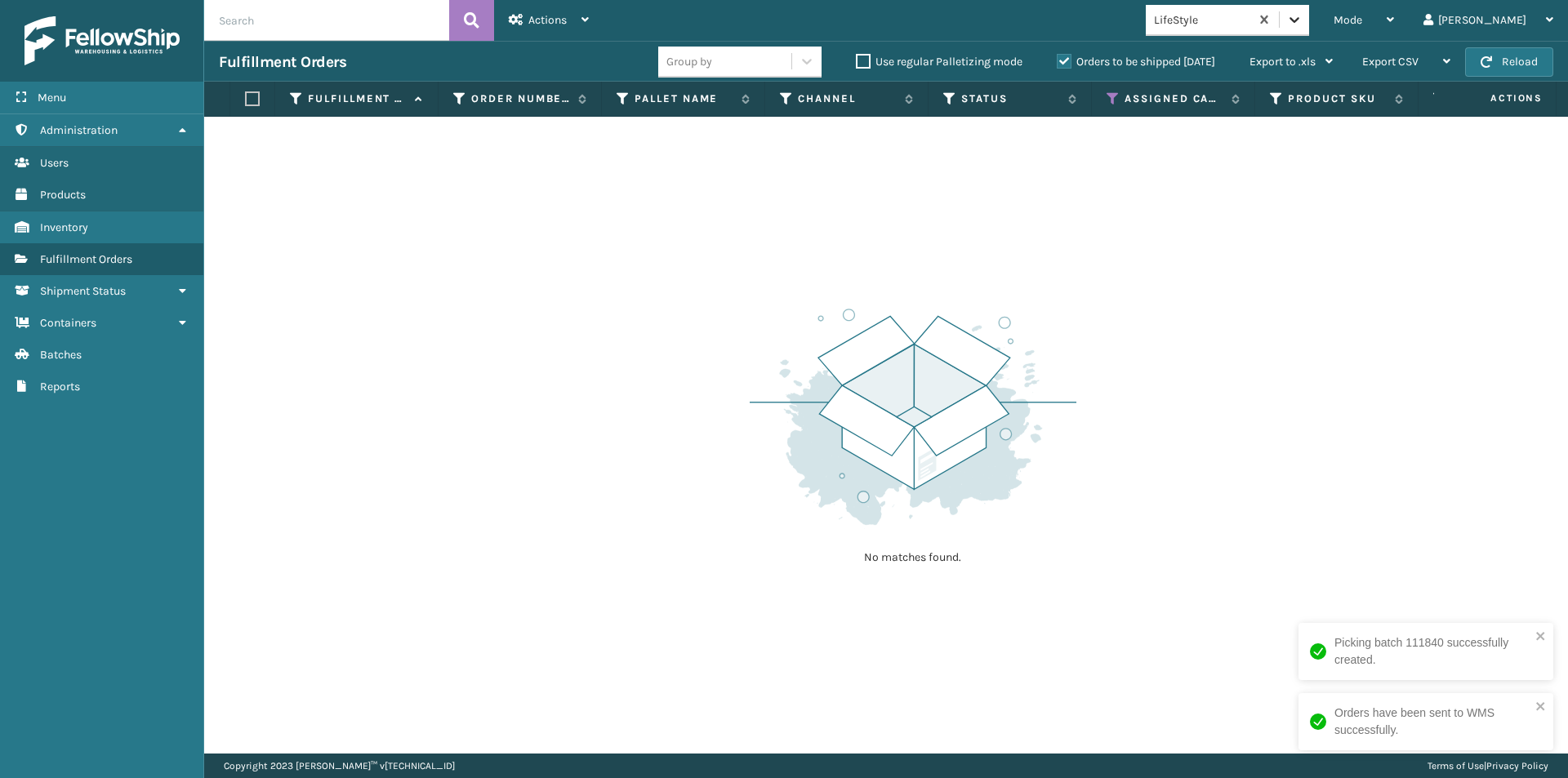
click at [1303, 20] on icon at bounding box center [1294, 19] width 16 height 16
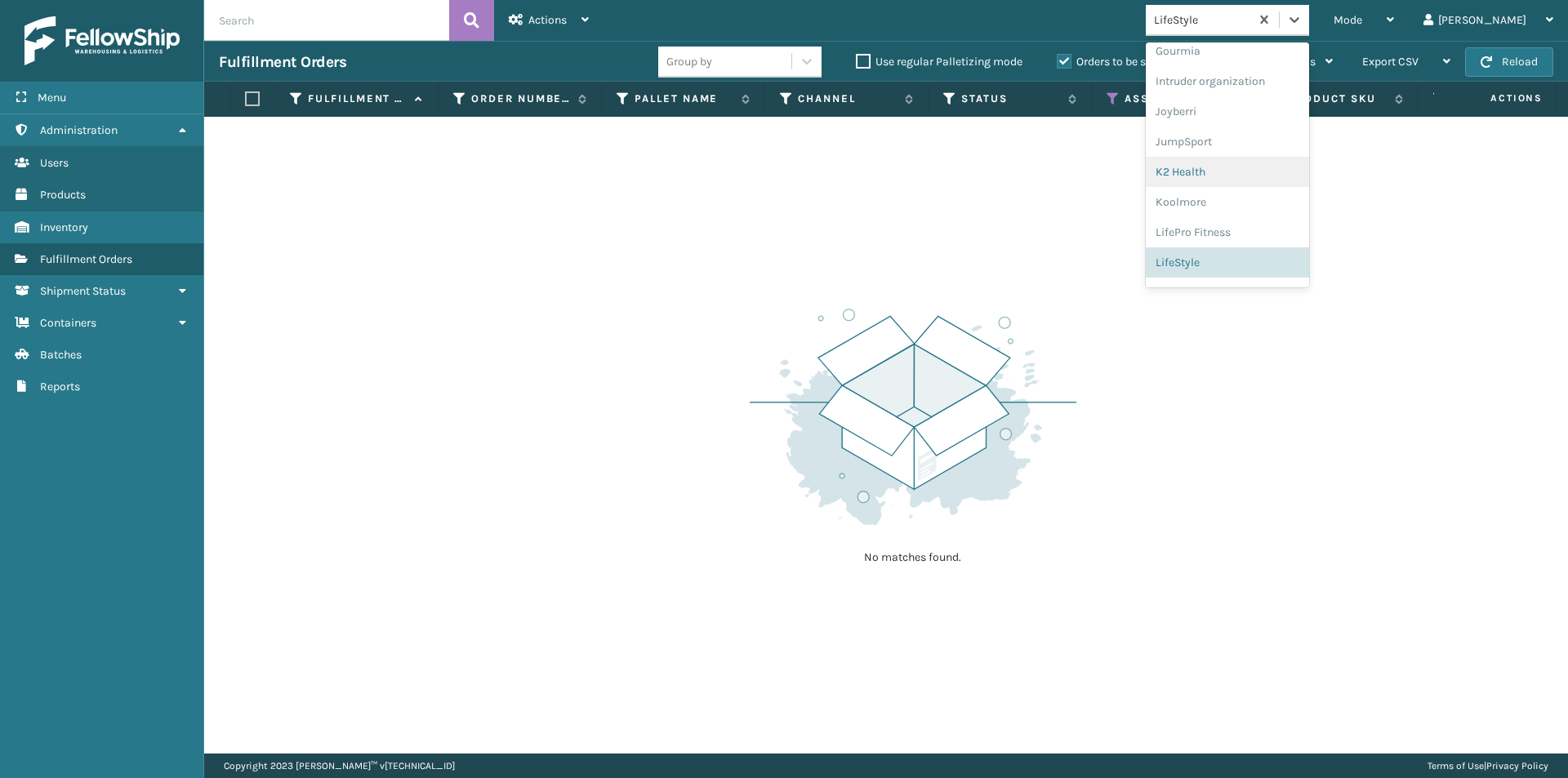
scroll to position [514, 0]
click at [1287, 213] on div "Lincove" at bounding box center [1227, 211] width 163 height 30
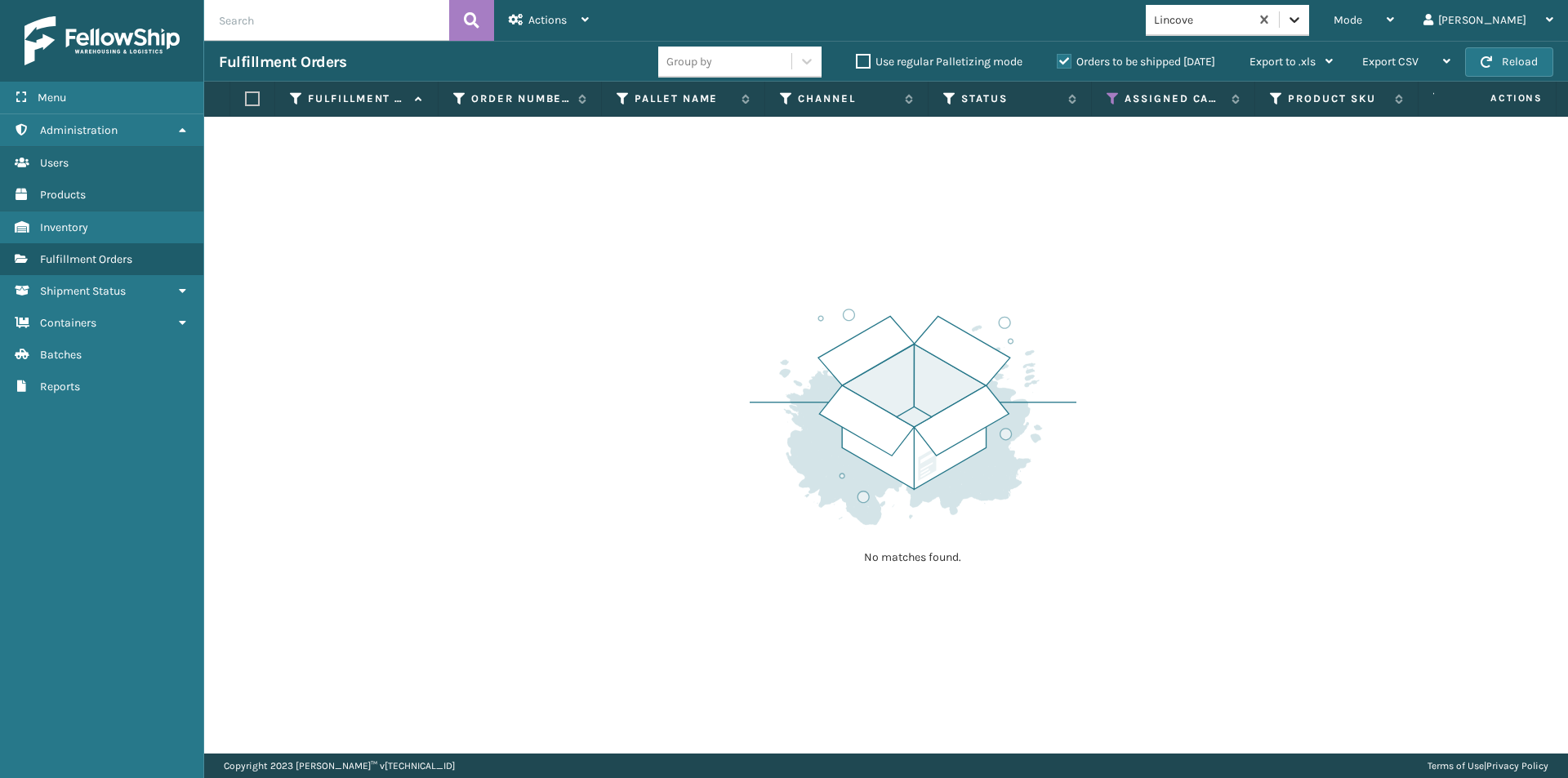
click at [1303, 19] on icon at bounding box center [1294, 19] width 16 height 16
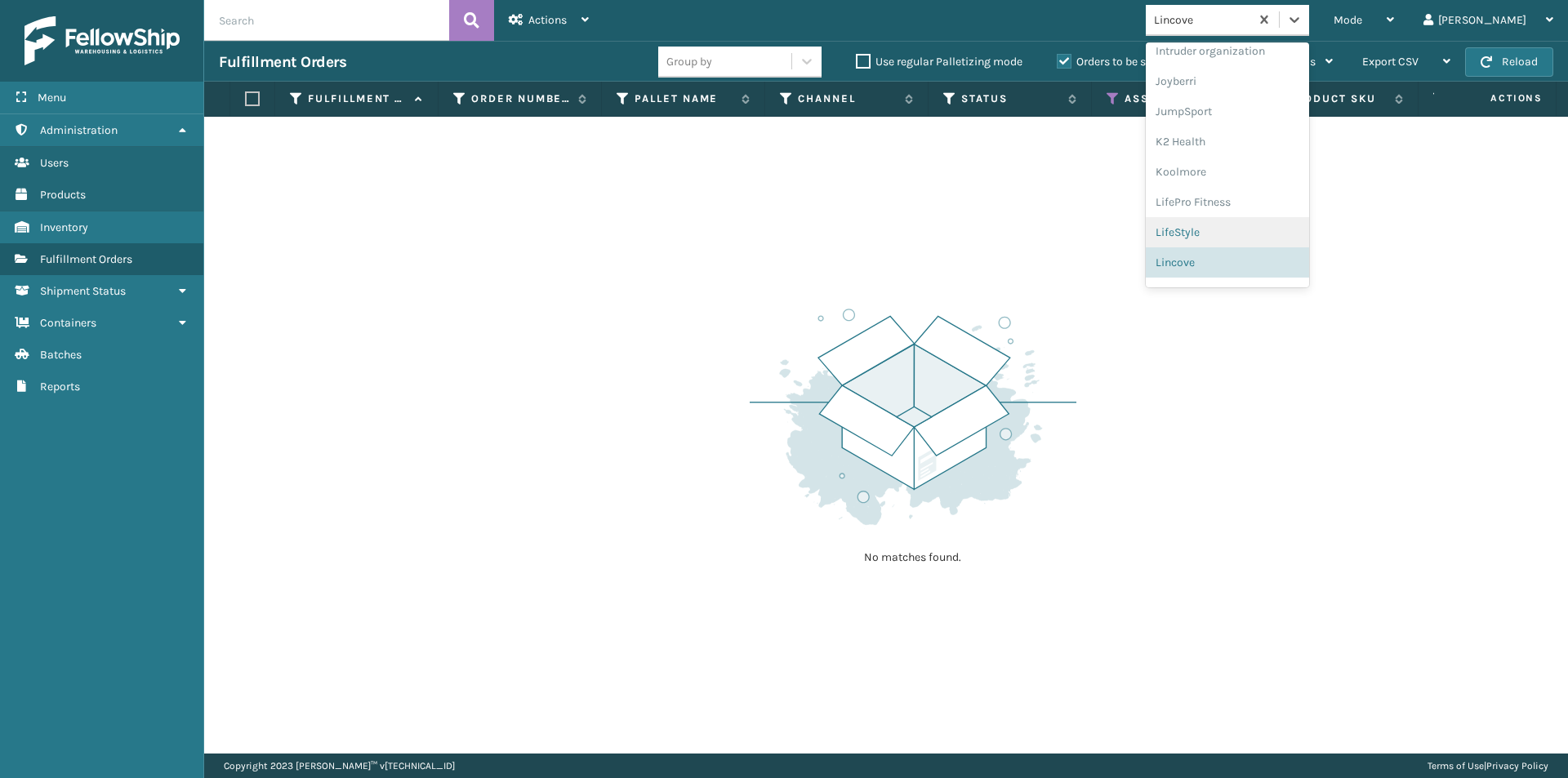
scroll to position [517, 0]
click at [1263, 231] on div "loft & Ivy" at bounding box center [1227, 239] width 163 height 30
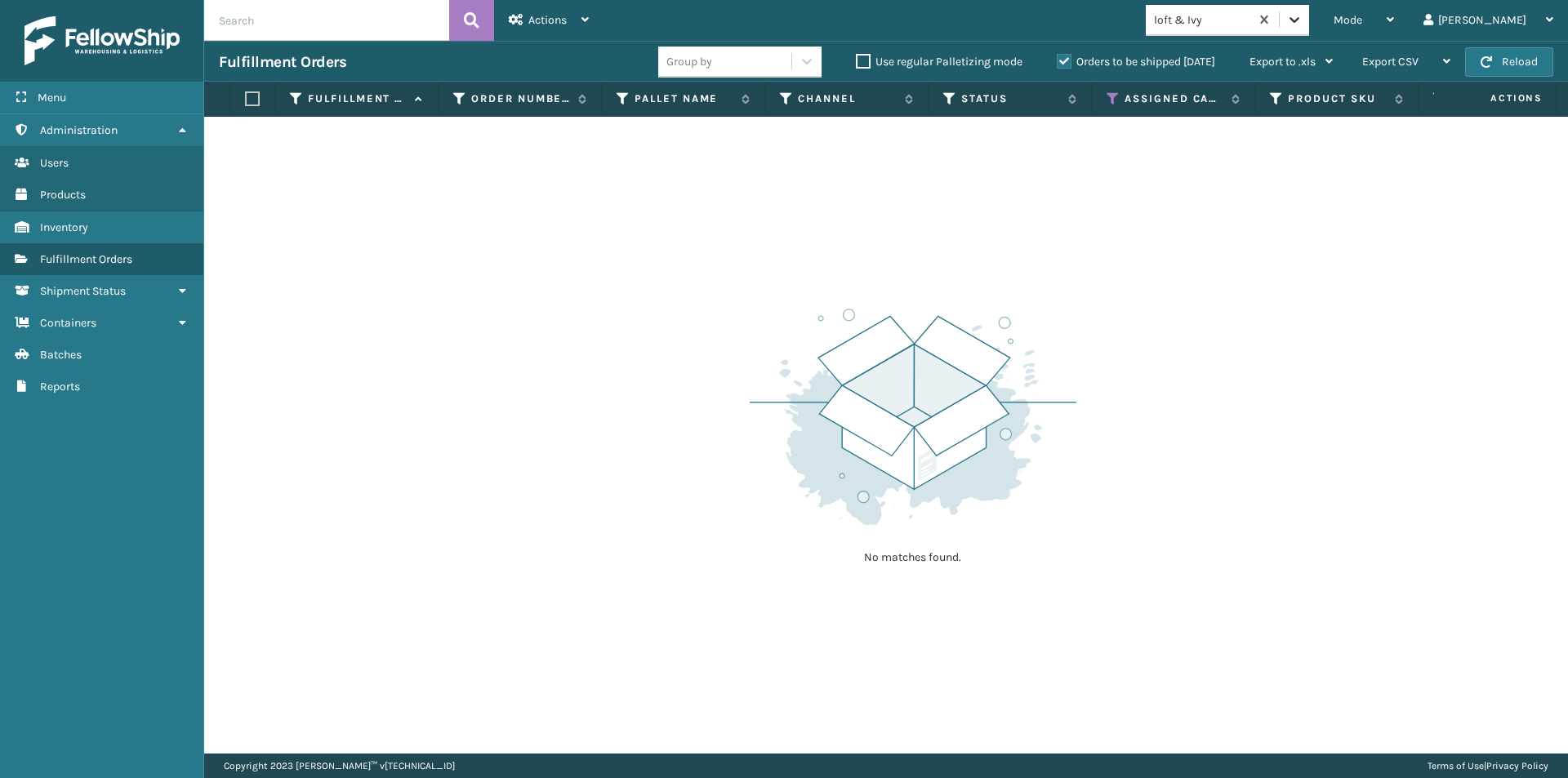
click at [1303, 22] on icon at bounding box center [1294, 19] width 16 height 16
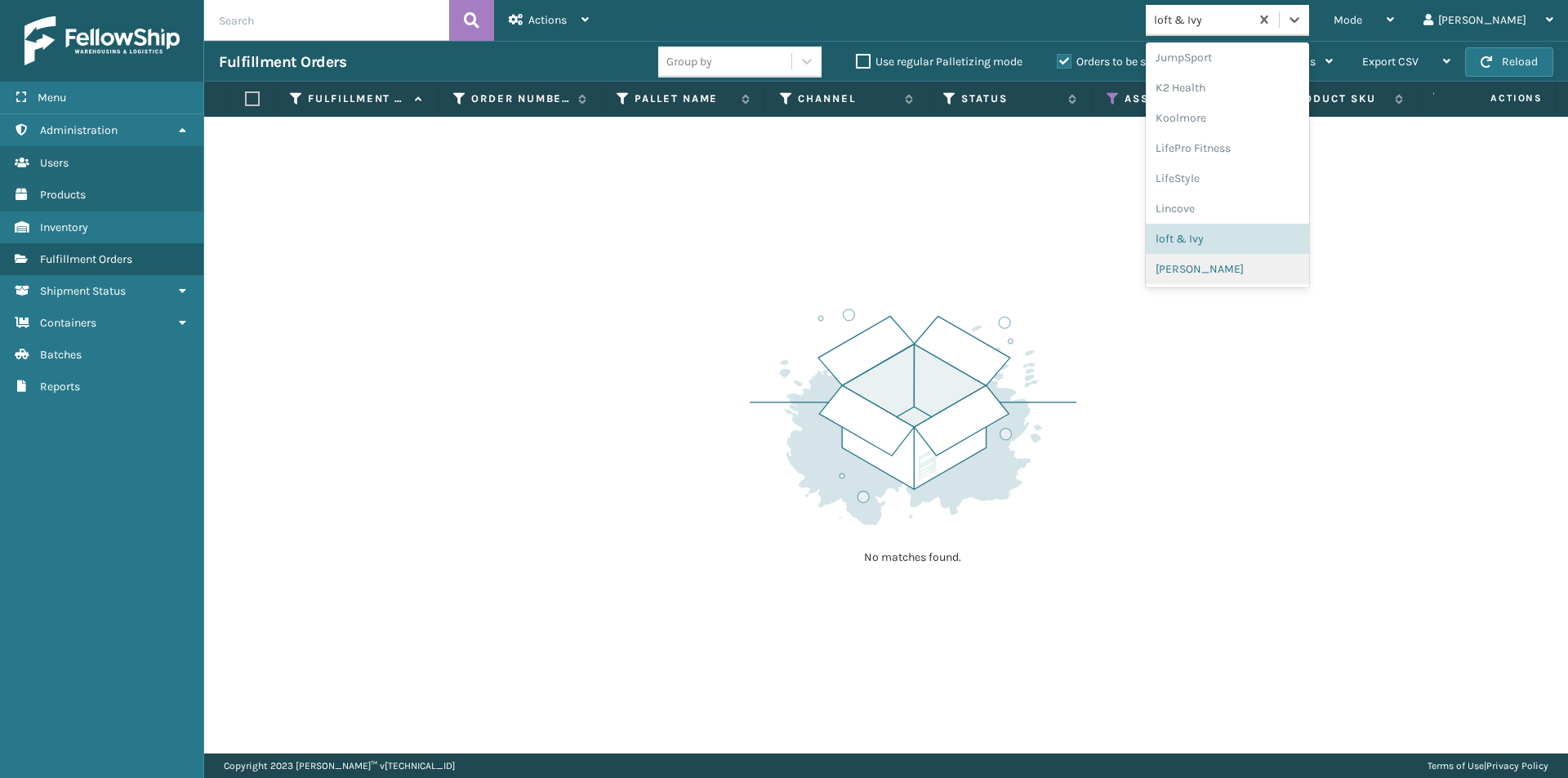
click at [1289, 270] on div "[PERSON_NAME]" at bounding box center [1227, 269] width 163 height 30
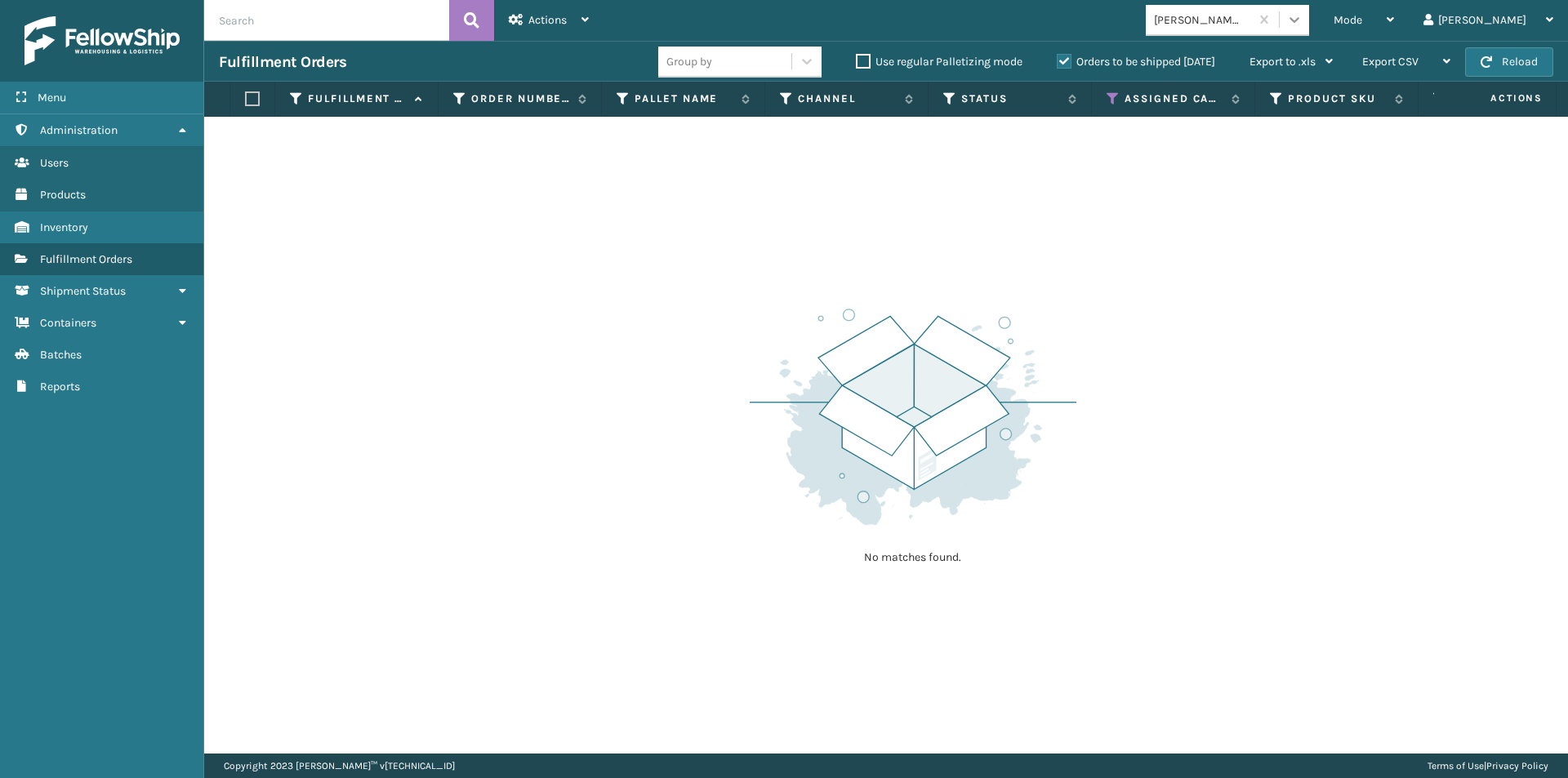
click at [1303, 24] on icon at bounding box center [1294, 19] width 16 height 16
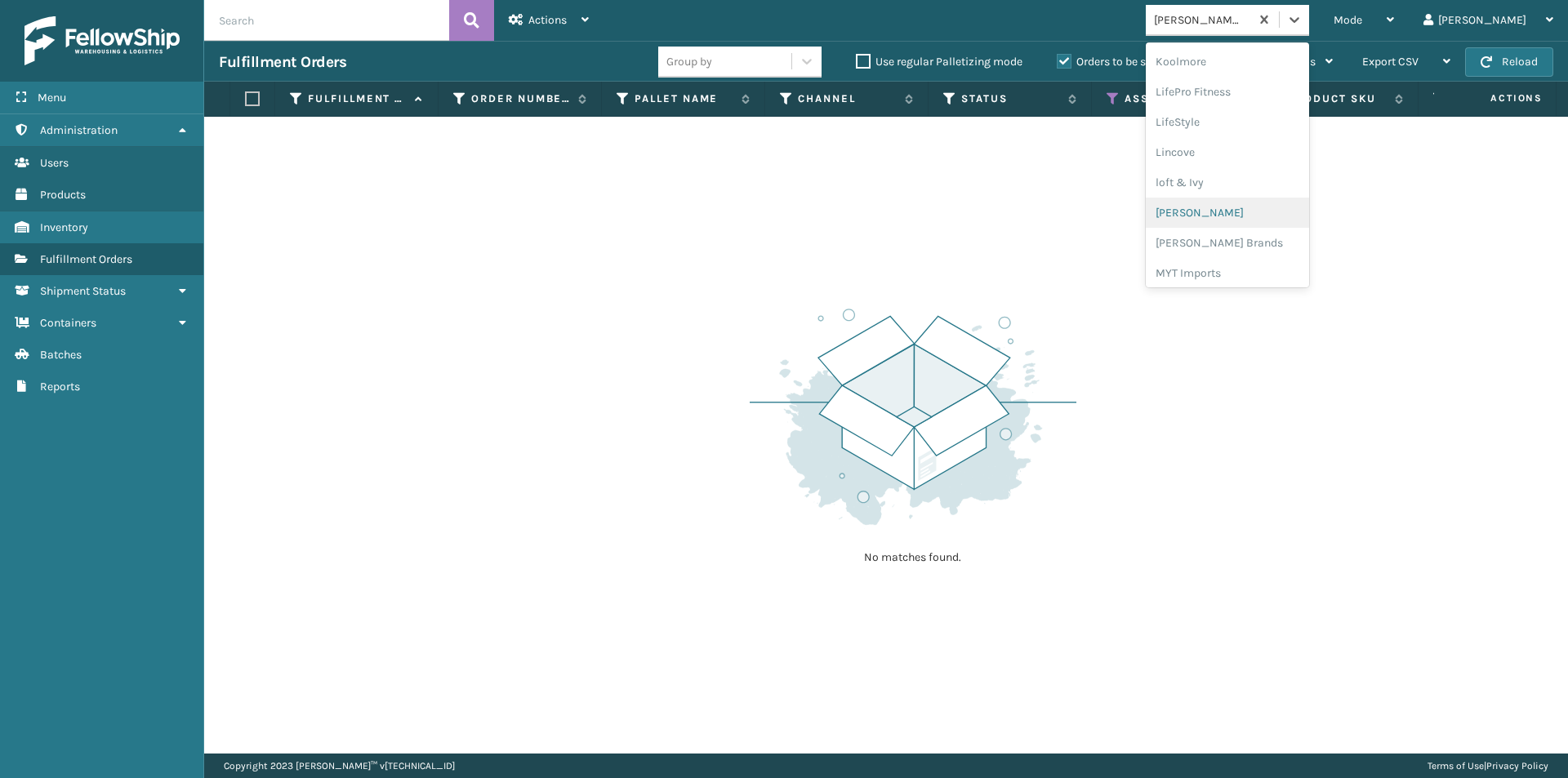
scroll to position [599, 0]
click at [1282, 223] on div "[PERSON_NAME] Brands" at bounding box center [1227, 218] width 163 height 30
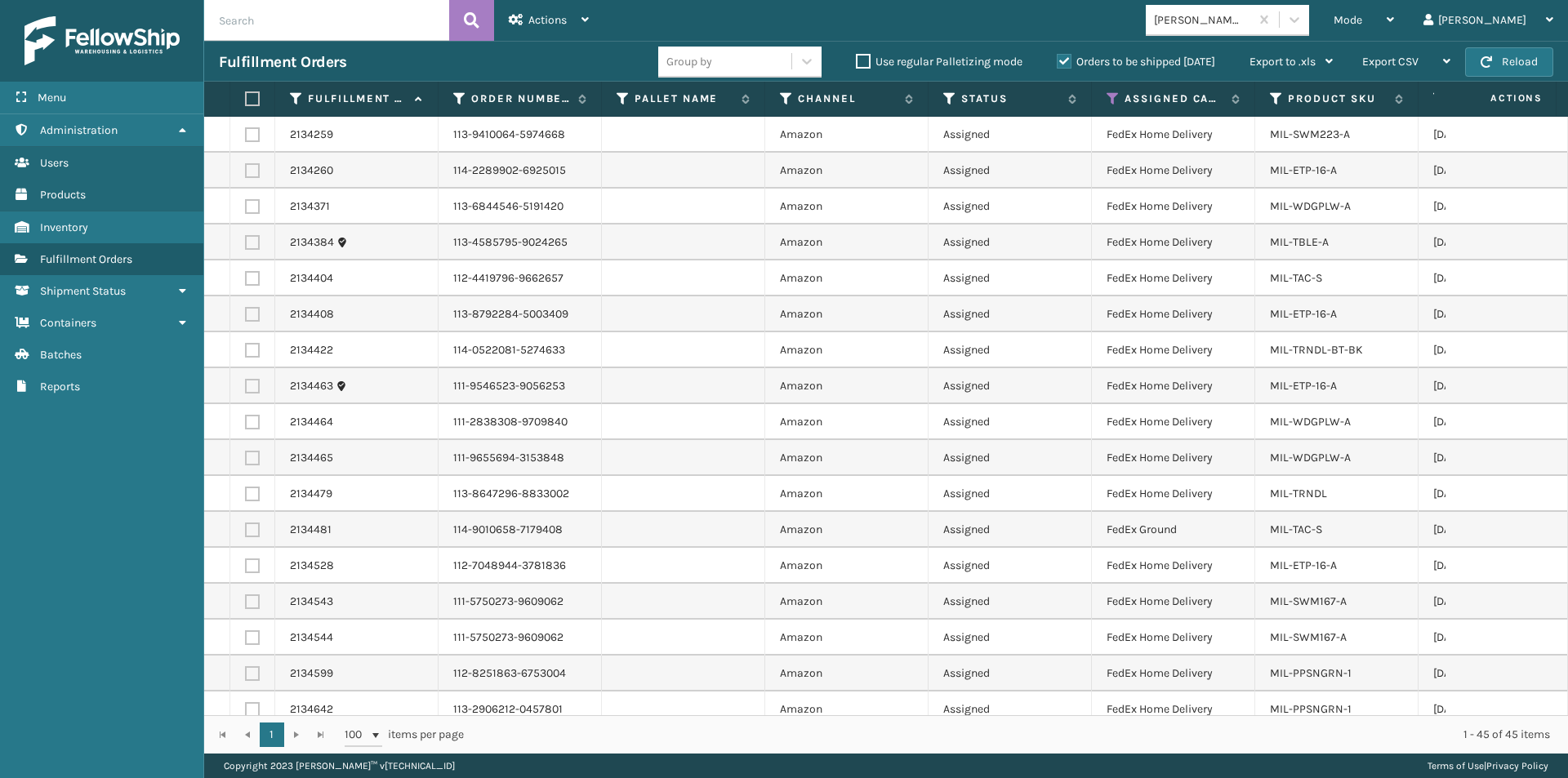
click at [252, 99] on label at bounding box center [250, 98] width 10 height 14
click at [246, 99] on input "checkbox" at bounding box center [245, 99] width 1 height 11
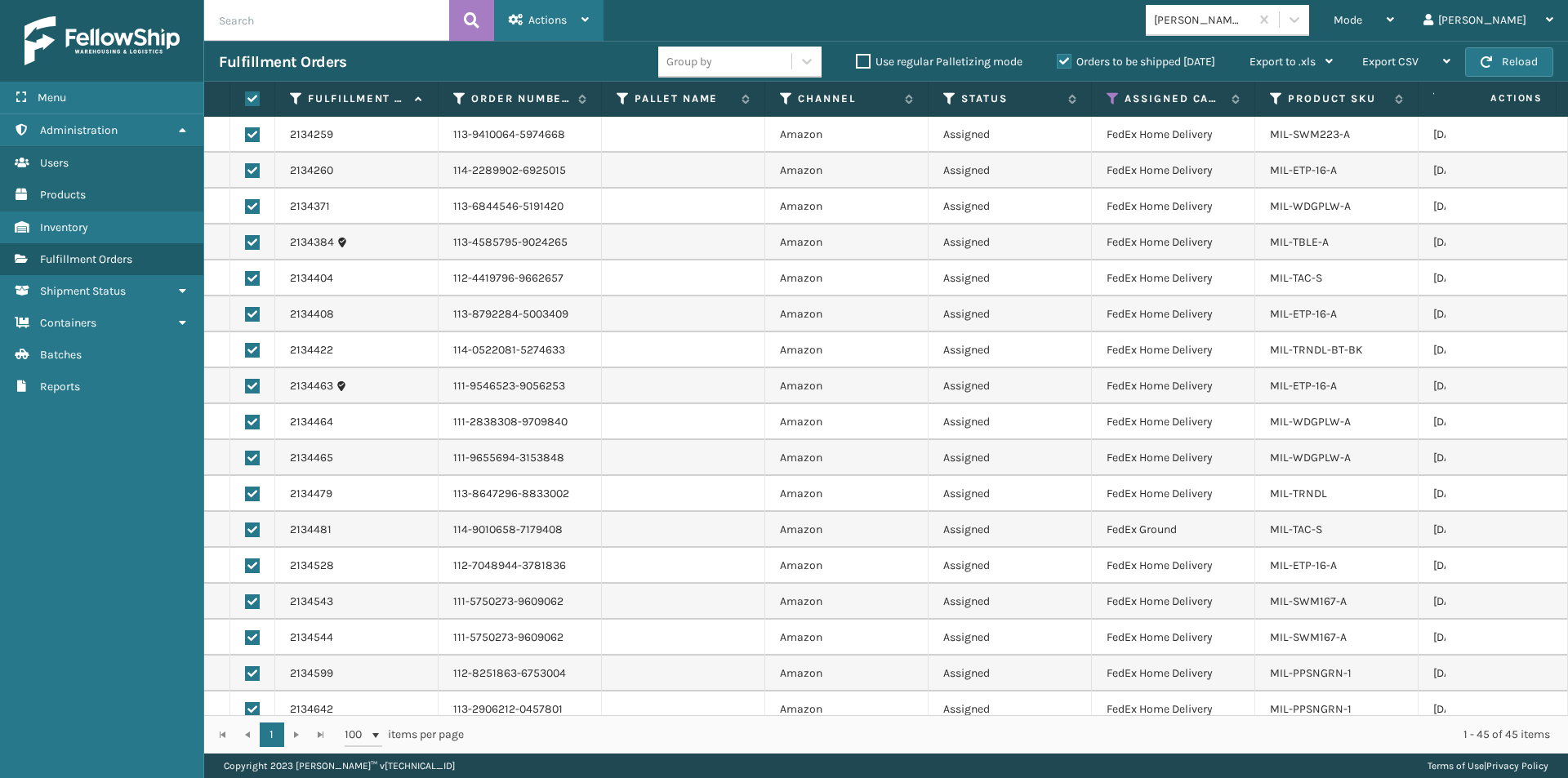
click at [541, 25] on span "Actions" at bounding box center [547, 19] width 38 height 14
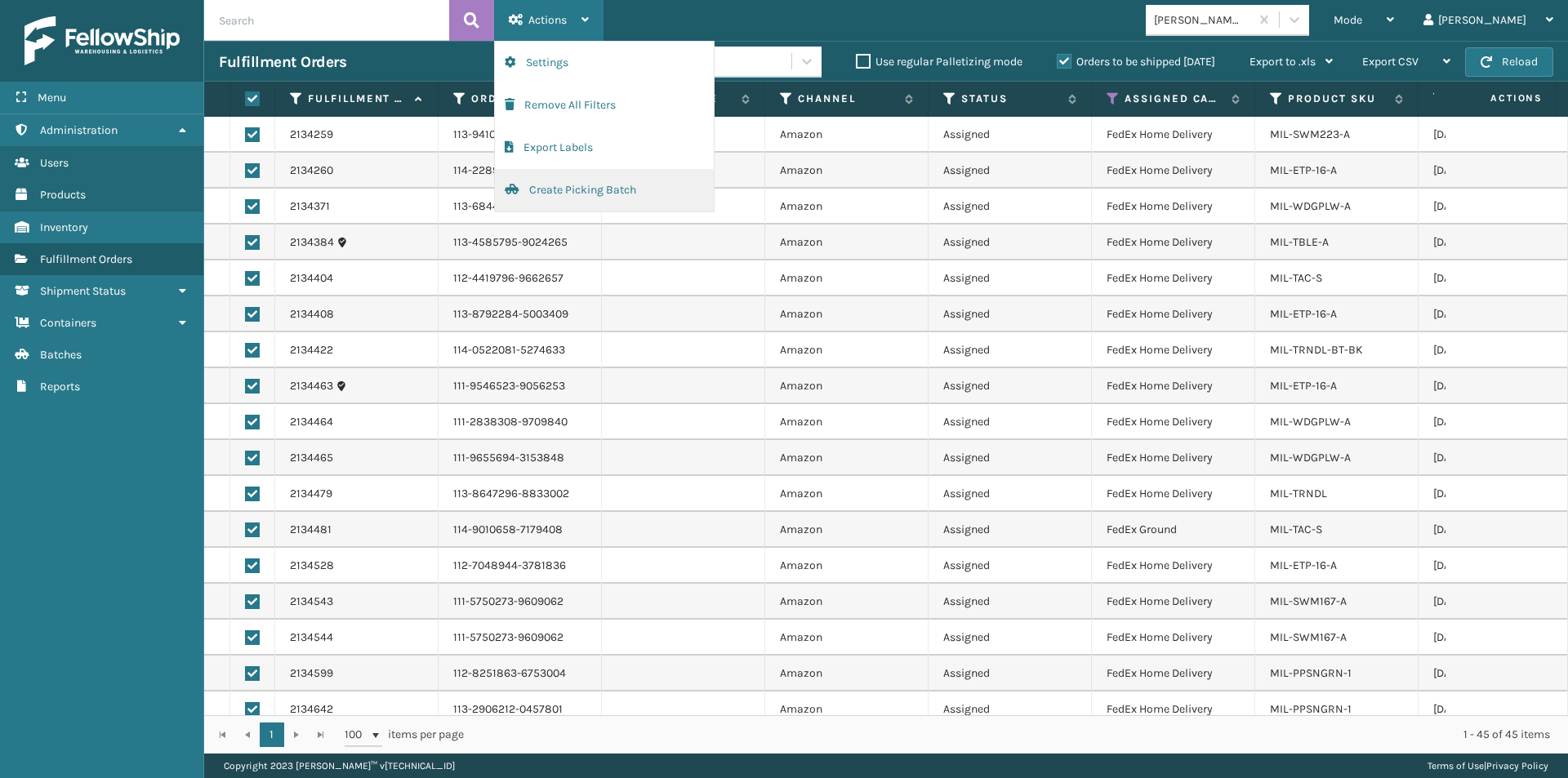
click at [588, 195] on button "Create Picking Batch" at bounding box center [604, 190] width 219 height 42
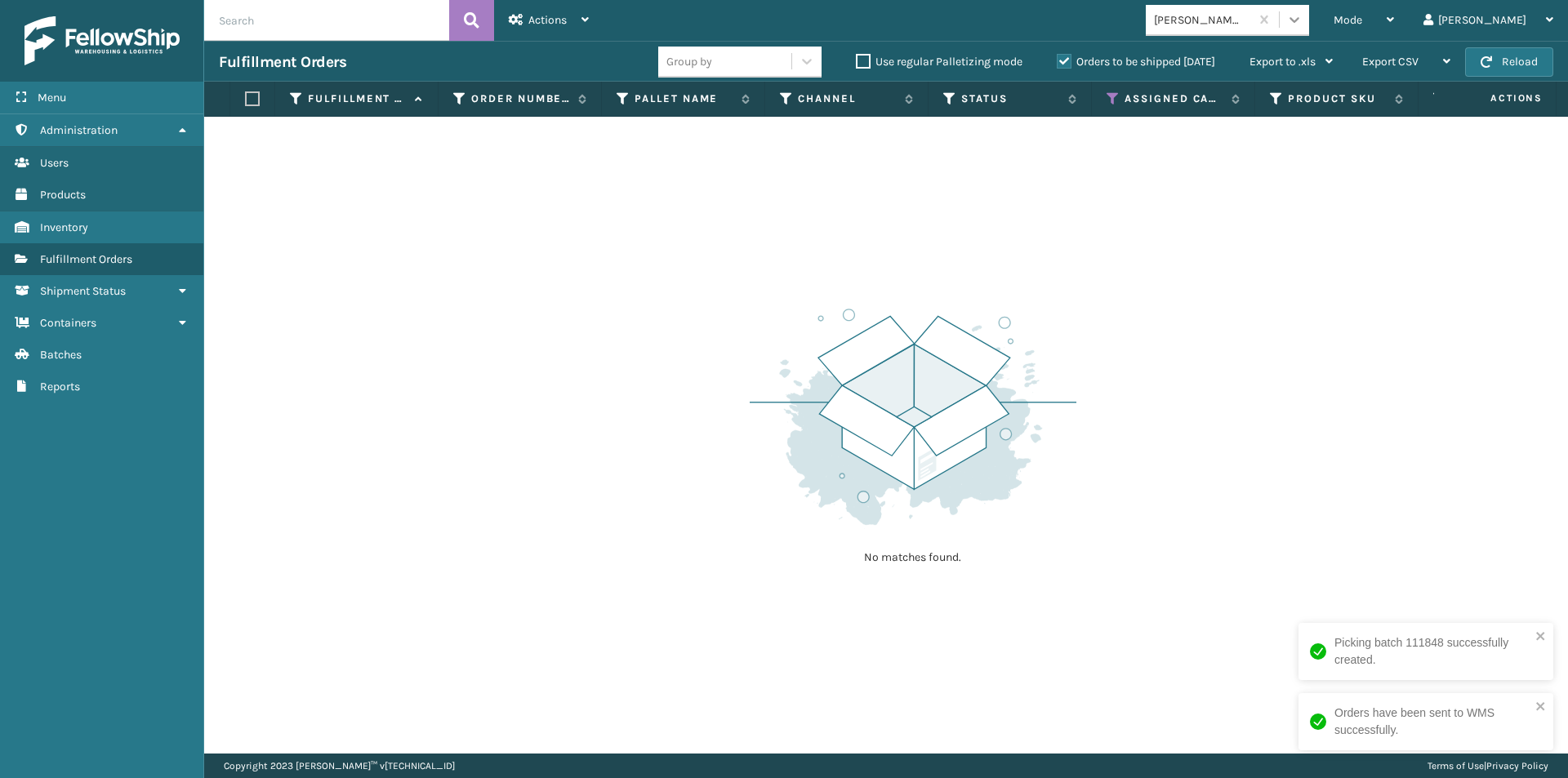
click at [1303, 14] on icon at bounding box center [1294, 19] width 16 height 16
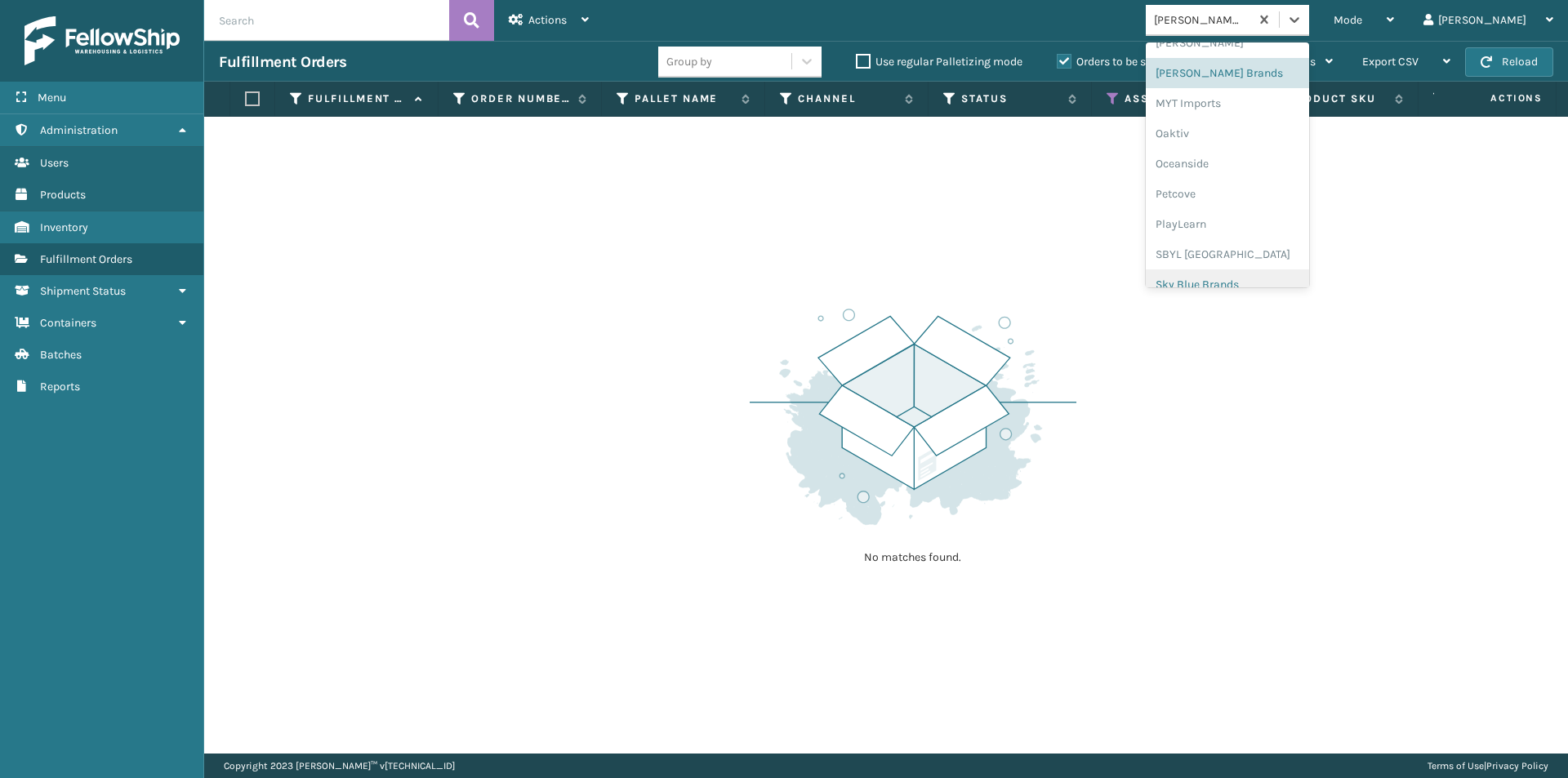
scroll to position [656, 0]
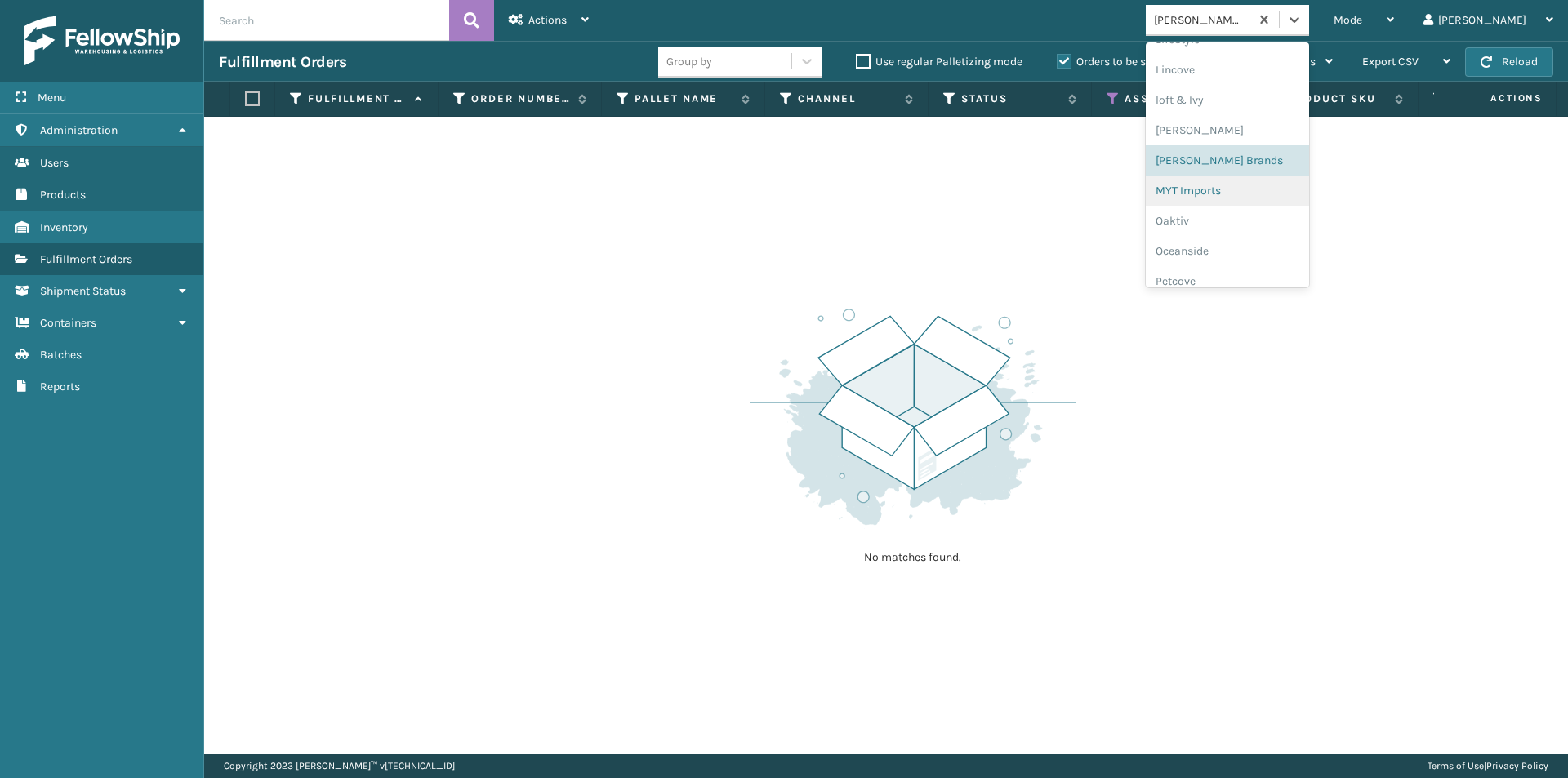
click at [1273, 196] on div "MYT Imports" at bounding box center [1227, 191] width 163 height 30
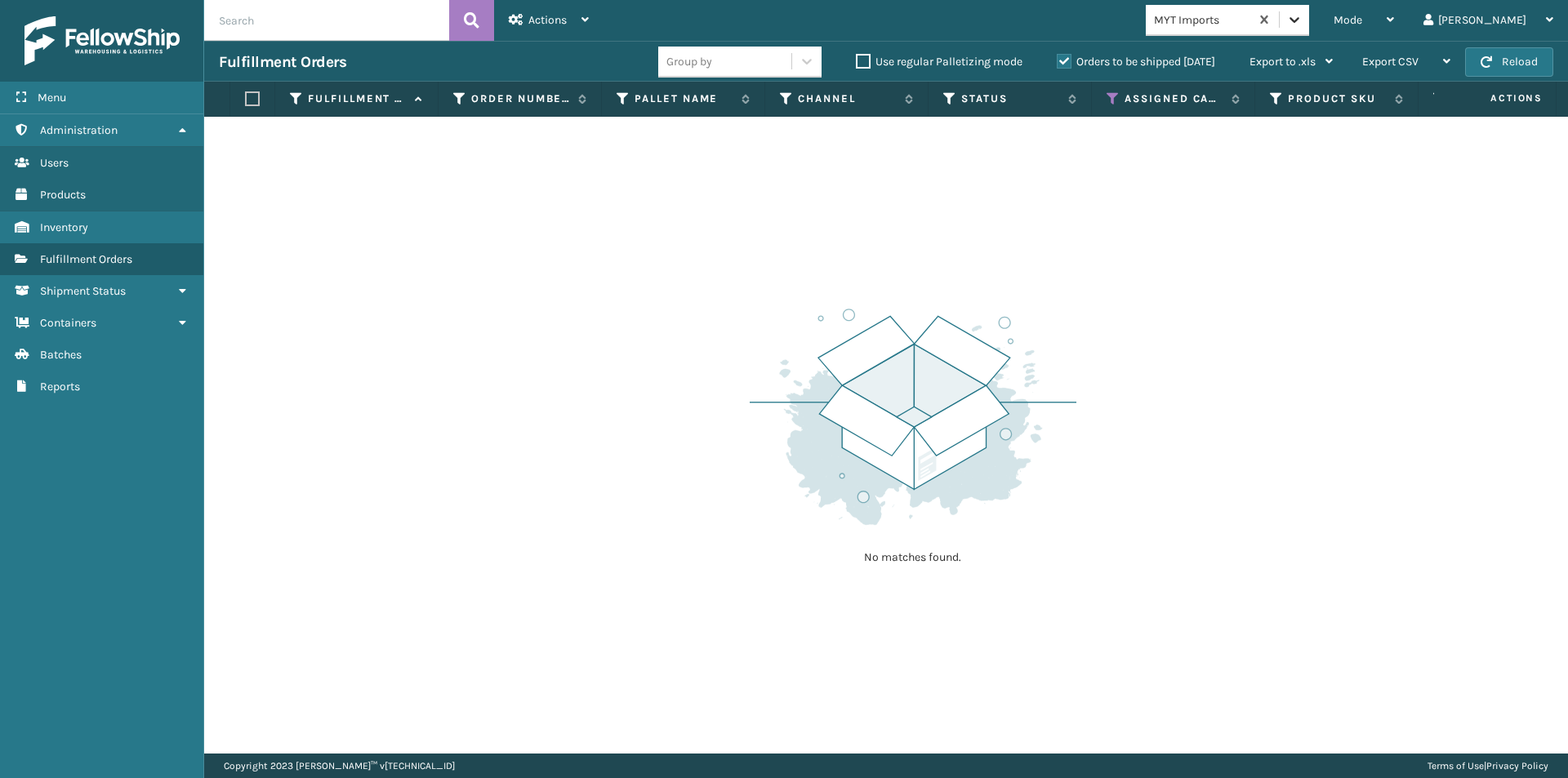
click at [1300, 18] on icon at bounding box center [1295, 19] width 10 height 6
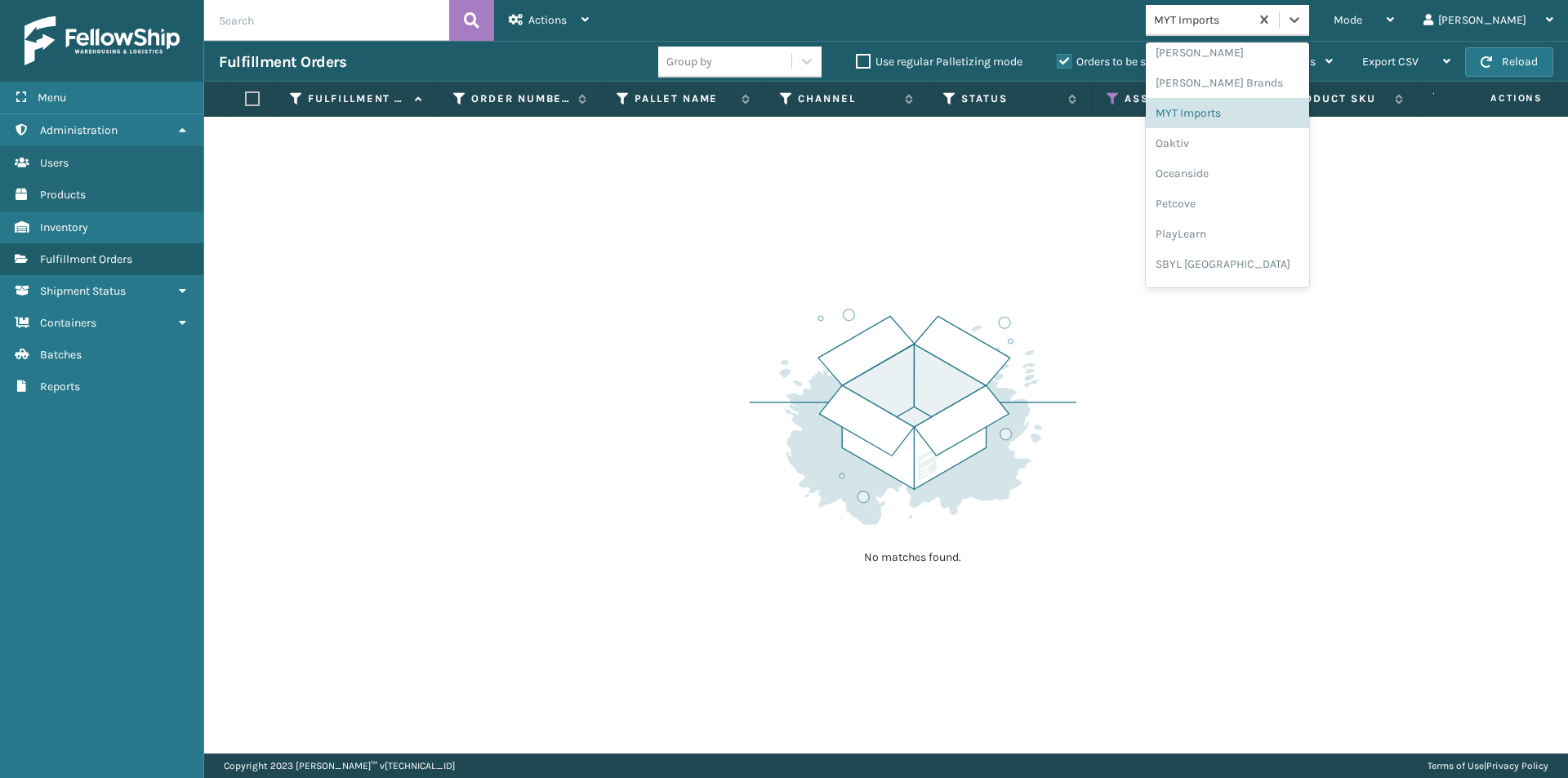
scroll to position [762, 0]
click at [1231, 118] on div "Oaktiv" at bounding box center [1227, 115] width 163 height 30
click at [1303, 17] on icon at bounding box center [1294, 19] width 16 height 16
click at [1253, 154] on div "Oceanside" at bounding box center [1227, 145] width 163 height 30
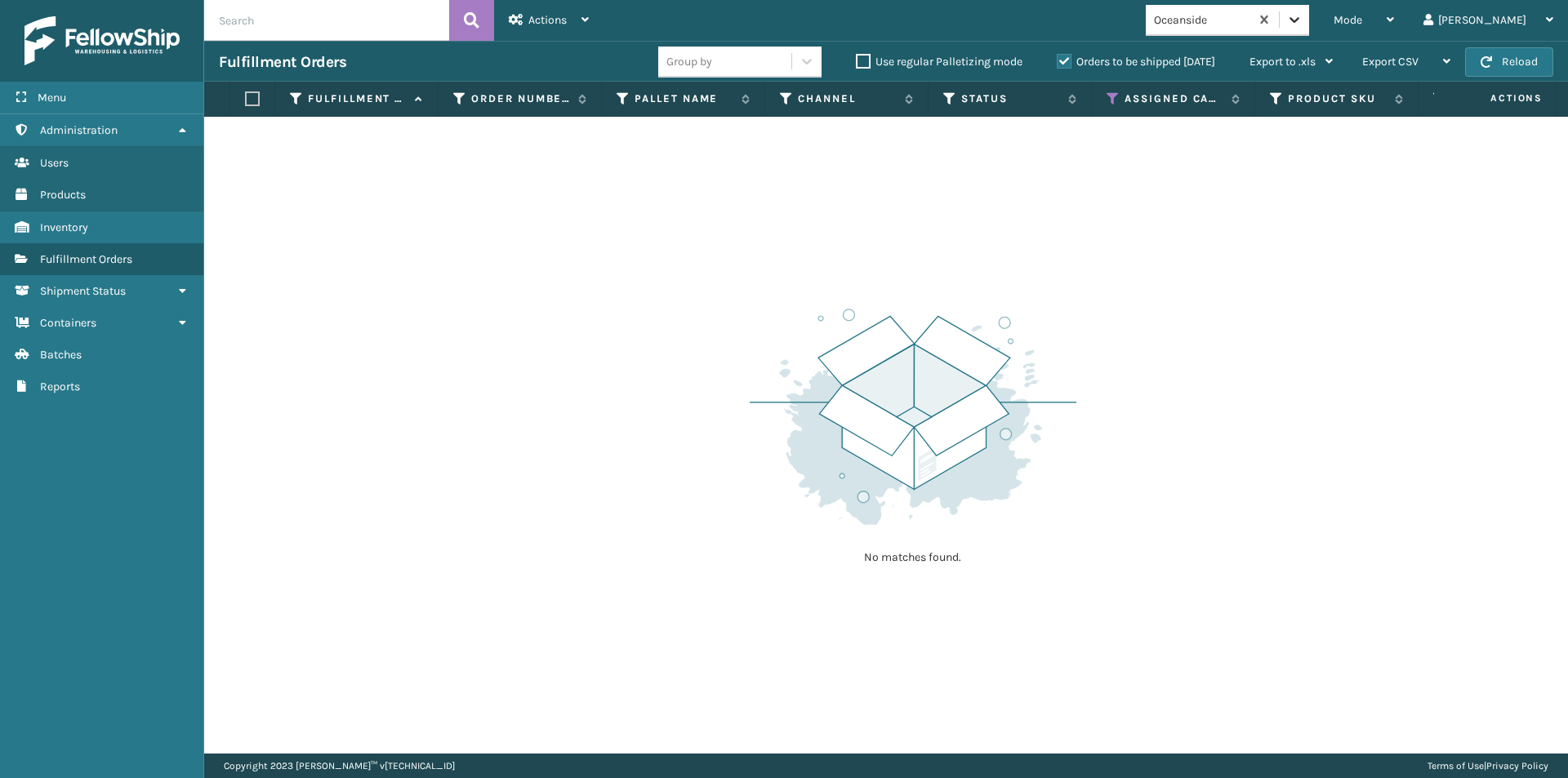
click at [1303, 21] on icon at bounding box center [1294, 19] width 16 height 16
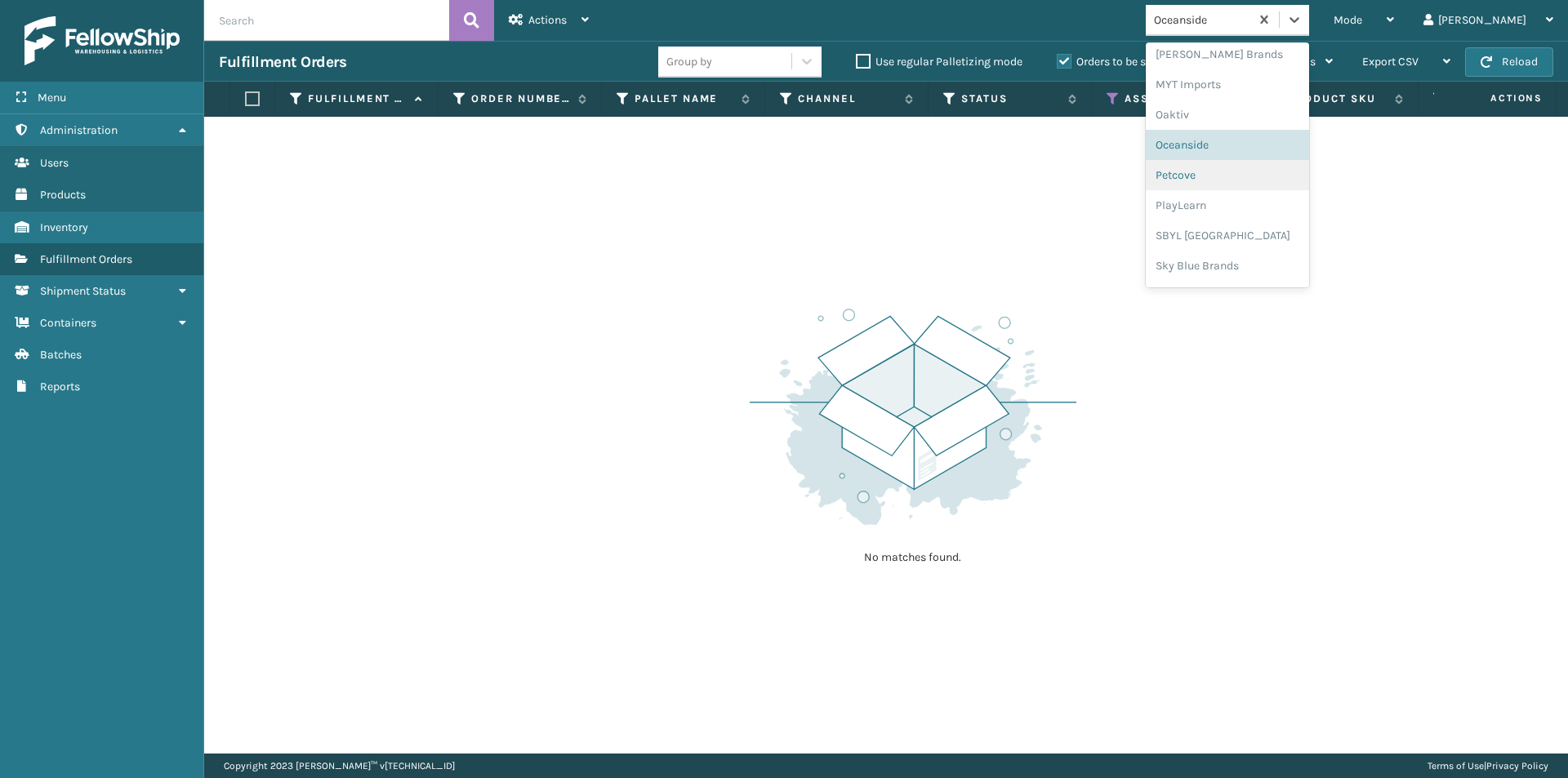
click at [1246, 174] on div "Petcove" at bounding box center [1227, 175] width 163 height 30
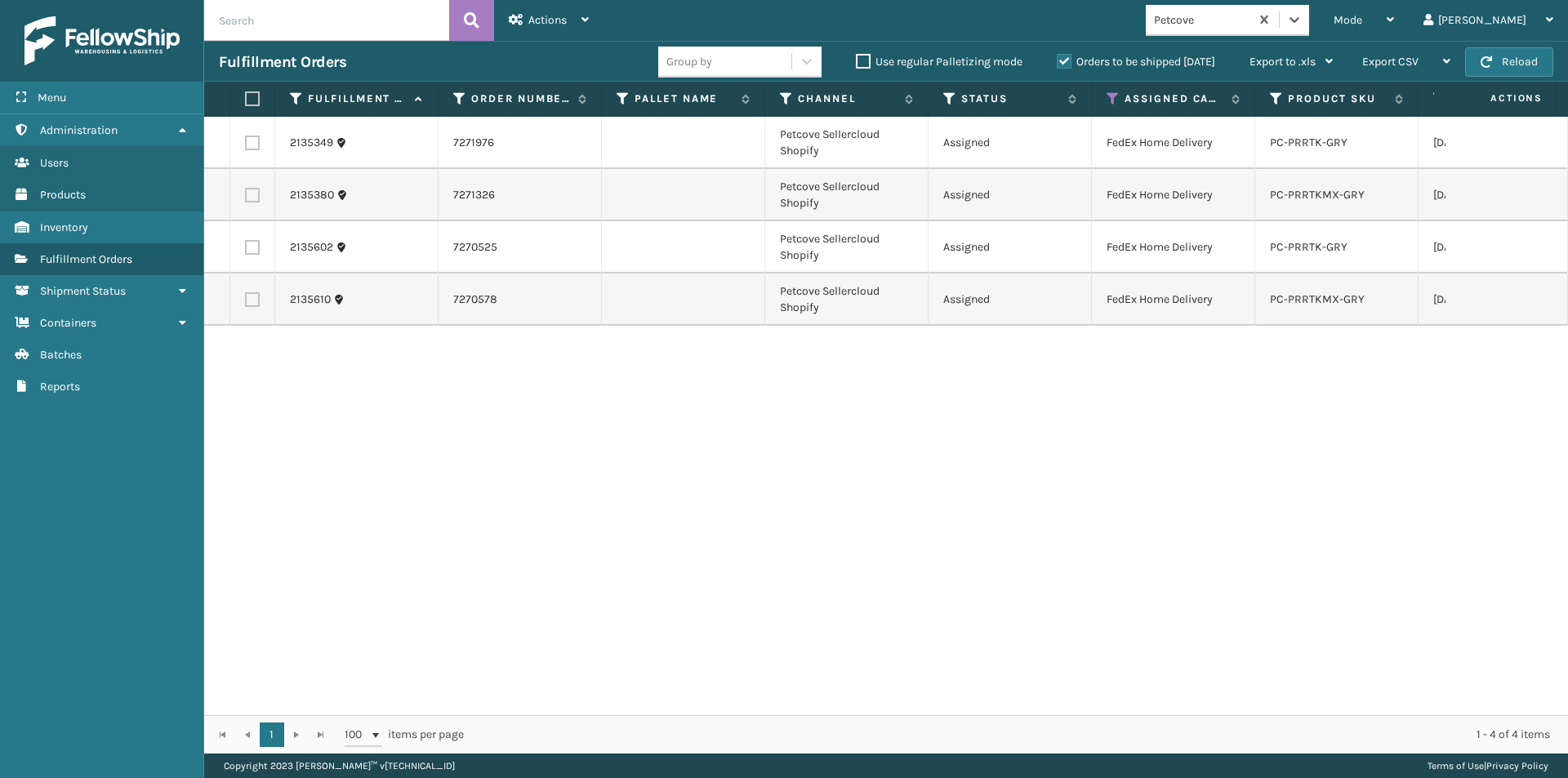
click at [253, 100] on label at bounding box center [250, 98] width 10 height 14
click at [246, 100] on input "checkbox" at bounding box center [245, 99] width 1 height 11
click at [541, 23] on span "Actions" at bounding box center [547, 19] width 38 height 14
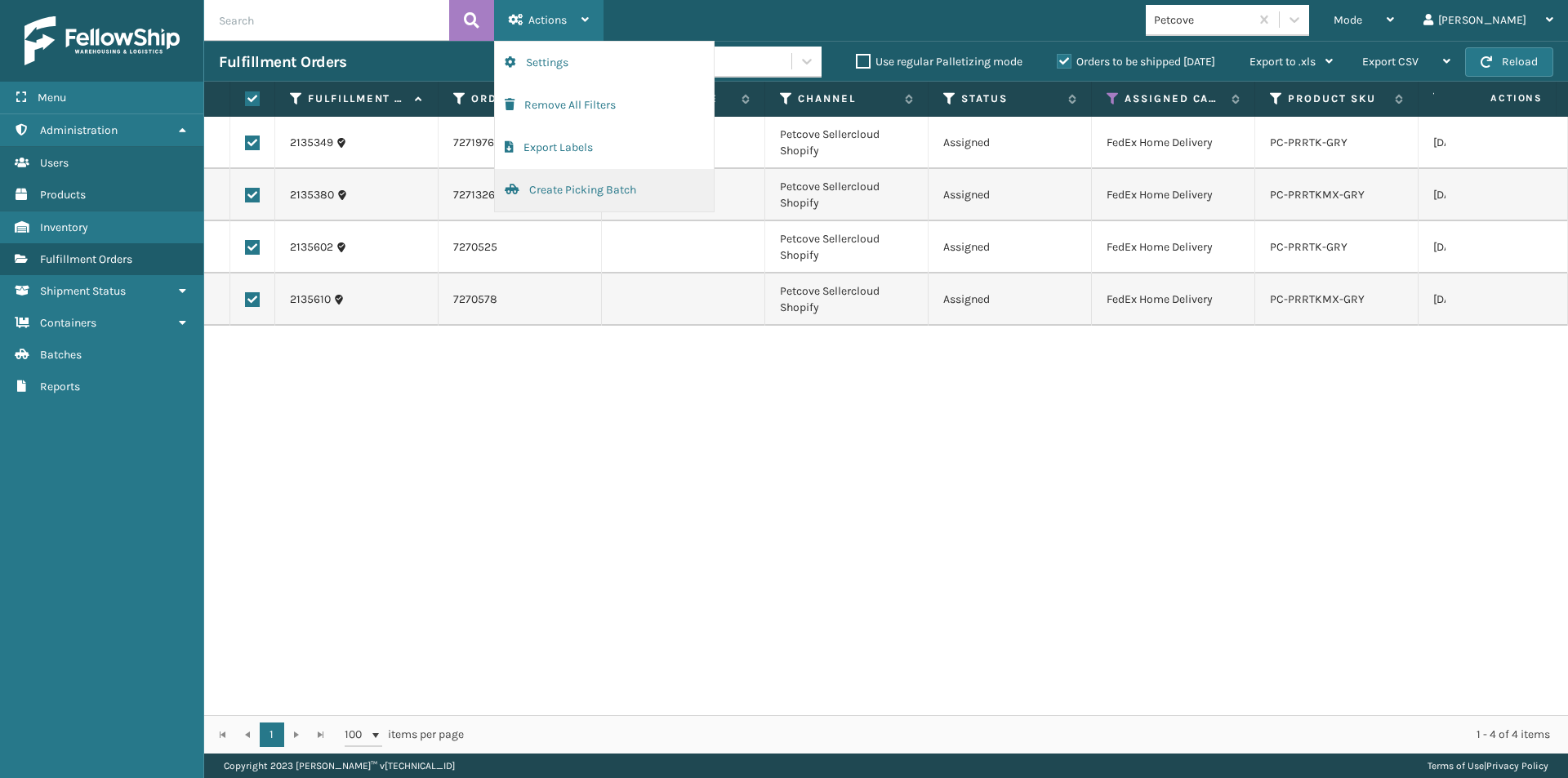
click at [555, 185] on button "Create Picking Batch" at bounding box center [604, 190] width 219 height 42
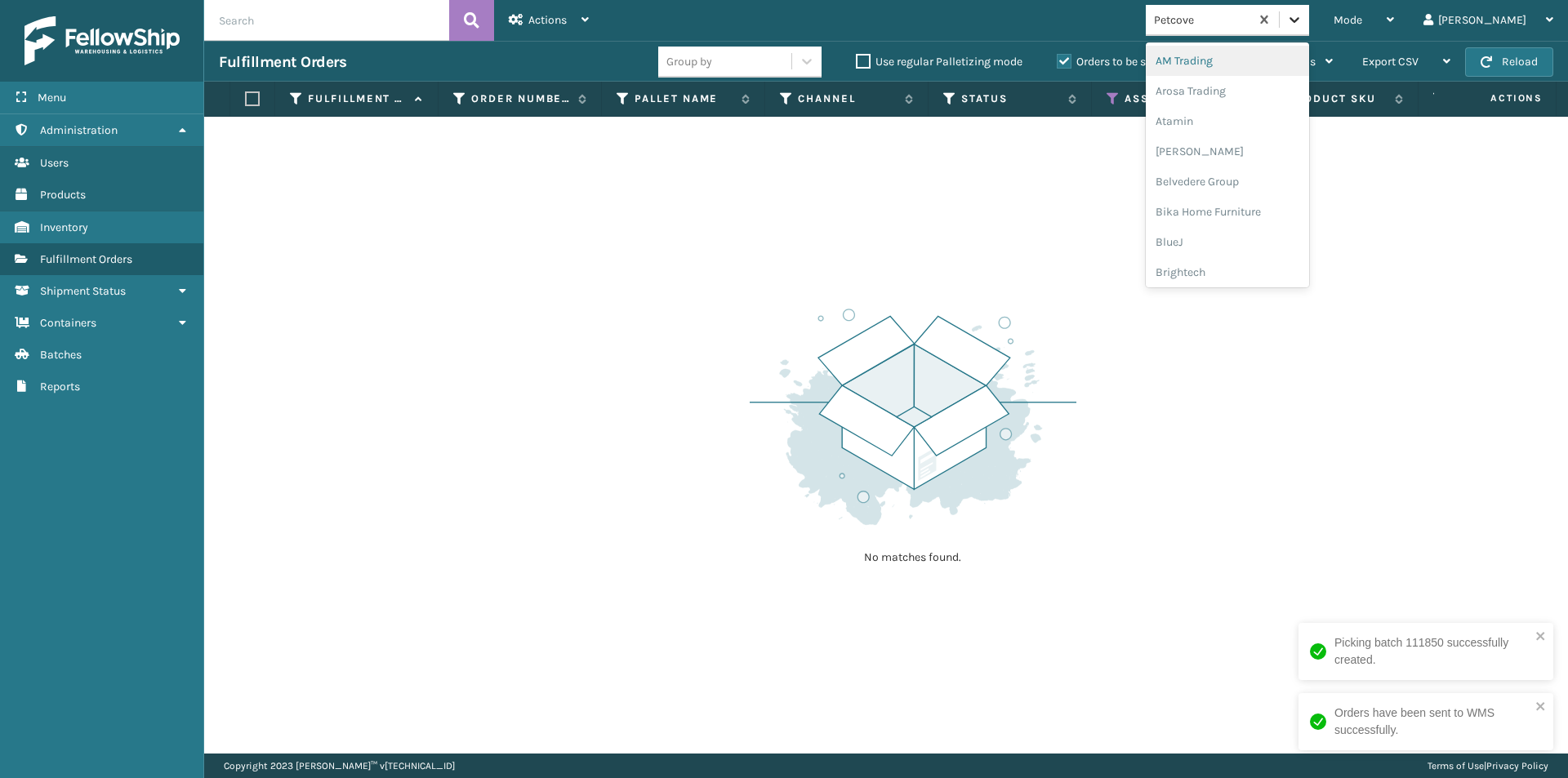
click at [1300, 18] on icon at bounding box center [1295, 19] width 10 height 6
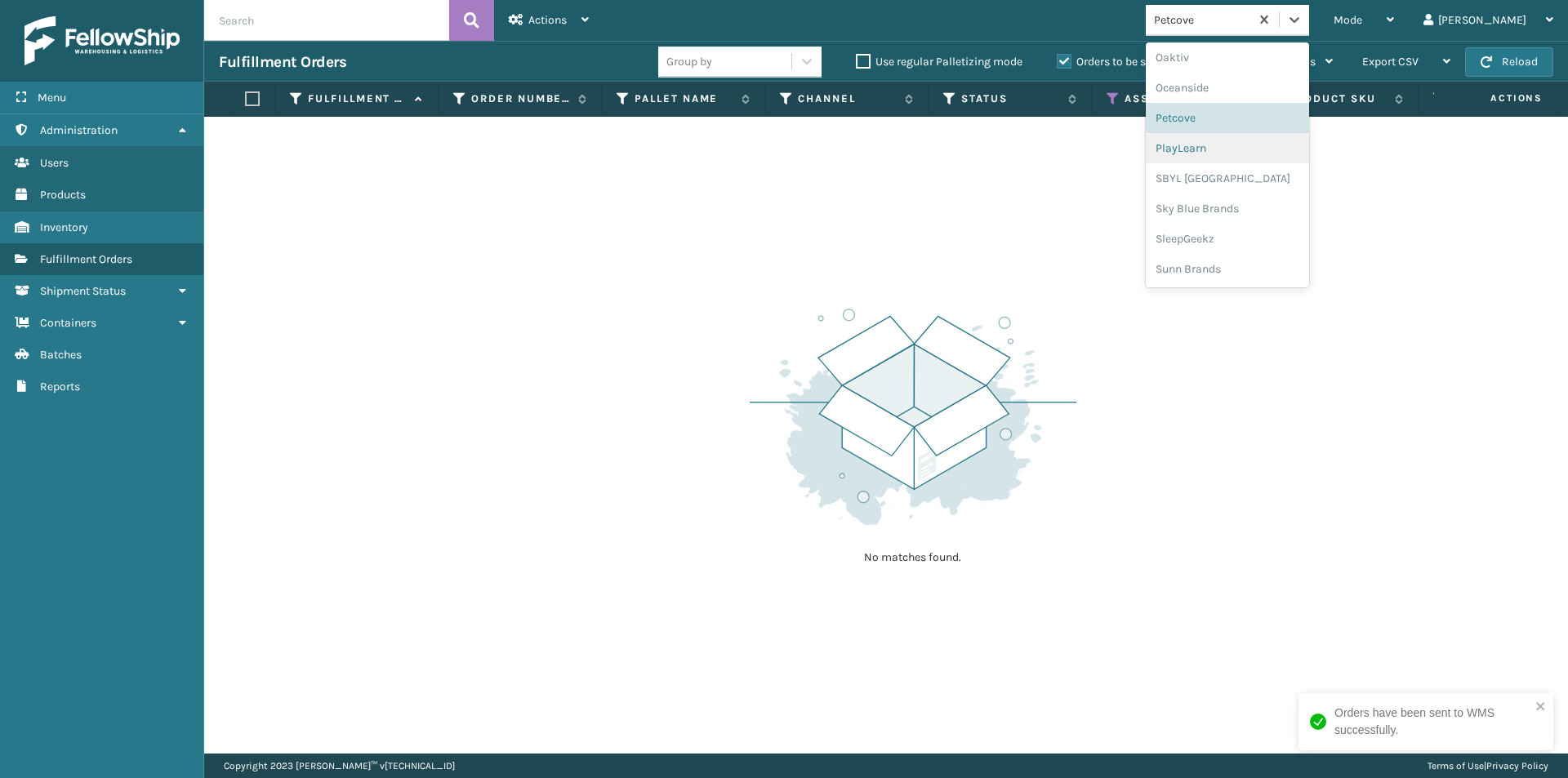
click at [1254, 147] on div "PlayLearn" at bounding box center [1227, 148] width 163 height 30
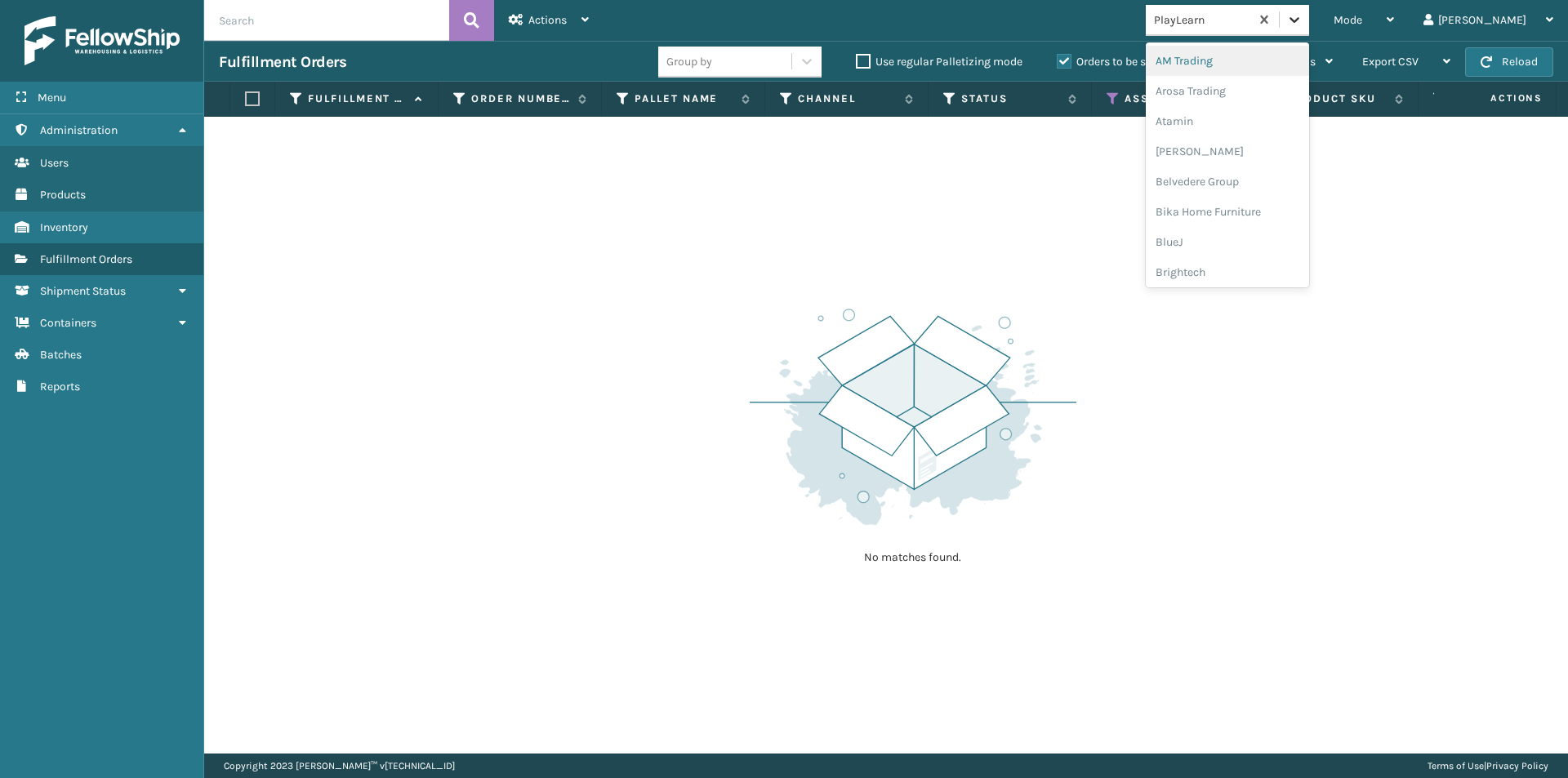
click at [1303, 14] on icon at bounding box center [1294, 19] width 16 height 16
click at [1242, 242] on div "SBYL [GEOGRAPHIC_DATA]" at bounding box center [1227, 236] width 163 height 30
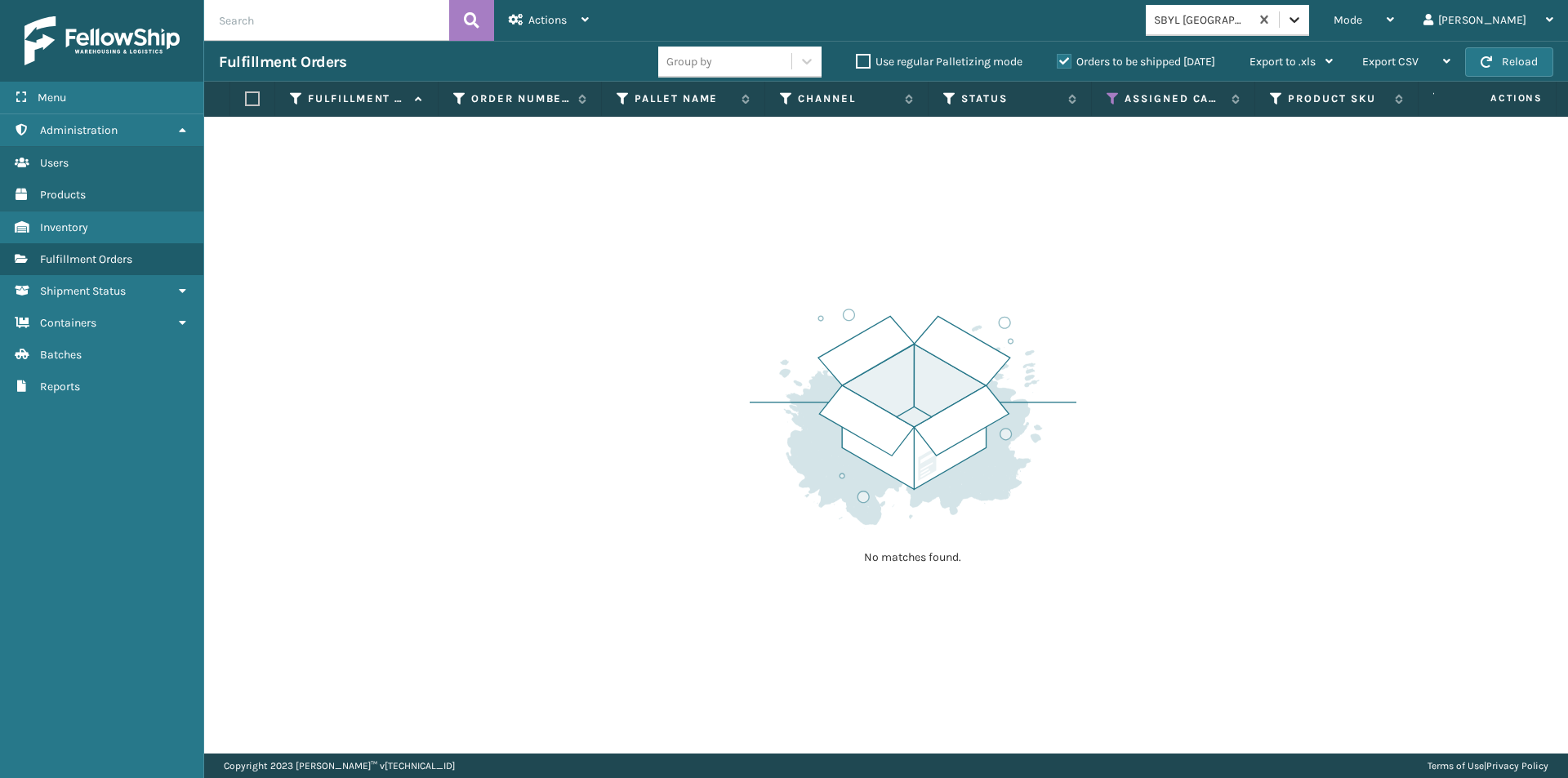
click at [1303, 13] on icon at bounding box center [1294, 19] width 16 height 16
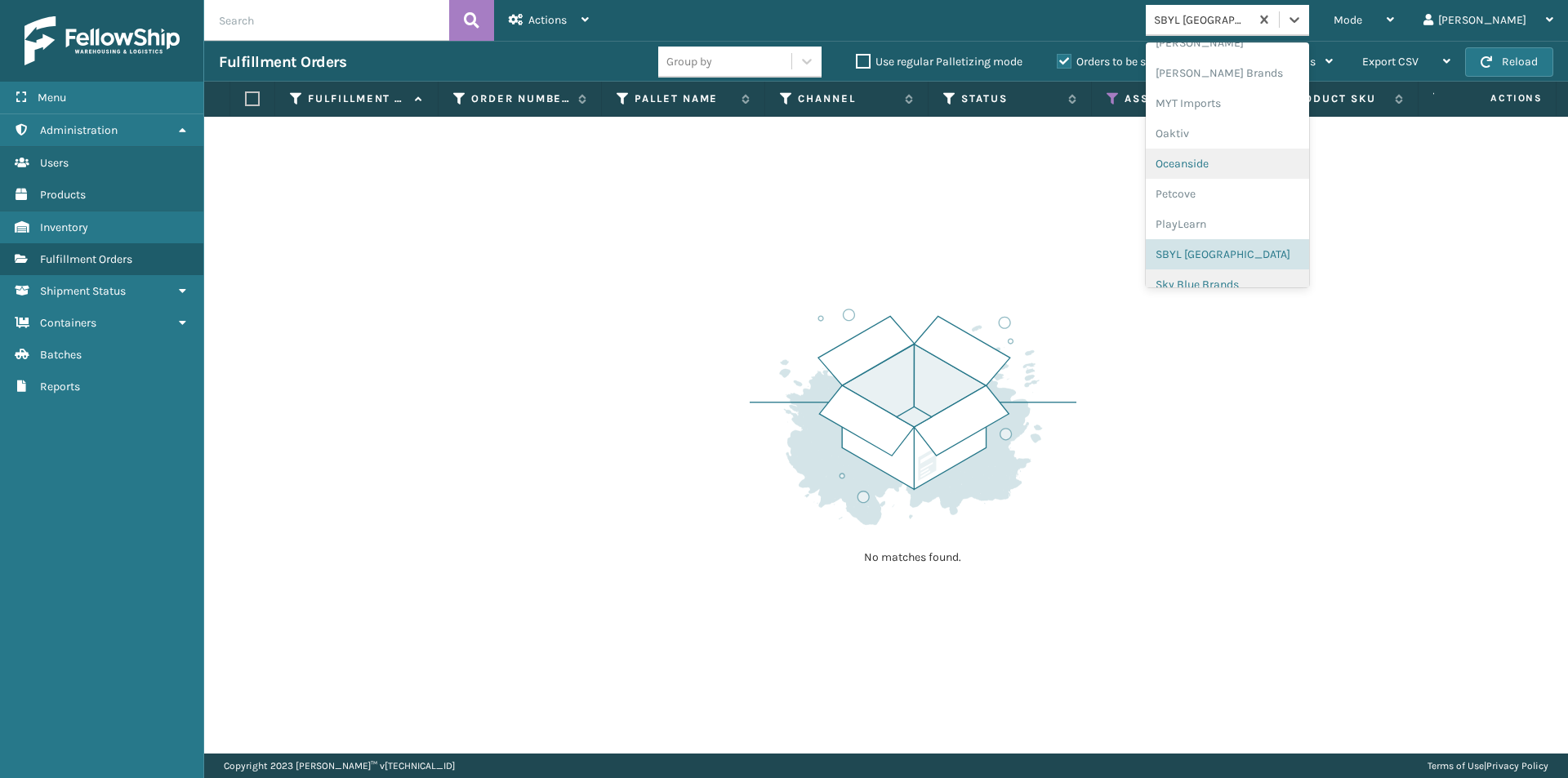
scroll to position [819, 0]
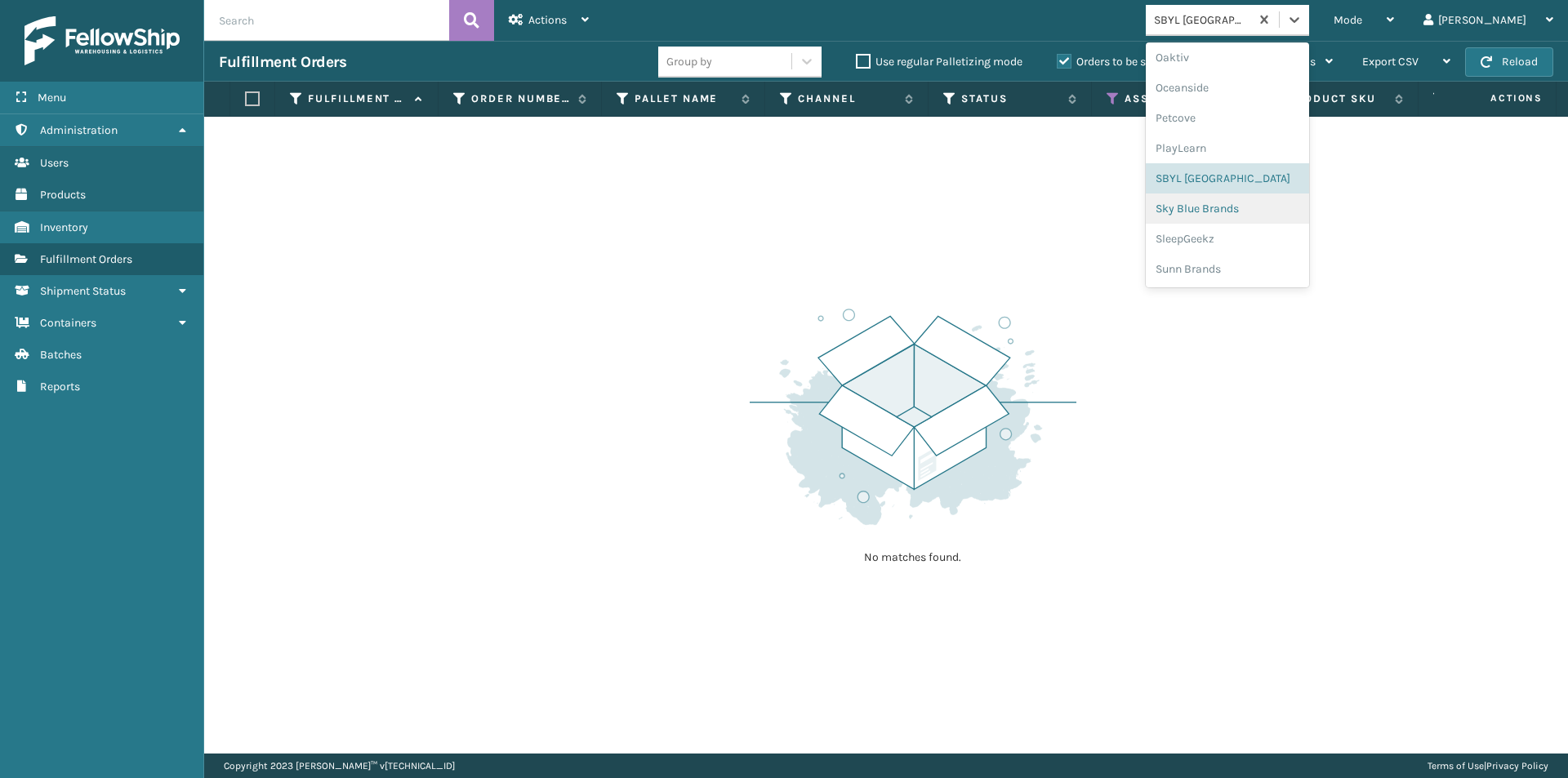
click at [1254, 211] on div "Sky Blue Brands" at bounding box center [1227, 209] width 163 height 30
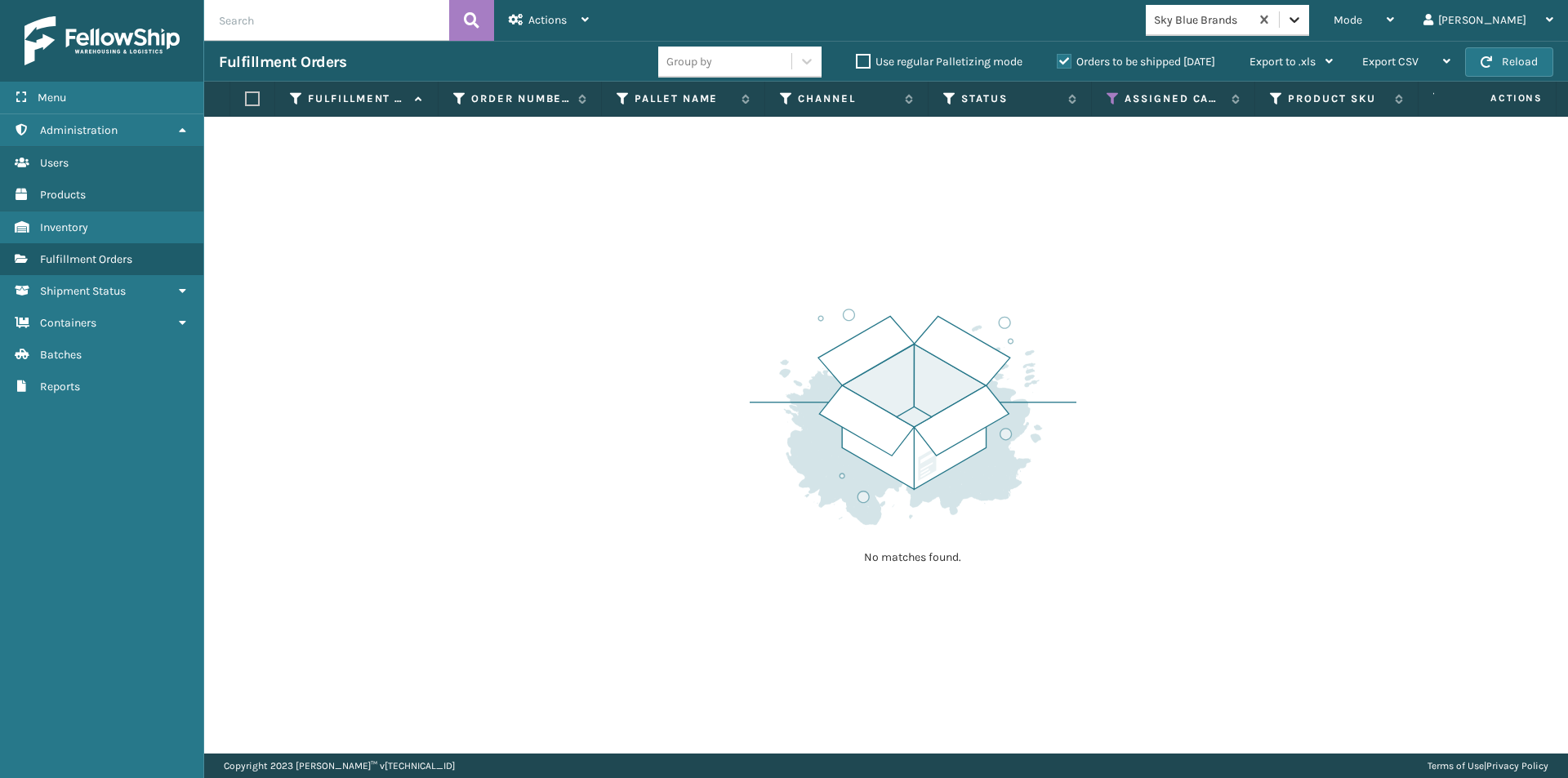
click at [1303, 17] on icon at bounding box center [1294, 19] width 16 height 16
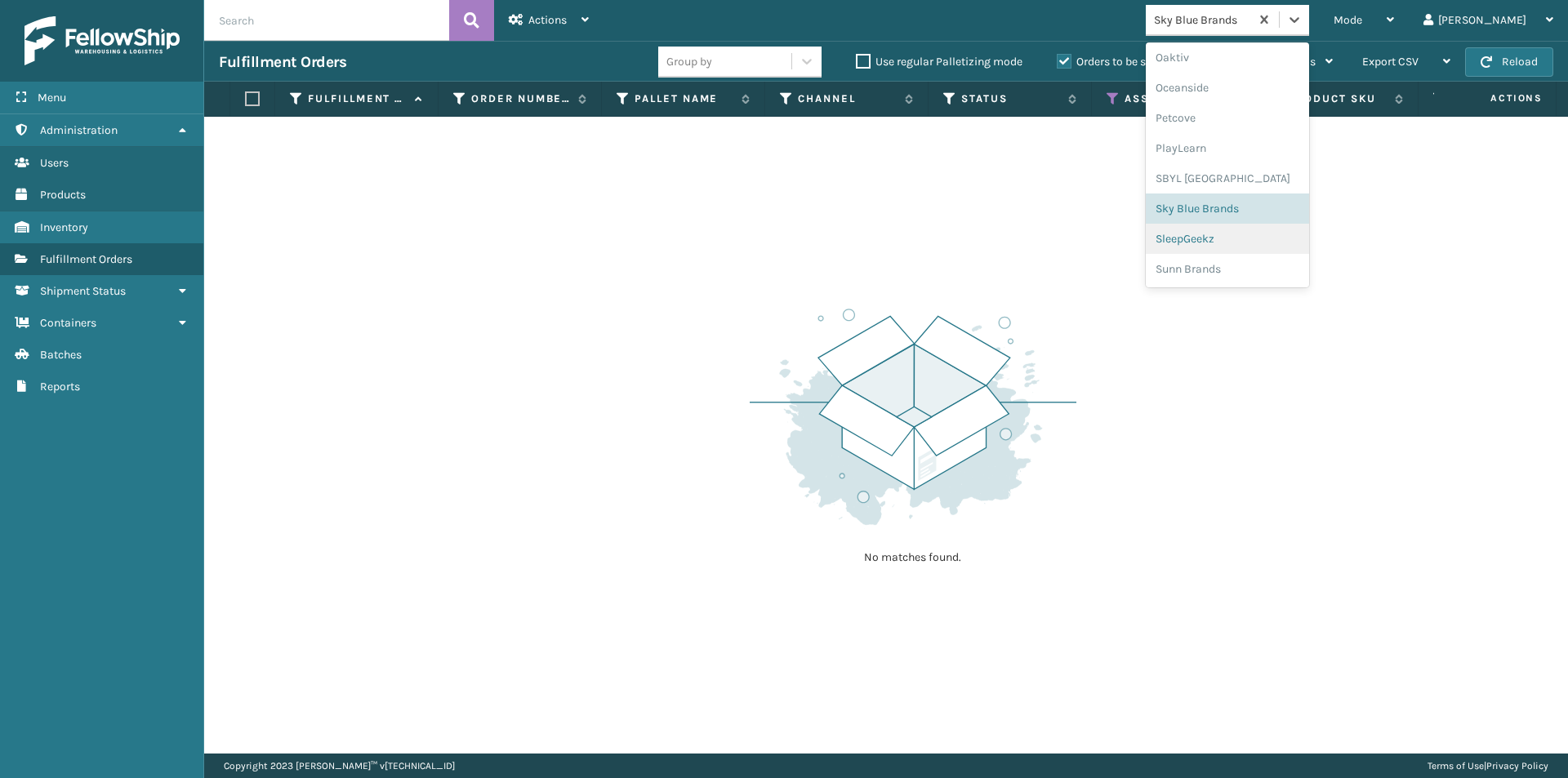
click at [1253, 245] on div "SleepGeekz" at bounding box center [1227, 239] width 163 height 30
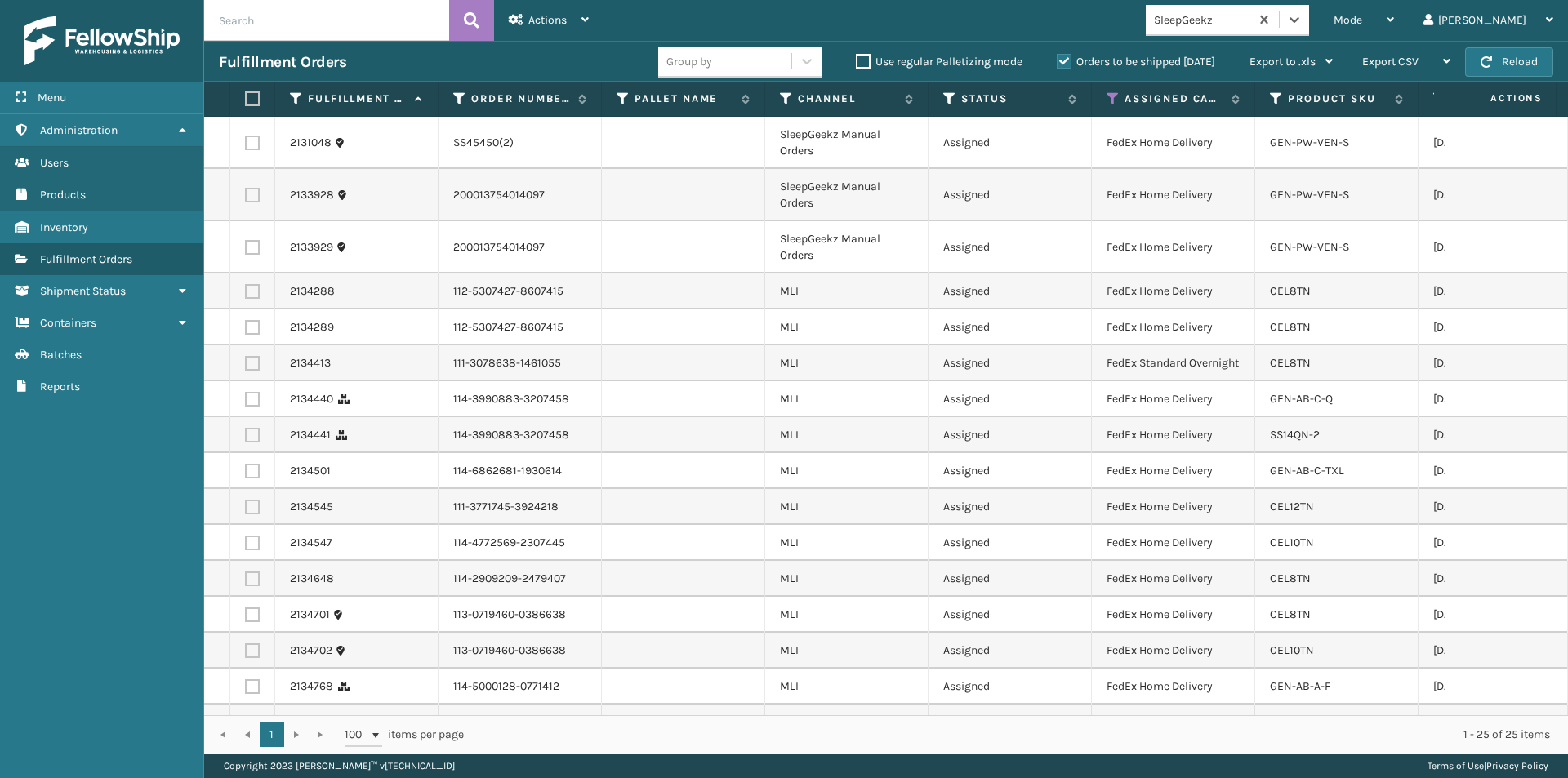
click at [255, 100] on label at bounding box center [250, 98] width 10 height 14
click at [246, 100] on input "checkbox" at bounding box center [245, 99] width 1 height 11
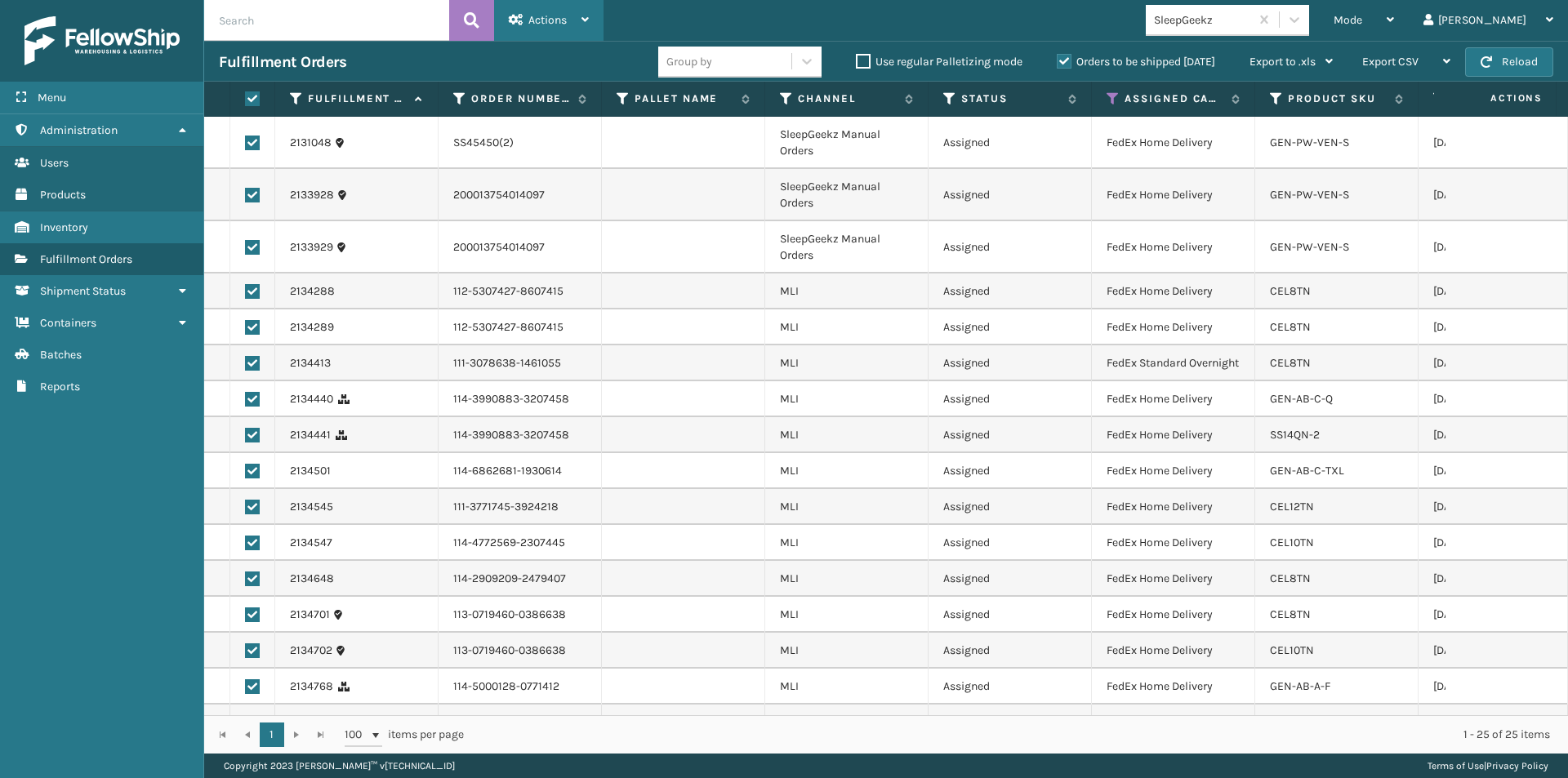
click at [530, 24] on span "Actions" at bounding box center [547, 19] width 38 height 14
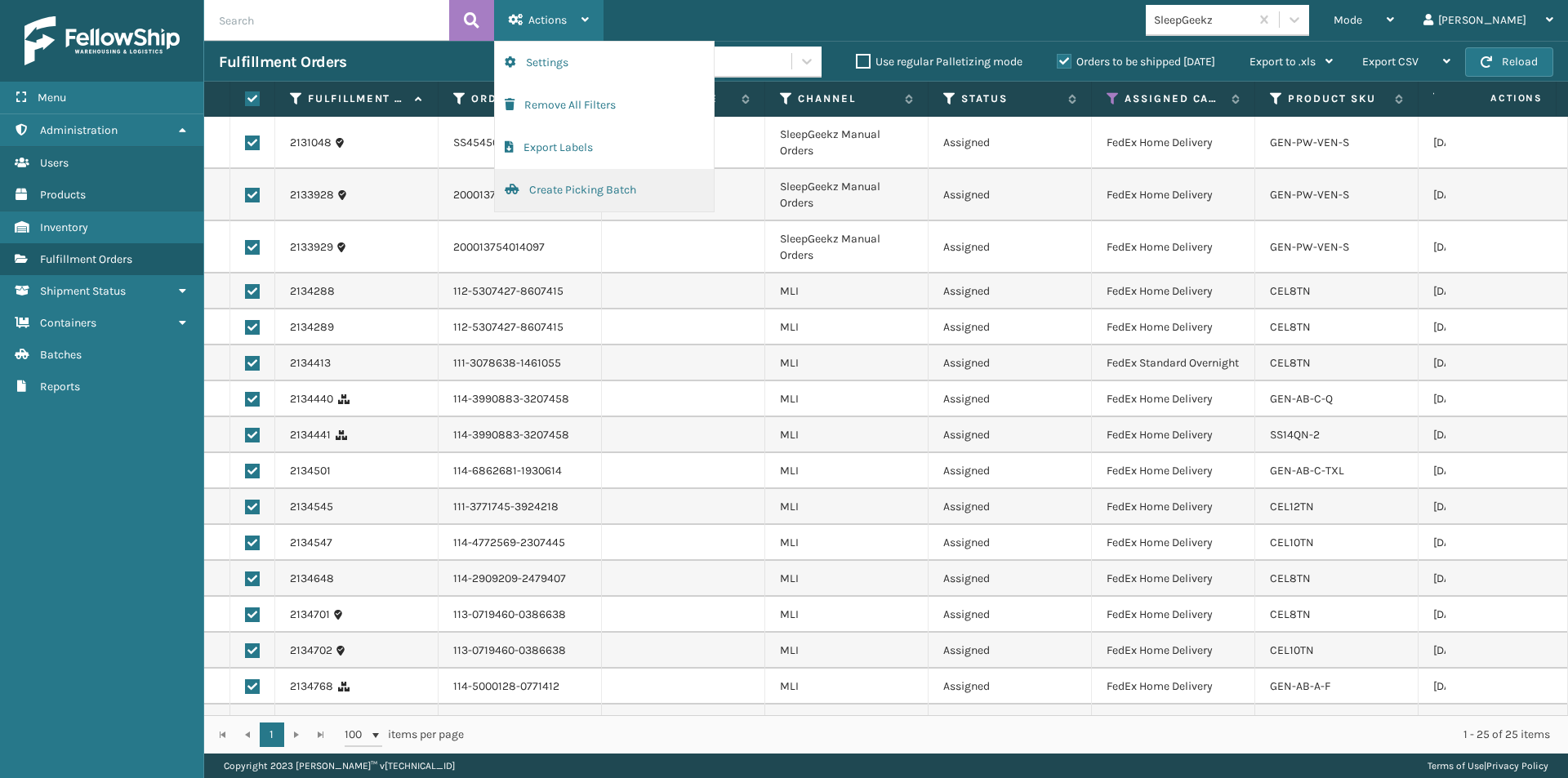
click at [588, 190] on button "Create Picking Batch" at bounding box center [604, 190] width 219 height 42
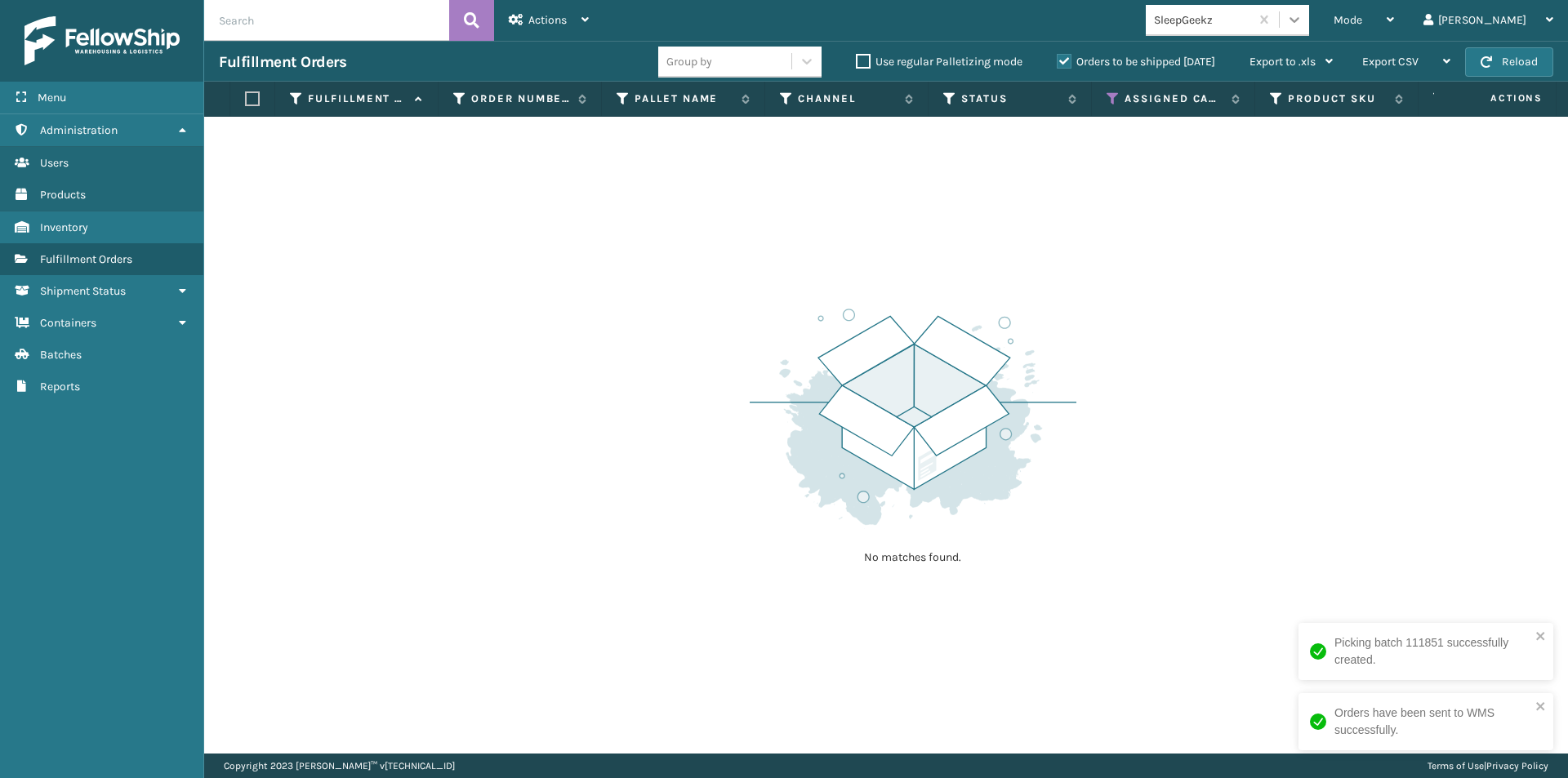
click at [1303, 24] on icon at bounding box center [1294, 19] width 16 height 16
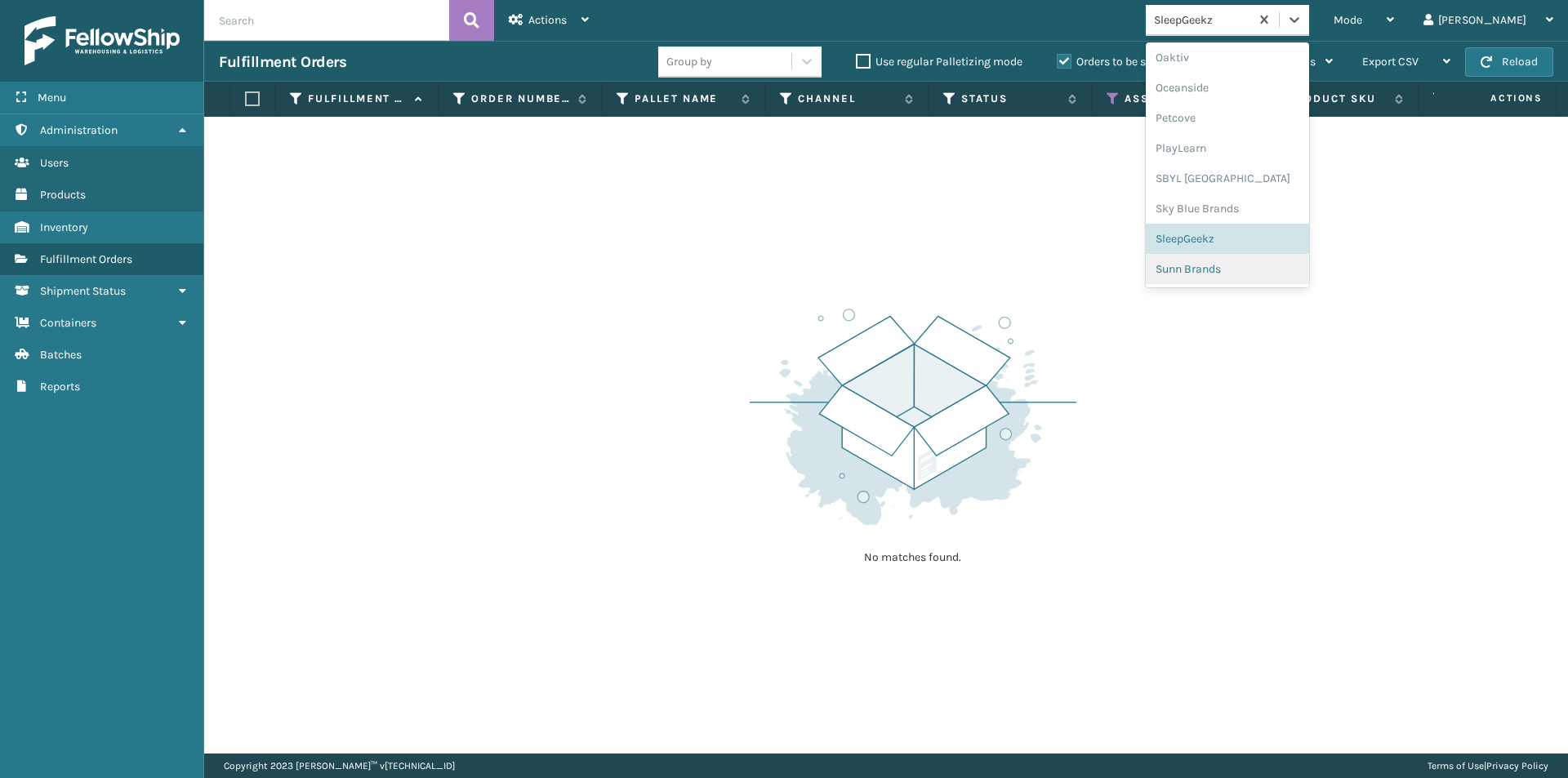
click at [1298, 282] on div "Sunn Brands" at bounding box center [1227, 269] width 163 height 30
